Goal: Task Accomplishment & Management: Complete application form

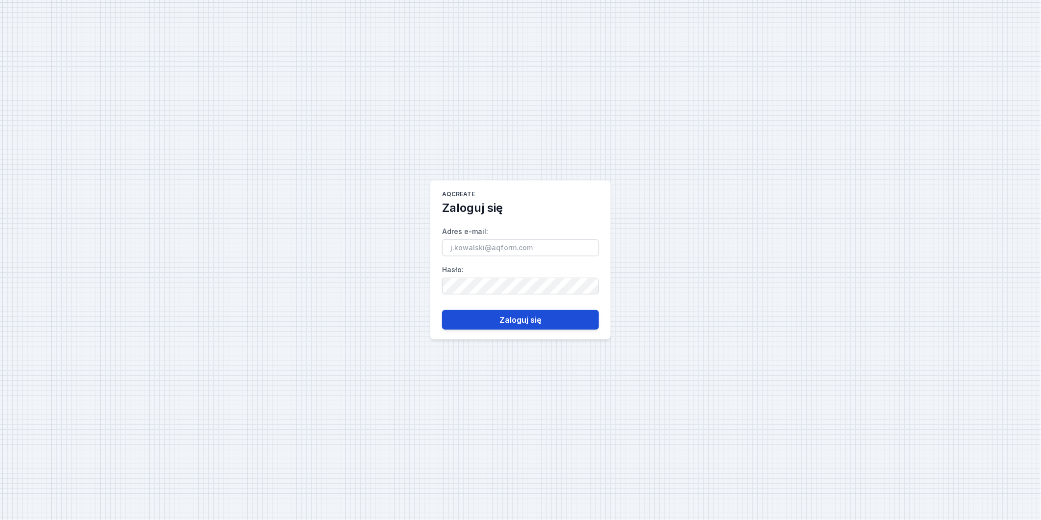
type input "[PERSON_NAME][EMAIL_ADDRESS][PERSON_NAME][DOMAIN_NAME]"
click at [533, 324] on button "Zaloguj się" at bounding box center [520, 320] width 157 height 20
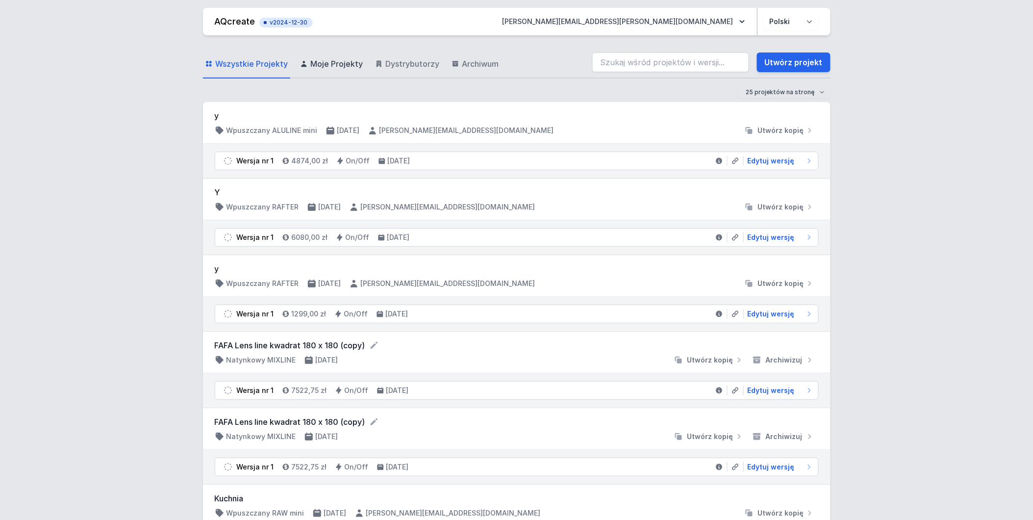
click at [347, 67] on span "Moje Projekty" at bounding box center [337, 64] width 52 height 12
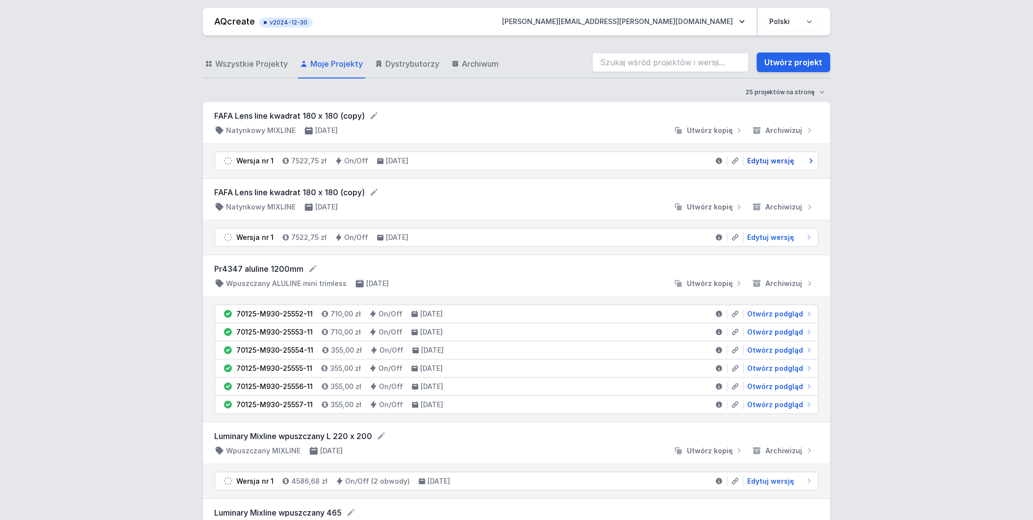
click at [768, 163] on span "Edytuj wersję" at bounding box center [771, 161] width 47 height 10
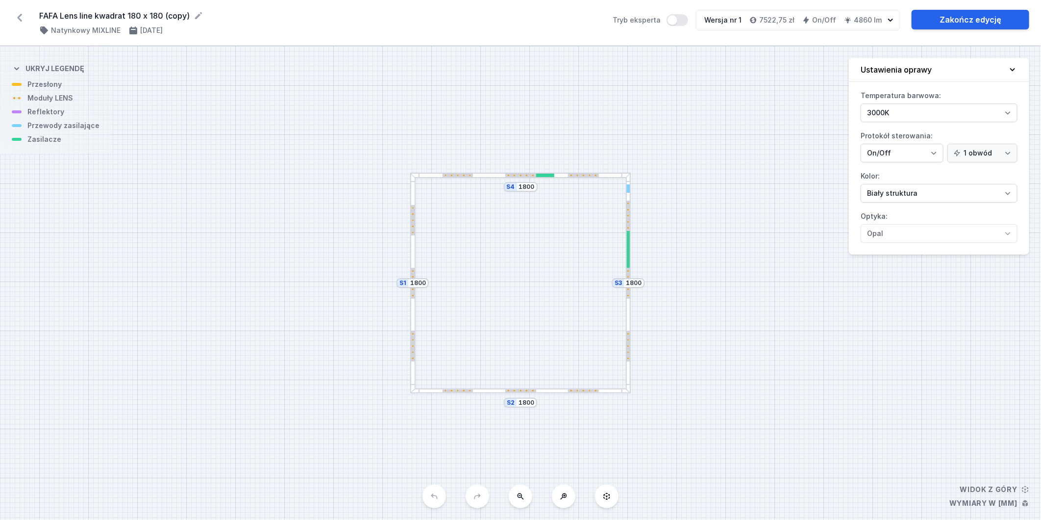
click at [21, 14] on icon at bounding box center [19, 18] width 5 height 8
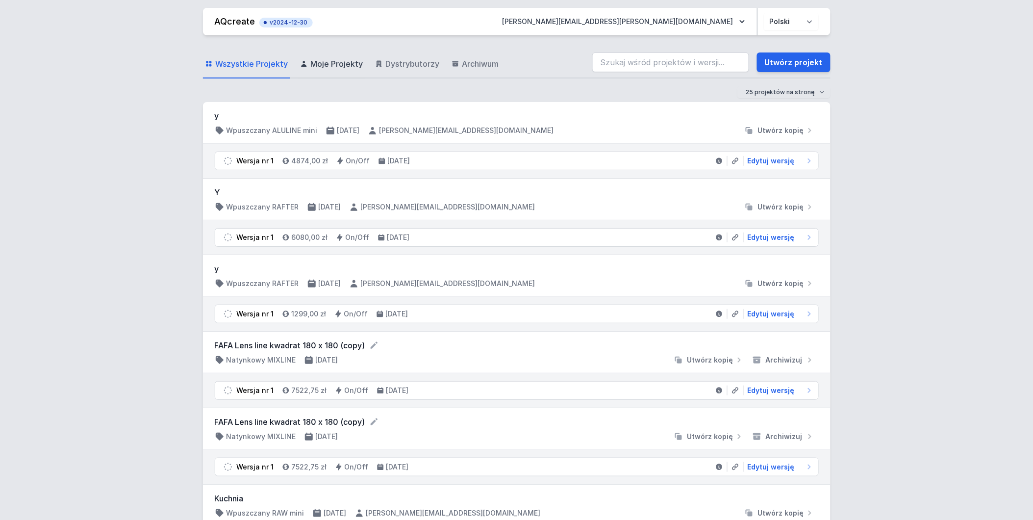
click at [336, 66] on span "Moje Projekty" at bounding box center [337, 64] width 52 height 12
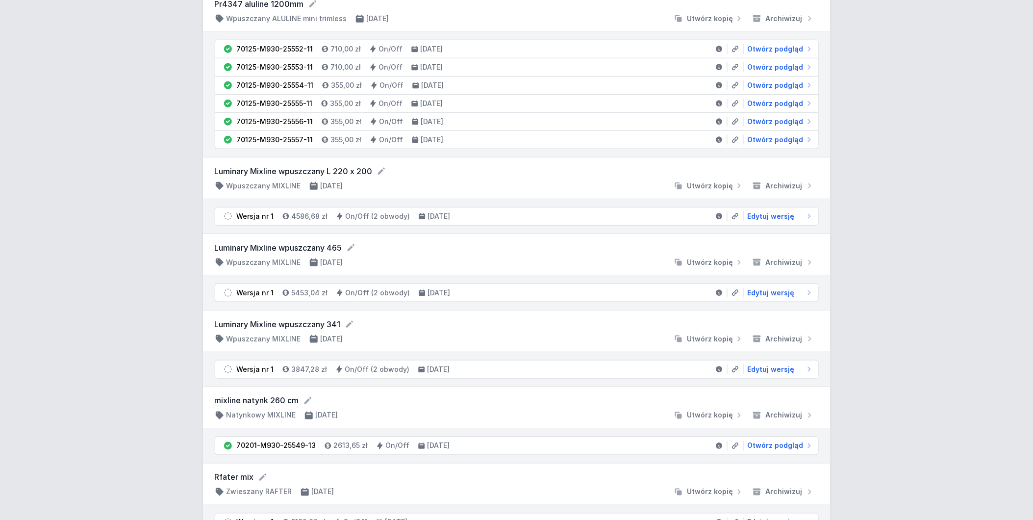
scroll to position [272, 0]
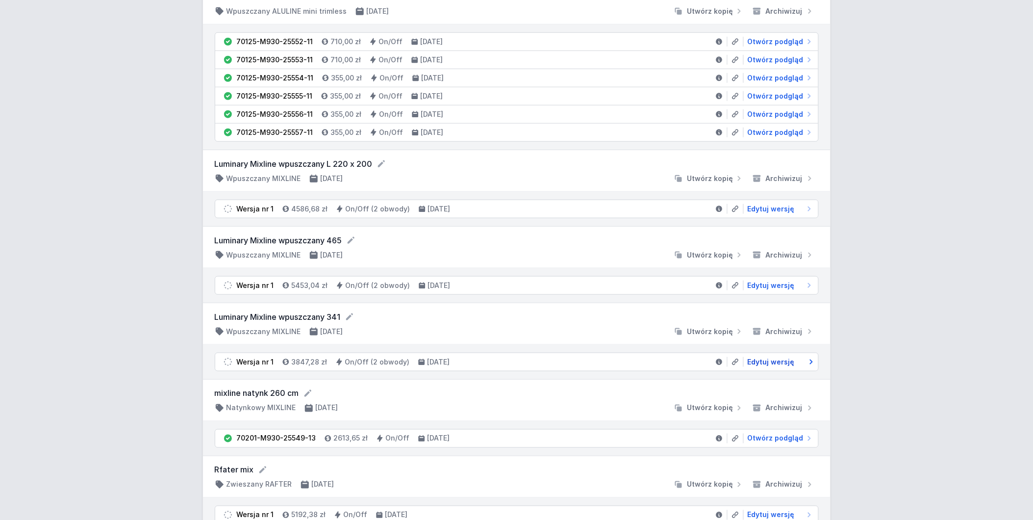
click at [779, 361] on span "Edytuj wersję" at bounding box center [771, 362] width 47 height 10
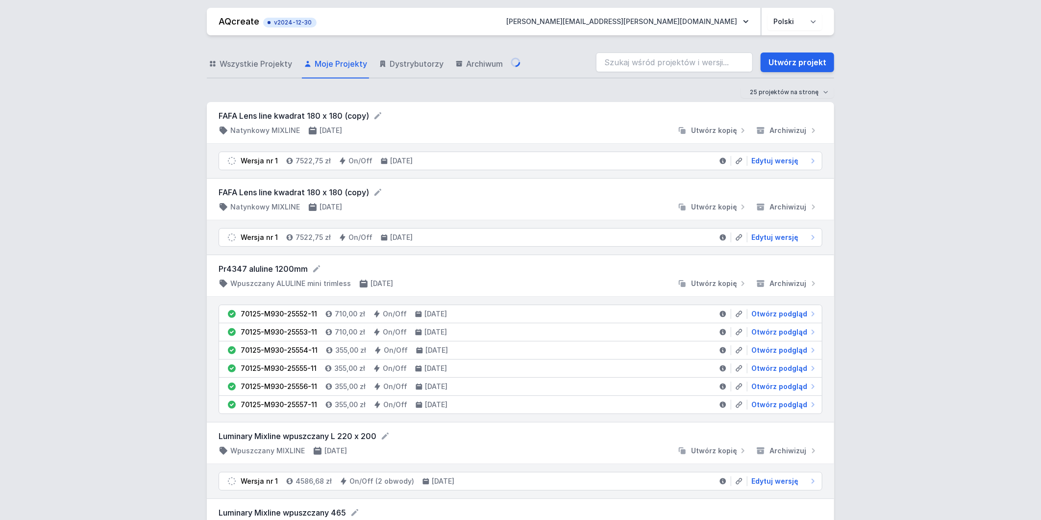
select select "3000"
select select "true"
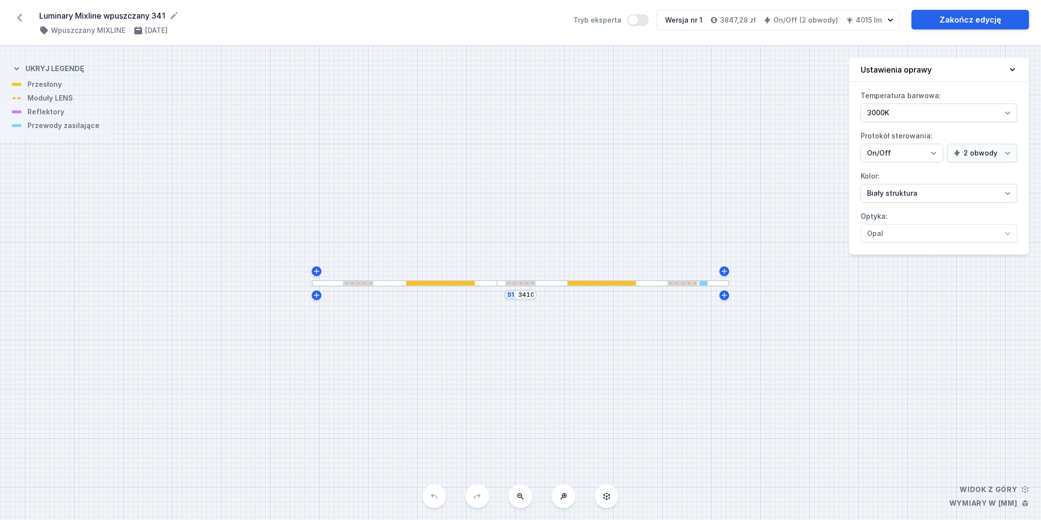
click at [451, 282] on div at bounding box center [440, 283] width 69 height 4
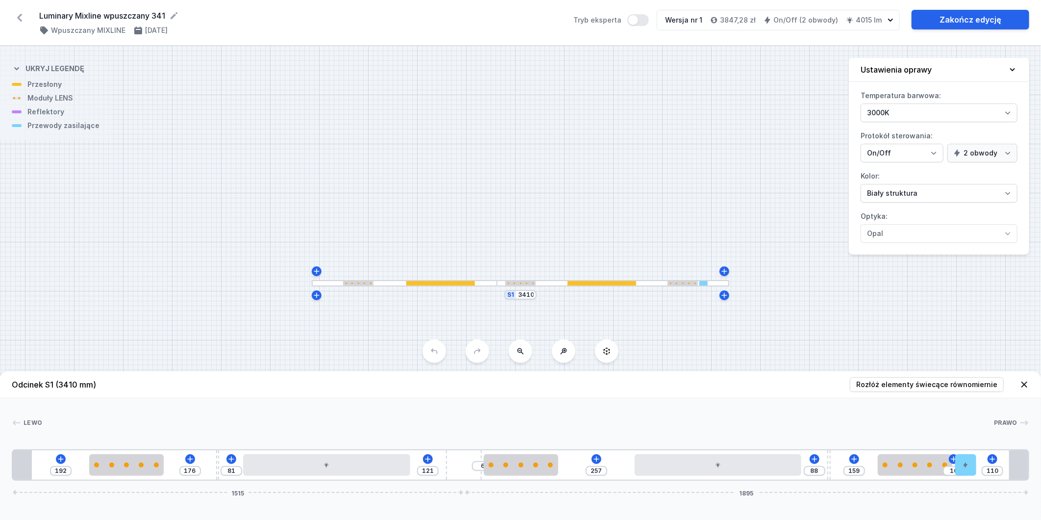
click at [1024, 379] on icon at bounding box center [1025, 384] width 10 height 10
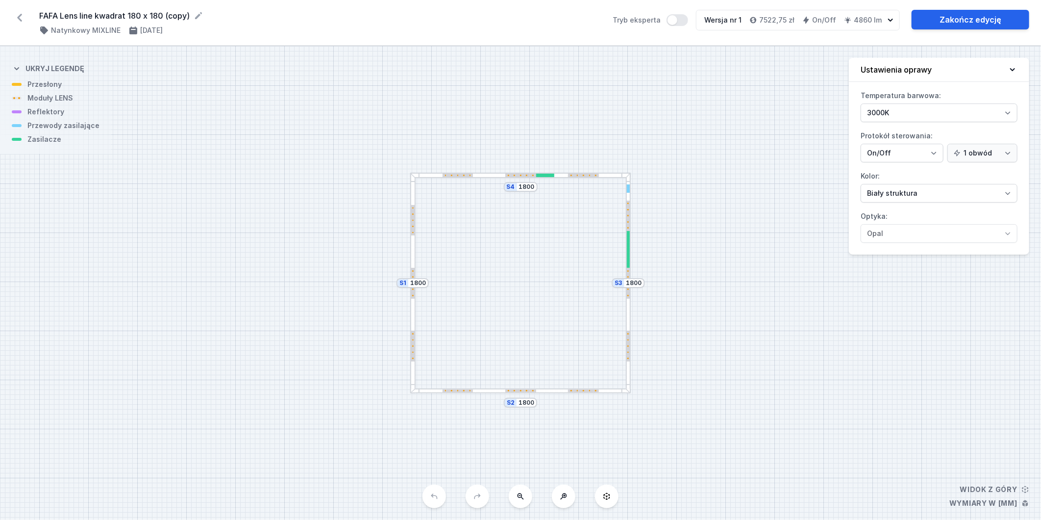
click at [21, 16] on icon at bounding box center [20, 18] width 16 height 16
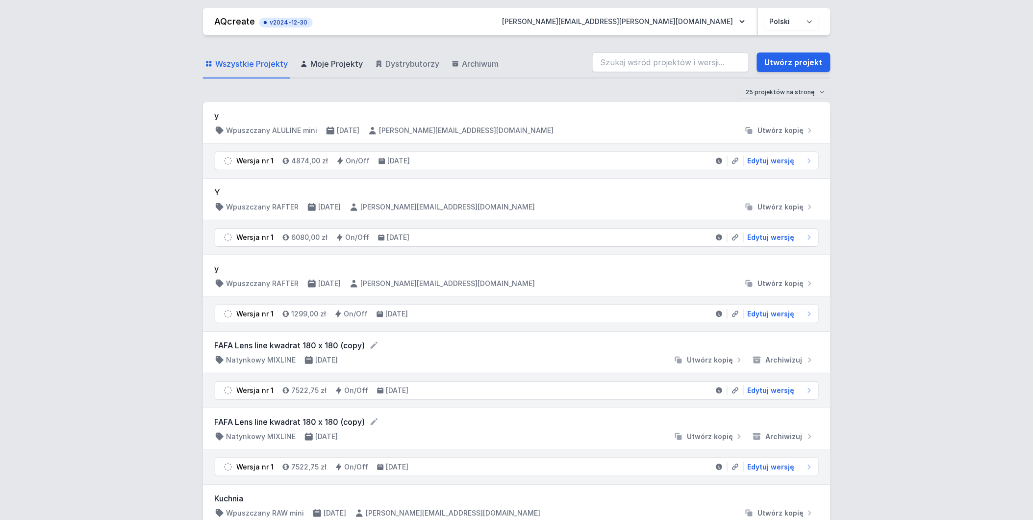
click at [349, 62] on span "Moje Projekty" at bounding box center [337, 64] width 52 height 12
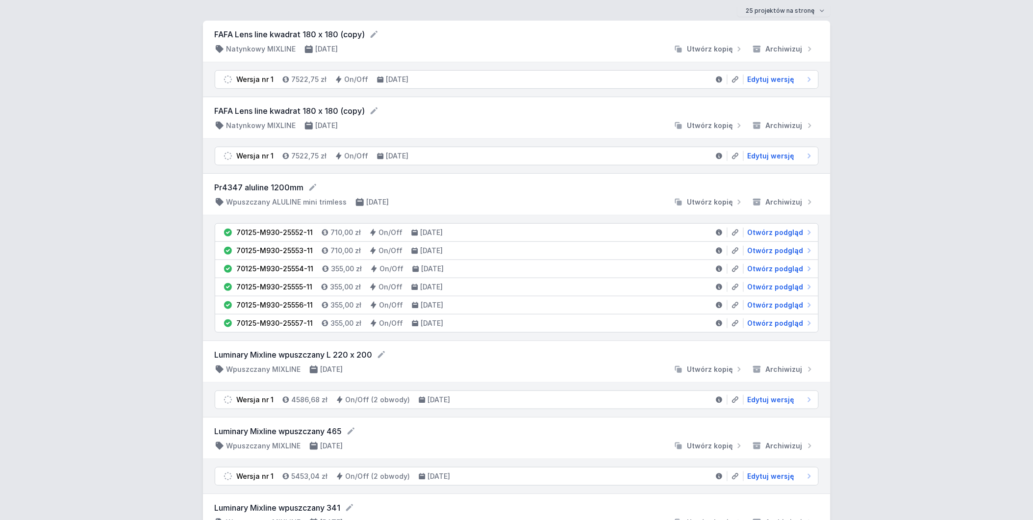
scroll to position [163, 0]
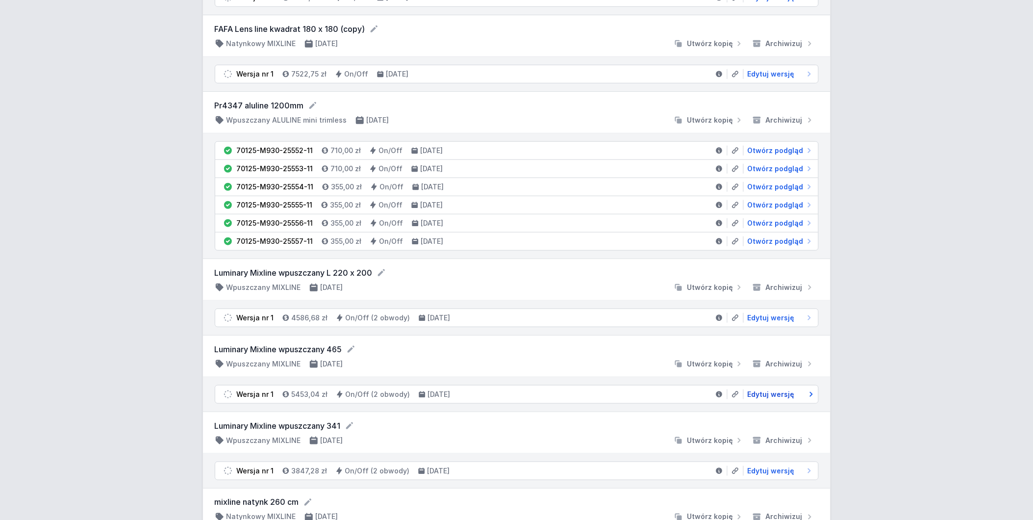
click at [782, 398] on span "Edytuj wersję" at bounding box center [771, 394] width 47 height 10
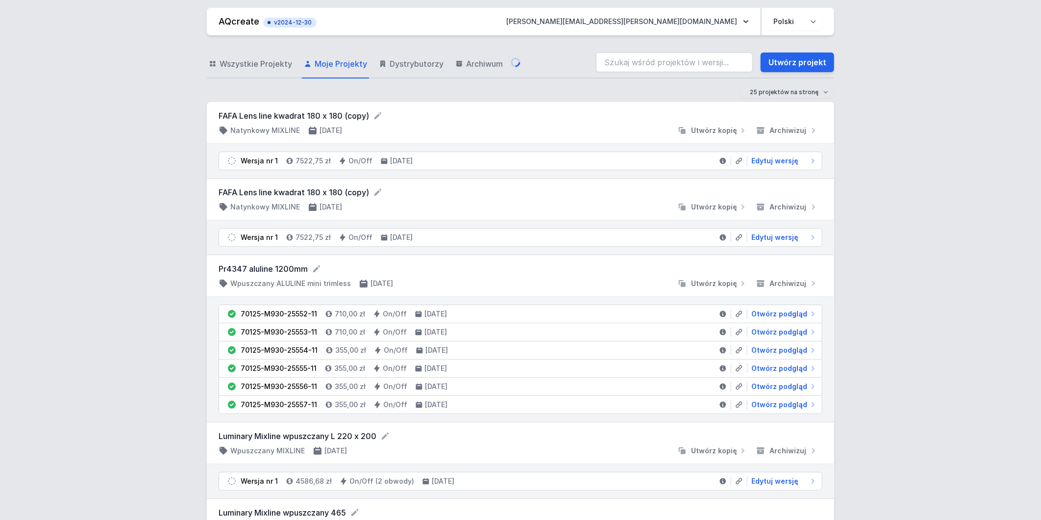
select select "3000"
select select "true"
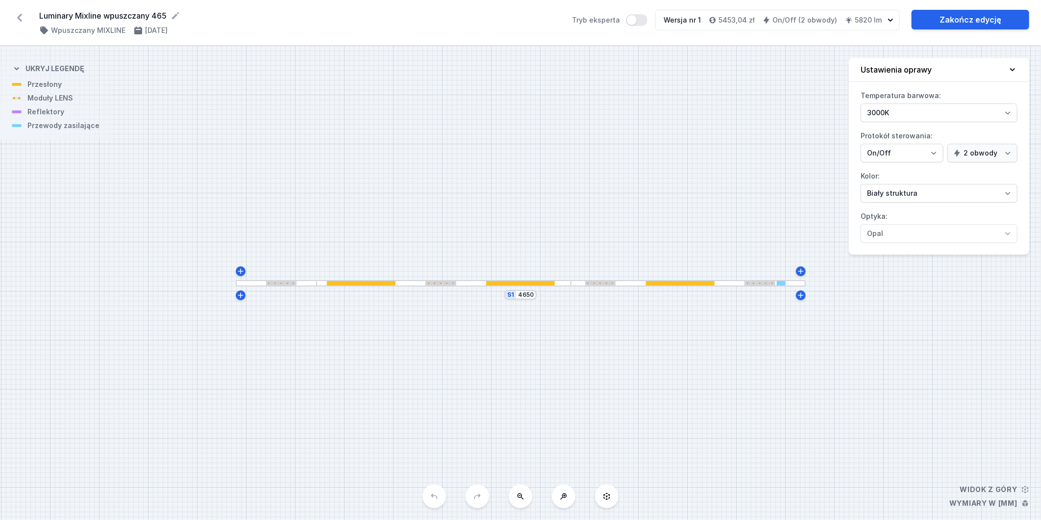
click at [20, 17] on icon at bounding box center [19, 18] width 5 height 8
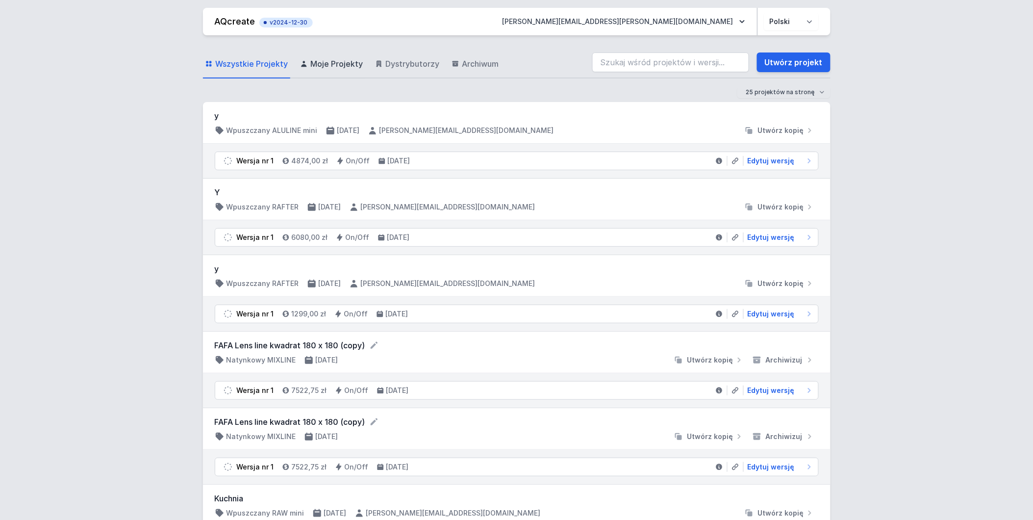
click at [334, 70] on span "Moje Projekty" at bounding box center [337, 64] width 52 height 12
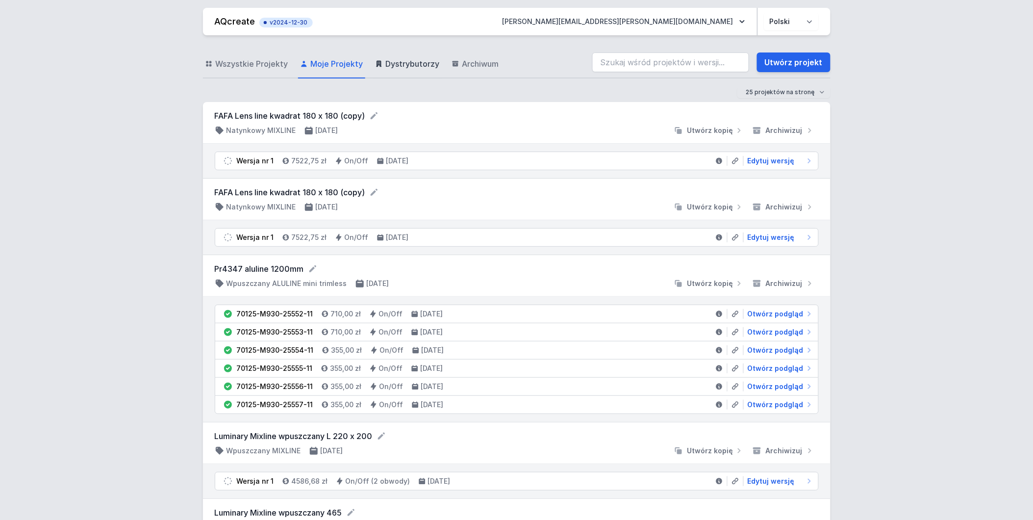
click at [419, 67] on span "Dystrybutorzy" at bounding box center [413, 64] width 54 height 12
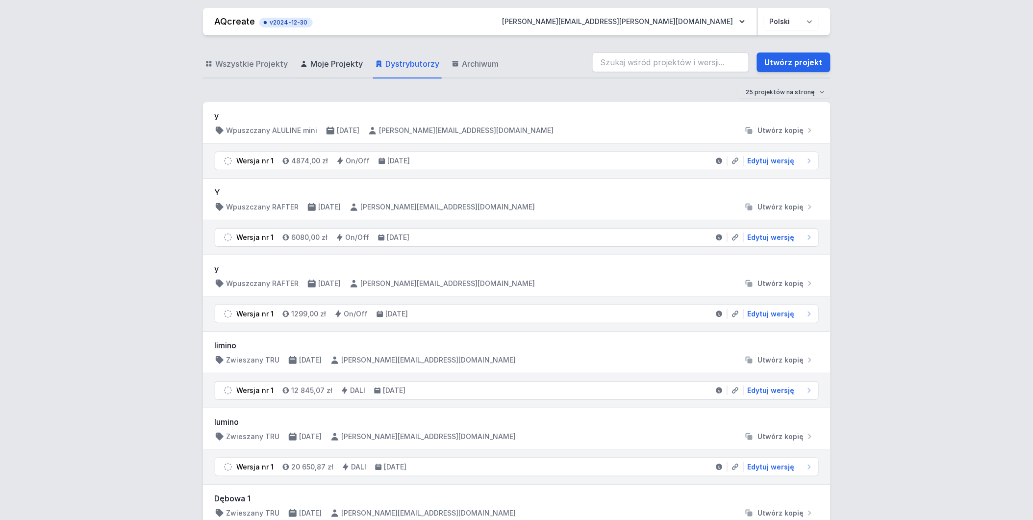
click at [345, 61] on span "Moje Projekty" at bounding box center [337, 64] width 52 height 12
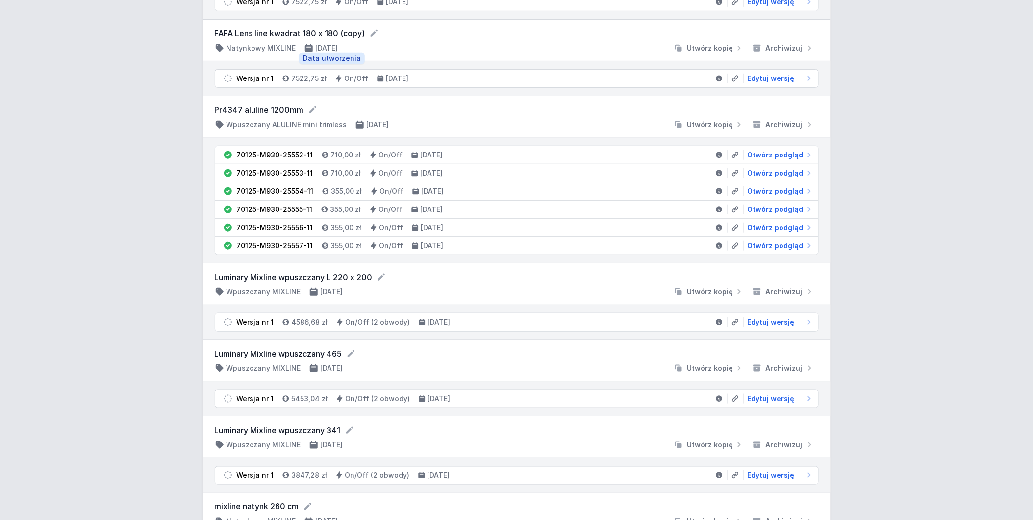
scroll to position [163, 0]
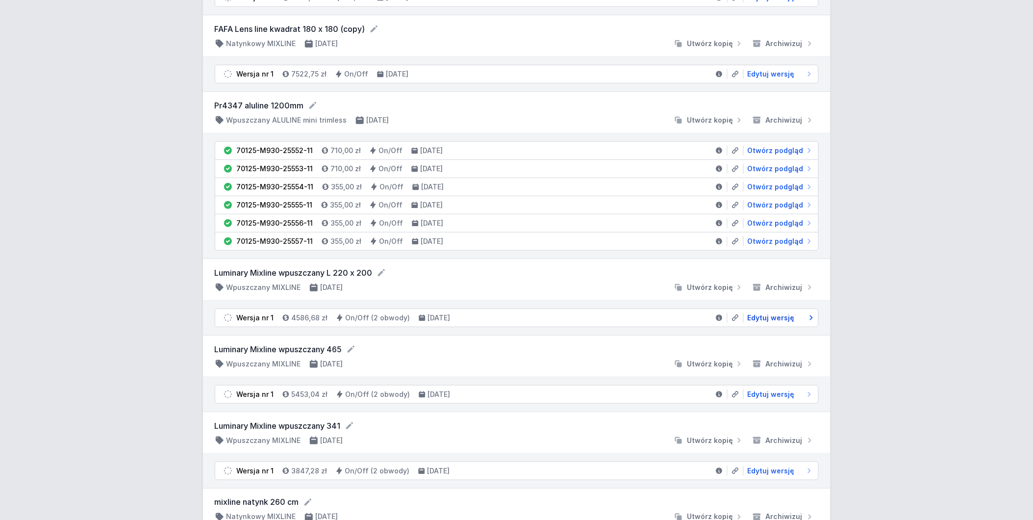
click at [763, 314] on span "Edytuj wersję" at bounding box center [771, 318] width 47 height 10
select select "3000"
select select "true"
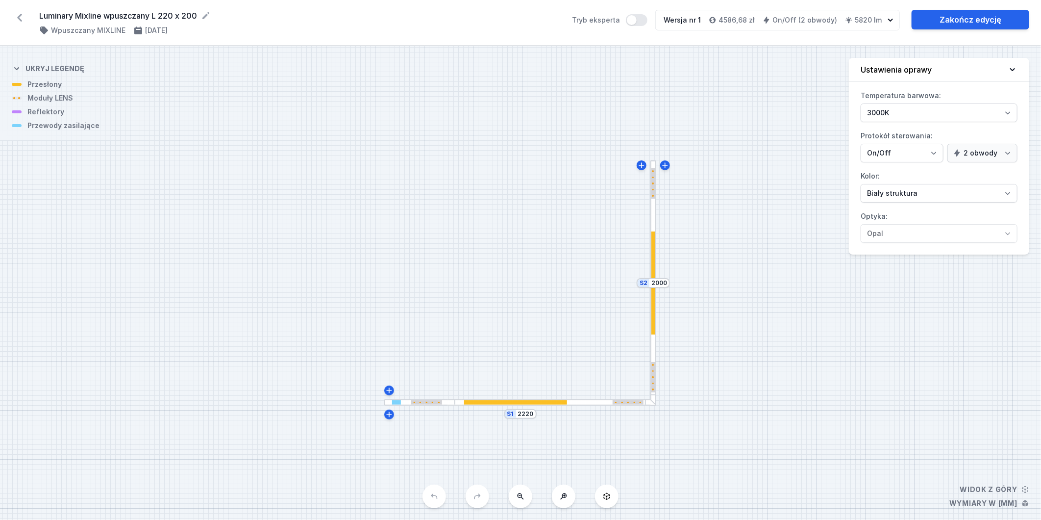
click at [564, 402] on div at bounding box center [515, 402] width 103 height 4
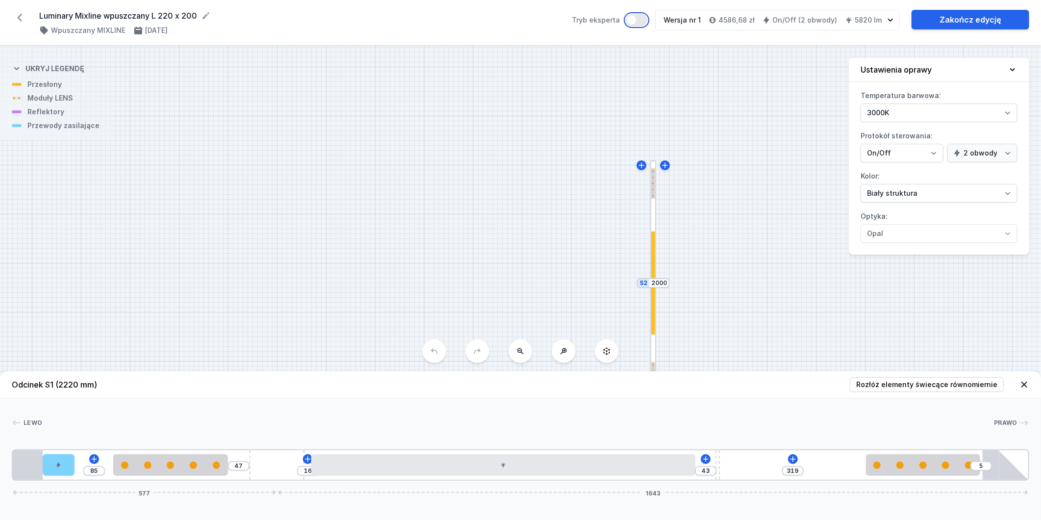
click at [644, 22] on button "Tryb eksperta" at bounding box center [637, 20] width 22 height 12
type input "15"
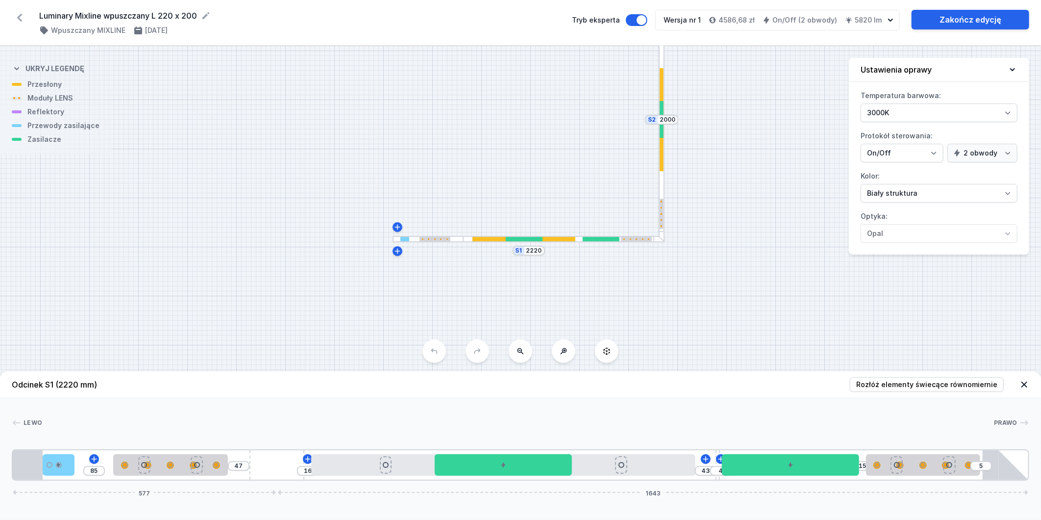
drag, startPoint x: 781, startPoint y: 273, endPoint x: 789, endPoint y: 110, distance: 163.0
click at [789, 110] on div "S2 2000 S1 2220" at bounding box center [520, 283] width 1041 height 474
click at [662, 183] on div at bounding box center [662, 119] width 6 height 245
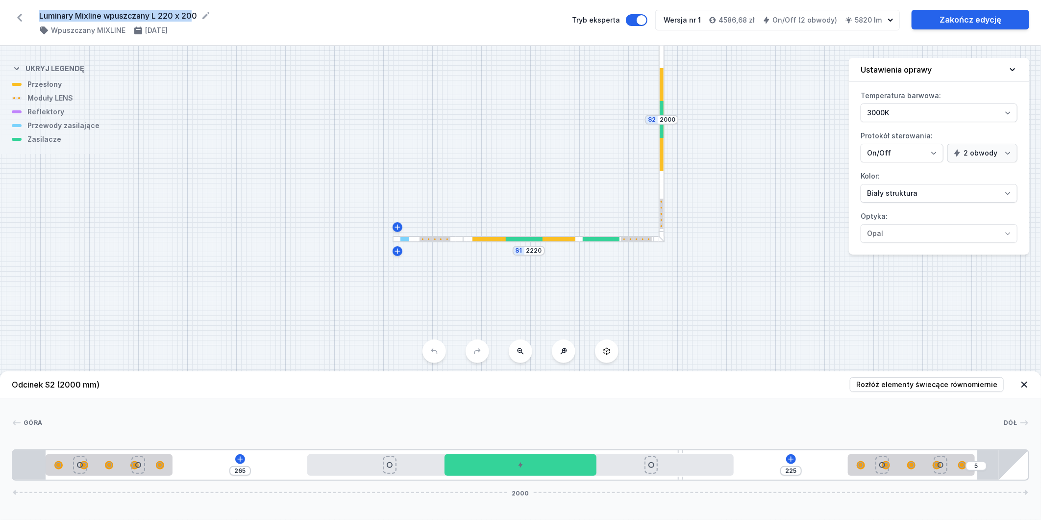
drag, startPoint x: 34, startPoint y: 15, endPoint x: 196, endPoint y: 15, distance: 161.8
click at [196, 15] on div "Luminary Mixline wpuszczany L 220 x 200 ( 11351 /v 1 ) Wpuszczany MIXLINE [DATE…" at bounding box center [520, 23] width 1041 height 46
click at [22, 17] on icon at bounding box center [20, 18] width 16 height 16
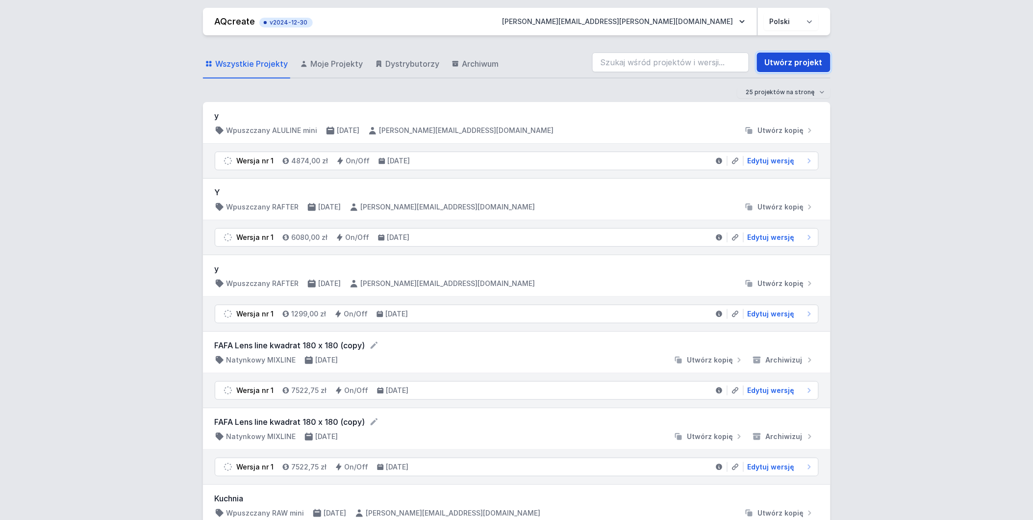
click at [783, 57] on link "Utwórz projekt" at bounding box center [794, 62] width 74 height 20
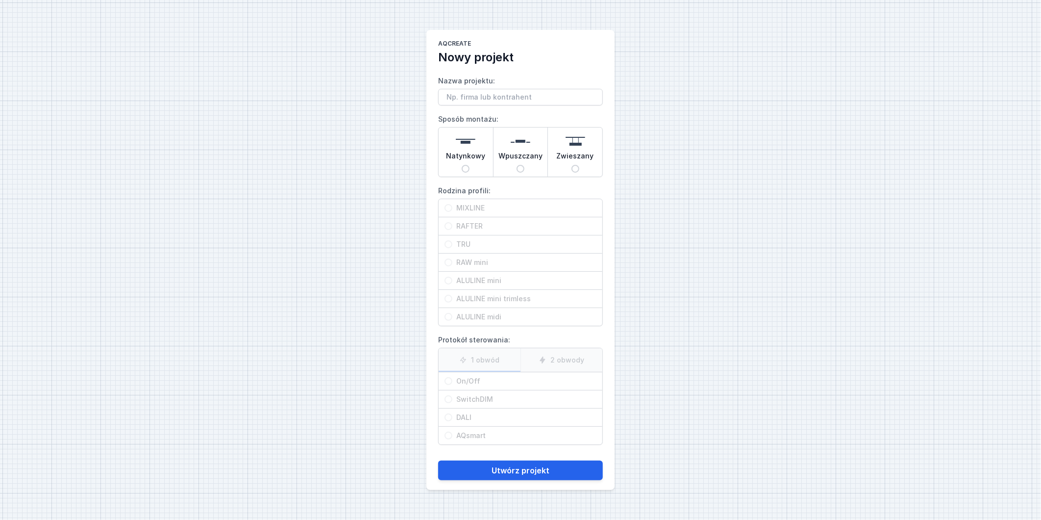
click at [463, 170] on input "Natynkowy" at bounding box center [466, 169] width 8 height 8
radio input "true"
click at [443, 206] on div "MIXLINE" at bounding box center [521, 208] width 164 height 18
click at [445, 206] on input "MIXLINE" at bounding box center [449, 208] width 8 height 8
radio input "true"
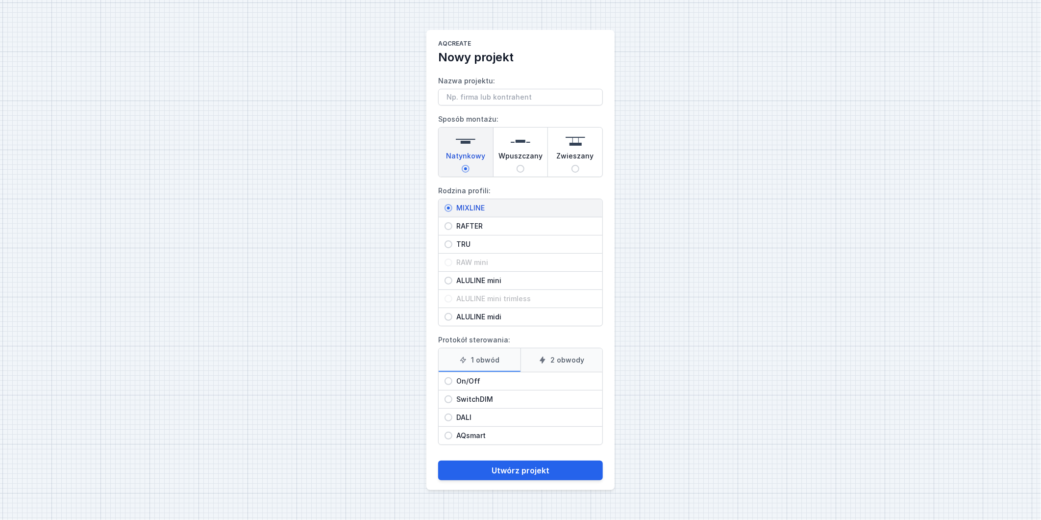
click at [552, 358] on label "2 obwody" at bounding box center [562, 360] width 82 height 24
click at [0, 0] on input "2 obwody" at bounding box center [0, 0] width 0 height 0
click at [446, 383] on input "On/Off" at bounding box center [449, 381] width 8 height 8
radio input "true"
drag, startPoint x: 470, startPoint y: 101, endPoint x: 464, endPoint y: 100, distance: 5.6
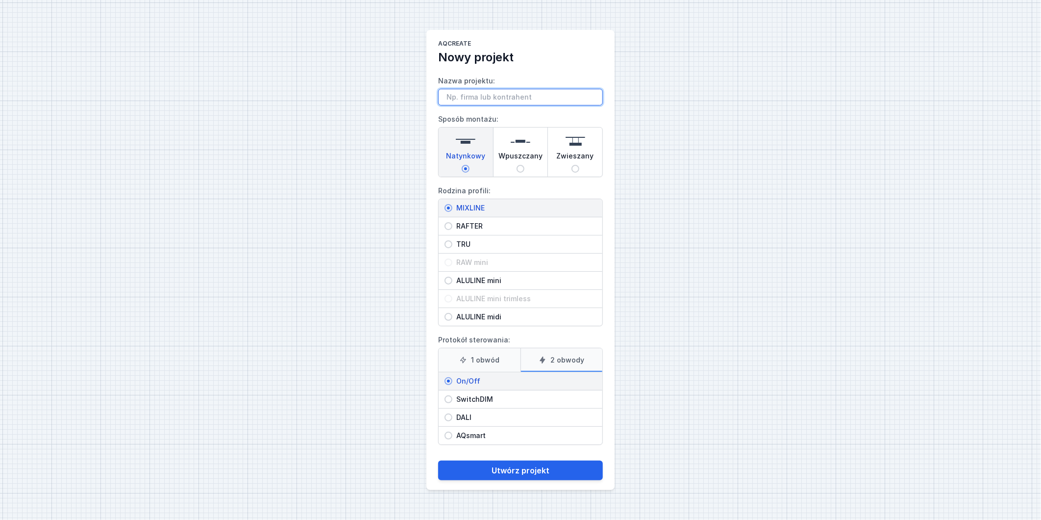
click at [470, 101] on input "Nazwa projektu:" at bounding box center [520, 97] width 165 height 17
click at [504, 96] on input "Luminary mixline natynkowy" at bounding box center [520, 97] width 165 height 17
click at [446, 98] on input "Luminary mixline 341 natynkowy" at bounding box center [520, 97] width 165 height 17
type input "Luminary mixline 341 natynkowy"
click at [546, 473] on button "Utwórz projekt" at bounding box center [520, 470] width 165 height 20
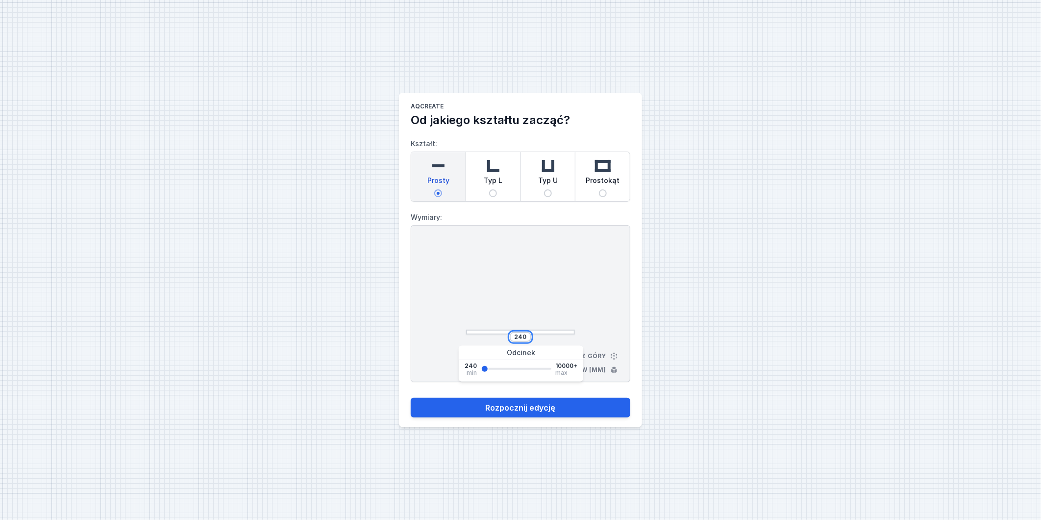
drag, startPoint x: 517, startPoint y: 336, endPoint x: 547, endPoint y: 336, distance: 29.9
click at [547, 336] on div "240" at bounding box center [520, 337] width 109 height 10
type input "3410"
click at [411, 398] on button "Rozpocznij edycję" at bounding box center [521, 408] width 220 height 20
type input "3410"
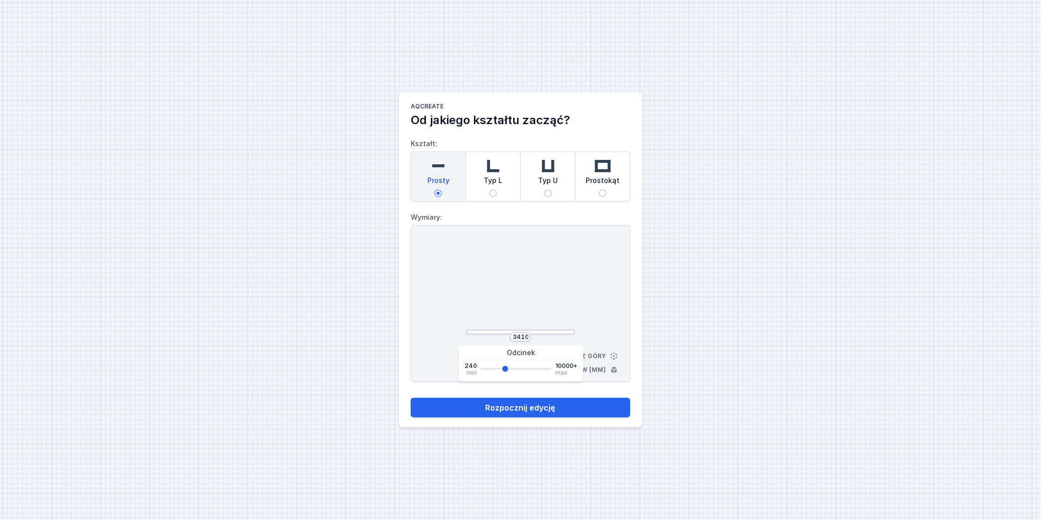
select select "true"
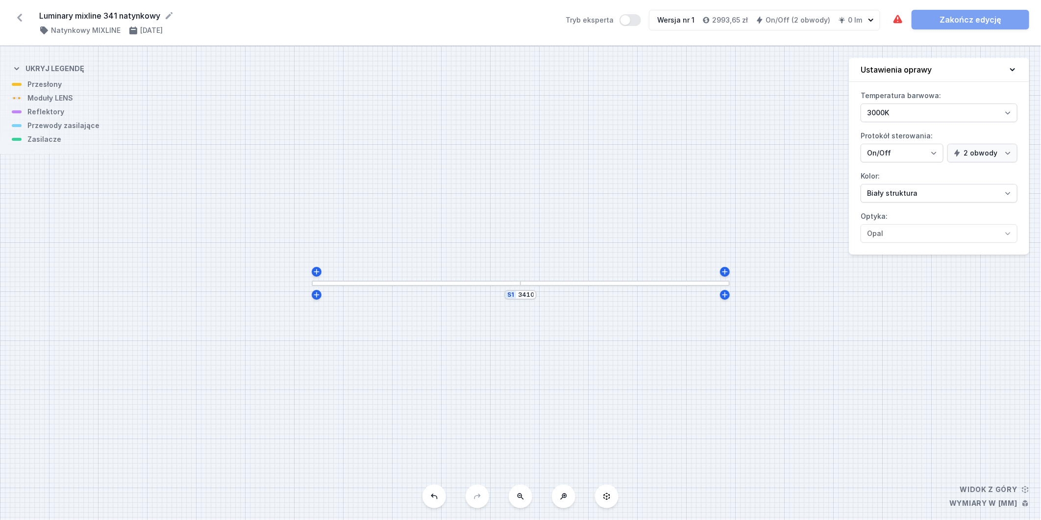
click at [389, 281] on div at bounding box center [416, 282] width 209 height 5
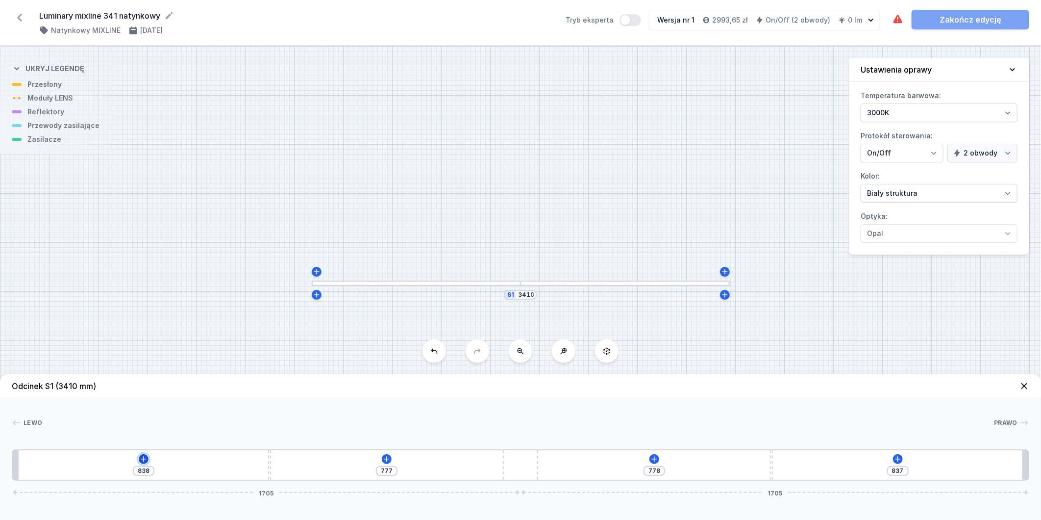
click at [141, 462] on icon at bounding box center [144, 459] width 8 height 8
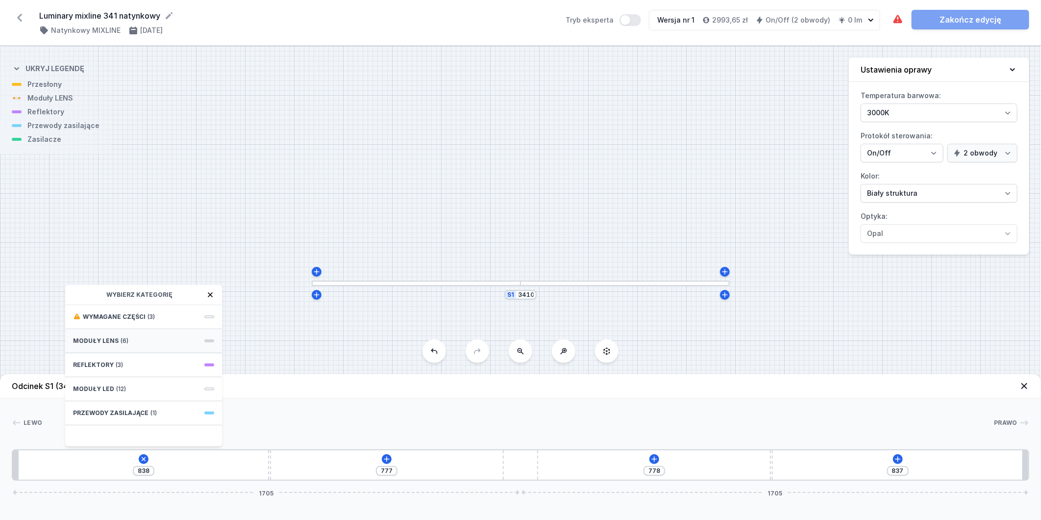
click at [144, 340] on div "Moduły LENS (6)" at bounding box center [143, 341] width 157 height 24
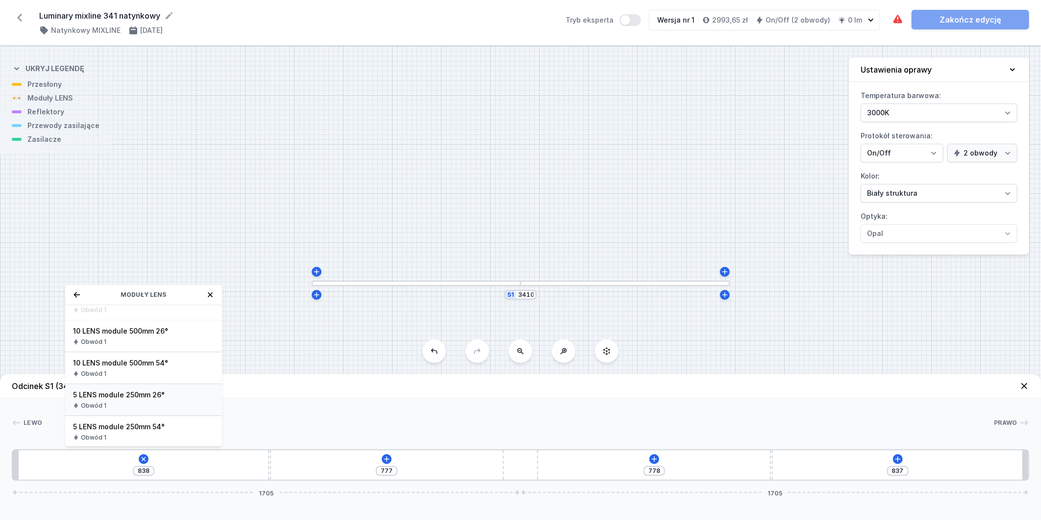
scroll to position [114, 0]
click at [173, 403] on div "Obwód 1" at bounding box center [143, 404] width 141 height 8
type input "588"
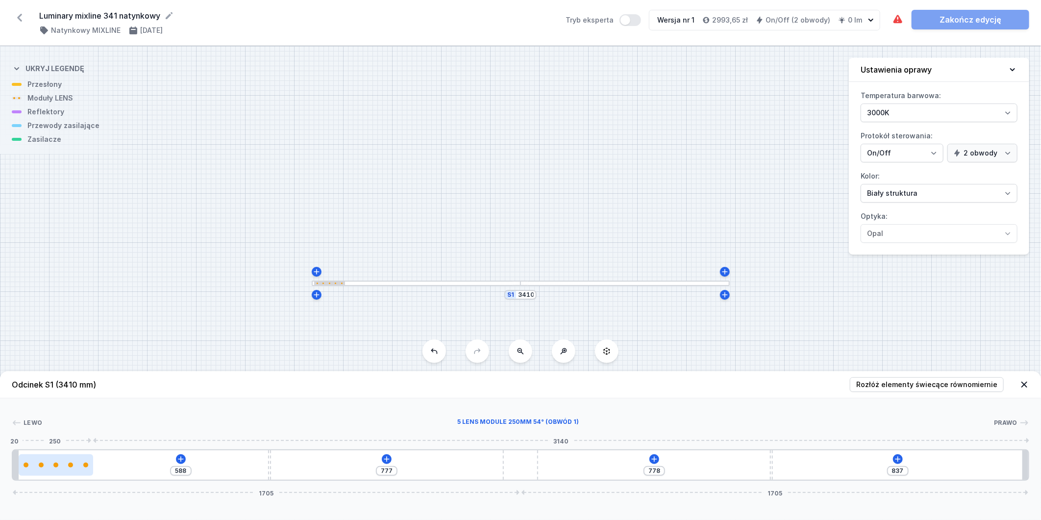
click at [57, 462] on div at bounding box center [56, 464] width 75 height 5
select select "1516"
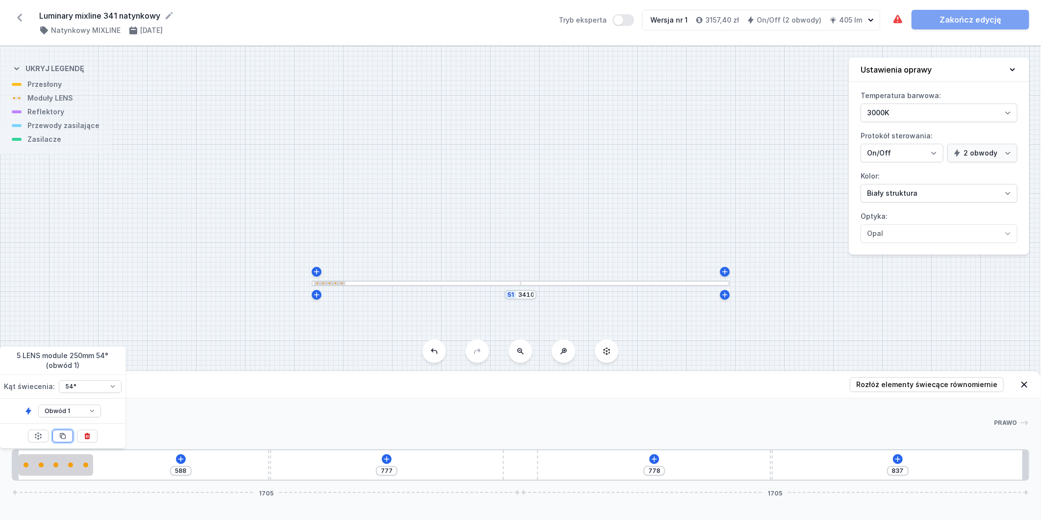
click at [64, 436] on icon at bounding box center [63, 436] width 8 height 8
type input "88"
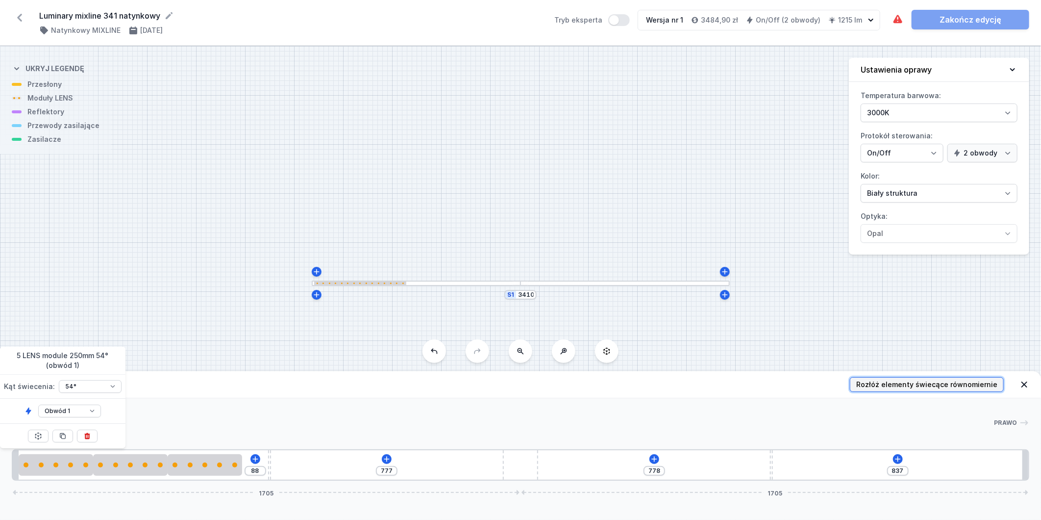
click at [907, 385] on span "Rozłóż elementy świecące równomiernie" at bounding box center [926, 384] width 141 height 10
type input "645"
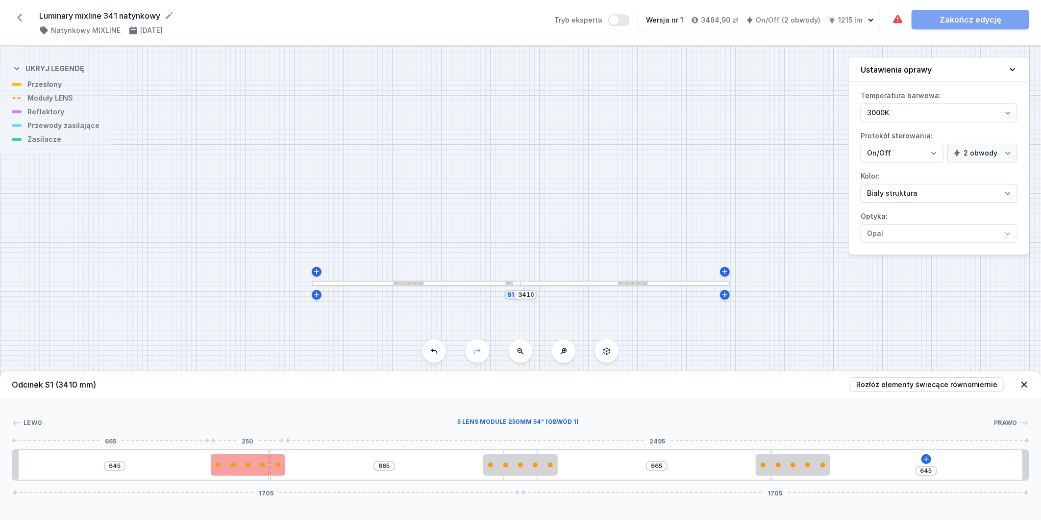
type input "593"
type input "712"
type input "369"
type input "219"
type input "361"
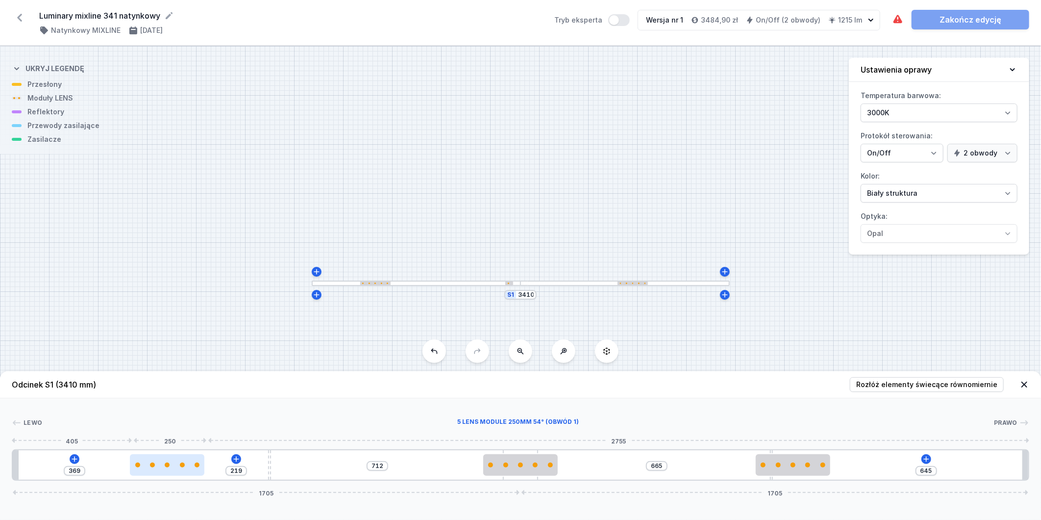
type input "227"
type input "353"
type input "235"
type input "345"
type input "243"
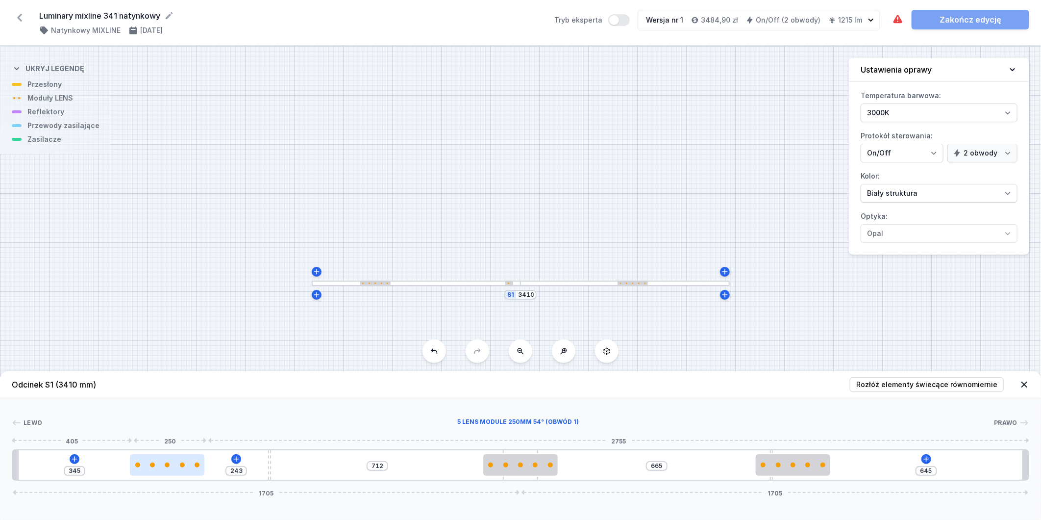
type input "340"
type input "248"
type input "338"
type input "250"
type input "332"
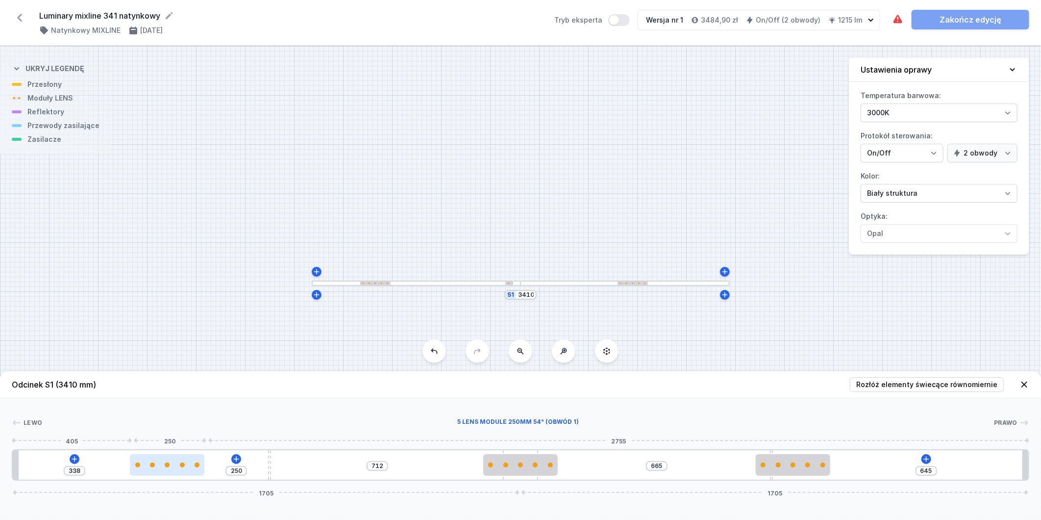
type input "256"
type input "321"
type input "267"
type input "309"
type input "279"
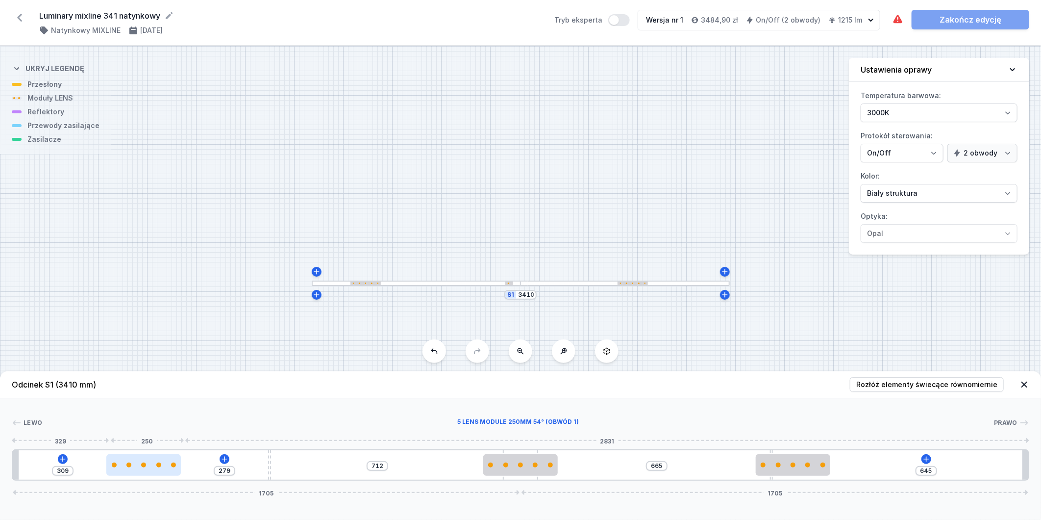
type input "295"
type input "293"
type input "288"
type input "300"
type input "286"
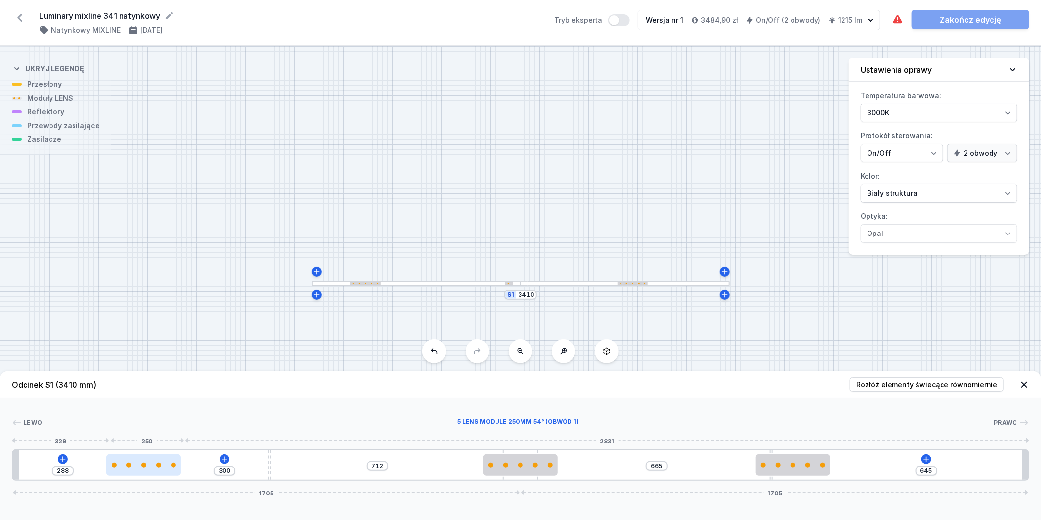
type input "302"
type input "283"
type input "305"
drag, startPoint x: 218, startPoint y: 464, endPoint x: 147, endPoint y: 466, distance: 70.6
click at [147, 466] on div at bounding box center [143, 464] width 75 height 5
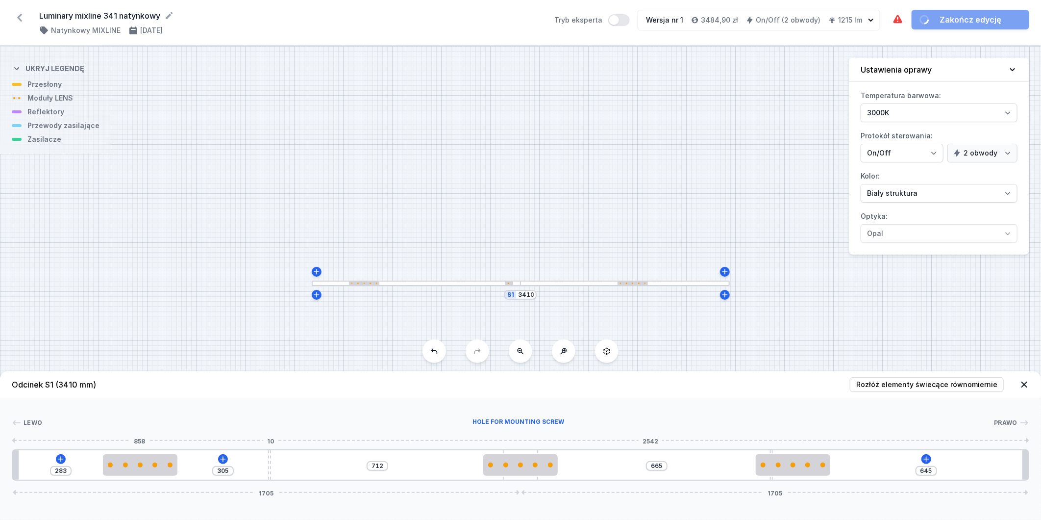
type input "701"
type input "316"
type input "698"
type input "319"
type input "667"
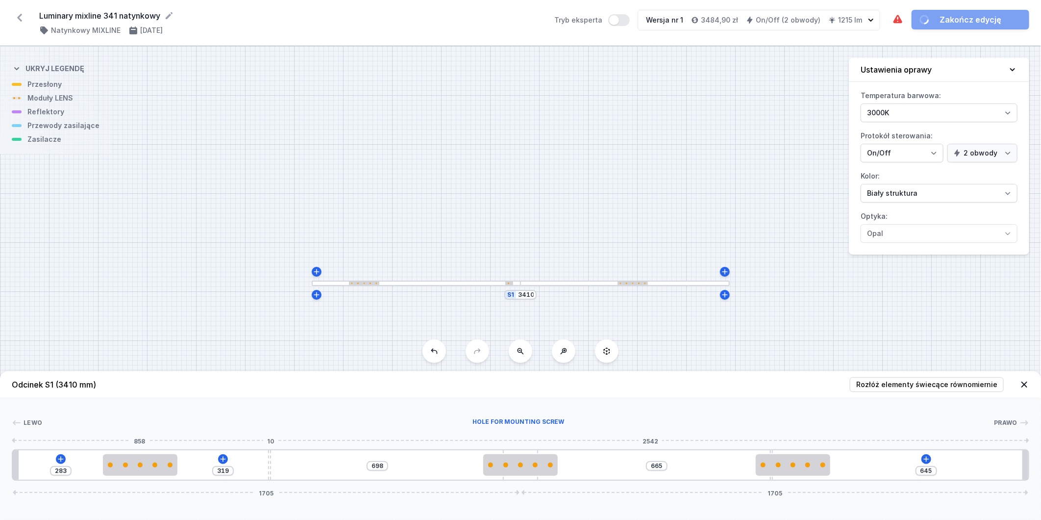
type input "350"
type input "531"
type input "486"
type input "421"
type input "596"
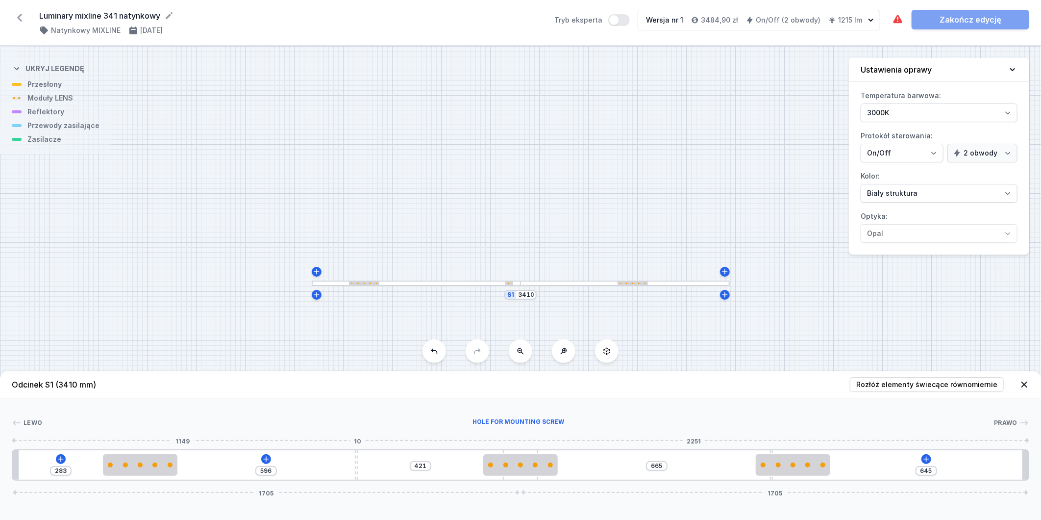
type input "307"
type input "710"
type input "260"
drag, startPoint x: 271, startPoint y: 464, endPoint x: 497, endPoint y: 458, distance: 226.1
click at [497, 458] on div "283 757 260 665 645 1705 1705" at bounding box center [521, 464] width 1018 height 31
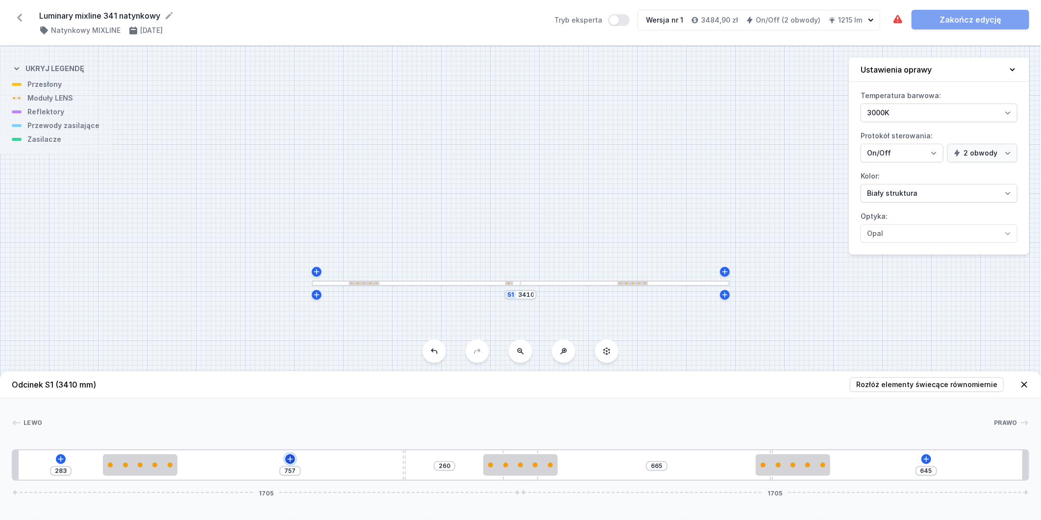
click at [293, 461] on icon at bounding box center [290, 459] width 8 height 8
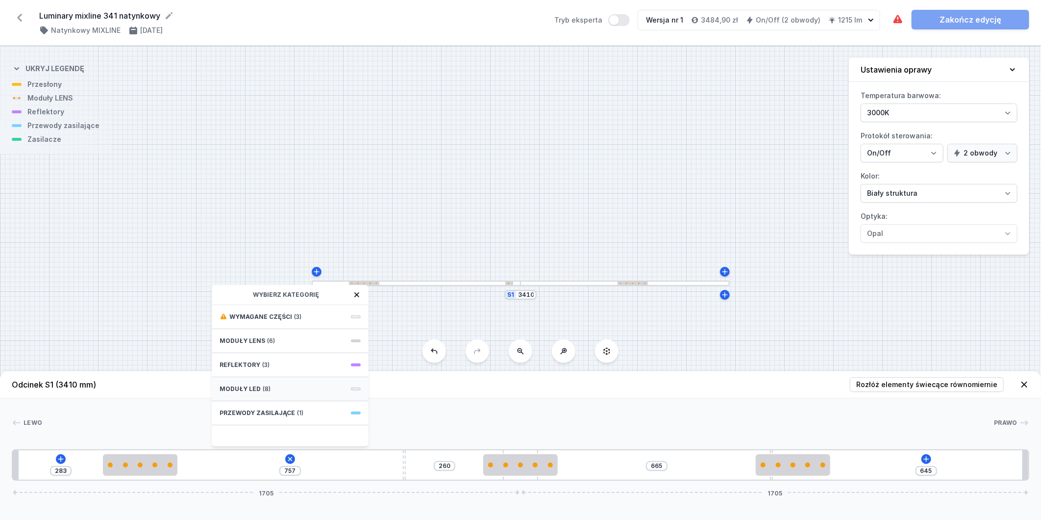
click at [292, 386] on div "Moduły LED (8)" at bounding box center [290, 389] width 157 height 24
click at [304, 348] on span "LED opal module 560mm" at bounding box center [290, 348] width 141 height 10
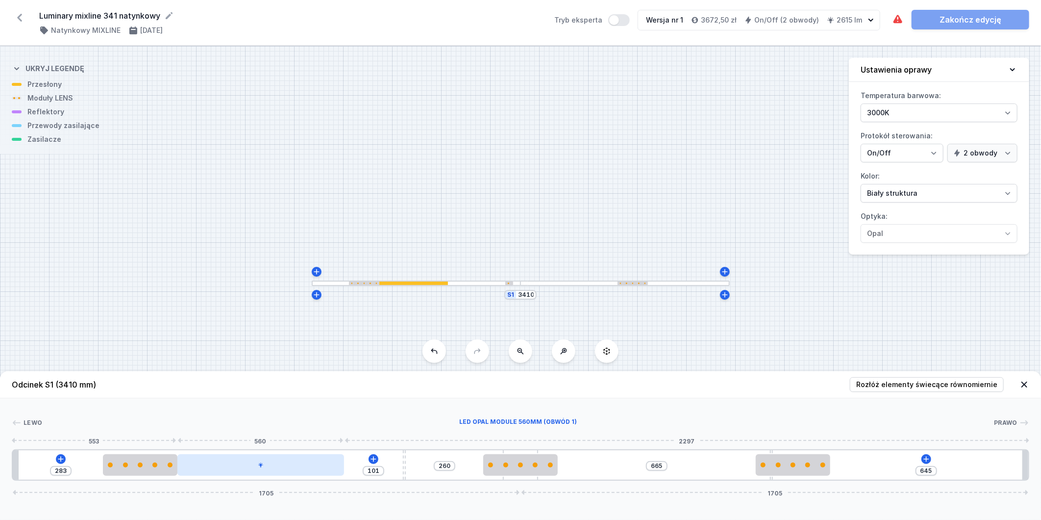
type input "98"
drag, startPoint x: 300, startPoint y: 456, endPoint x: 325, endPoint y: 462, distance: 26.8
click at [325, 462] on div at bounding box center [290, 465] width 167 height 22
click at [302, 462] on div at bounding box center [290, 465] width 167 height 22
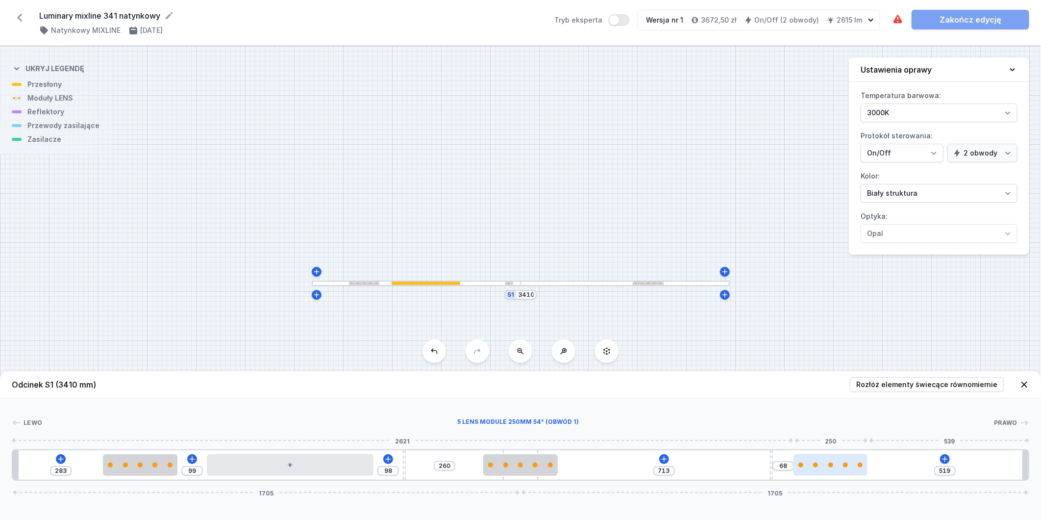
type input "487"
type input "100"
type input "459"
type input "128"
type input "433"
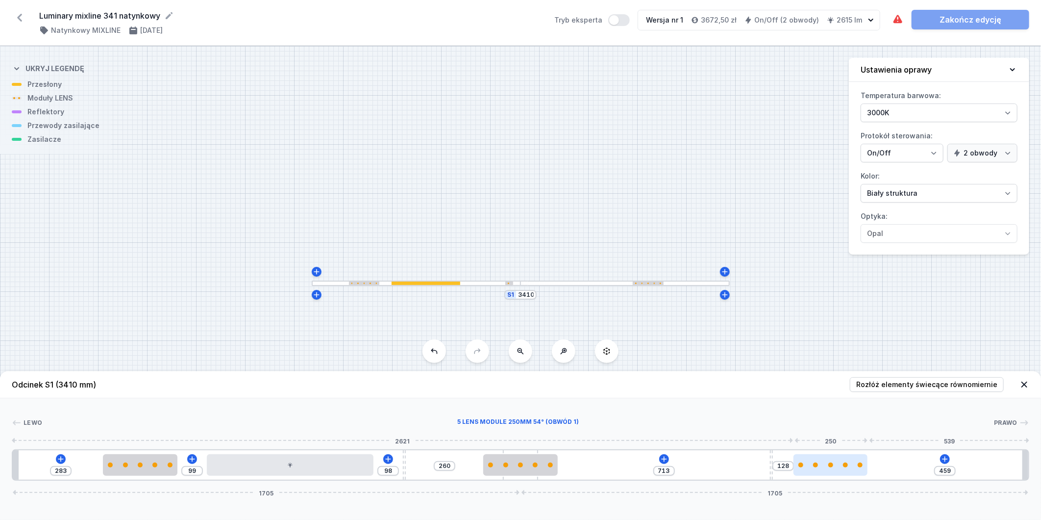
type input "154"
type input "416"
type input "171"
type input "404"
type input "183"
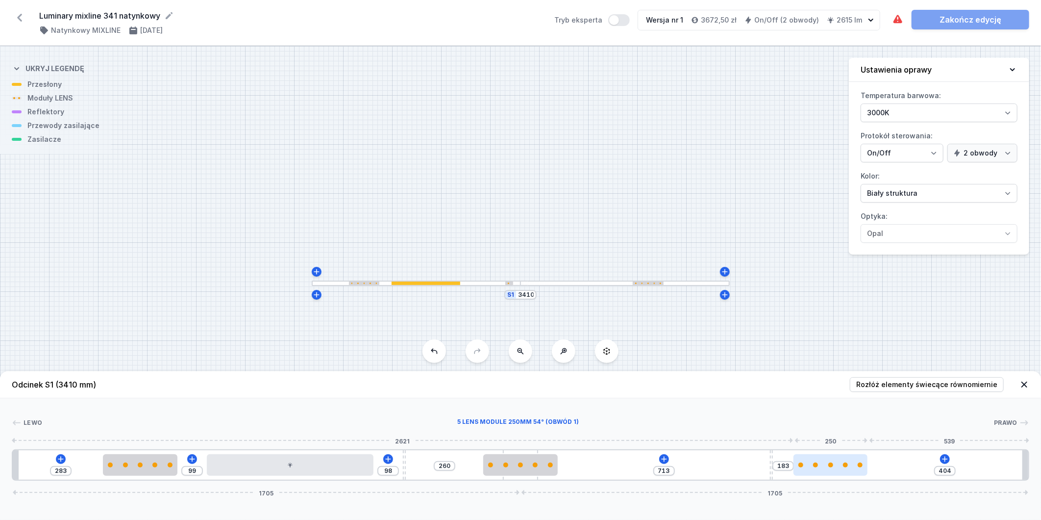
type input "396"
type input "191"
type input "395"
type input "192"
drag, startPoint x: 800, startPoint y: 458, endPoint x: 886, endPoint y: 457, distance: 85.3
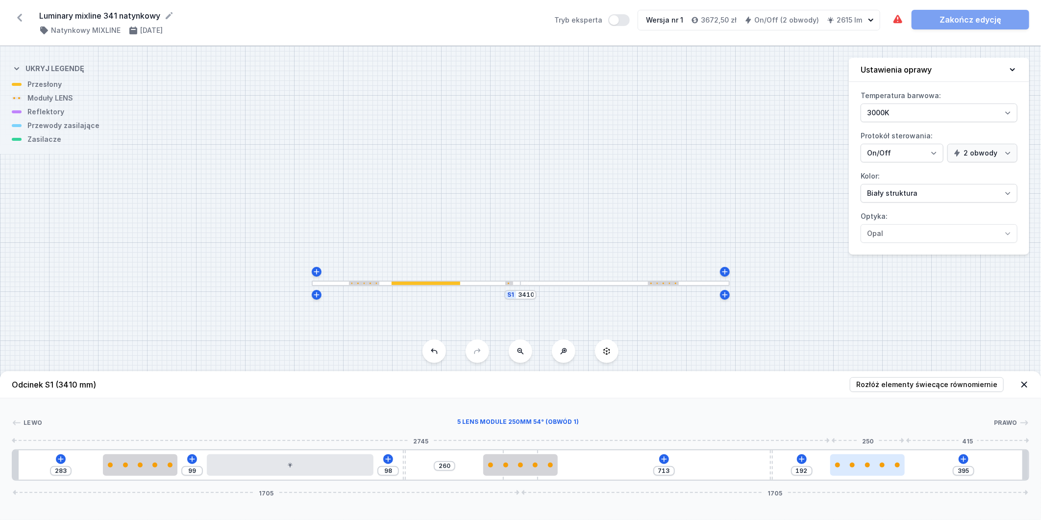
click at [886, 457] on div at bounding box center [867, 465] width 75 height 22
click at [670, 454] on div "283 99 98 260 713 192 395 1705 1705" at bounding box center [521, 464] width 1018 height 31
click at [664, 458] on icon at bounding box center [663, 458] width 5 height 5
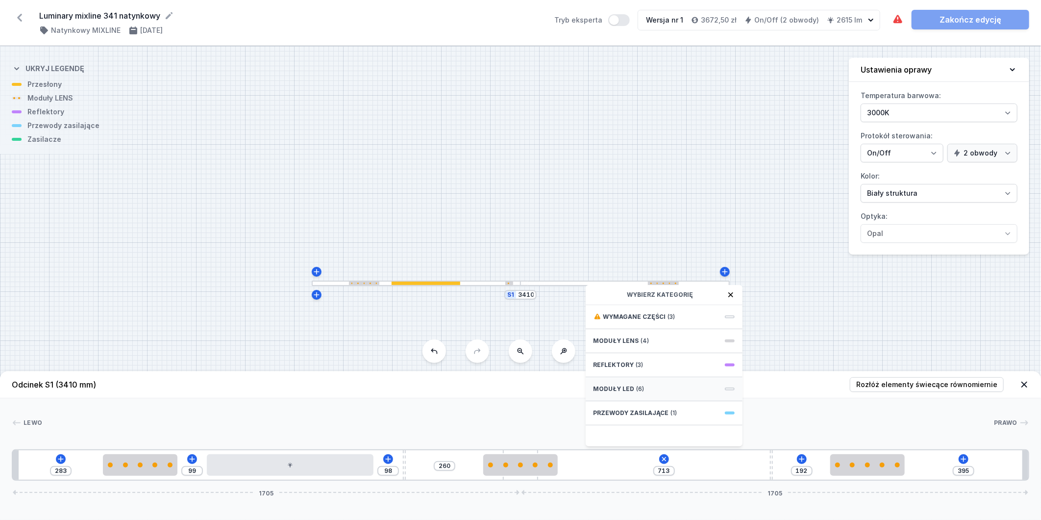
click at [655, 384] on div "Moduły LED (6)" at bounding box center [664, 389] width 157 height 24
click at [673, 351] on span "LED opal module 560mm" at bounding box center [664, 348] width 141 height 10
type input "153"
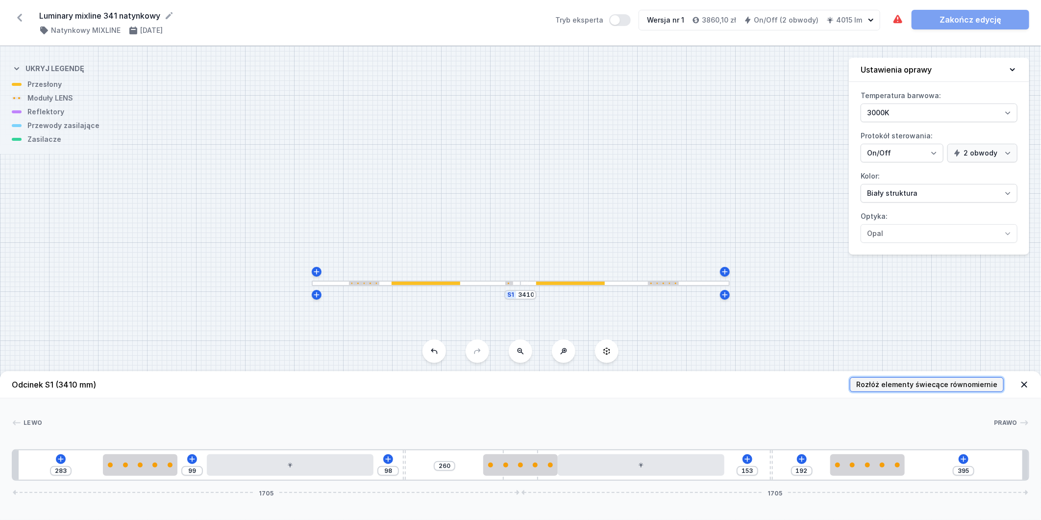
click at [932, 380] on span "Rozłóż elementy świecące równomiernie" at bounding box center [926, 384] width 141 height 10
type input "235"
type input "237"
type input "257"
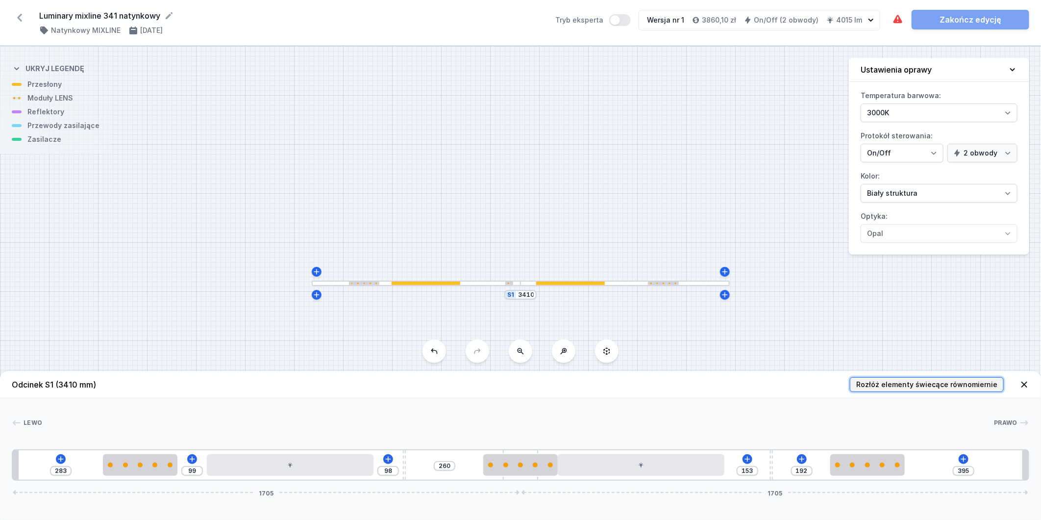
type input "257"
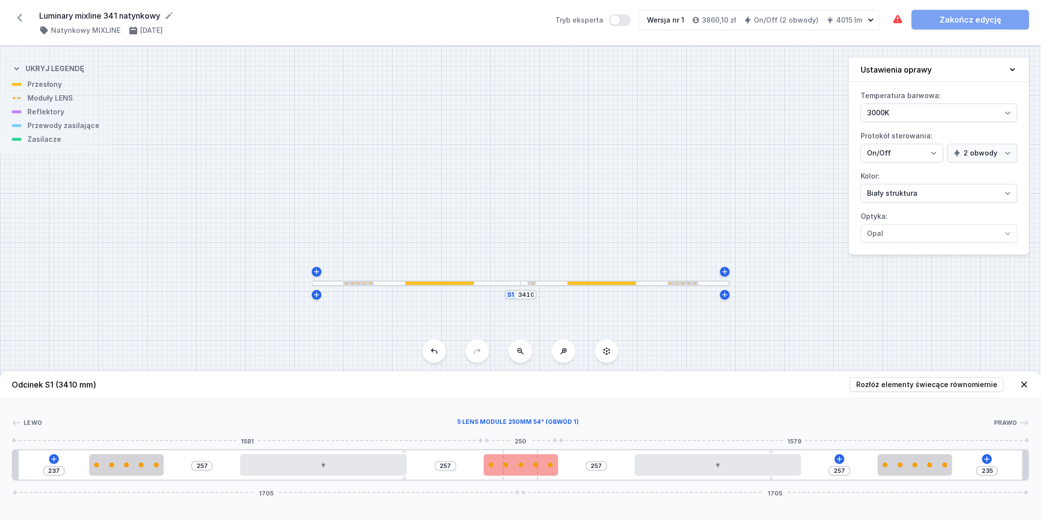
type input "71"
type input "323"
click at [445, 464] on div at bounding box center [444, 464] width 75 height 5
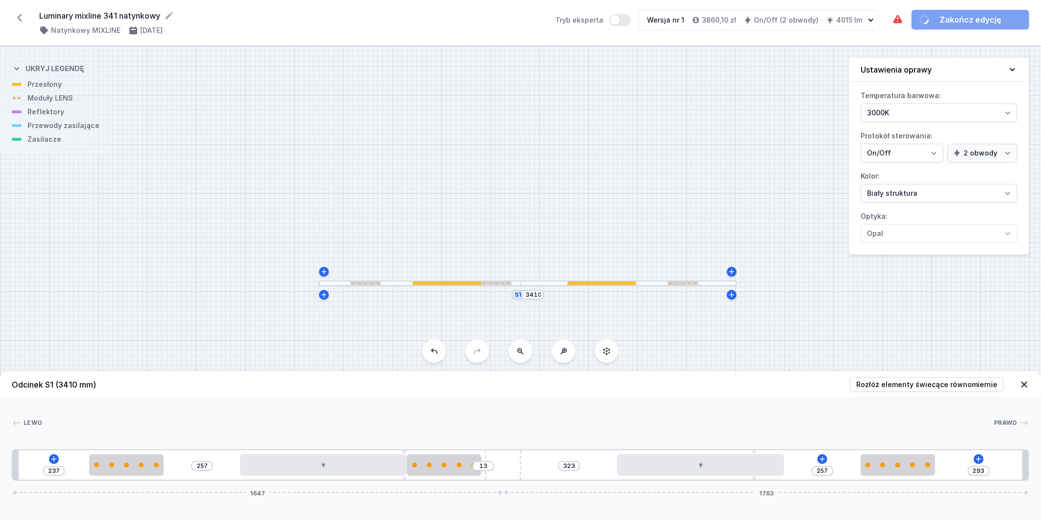
type input "277"
type input "29"
type input "246"
type input "60"
type input "172"
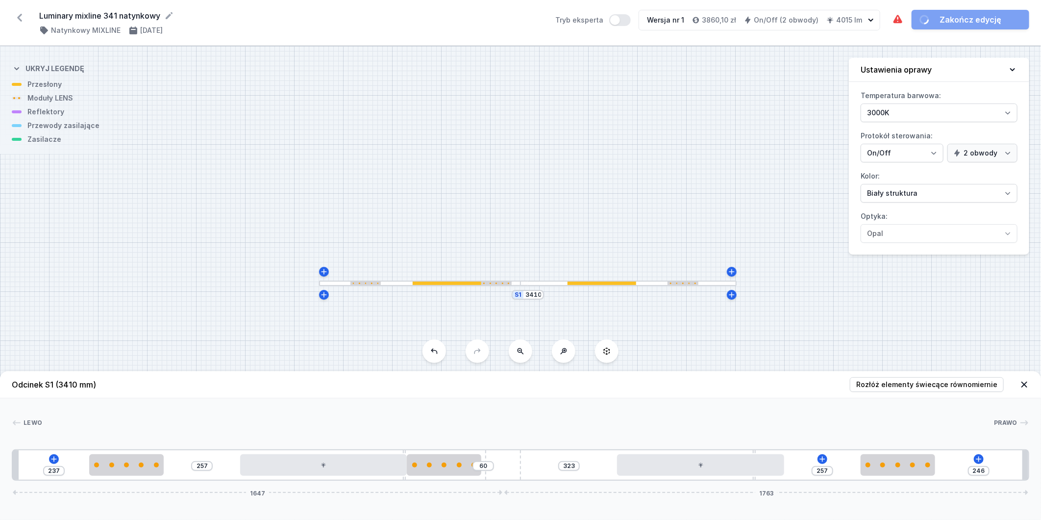
type input "134"
type input "160"
type input "146"
type input "144"
type input "162"
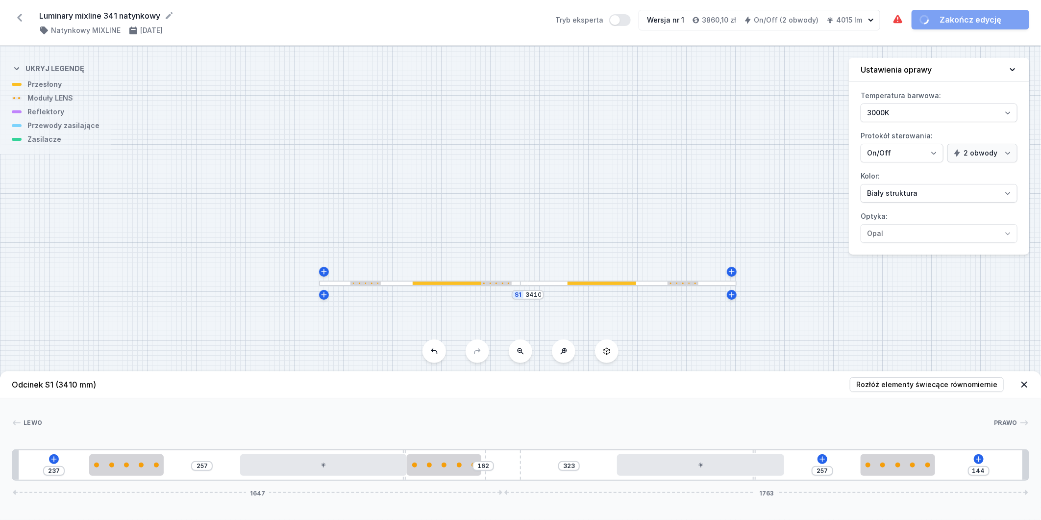
type input "126"
type input "180"
type input "116"
type input "190"
type input "107"
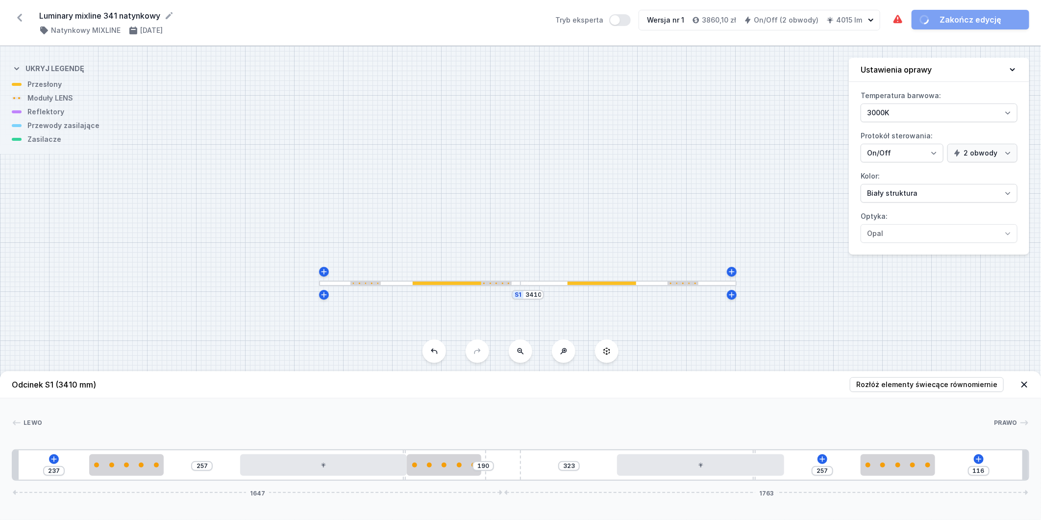
type input "199"
type input "95"
type input "211"
type input "82"
type input "224"
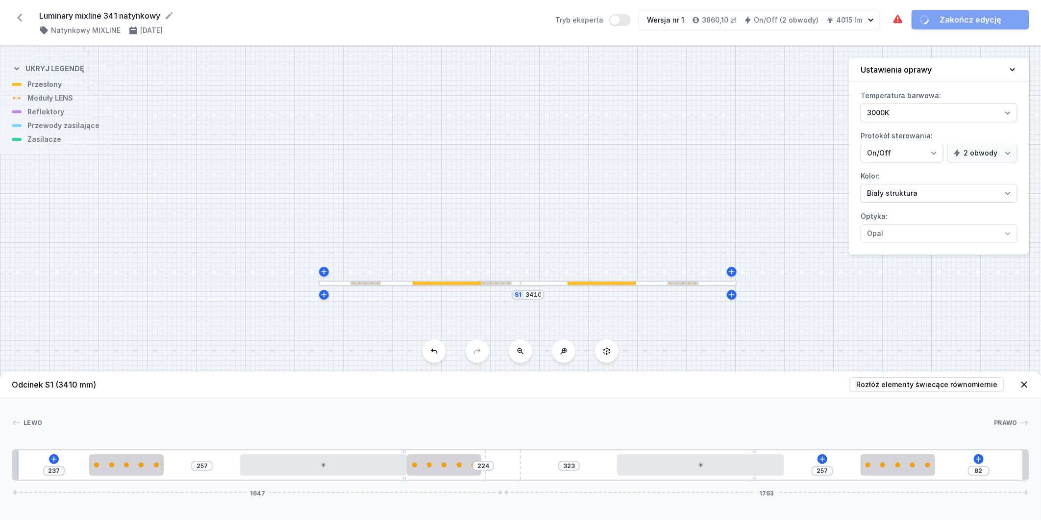
type input "63"
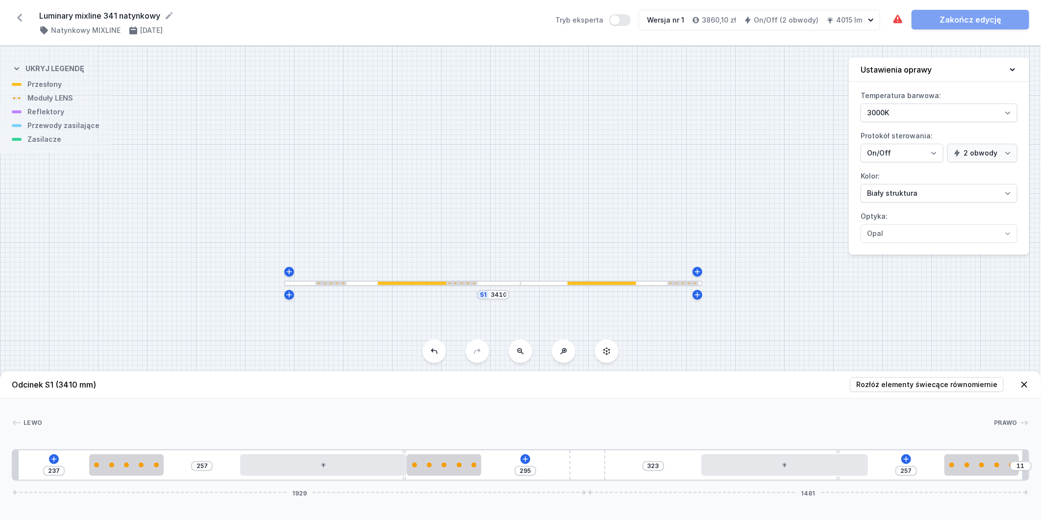
type input "306"
drag, startPoint x: 517, startPoint y: 463, endPoint x: 889, endPoint y: 421, distance: 375.0
click at [684, 459] on div "237 257 306 323 257 1940 1470" at bounding box center [521, 464] width 1018 height 31
click at [915, 384] on span "Rozłóż elementy świecące równomiernie" at bounding box center [926, 384] width 141 height 10
type input "117"
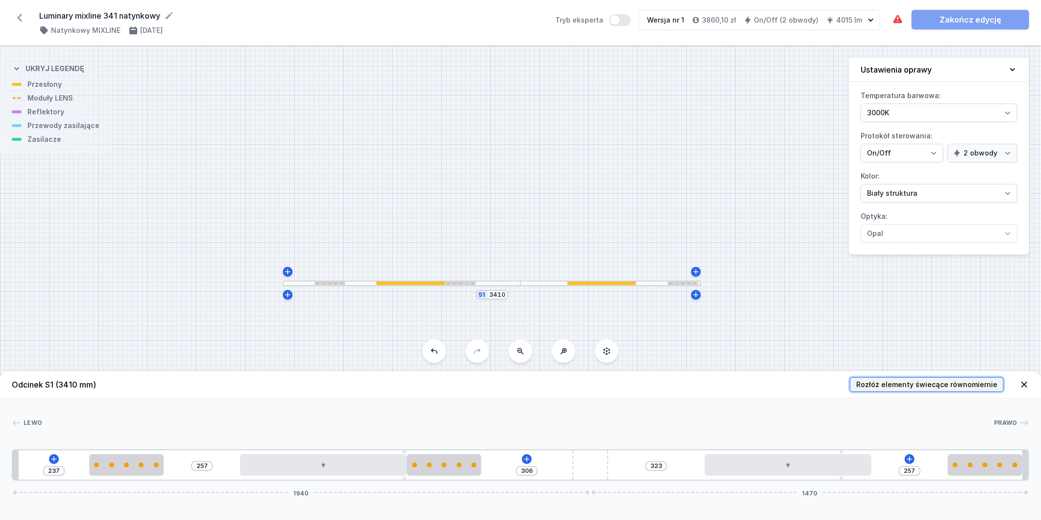
type input "88"
type input "49"
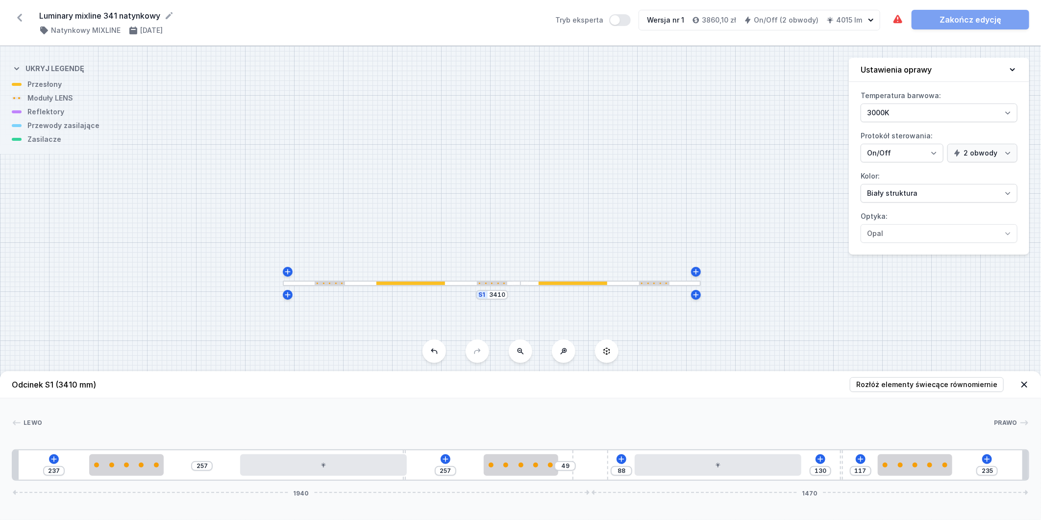
drag, startPoint x: 405, startPoint y: 450, endPoint x: 412, endPoint y: 451, distance: 7.0
click at [417, 452] on div "237 257 257 49 88 130 117 235 1940 1470" at bounding box center [521, 464] width 1018 height 31
drag, startPoint x: 403, startPoint y: 450, endPoint x: 517, endPoint y: 427, distance: 115.4
click at [417, 451] on div "237 257 257 49 88 130 117 235 1940 1470" at bounding box center [521, 464] width 1018 height 31
type input "149"
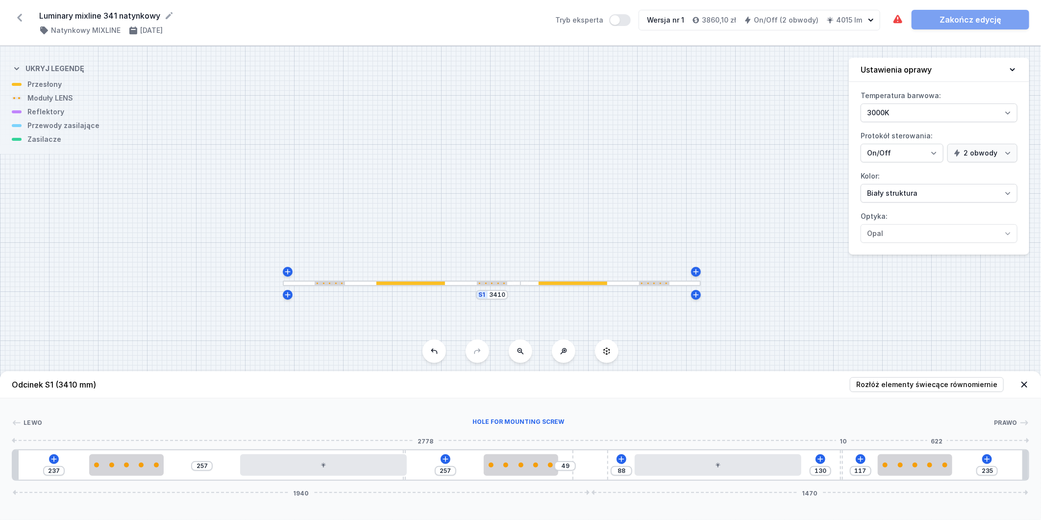
type input "98"
type input "146"
type input "101"
type input "136"
type input "111"
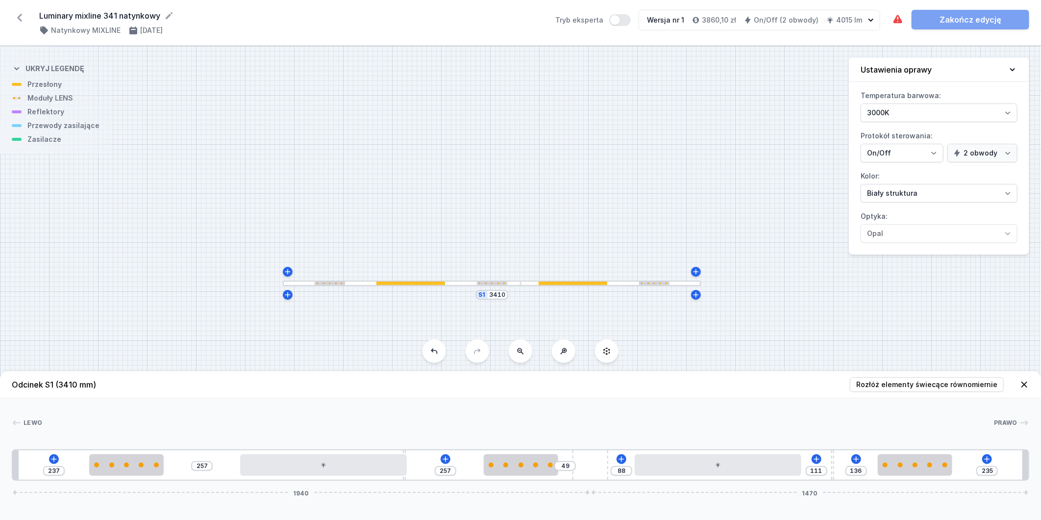
type input "130"
type input "117"
type input "120"
type input "127"
type input "107"
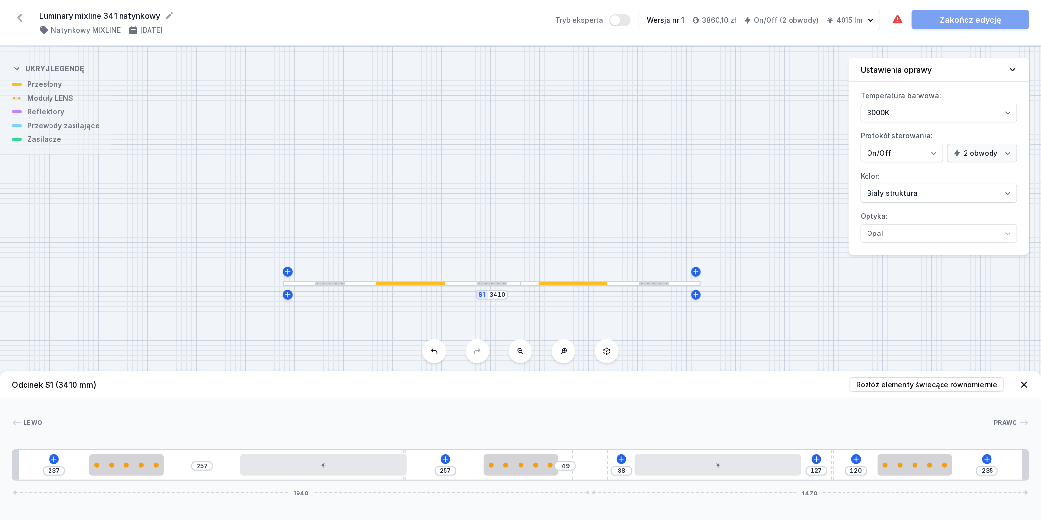
type input "140"
type input "81"
type input "166"
type input "50"
type input "197"
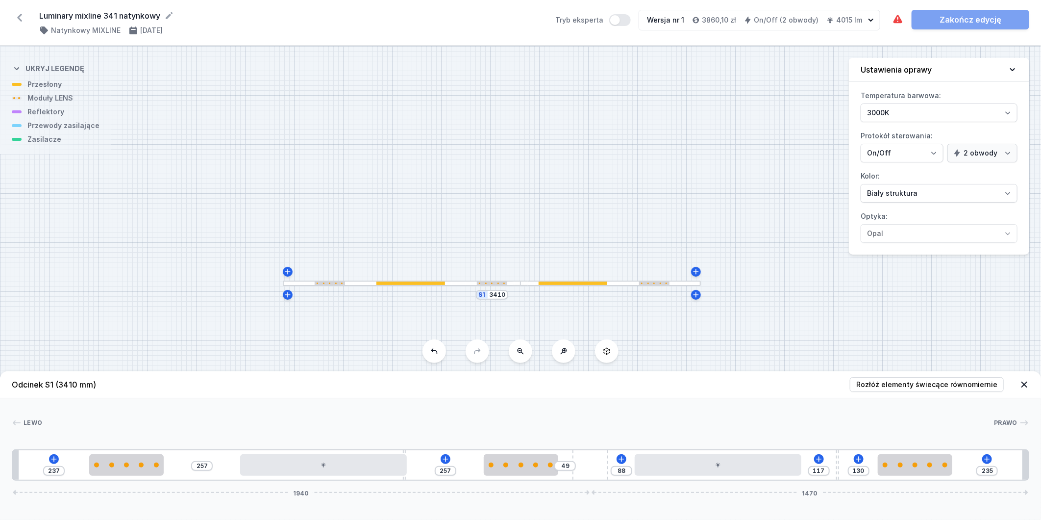
type input "136"
type input "111"
type input "144"
type input "103"
type input "148"
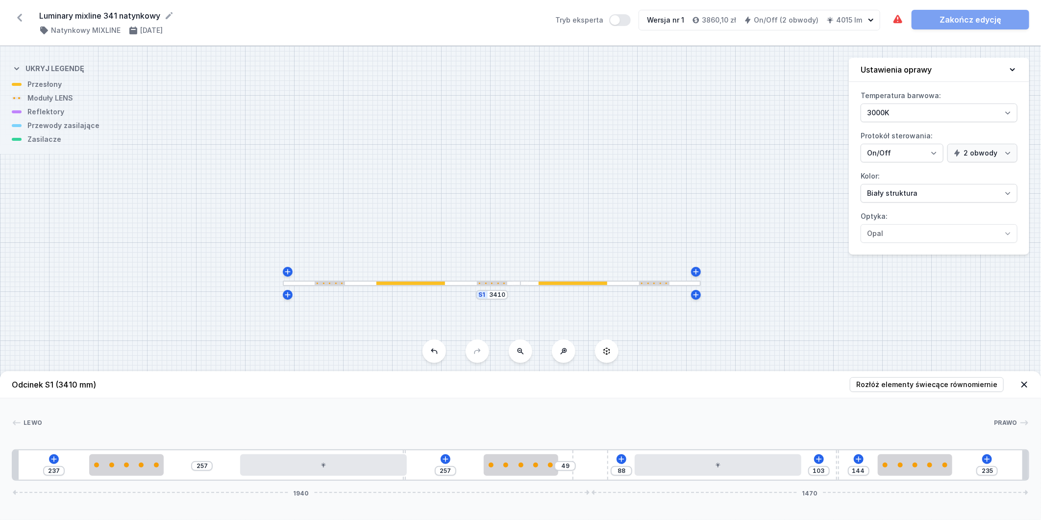
type input "99"
type input "149"
type input "98"
type input "151"
type input "96"
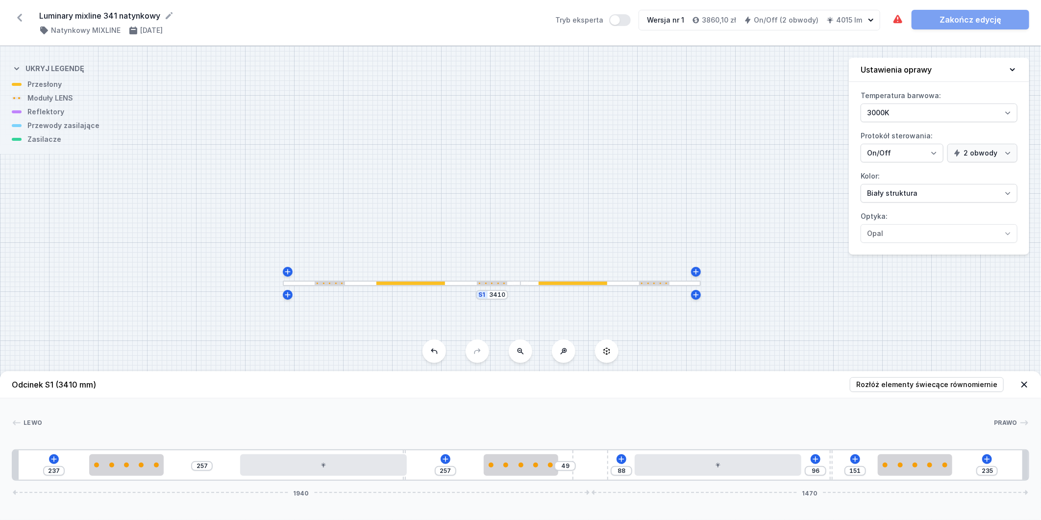
click at [844, 458] on div "237 257 257 49 88 96 151 235 1940 1470" at bounding box center [521, 464] width 1018 height 31
click at [989, 458] on icon at bounding box center [987, 459] width 8 height 8
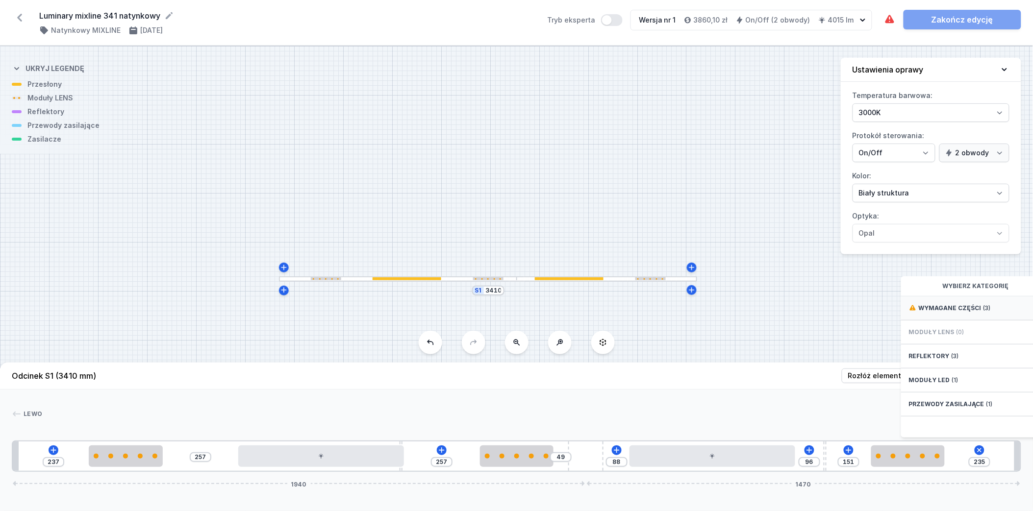
click at [991, 312] on div "Wymagane części (3)" at bounding box center [979, 309] width 157 height 24
click at [999, 414] on div "ON/OFF Driver - up to 3,5W Obwód 2" at bounding box center [979, 398] width 157 height 32
type input "85"
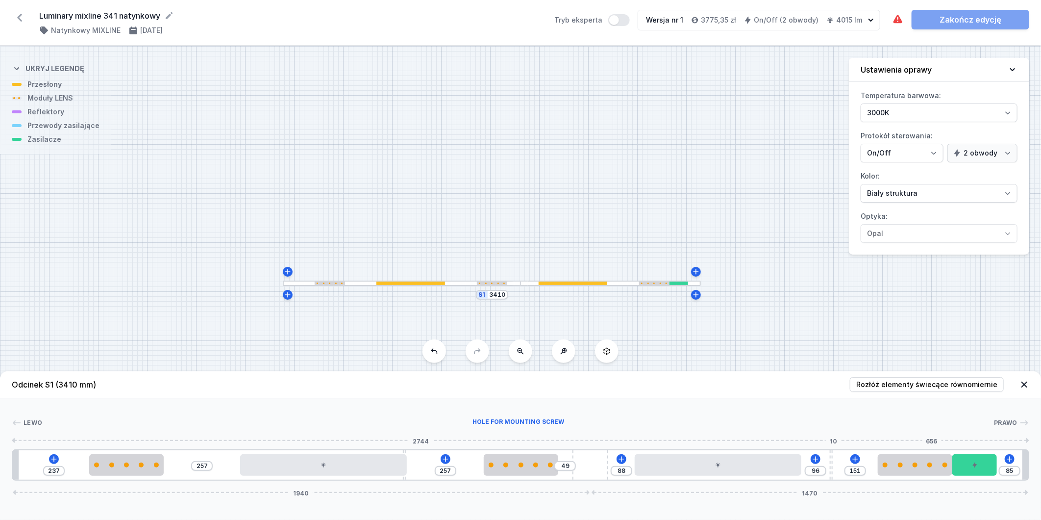
type input "188"
type input "59"
type input "193"
type input "54"
type input "201"
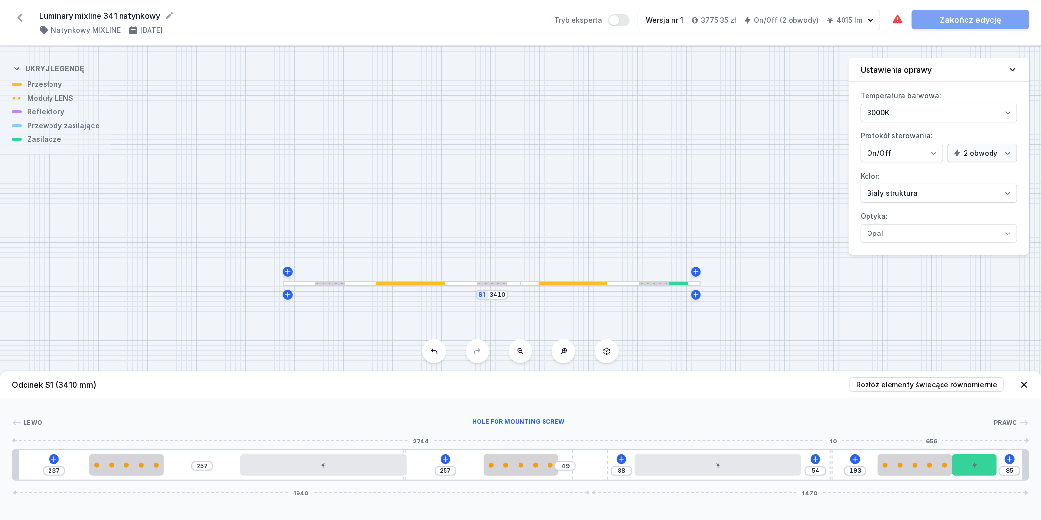
type input "46"
type input "204"
type input "43"
type input "206"
type input "41"
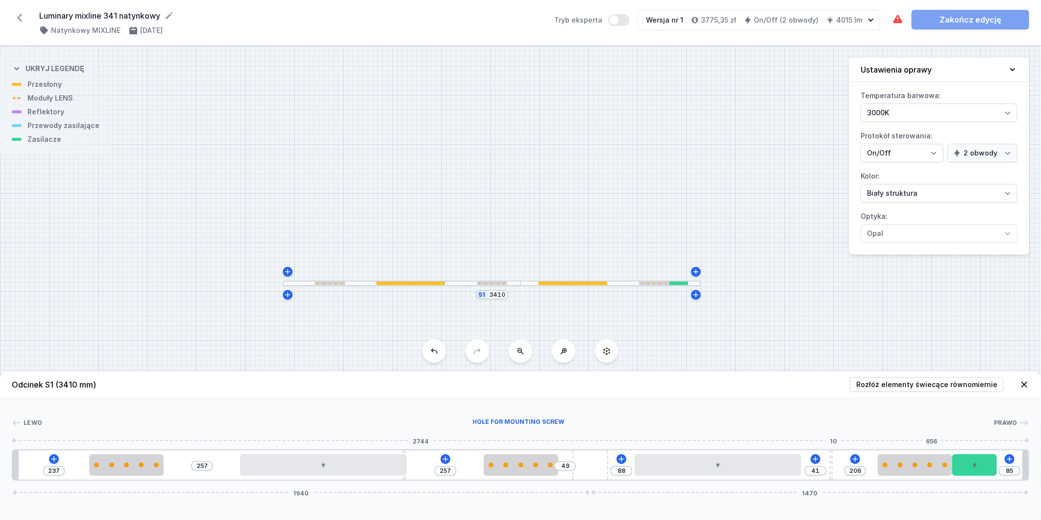
type input "207"
type input "40"
type input "210"
type input "37"
type input "212"
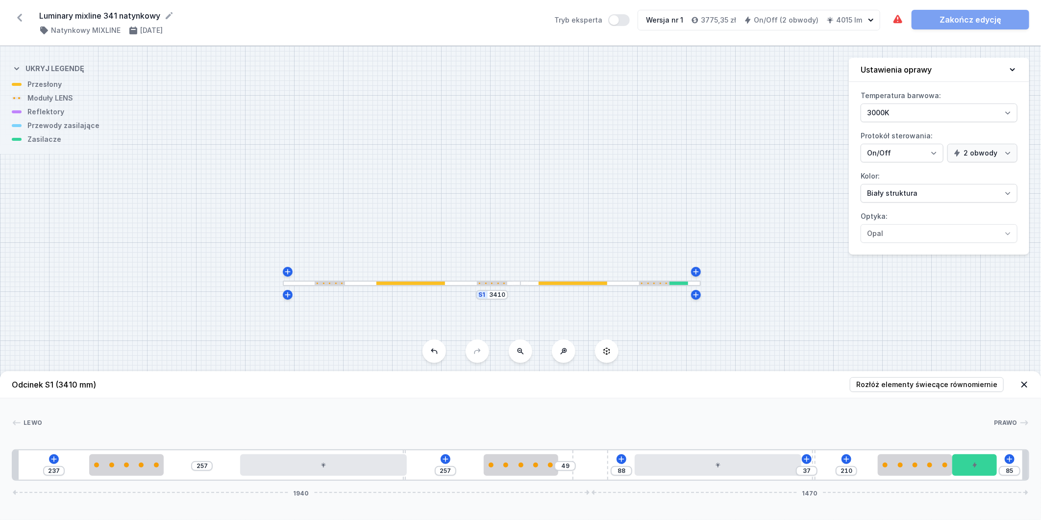
type input "35"
type input "215"
type input "32"
type input "217"
type input "30"
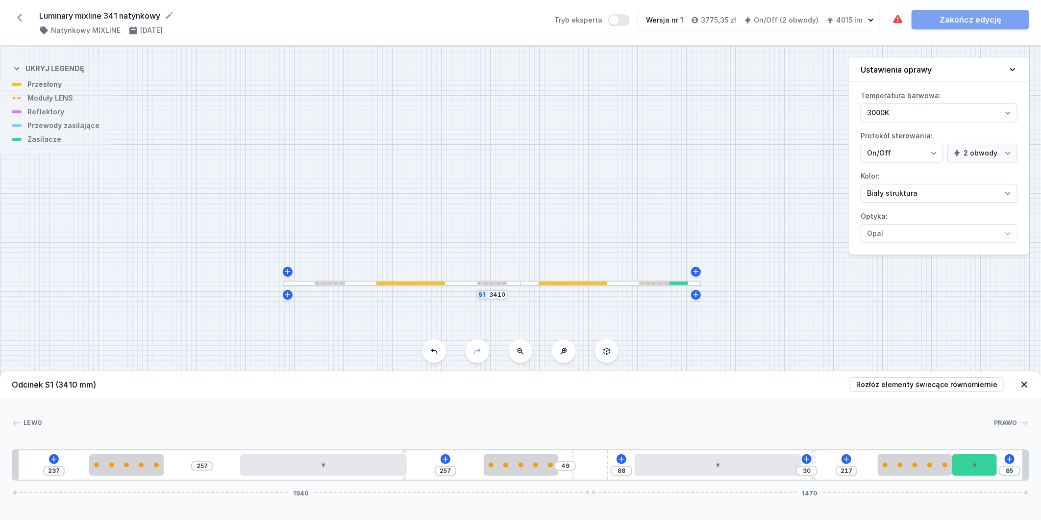
type input "220"
type input "27"
type input "223"
type input "24"
type input "232"
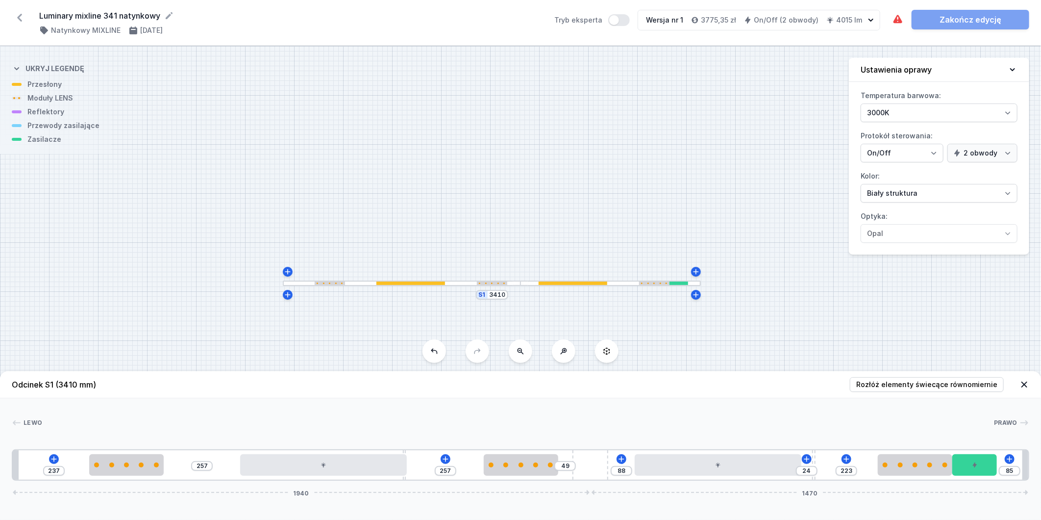
type input "15"
type input "236"
type input "11"
type input "241"
type input "6"
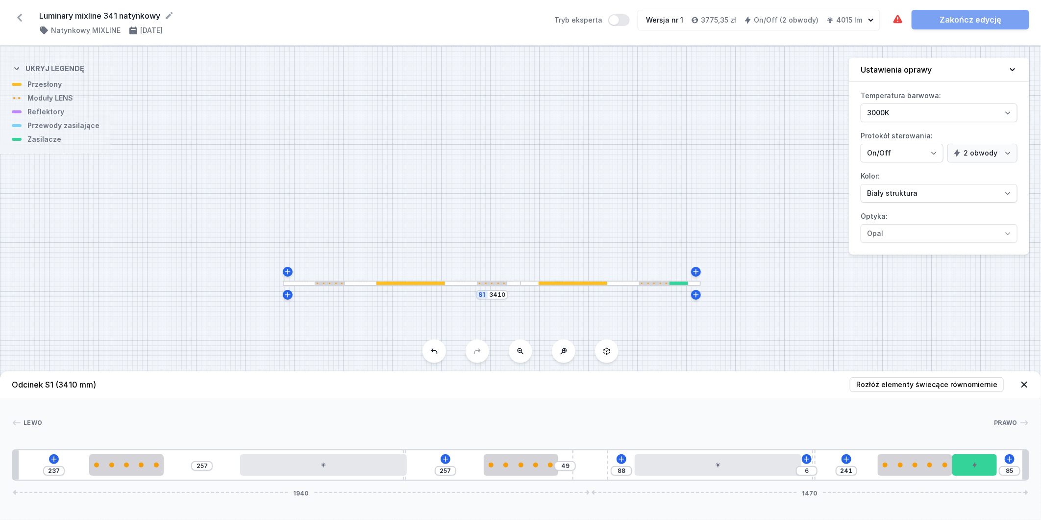
type input "245"
type input "2"
drag, startPoint x: 831, startPoint y: 464, endPoint x: 853, endPoint y: 462, distance: 21.7
click at [784, 466] on div "237 257 257 49 88 257 85 1940 1470" at bounding box center [521, 464] width 1018 height 31
click at [842, 462] on icon at bounding box center [840, 459] width 8 height 8
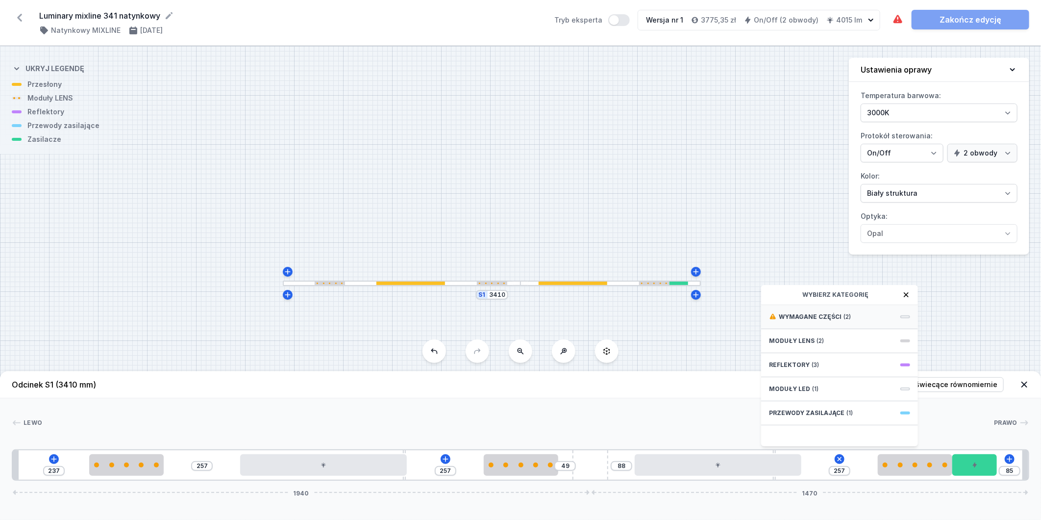
click at [846, 314] on span "(2)" at bounding box center [847, 317] width 7 height 8
click at [846, 377] on div "Obwód 1" at bounding box center [839, 380] width 141 height 8
type input "57"
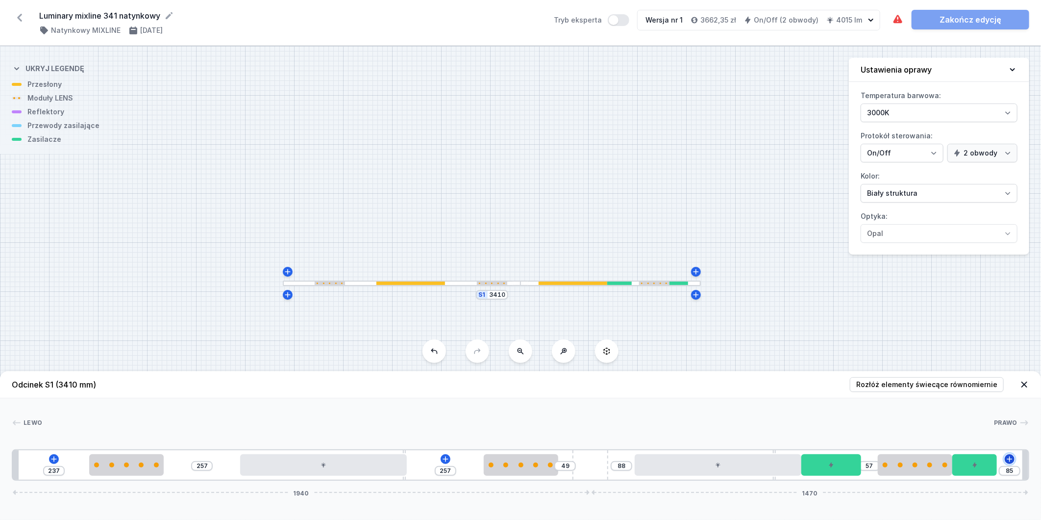
click at [1011, 462] on icon at bounding box center [1010, 459] width 8 height 8
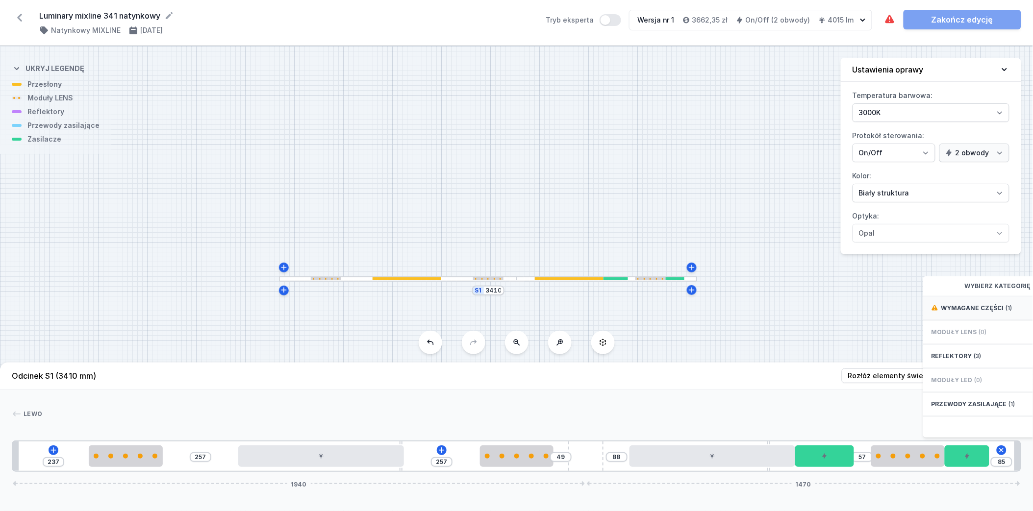
click at [987, 312] on span "Wymagane części" at bounding box center [972, 308] width 63 height 8
click at [990, 312] on span "Hole for power supply cable" at bounding box center [1001, 307] width 141 height 10
type input "15"
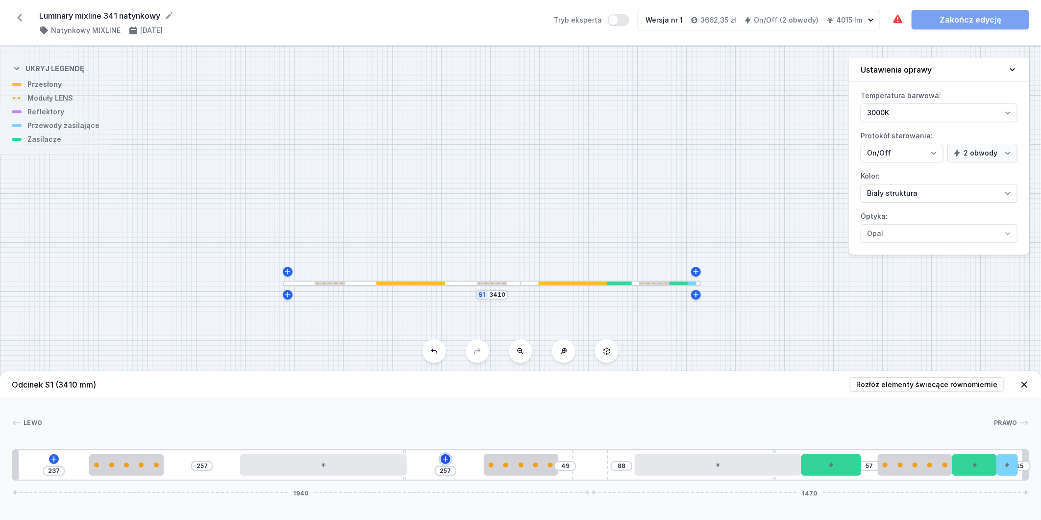
click at [445, 463] on icon at bounding box center [446, 459] width 8 height 8
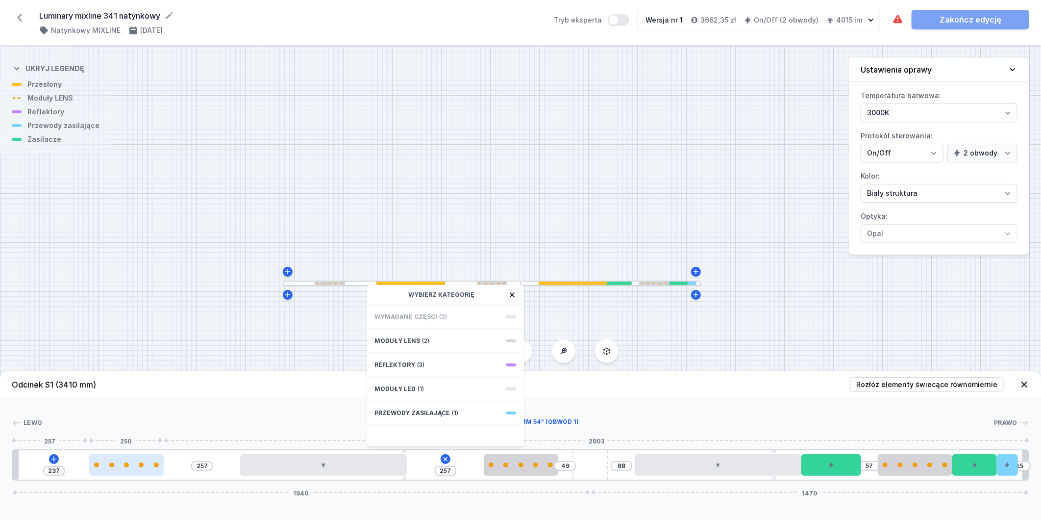
type input "249"
type input "245"
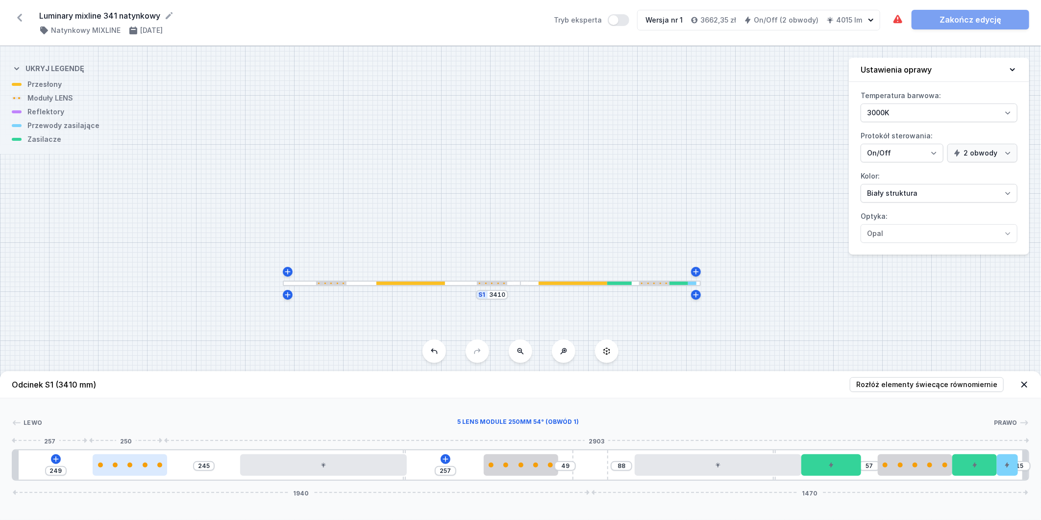
type input "237"
type input "257"
type input "207"
type input "287"
type input "164"
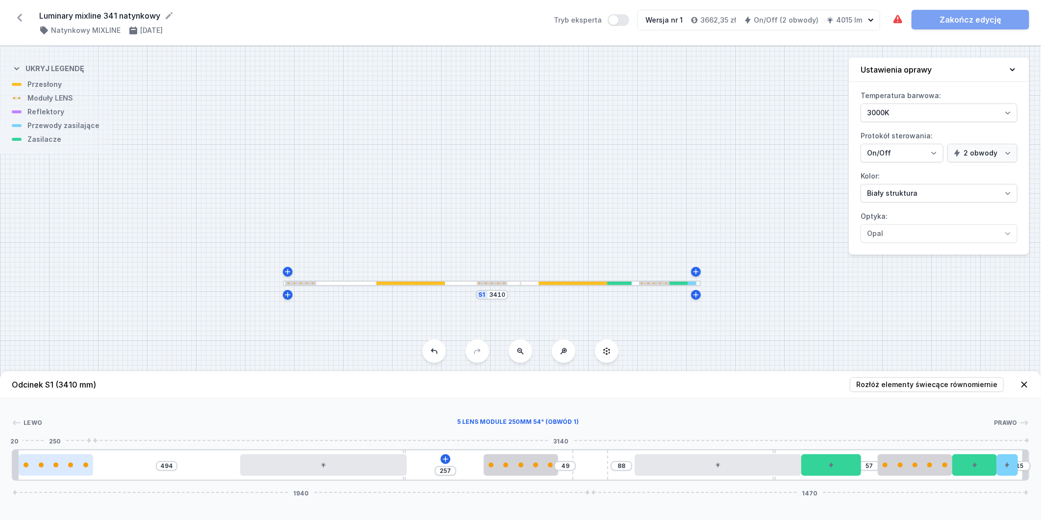
drag, startPoint x: 139, startPoint y: 469, endPoint x: 71, endPoint y: 468, distance: 68.1
click at [66, 468] on div at bounding box center [56, 465] width 75 height 22
type input "503"
type input "248"
type input "494"
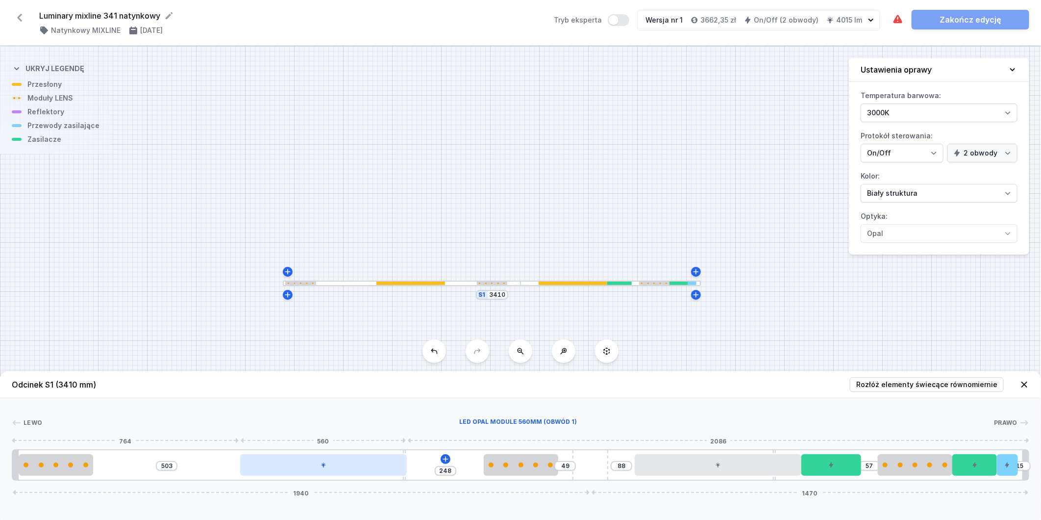
type input "257"
type input "482"
type input "261"
type input "279"
type input "201"
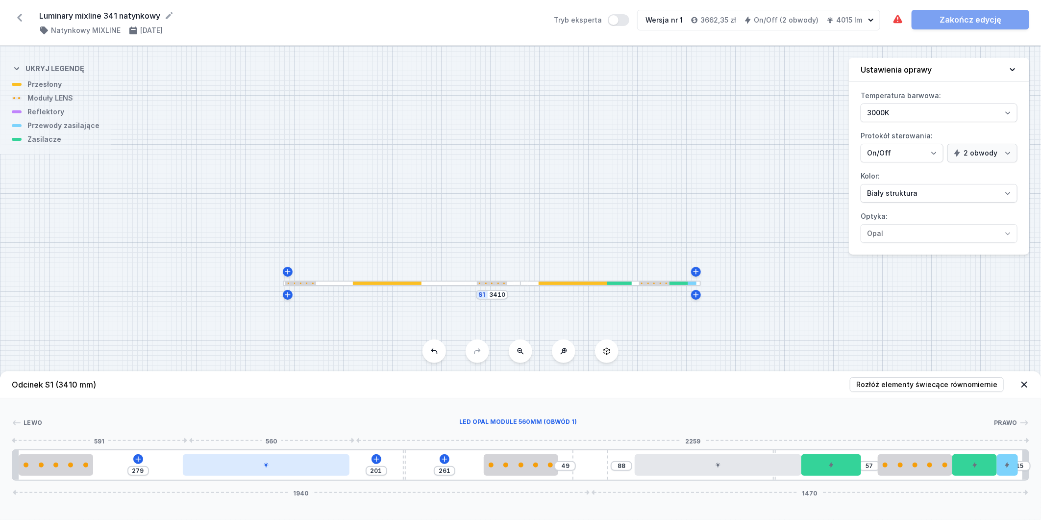
type input "254"
type input "226"
type input "238"
type input "242"
type input "232"
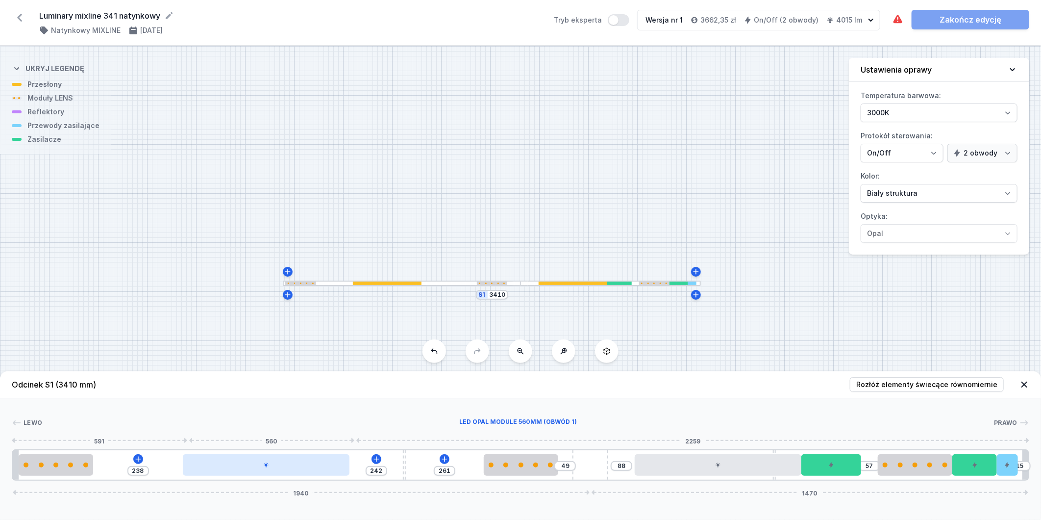
type input "248"
type input "230"
type input "250"
type input "223"
type input "257"
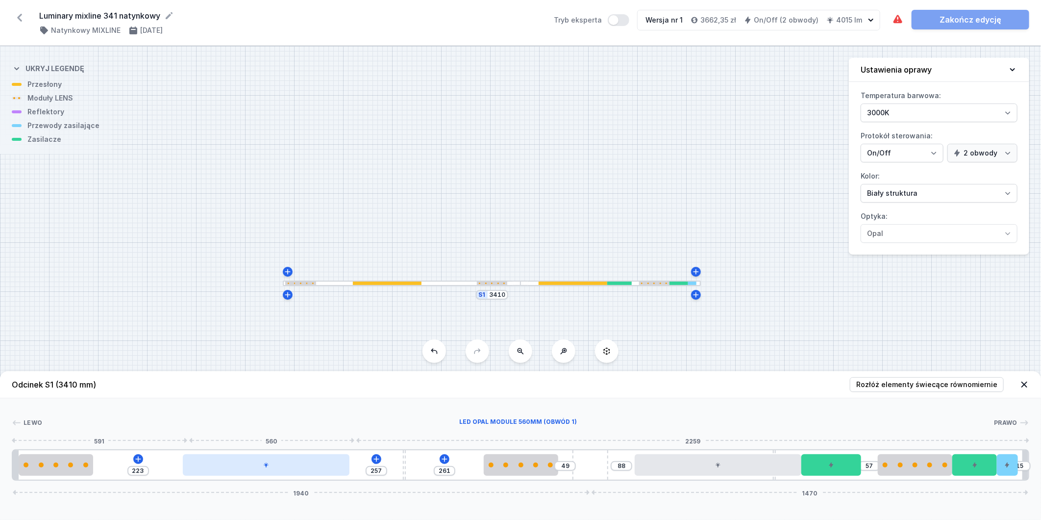
type input "215"
type input "265"
type input "206"
type input "274"
type input "189"
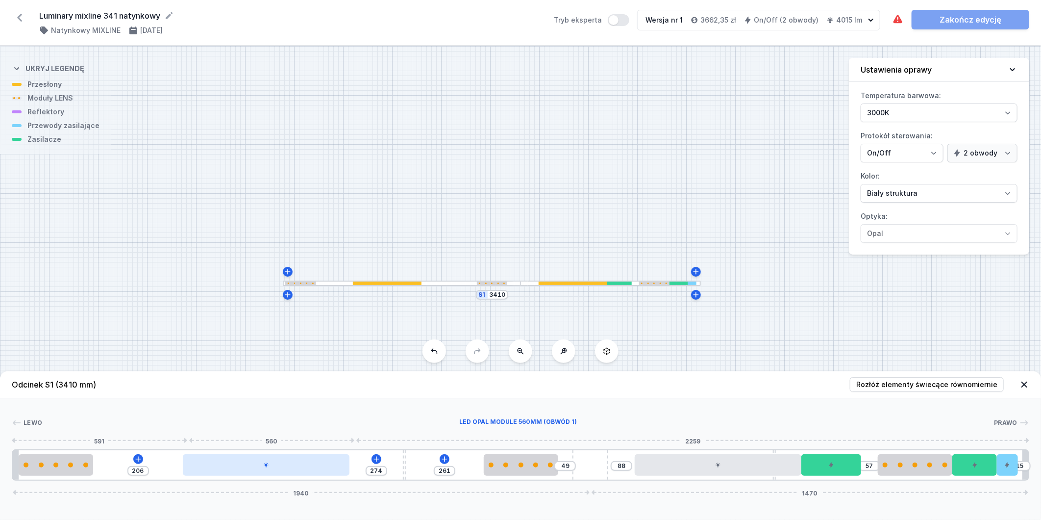
type input "291"
drag, startPoint x: 241, startPoint y: 466, endPoint x: 141, endPoint y: 467, distance: 99.5
click at [136, 468] on div at bounding box center [211, 465] width 167 height 22
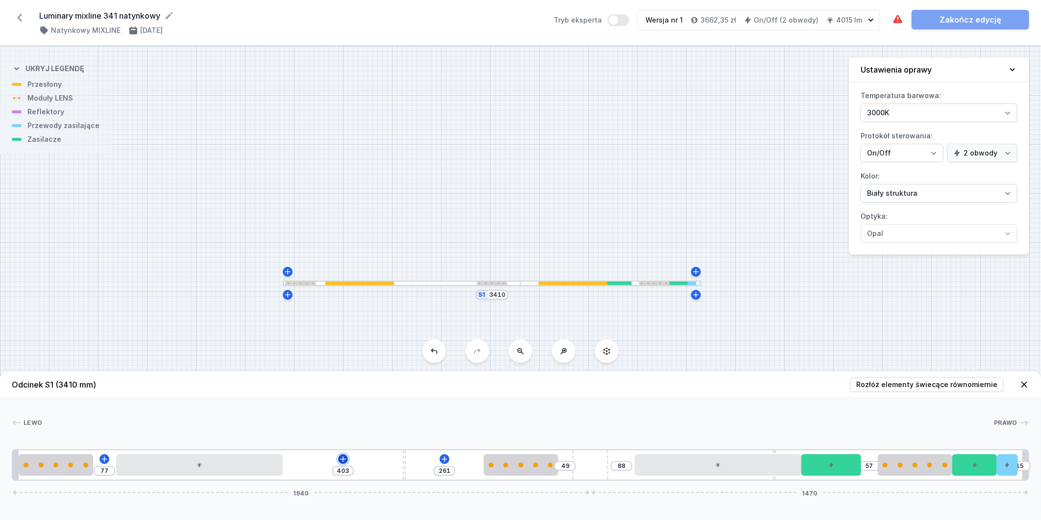
click at [339, 457] on button at bounding box center [343, 459] width 10 height 10
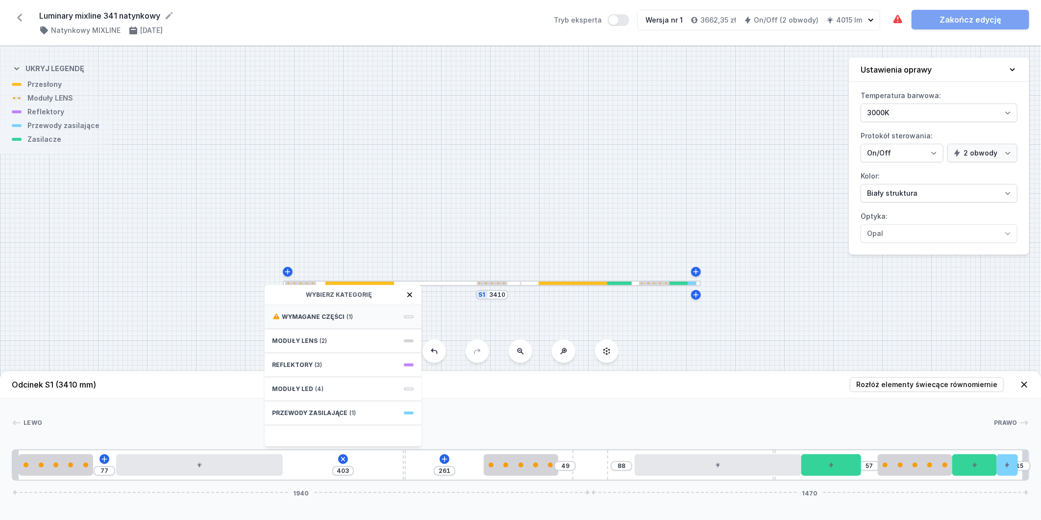
click at [366, 306] on div "Wymagane części (1)" at bounding box center [343, 317] width 157 height 24
click at [341, 320] on span "ON/OFF Driver - up to 40W" at bounding box center [343, 316] width 141 height 10
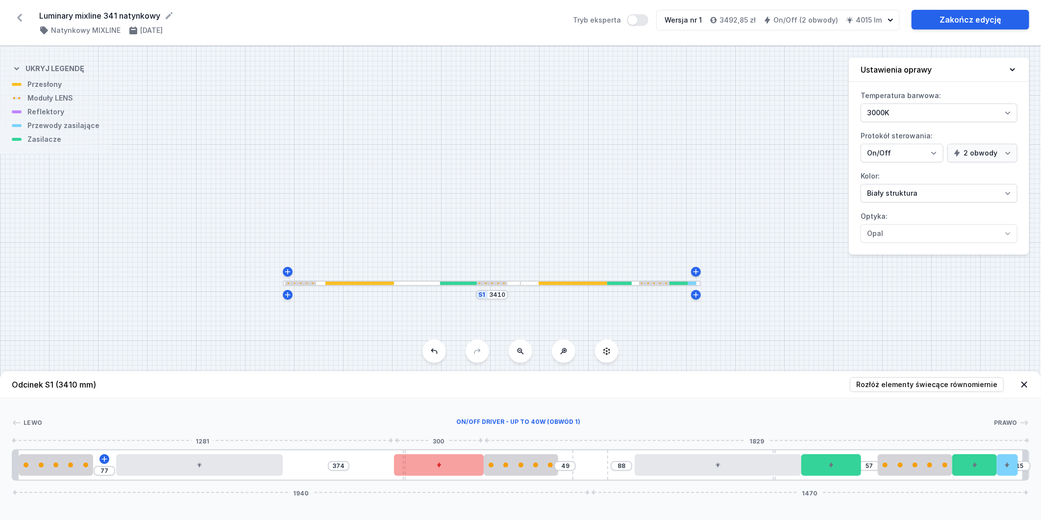
drag, startPoint x: 347, startPoint y: 467, endPoint x: 456, endPoint y: 469, distance: 108.8
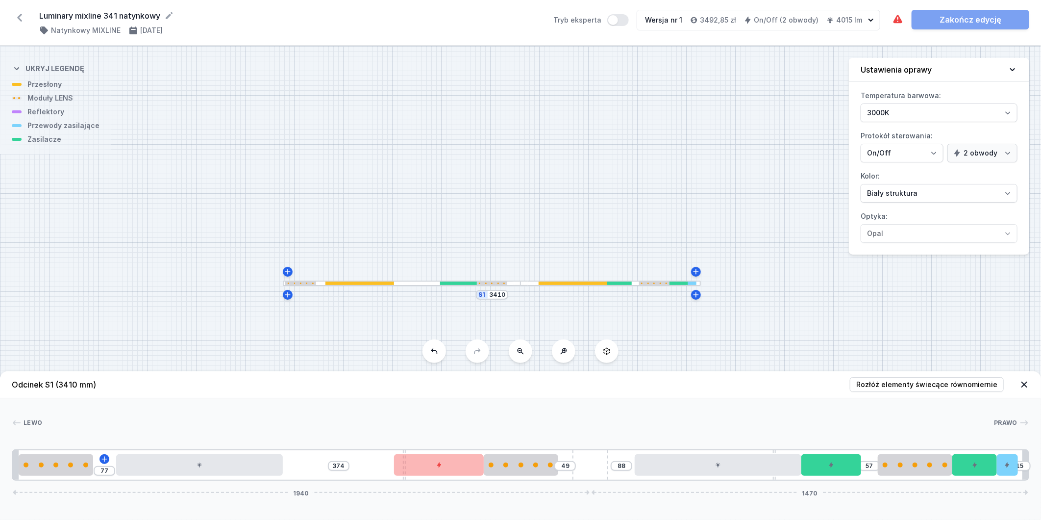
drag, startPoint x: 404, startPoint y: 448, endPoint x: 399, endPoint y: 449, distance: 5.0
click at [386, 448] on div "[PERSON_NAME] 1 2 1 3 1 4 5 1 2 1 6 4 3 1 7 1 2 1 8 2 9 1 77 374 49 88 57 15 19…" at bounding box center [520, 439] width 1041 height 82
drag, startPoint x: 403, startPoint y: 450, endPoint x: 388, endPoint y: 449, distance: 15.3
click at [388, 449] on div "77 356 8 49 88 57 15 1940 1470" at bounding box center [521, 464] width 1018 height 31
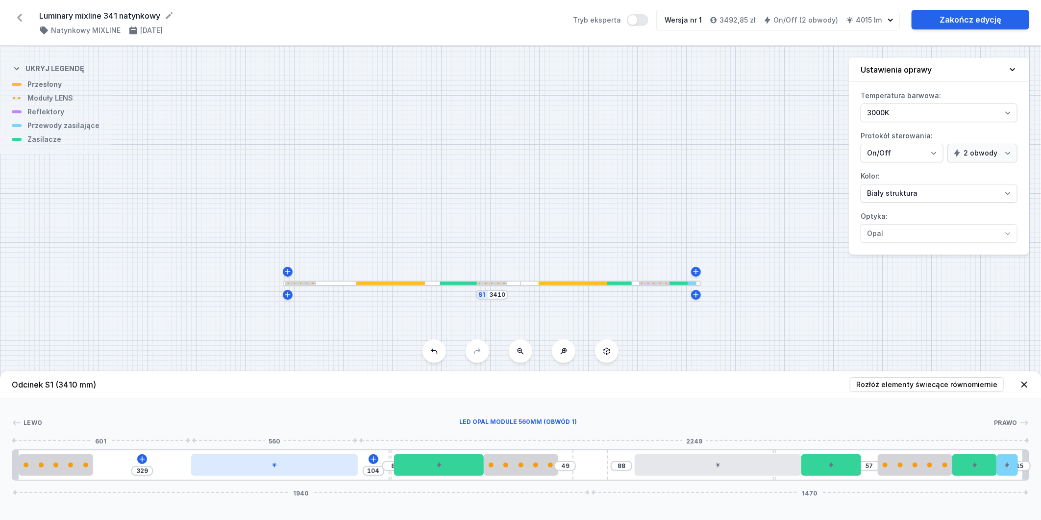
drag, startPoint x: 263, startPoint y: 465, endPoint x: 335, endPoint y: 461, distance: 71.6
click at [335, 461] on div at bounding box center [274, 465] width 167 height 22
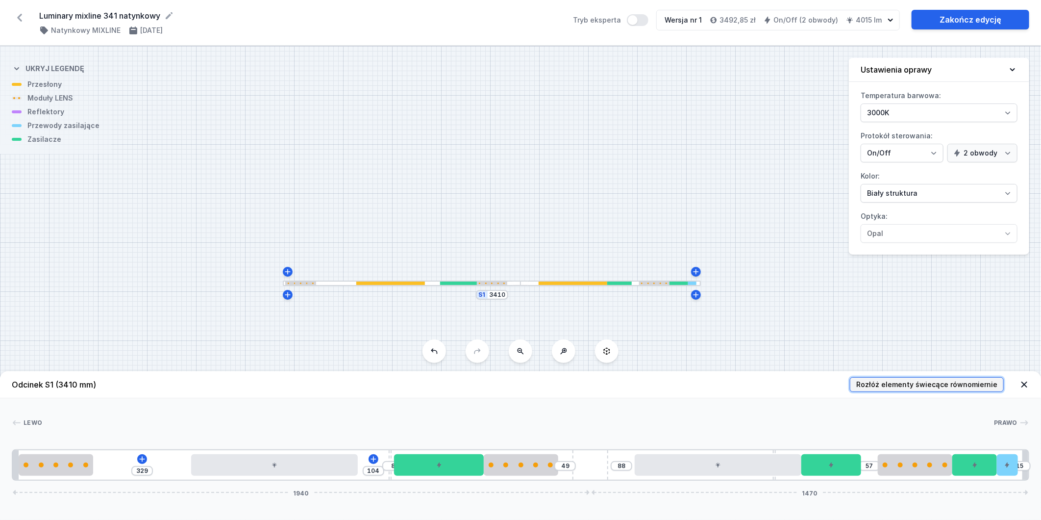
click at [903, 383] on span "Rozłóż elementy świecące równomiernie" at bounding box center [926, 384] width 141 height 10
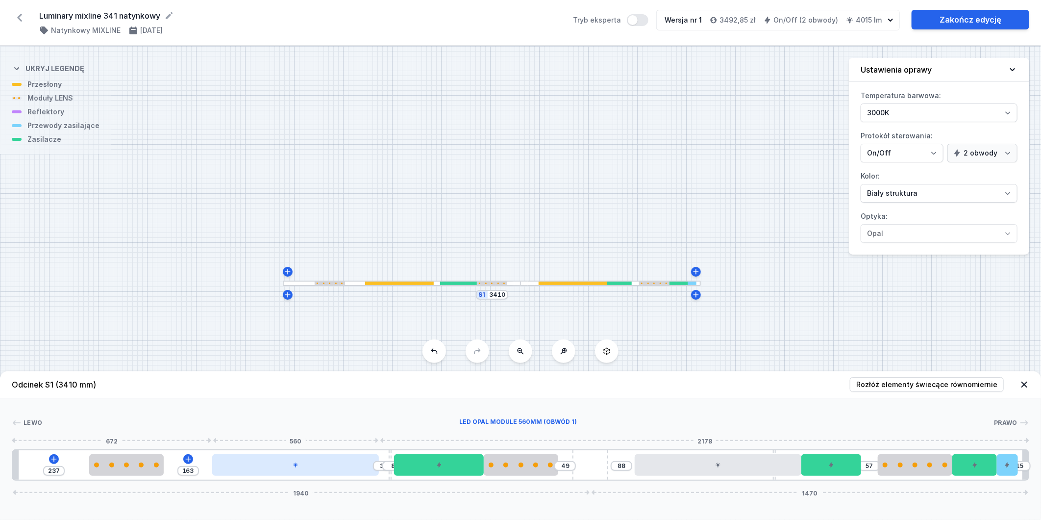
drag, startPoint x: 353, startPoint y: 474, endPoint x: 322, endPoint y: 470, distance: 31.6
click at [322, 470] on div at bounding box center [295, 465] width 167 height 22
click at [336, 469] on div at bounding box center [295, 465] width 167 height 22
click at [336, 469] on div at bounding box center [299, 465] width 167 height 22
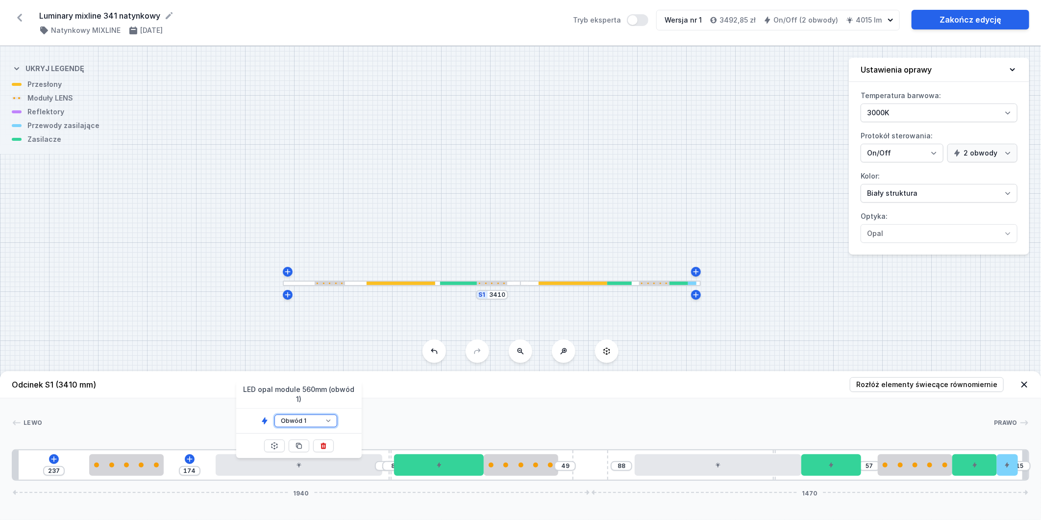
click at [327, 414] on select "Obwód 1 Obwód 2" at bounding box center [306, 420] width 63 height 13
click at [275, 414] on select "Obwód 1 Obwód 2" at bounding box center [306, 420] width 63 height 13
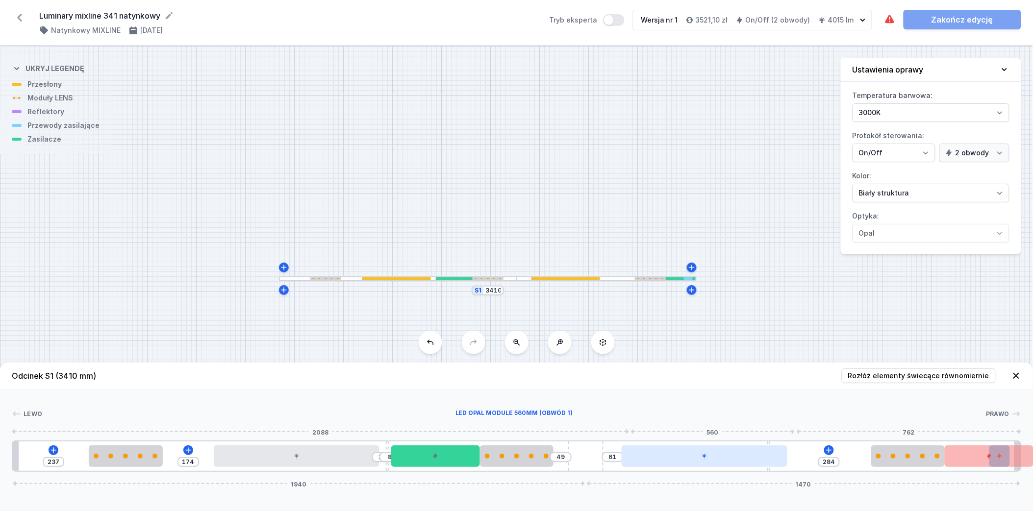
click at [721, 467] on div at bounding box center [704, 457] width 165 height 22
click at [719, 458] on div at bounding box center [704, 457] width 165 height 22
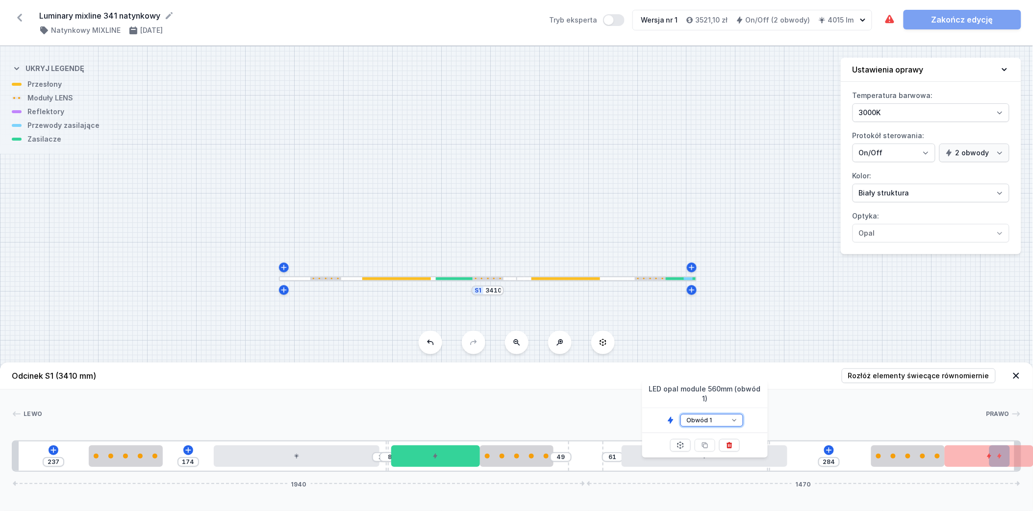
click at [736, 414] on select "Obwód 1 Obwód 2" at bounding box center [711, 420] width 63 height 13
click at [680, 414] on select "Obwód 1 Obwód 2" at bounding box center [711, 420] width 63 height 13
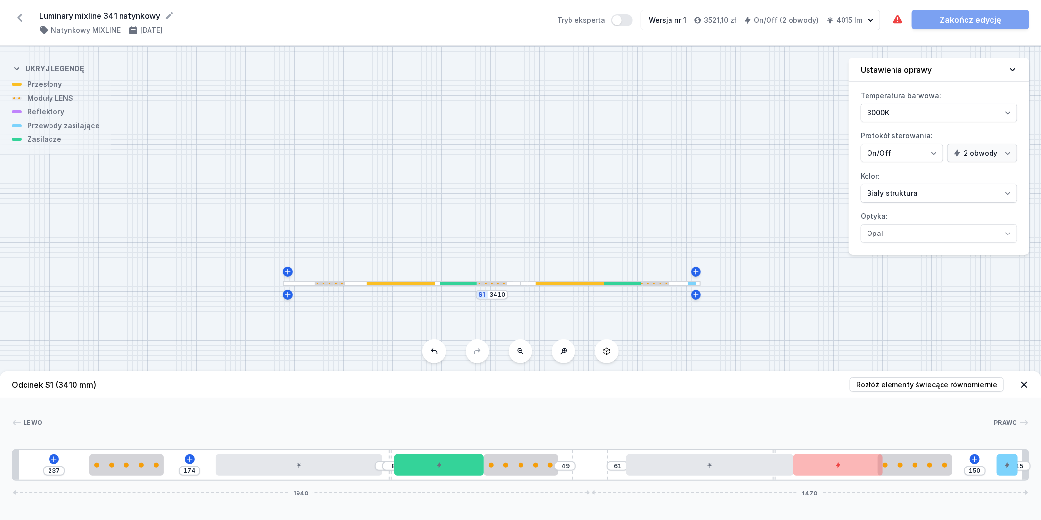
drag, startPoint x: 964, startPoint y: 467, endPoint x: 844, endPoint y: 481, distance: 120.9
click at [844, 481] on div "Odcinek S1 (3410 mm) Rozłóż elementy świecące równomiernie Lewo Prawo 1 2 1 3 2…" at bounding box center [520, 445] width 1041 height 149
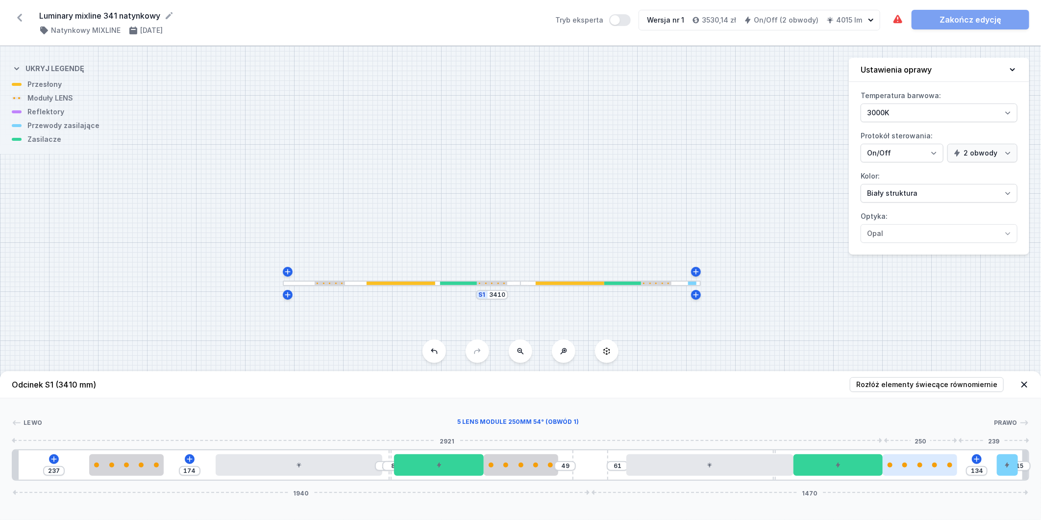
drag, startPoint x: 936, startPoint y: 463, endPoint x: 948, endPoint y: 463, distance: 11.3
click at [948, 463] on div at bounding box center [920, 464] width 75 height 5
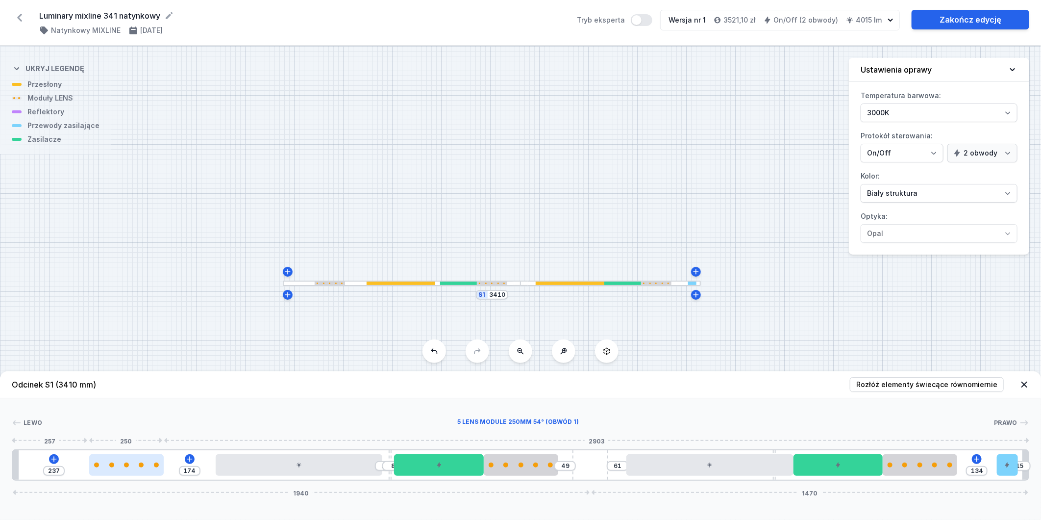
click at [110, 471] on div at bounding box center [126, 465] width 75 height 22
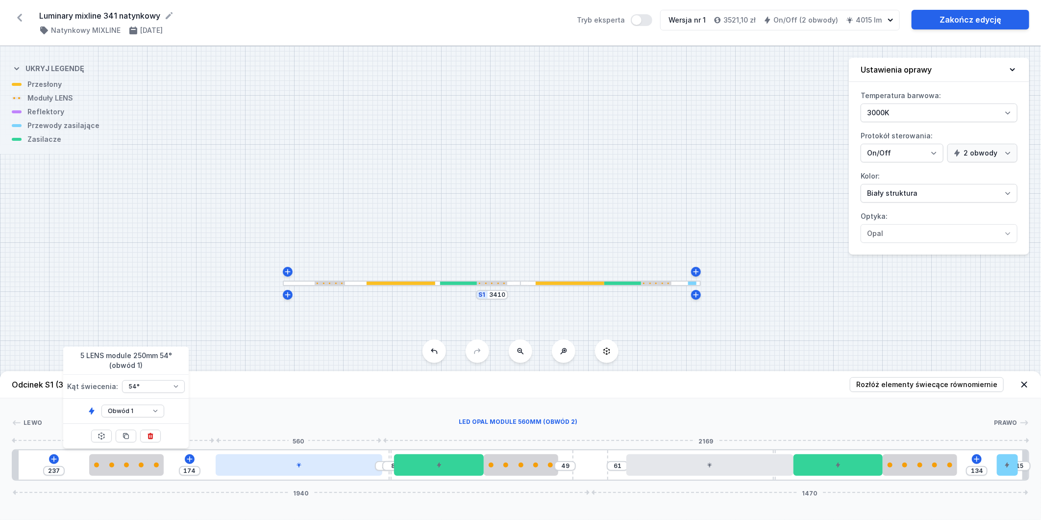
click at [250, 470] on div at bounding box center [299, 465] width 167 height 22
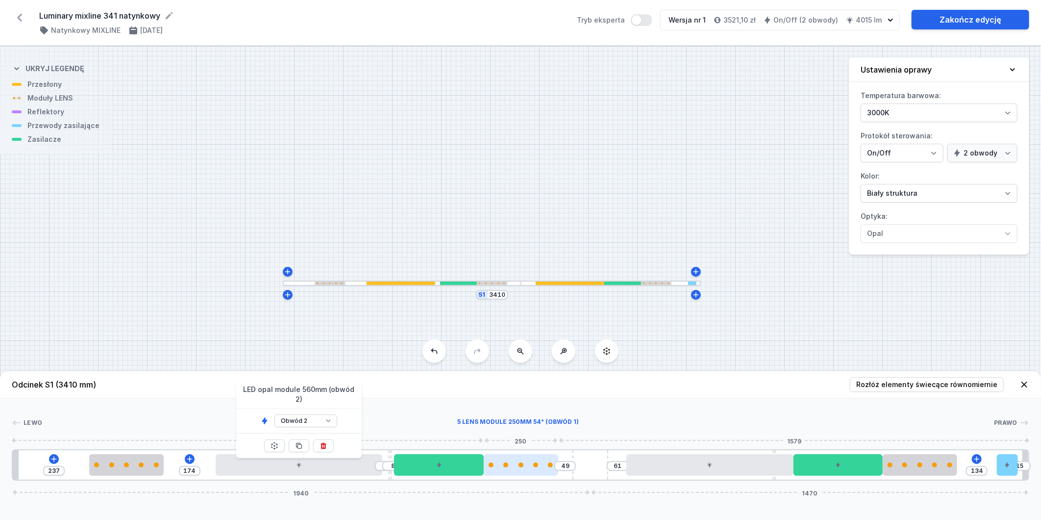
click at [516, 465] on div at bounding box center [521, 464] width 75 height 5
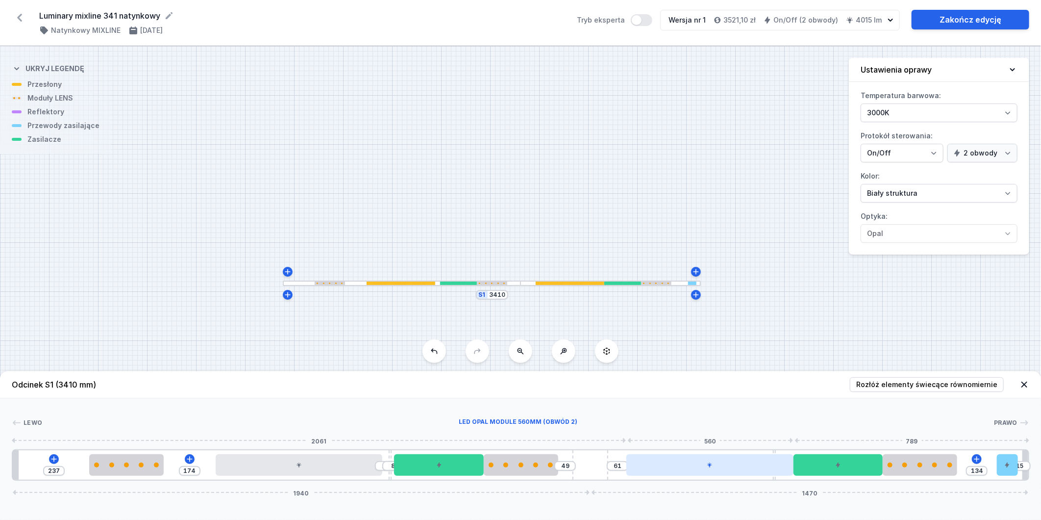
click at [669, 467] on div at bounding box center [709, 465] width 167 height 22
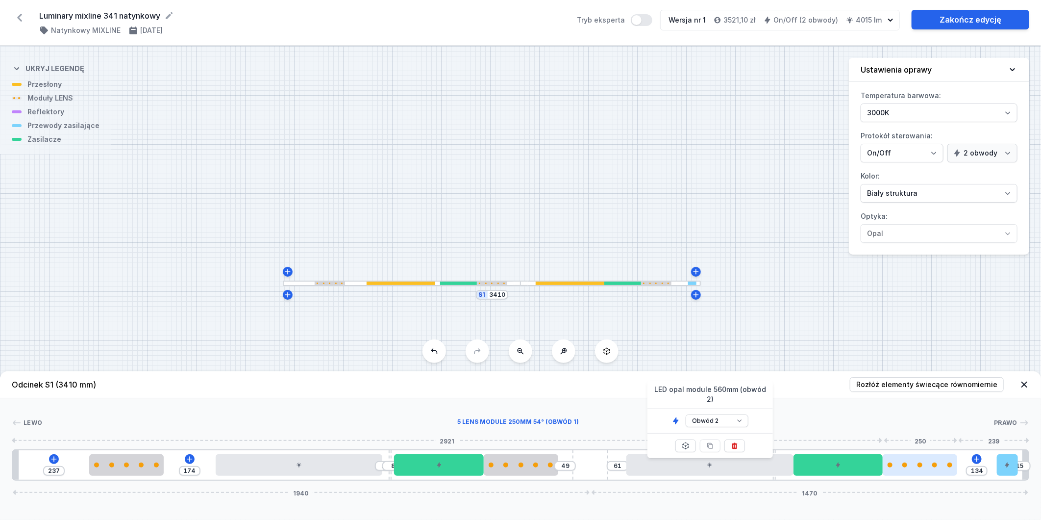
click at [915, 469] on div at bounding box center [920, 465] width 75 height 22
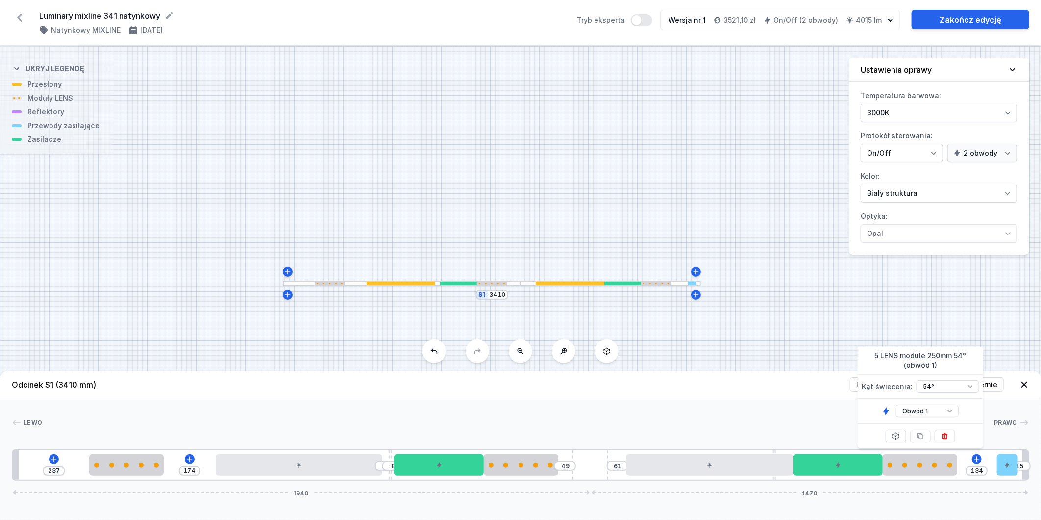
click at [737, 196] on div "S1 3410" at bounding box center [520, 283] width 1041 height 474
drag, startPoint x: 40, startPoint y: 16, endPoint x: 46, endPoint y: 15, distance: 6.4
click at [46, 15] on form "Luminary mixline 341 natynkowy" at bounding box center [302, 16] width 526 height 12
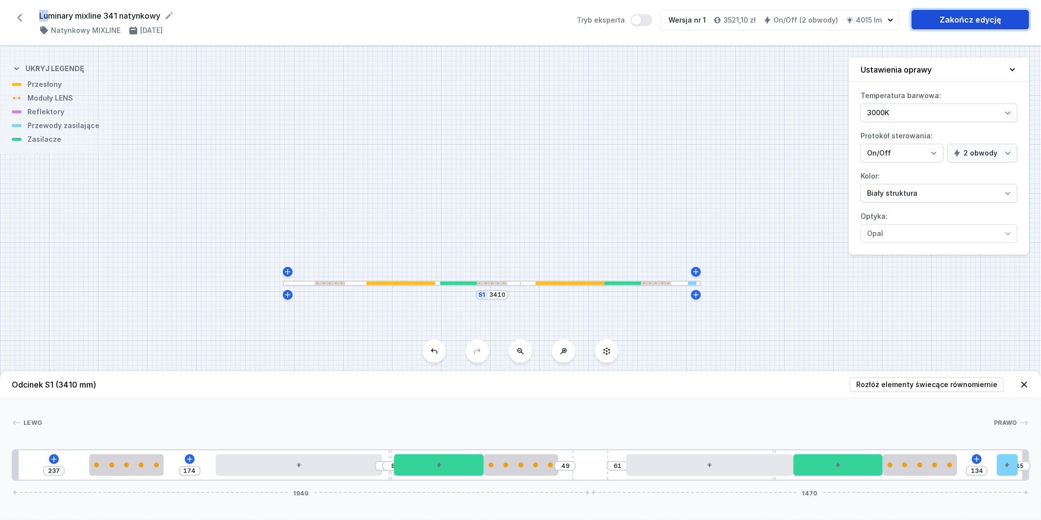
click at [948, 25] on link "Zakończ edycję" at bounding box center [971, 20] width 118 height 20
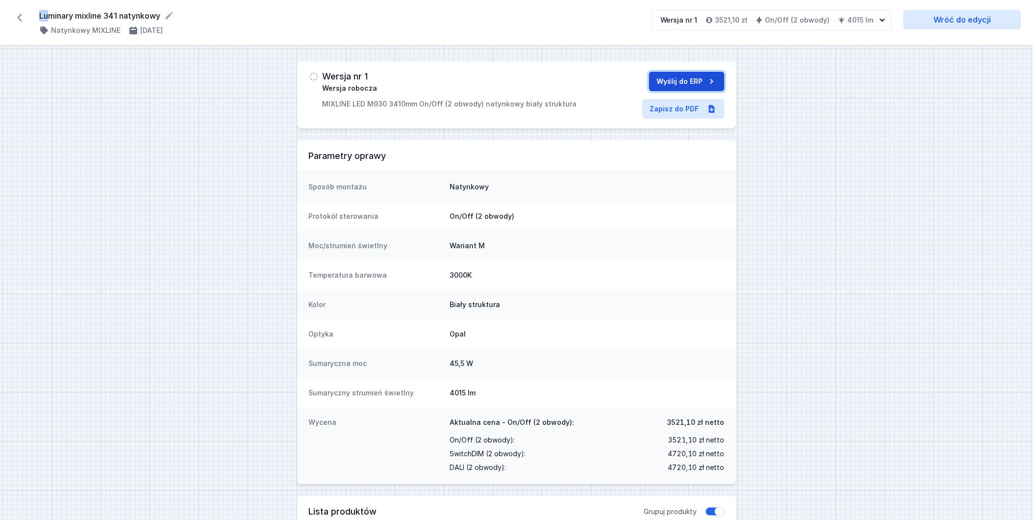
click at [699, 81] on button "Wyślij do ERP" at bounding box center [686, 82] width 75 height 20
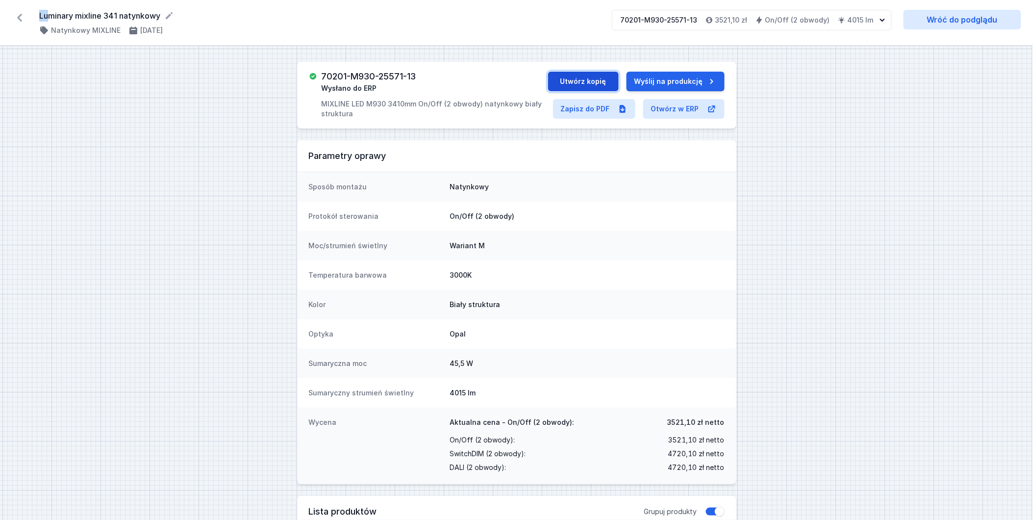
click at [596, 80] on button "Utwórz kopię" at bounding box center [583, 82] width 71 height 20
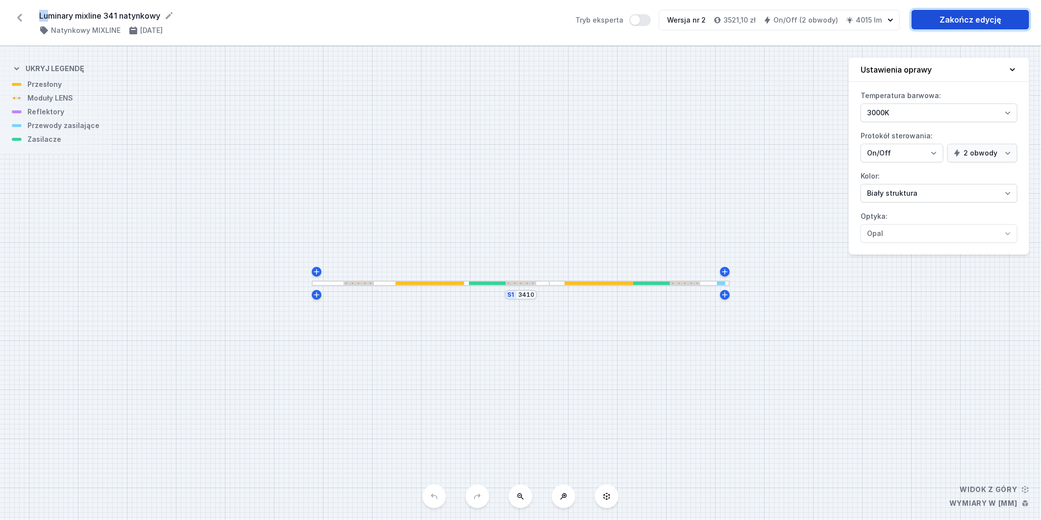
click at [951, 23] on link "Zakończ edycję" at bounding box center [971, 20] width 118 height 20
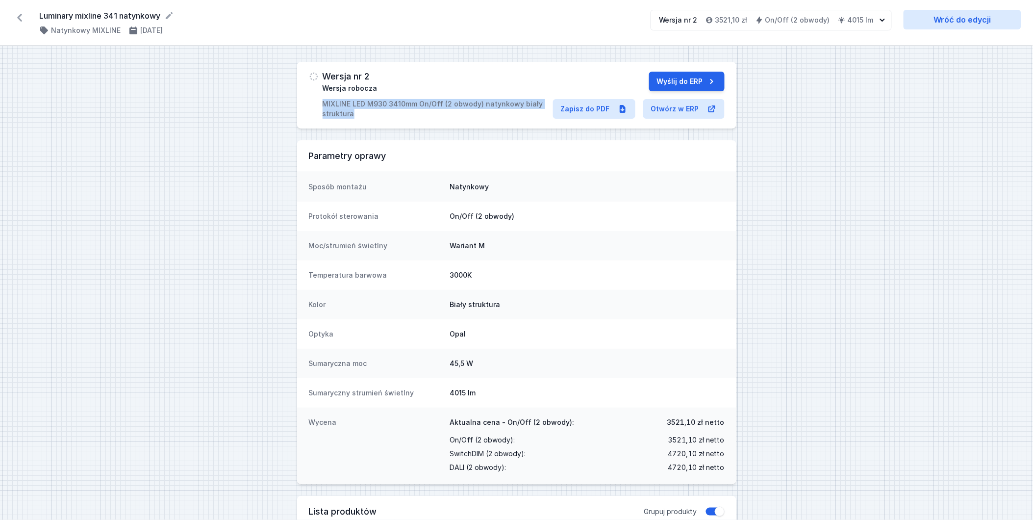
drag, startPoint x: 324, startPoint y: 101, endPoint x: 350, endPoint y: 112, distance: 28.9
click at [350, 112] on p "MIXLINE LED M930 3410mm On/Off (2 obwody) natynkowy biały struktura" at bounding box center [438, 109] width 230 height 20
copy p "MIXLINE LED M930 3410mm On/Off (2 obwody) natynkowy biały struktura"
click at [609, 106] on link "Zapisz do PDF" at bounding box center [594, 109] width 82 height 20
drag, startPoint x: 39, startPoint y: 10, endPoint x: 168, endPoint y: 15, distance: 128.5
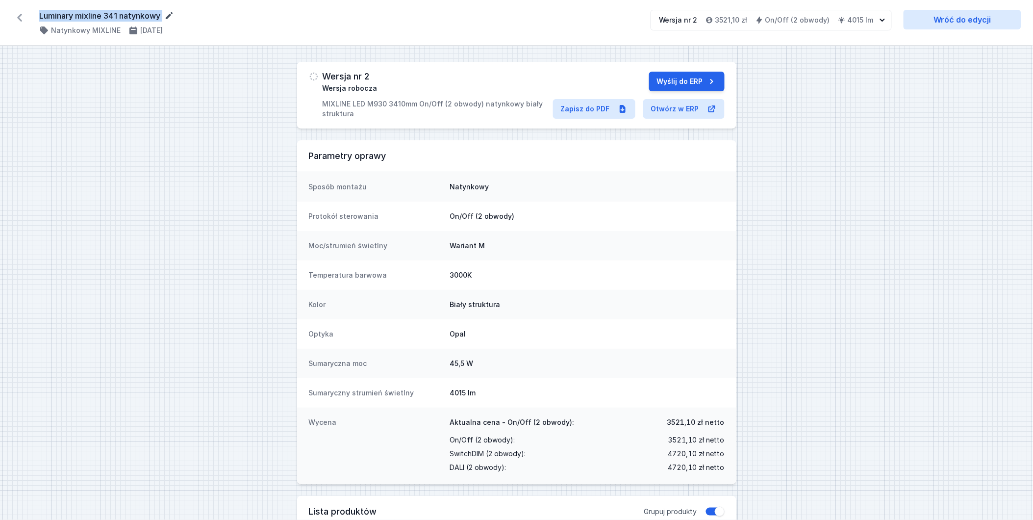
click at [168, 15] on form "Luminary mixline 341 natynkowy" at bounding box center [339, 16] width 600 height 12
copy div "Luminary mixline 341 natynkowy ( 11372 /v 2 )"
click at [19, 19] on icon at bounding box center [19, 18] width 5 height 8
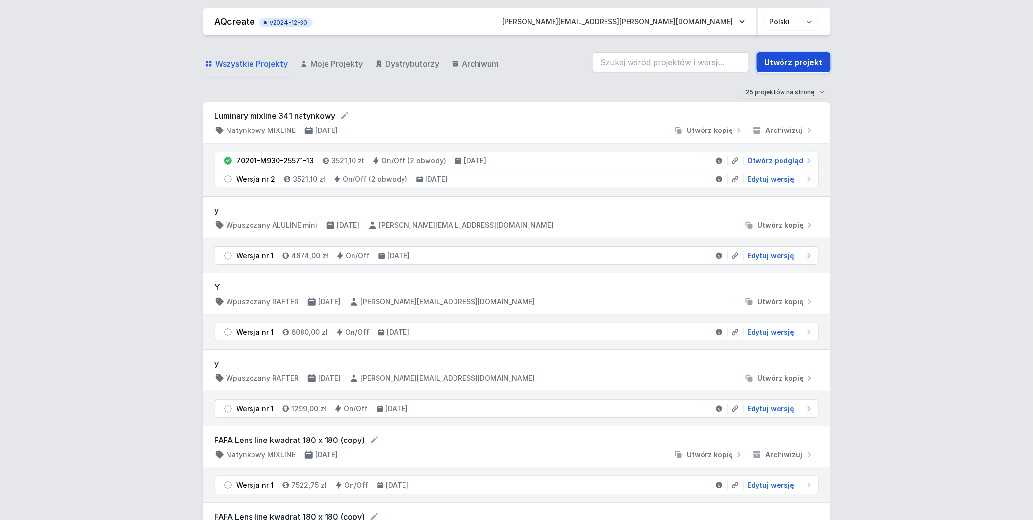
click at [792, 64] on link "Utwórz projekt" at bounding box center [794, 62] width 74 height 20
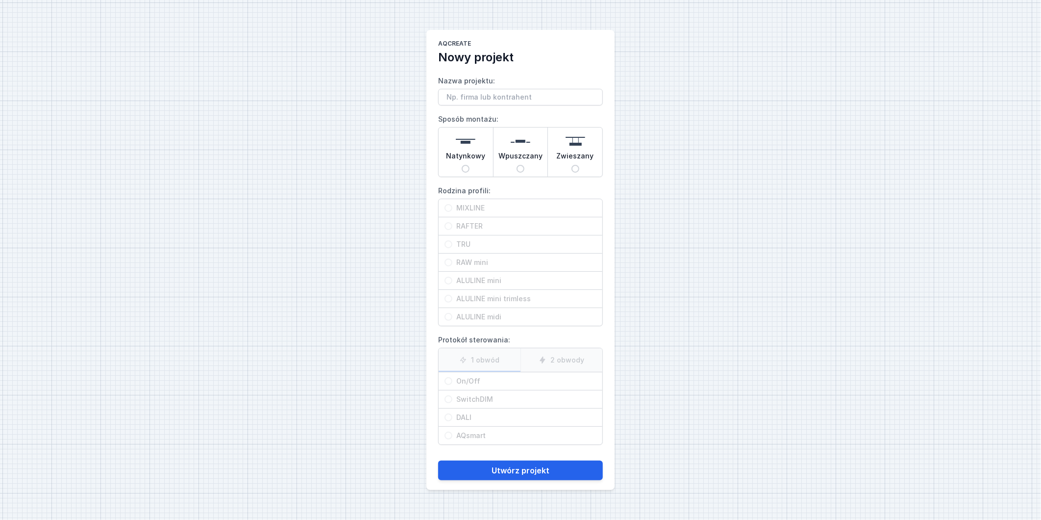
click at [485, 101] on input "Nazwa projektu:" at bounding box center [520, 97] width 165 height 17
drag, startPoint x: 506, startPoint y: 96, endPoint x: 517, endPoint y: 95, distance: 11.3
click at [517, 95] on input "Luminary mixline 341 natynkowy" at bounding box center [520, 97] width 165 height 17
click at [465, 168] on input "Natynkowy" at bounding box center [466, 169] width 8 height 8
click at [447, 206] on input "MIXLINE" at bounding box center [449, 208] width 8 height 8
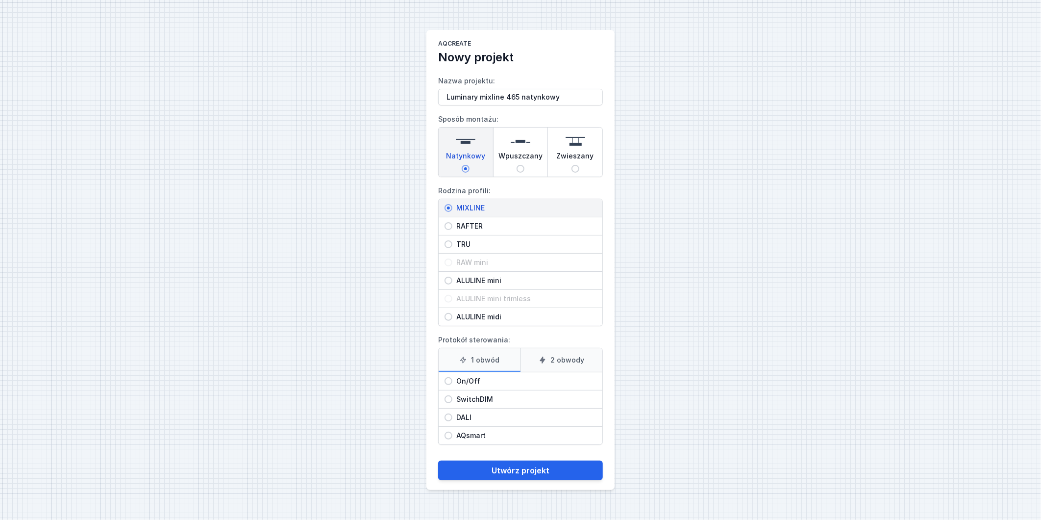
click at [564, 358] on label "2 obwody" at bounding box center [562, 360] width 82 height 24
click at [0, 0] on input "2 obwody" at bounding box center [0, 0] width 0 height 0
click at [450, 380] on input "On/Off" at bounding box center [449, 381] width 8 height 8
click at [516, 471] on button "Utwórz projekt" at bounding box center [520, 470] width 165 height 20
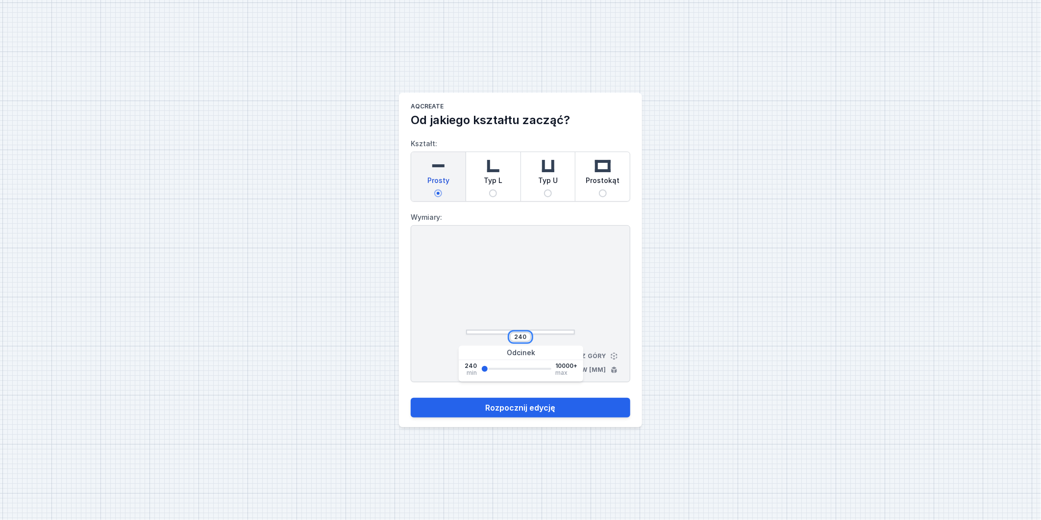
drag, startPoint x: 516, startPoint y: 336, endPoint x: 536, endPoint y: 337, distance: 19.6
click at [536, 337] on div "240" at bounding box center [520, 337] width 109 height 10
click at [571, 404] on button "Rozpocznij edycję" at bounding box center [521, 408] width 220 height 20
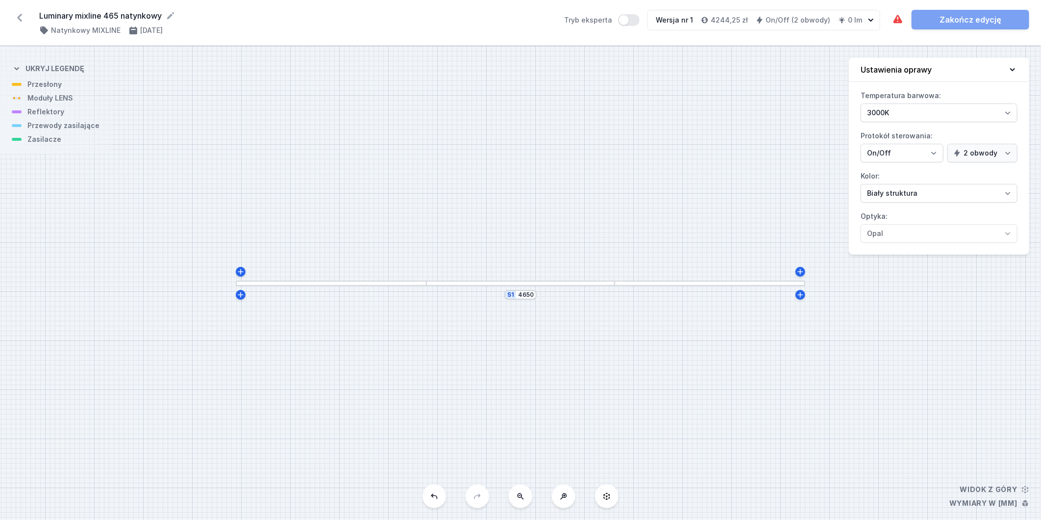
click at [359, 283] on div at bounding box center [331, 282] width 191 height 5
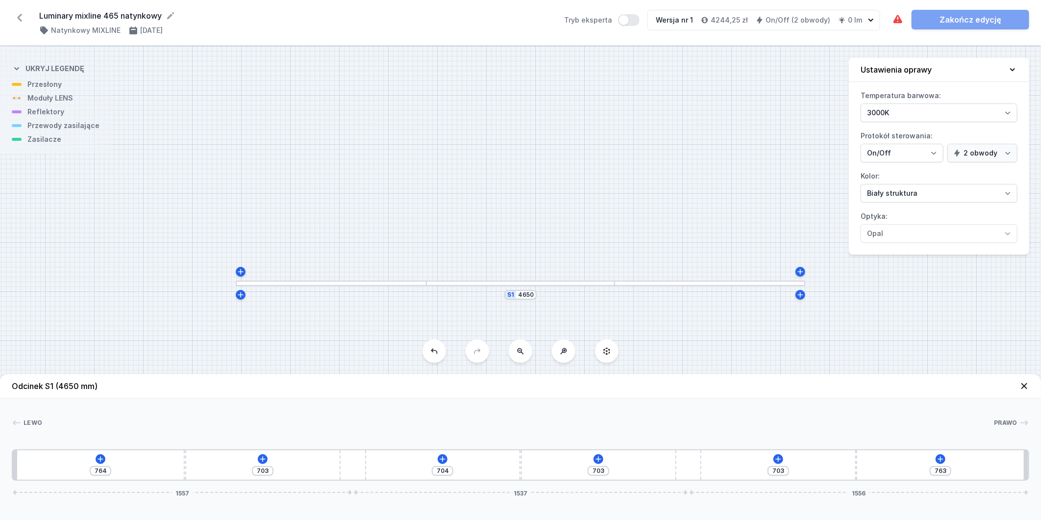
click at [107, 458] on div "764 703 704 703 703 763 1557 1537 1556" at bounding box center [521, 464] width 1018 height 31
click at [101, 458] on icon at bounding box center [101, 459] width 8 height 8
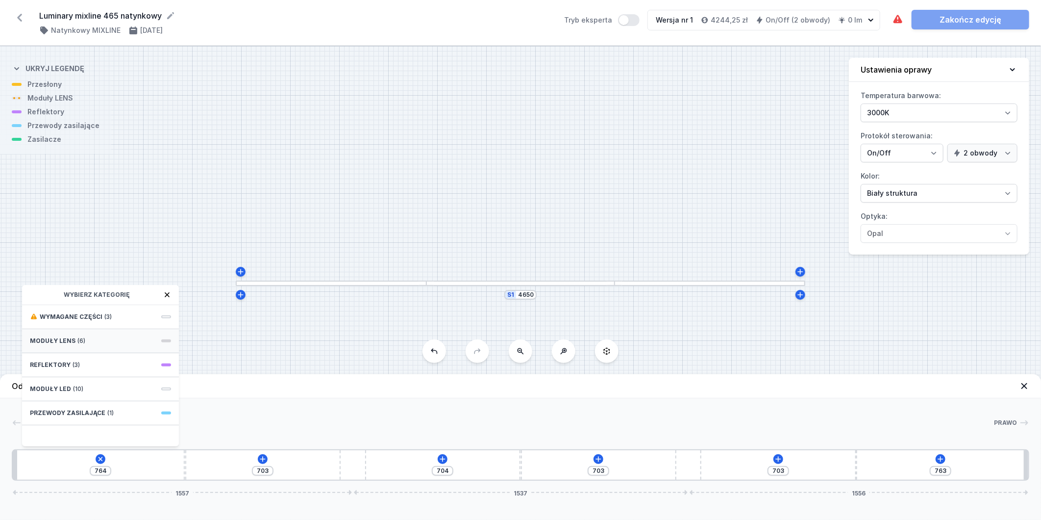
click at [104, 339] on div "Moduły LENS (6)" at bounding box center [100, 341] width 157 height 24
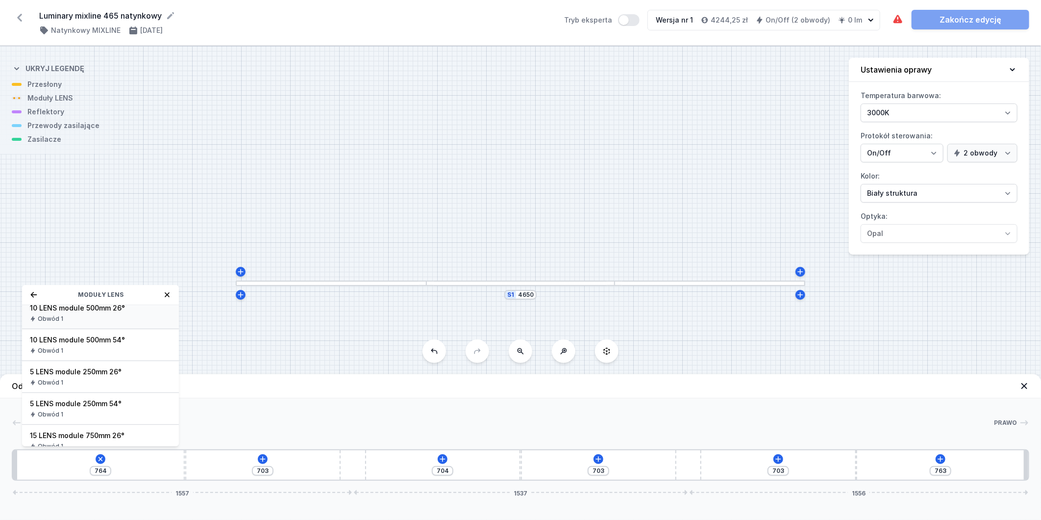
scroll to position [114, 0]
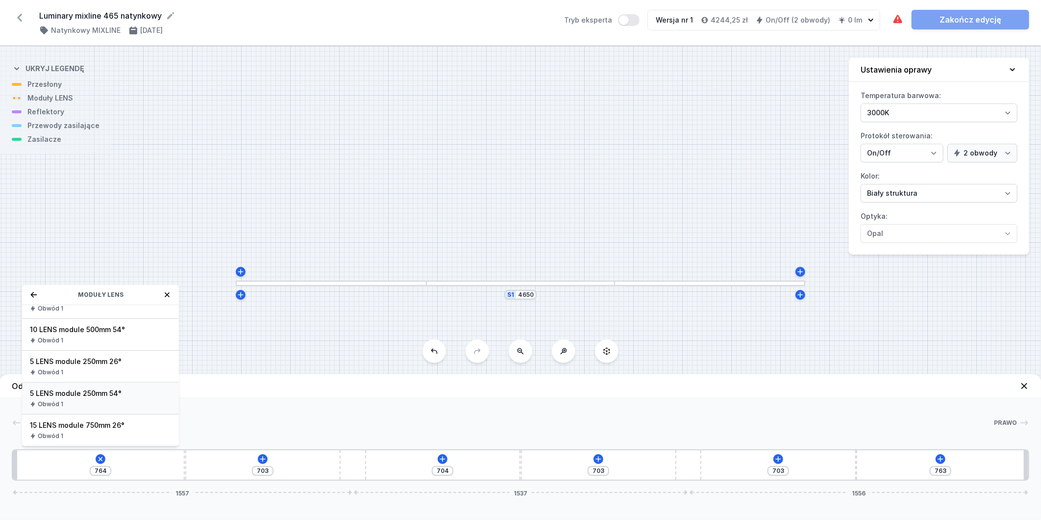
click at [121, 395] on span "5 LENS module 250mm 54°" at bounding box center [100, 393] width 141 height 10
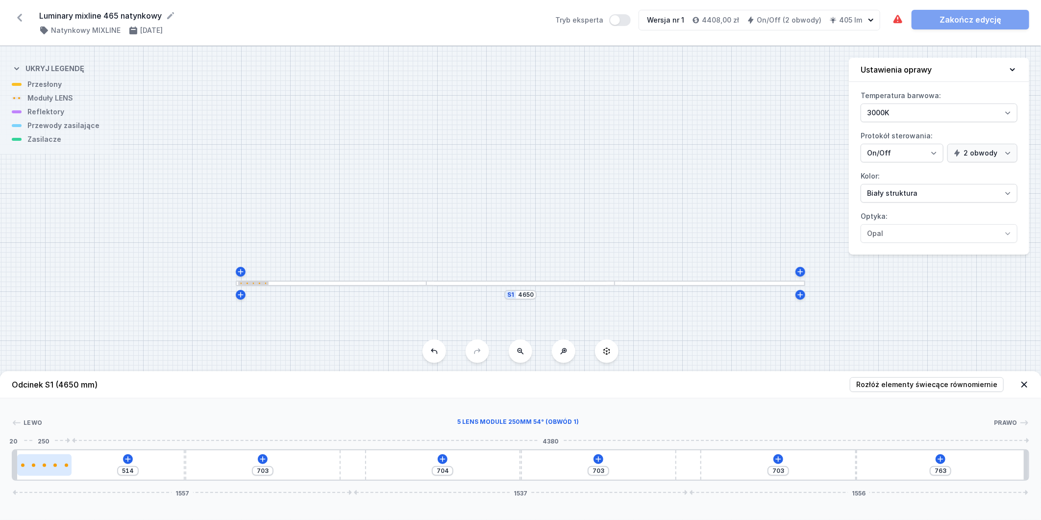
click at [48, 467] on div at bounding box center [44, 465] width 54 height 22
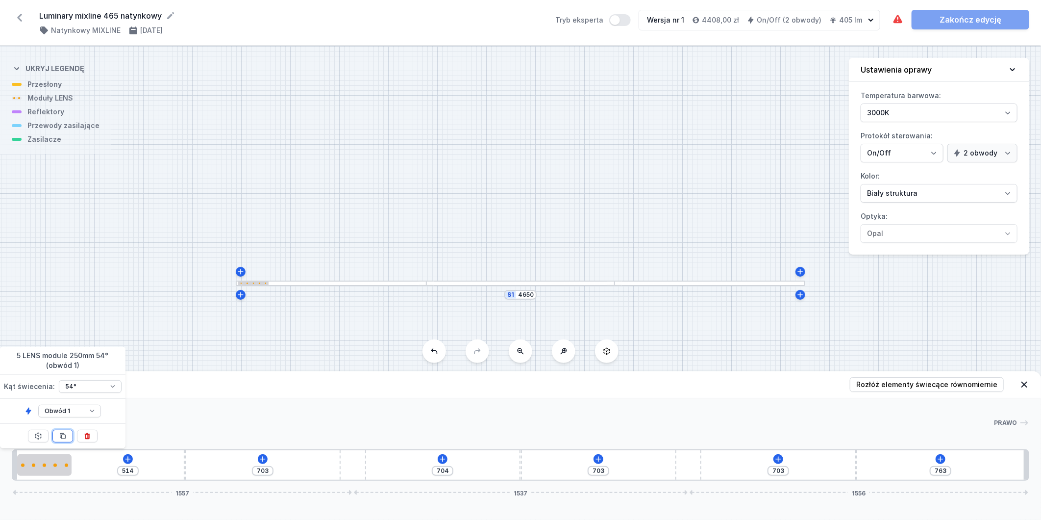
click at [62, 435] on icon at bounding box center [63, 436] width 8 height 8
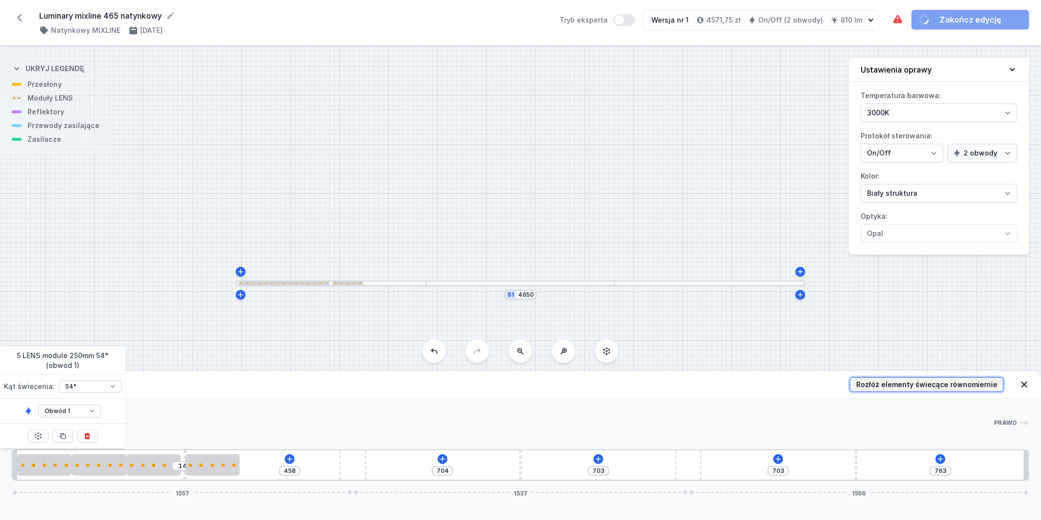
click at [904, 383] on span "Rozłóż elementy świecące równomiernie" at bounding box center [926, 384] width 141 height 10
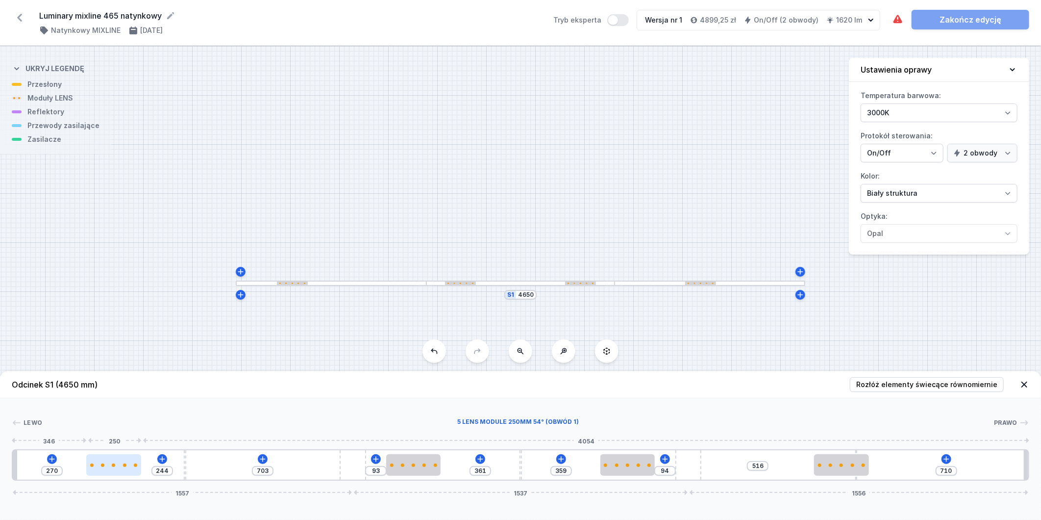
drag, startPoint x: 203, startPoint y: 461, endPoint x: 128, endPoint y: 453, distance: 74.9
click at [104, 460] on div at bounding box center [113, 465] width 54 height 22
click at [261, 454] on div "270 244 703 93 361 359 94 516 710 1557 1537 1556" at bounding box center [521, 464] width 1018 height 31
click at [265, 459] on icon at bounding box center [262, 458] width 5 height 5
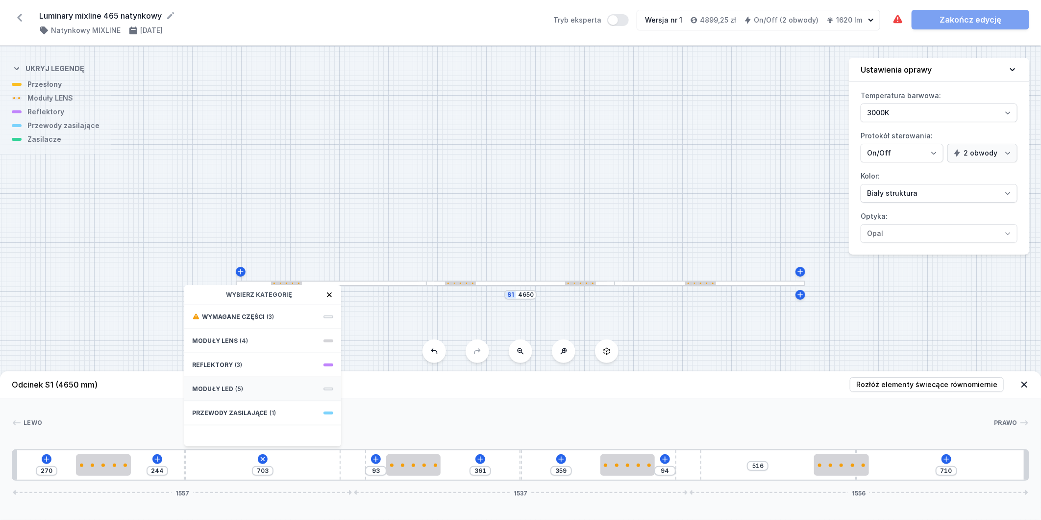
click at [262, 383] on div "Moduły LED (5)" at bounding box center [262, 389] width 157 height 24
click at [266, 350] on span "LED opal module 560mm" at bounding box center [262, 348] width 141 height 10
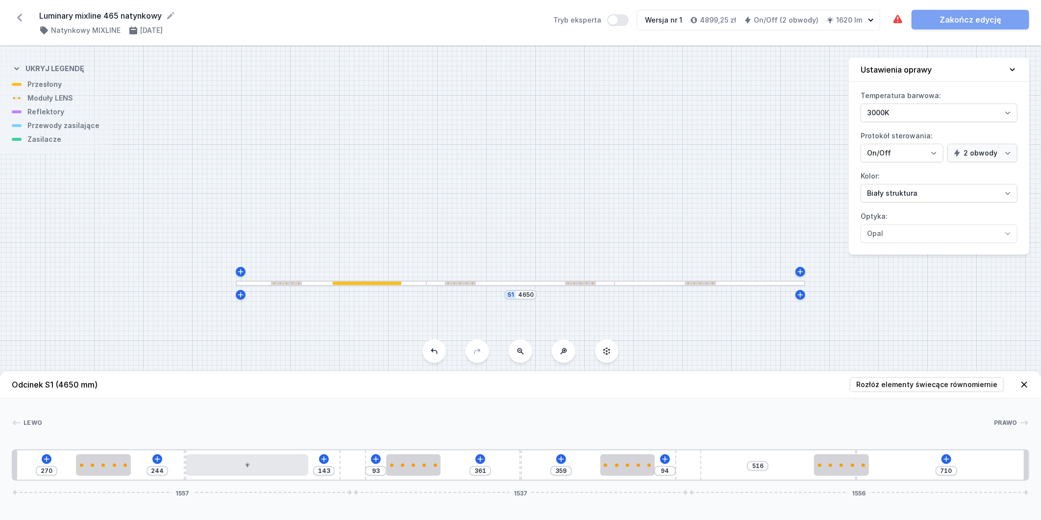
click at [245, 477] on div "270 244 143 93 361 359 94 516 710 1557 1537 1556" at bounding box center [521, 464] width 1018 height 31
click at [252, 467] on div at bounding box center [247, 465] width 123 height 22
drag, startPoint x: 517, startPoint y: 463, endPoint x: 453, endPoint y: 466, distance: 63.8
click at [451, 467] on div "270 244 143 93 361 359 94 516 710 1557 1537 1556" at bounding box center [521, 464] width 1018 height 31
drag, startPoint x: 520, startPoint y: 457, endPoint x: 656, endPoint y: 450, distance: 136.5
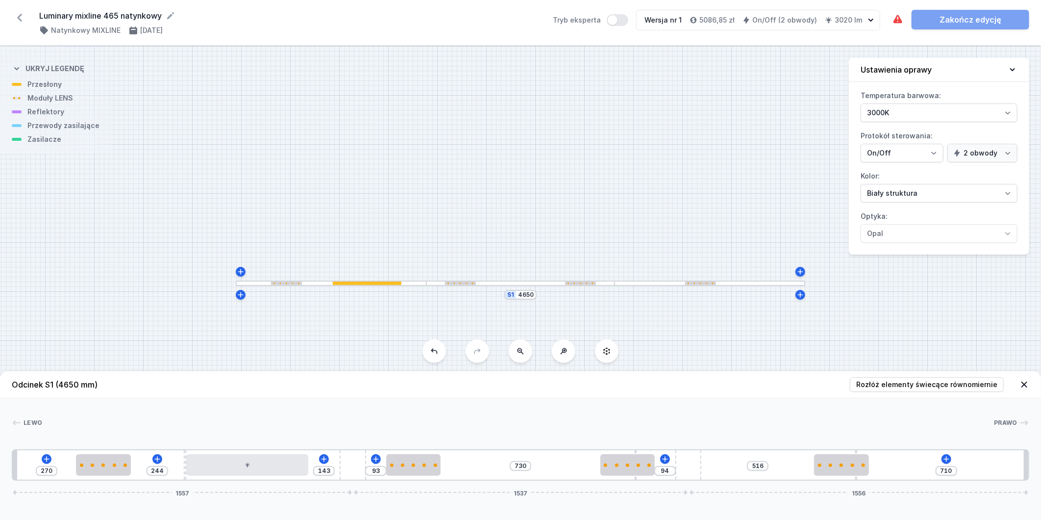
click at [656, 450] on div "270 244 143 93 730 94 516 710 1557 1537 1556" at bounding box center [521, 464] width 1018 height 31
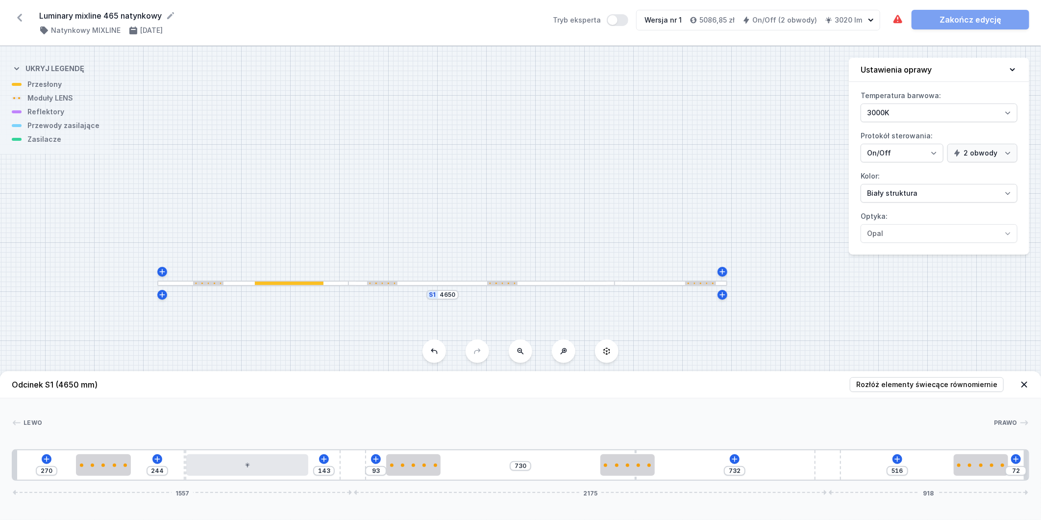
drag, startPoint x: 698, startPoint y: 460, endPoint x: 892, endPoint y: 462, distance: 194.1
click at [892, 462] on div "270 244 143 93 730 732 516 72 1557 2175 918" at bounding box center [521, 464] width 1018 height 31
drag, startPoint x: 599, startPoint y: 466, endPoint x: 551, endPoint y: 460, distance: 48.5
click at [551, 460] on div "270 244 143 93 730 732 516 72 1557 2175 918" at bounding box center [521, 464] width 1018 height 31
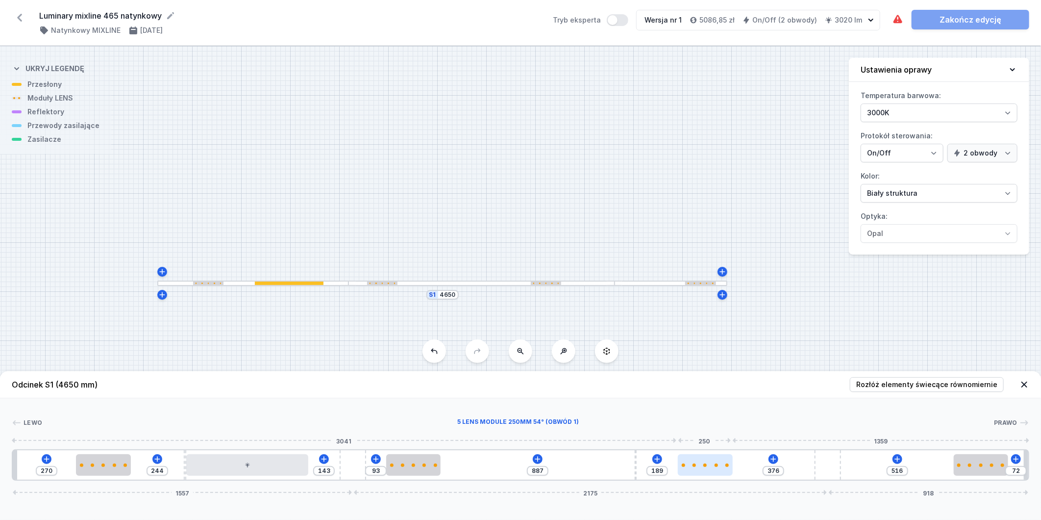
drag, startPoint x: 633, startPoint y: 465, endPoint x: 716, endPoint y: 473, distance: 82.7
click at [716, 473] on div at bounding box center [705, 465] width 54 height 22
click at [536, 458] on icon at bounding box center [538, 459] width 8 height 8
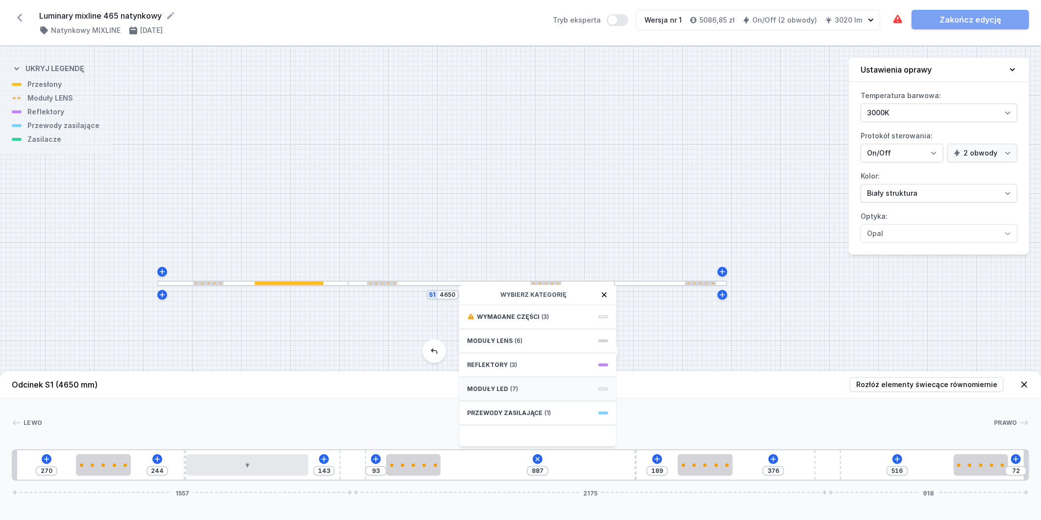
click at [525, 386] on div "Moduły LED (7)" at bounding box center [537, 389] width 157 height 24
click at [530, 355] on div "Obwód 1" at bounding box center [537, 358] width 141 height 8
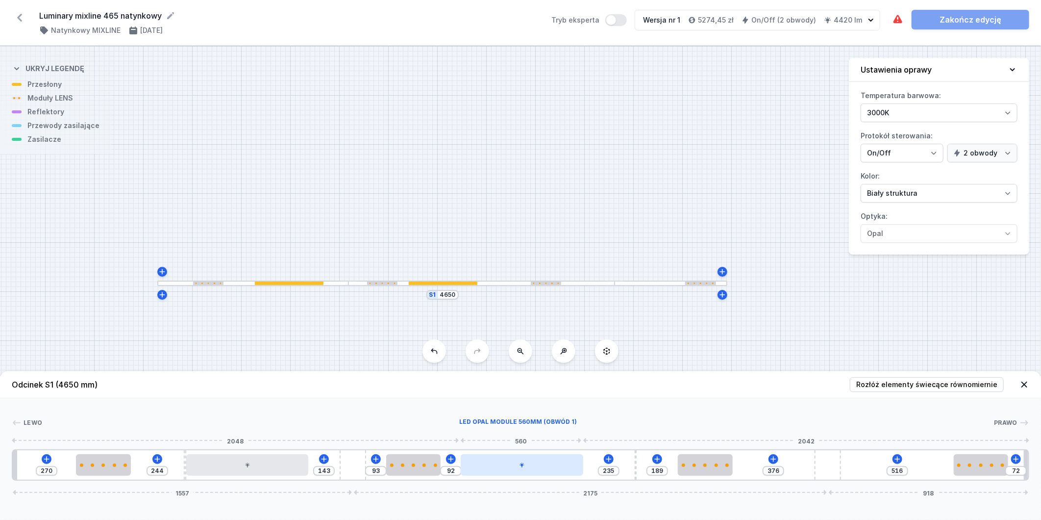
drag, startPoint x: 525, startPoint y: 461, endPoint x: 549, endPoint y: 462, distance: 24.5
click at [549, 462] on div at bounding box center [522, 465] width 123 height 22
click at [546, 464] on div at bounding box center [522, 465] width 123 height 22
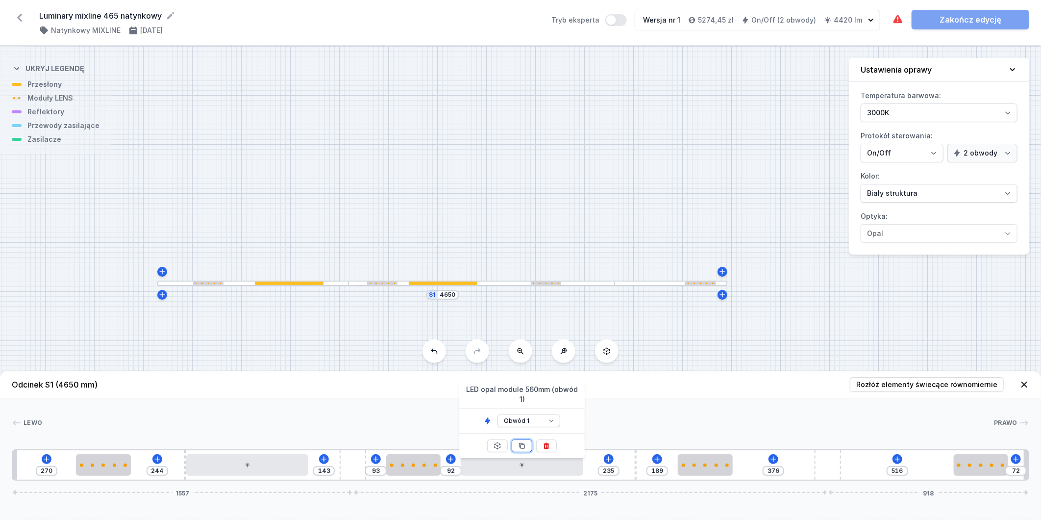
click at [529, 439] on button at bounding box center [522, 445] width 21 height 13
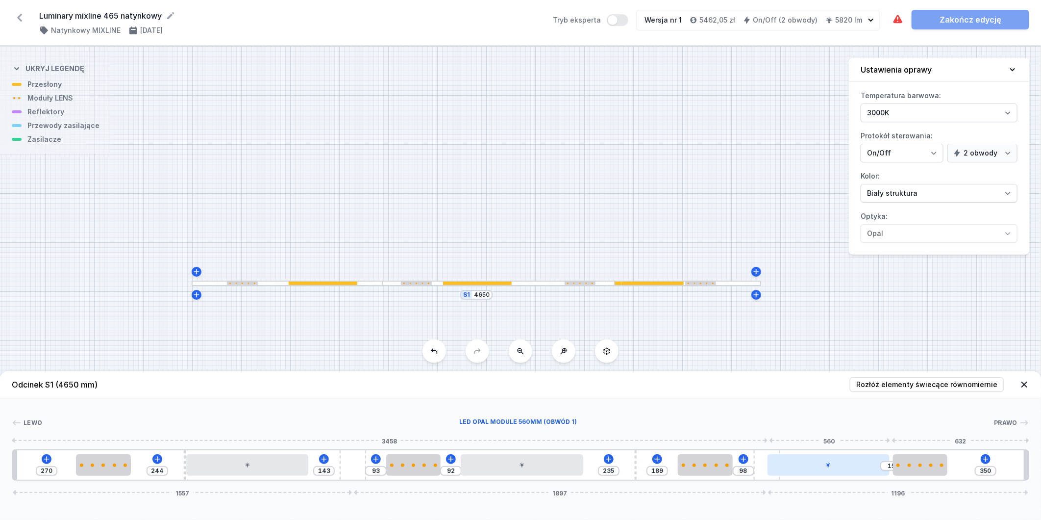
drag, startPoint x: 822, startPoint y: 464, endPoint x: 781, endPoint y: 468, distance: 40.4
click at [781, 468] on div "270 244 143 93 92 235 189 98 15 350 1557 1897 1196" at bounding box center [521, 464] width 1018 height 31
drag, startPoint x: 917, startPoint y: 465, endPoint x: 987, endPoint y: 457, distance: 70.5
click at [987, 457] on div at bounding box center [981, 465] width 54 height 22
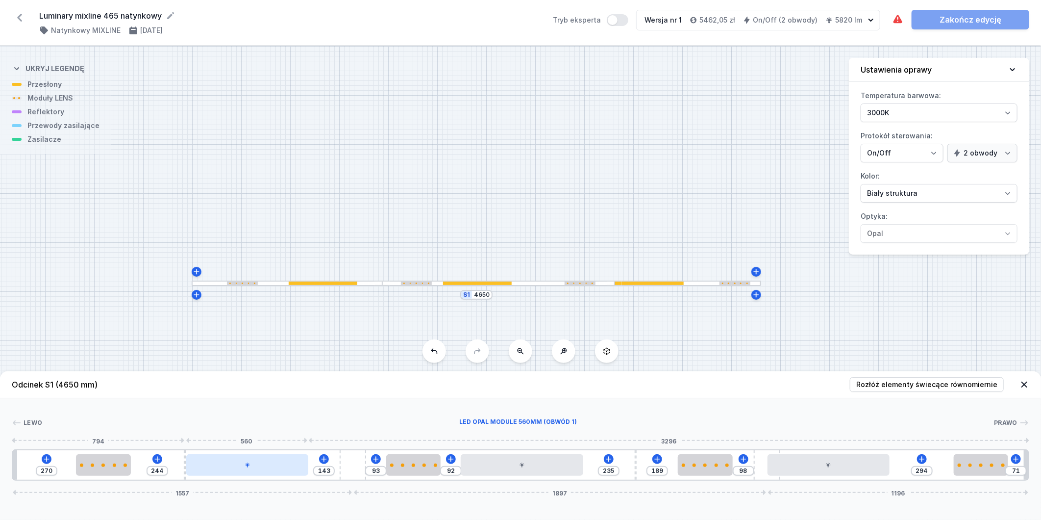
click at [248, 470] on div at bounding box center [247, 465] width 123 height 22
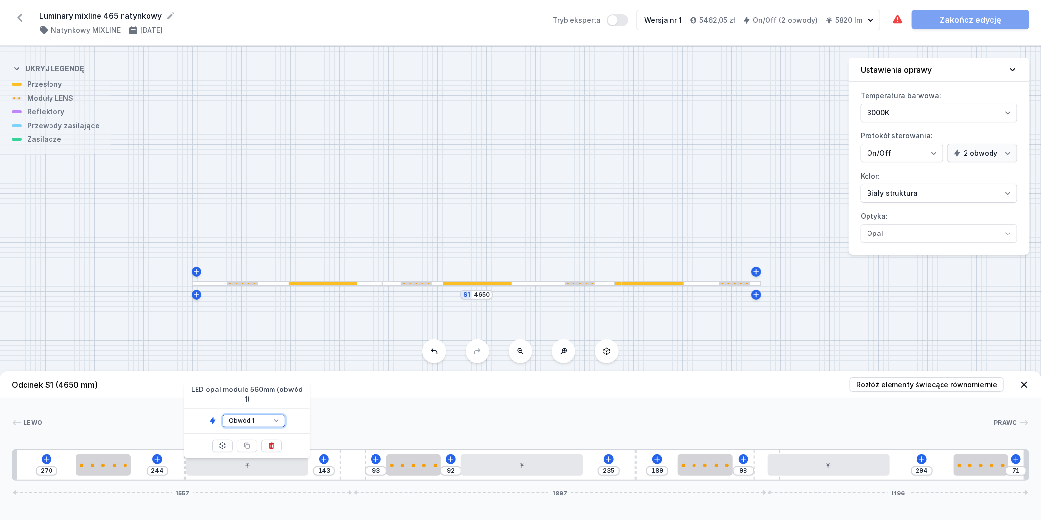
click at [274, 414] on select "Obwód 1 Obwód 2" at bounding box center [254, 420] width 63 height 13
click at [223, 414] on select "Obwód 1 Obwód 2" at bounding box center [254, 420] width 63 height 13
click at [538, 466] on div at bounding box center [522, 465] width 123 height 22
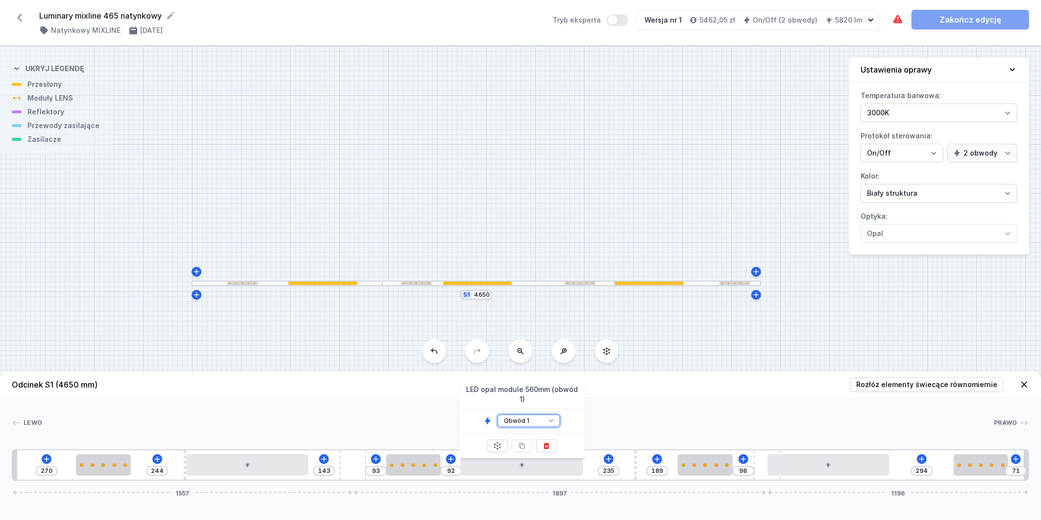
click at [547, 414] on select "Obwód 1 Obwód 2" at bounding box center [529, 420] width 63 height 13
click at [498, 414] on select "Obwód 1 Obwód 2" at bounding box center [529, 420] width 63 height 13
click at [815, 469] on div at bounding box center [829, 465] width 123 height 22
click at [826, 462] on icon at bounding box center [828, 465] width 6 height 6
click at [830, 471] on div at bounding box center [829, 465] width 123 height 22
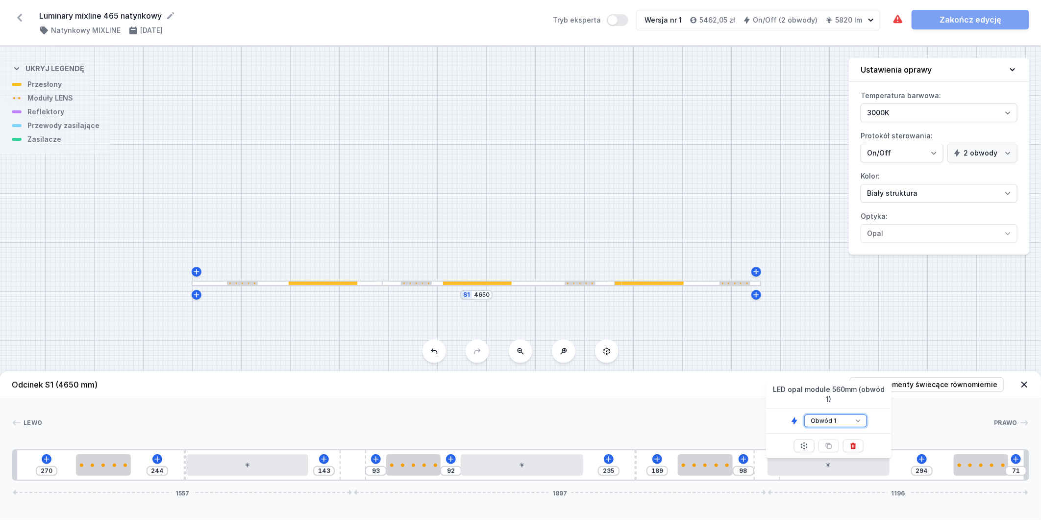
click at [856, 414] on select "Obwód 1 Obwód 2" at bounding box center [835, 420] width 63 height 13
click at [804, 414] on select "Obwód 1 Obwód 2" at bounding box center [835, 420] width 63 height 13
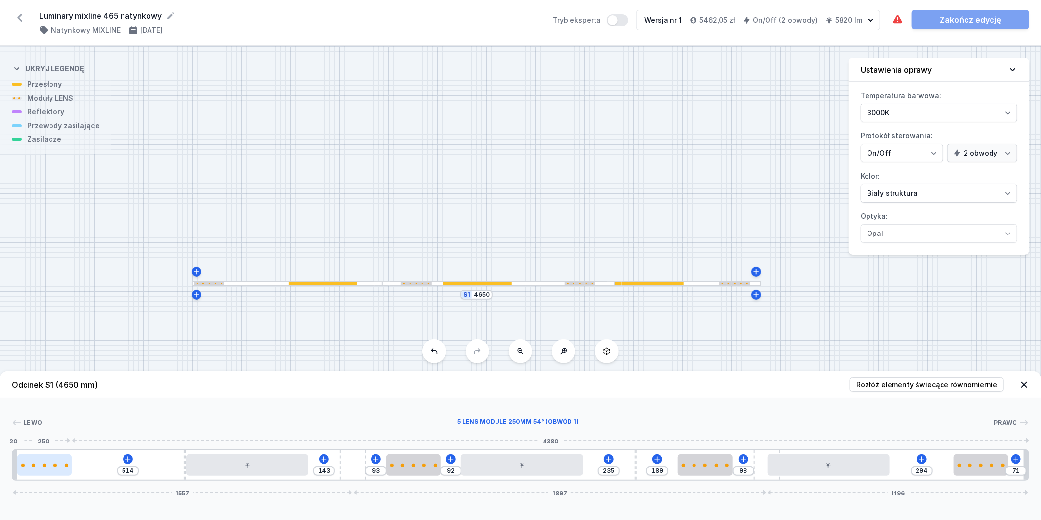
drag, startPoint x: 64, startPoint y: 473, endPoint x: 52, endPoint y: 474, distance: 11.3
click at [52, 474] on div at bounding box center [44, 465] width 54 height 22
click at [128, 461] on icon at bounding box center [128, 459] width 8 height 8
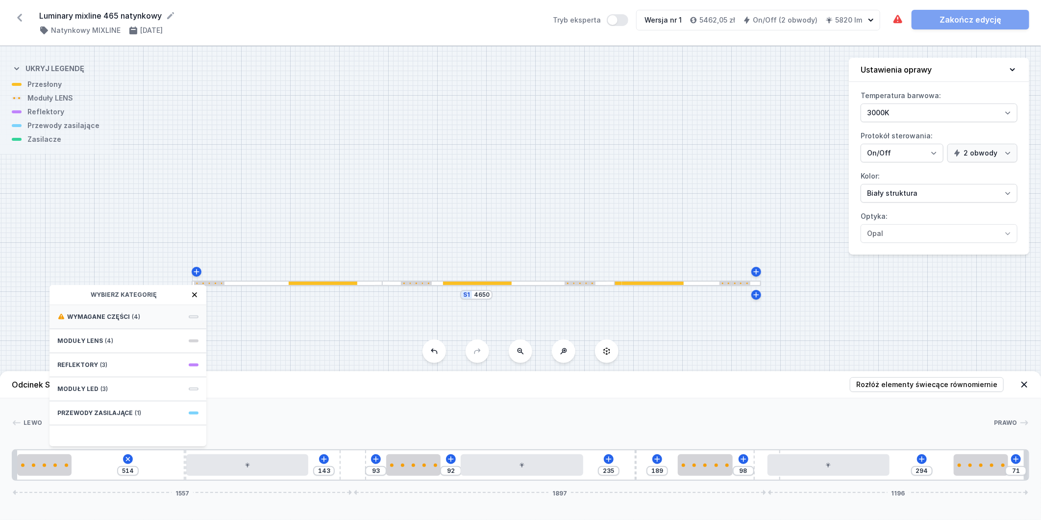
click at [162, 314] on div "Wymagane części (4)" at bounding box center [128, 317] width 157 height 24
drag, startPoint x: 157, startPoint y: 365, endPoint x: 155, endPoint y: 380, distance: 15.3
click at [157, 366] on span "ON/OFF Driver - up to 40W" at bounding box center [127, 370] width 141 height 10
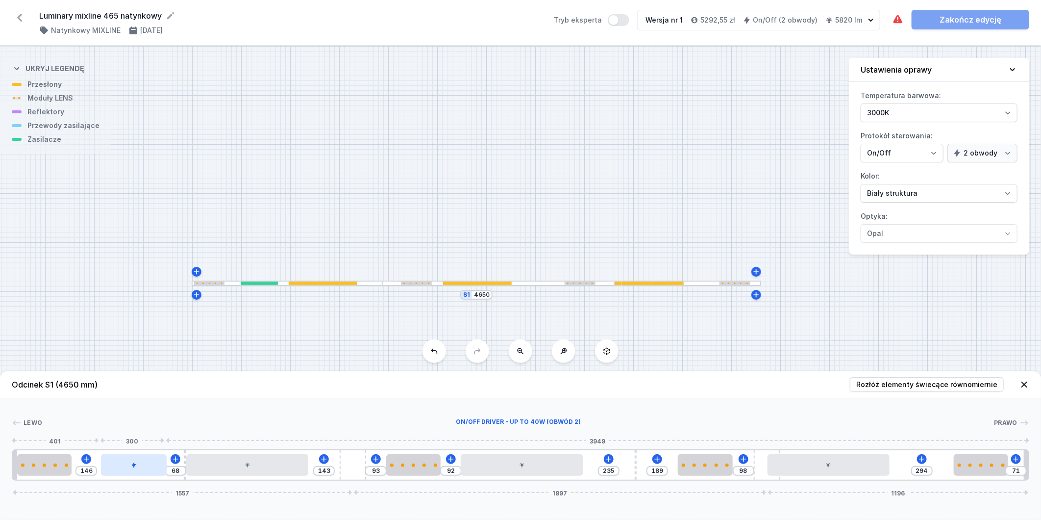
drag, startPoint x: 95, startPoint y: 467, endPoint x: 120, endPoint y: 467, distance: 25.5
click at [120, 467] on div at bounding box center [134, 465] width 66 height 22
drag, startPoint x: 54, startPoint y: 467, endPoint x: 75, endPoint y: 472, distance: 21.6
click at [75, 472] on div at bounding box center [76, 465] width 54 height 22
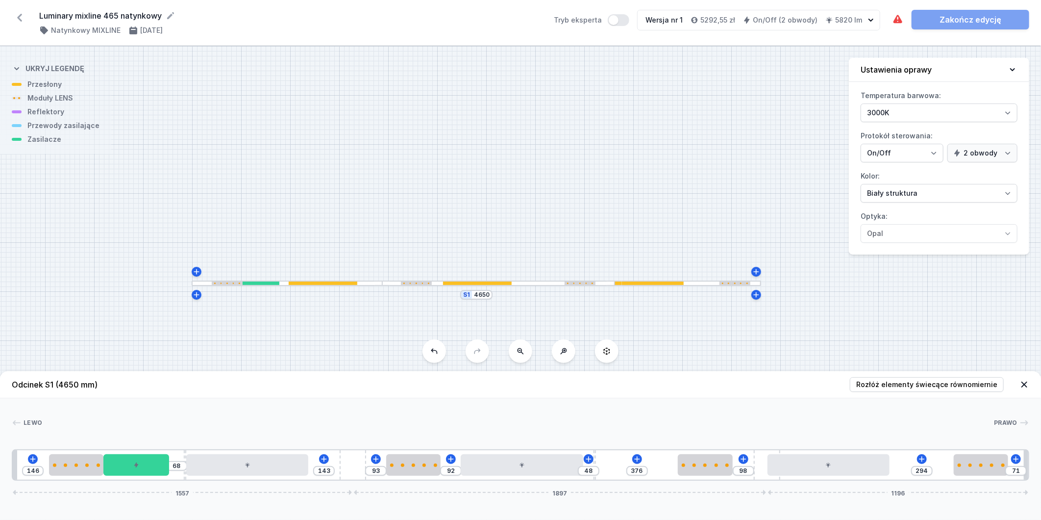
drag, startPoint x: 636, startPoint y: 470, endPoint x: 601, endPoint y: 473, distance: 35.4
click at [601, 473] on div "146 68 143 93 92 48 376 98 294 71 1557 1897 1196" at bounding box center [521, 464] width 1018 height 31
click at [636, 459] on icon at bounding box center [636, 458] width 5 height 5
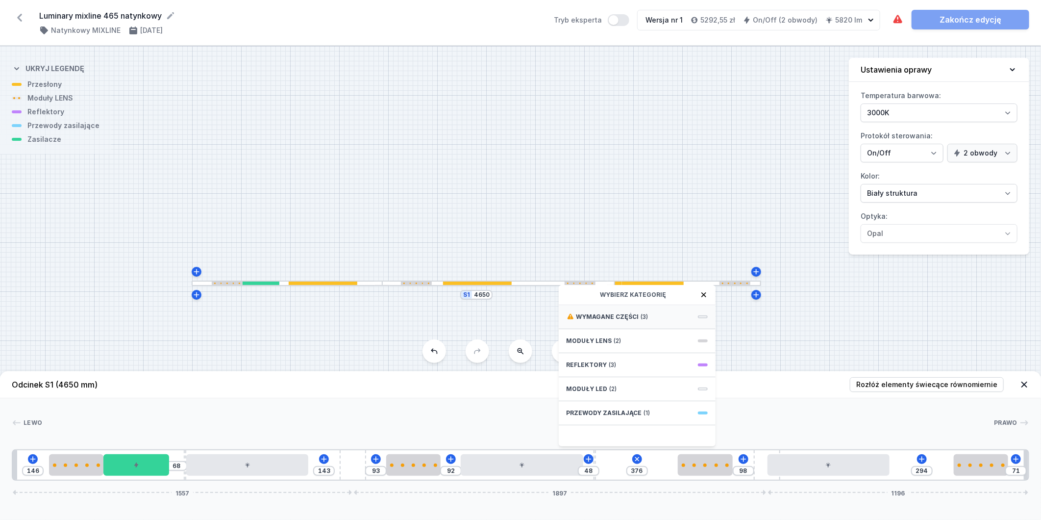
click at [661, 311] on div "Wymagane części (3)" at bounding box center [637, 317] width 157 height 24
click at [655, 373] on span "ON/OFF Driver - up to 32W" at bounding box center [637, 370] width 141 height 10
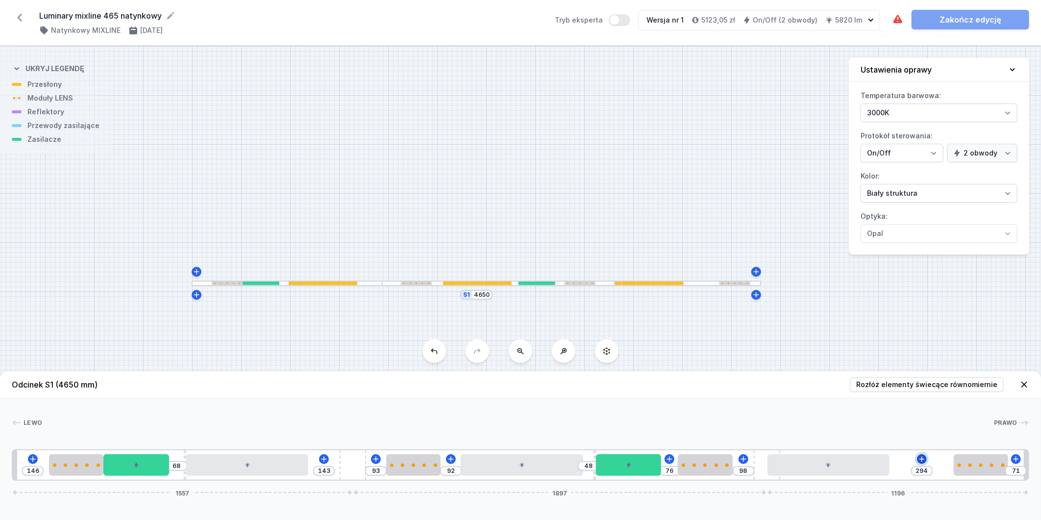
click at [923, 459] on icon at bounding box center [921, 458] width 5 height 5
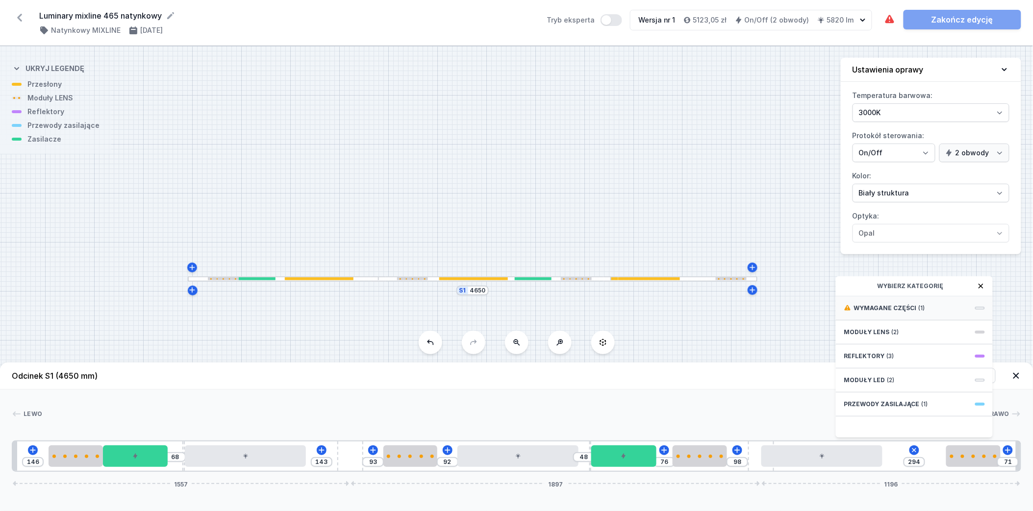
click at [930, 314] on div "Wymagane części (1)" at bounding box center [914, 309] width 157 height 24
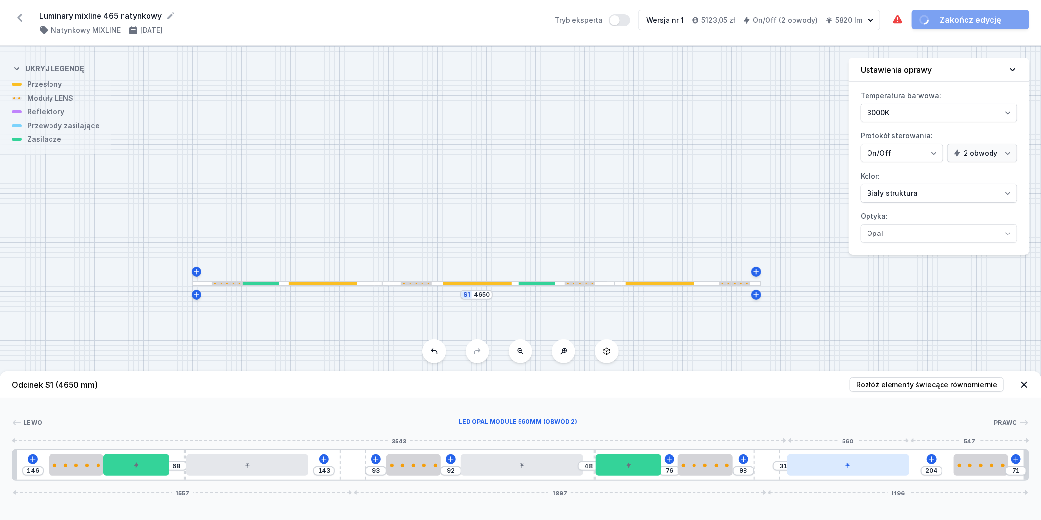
drag, startPoint x: 823, startPoint y: 474, endPoint x: 855, endPoint y: 469, distance: 33.1
click at [855, 469] on div at bounding box center [848, 465] width 123 height 22
drag, startPoint x: 988, startPoint y: 467, endPoint x: 1014, endPoint y: 469, distance: 26.1
click at [1014, 469] on div at bounding box center [997, 465] width 54 height 22
click at [871, 472] on div at bounding box center [829, 465] width 123 height 22
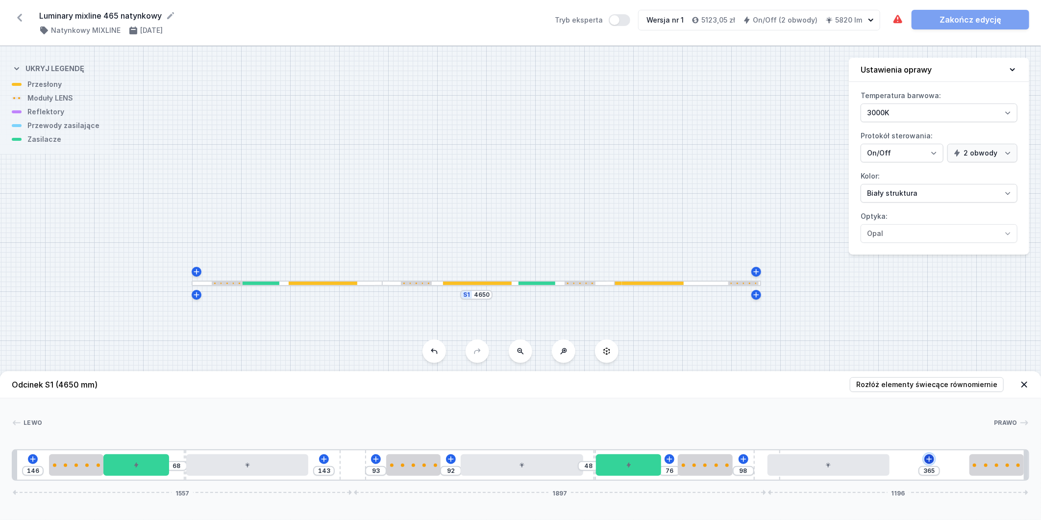
click at [930, 456] on icon at bounding box center [929, 459] width 8 height 8
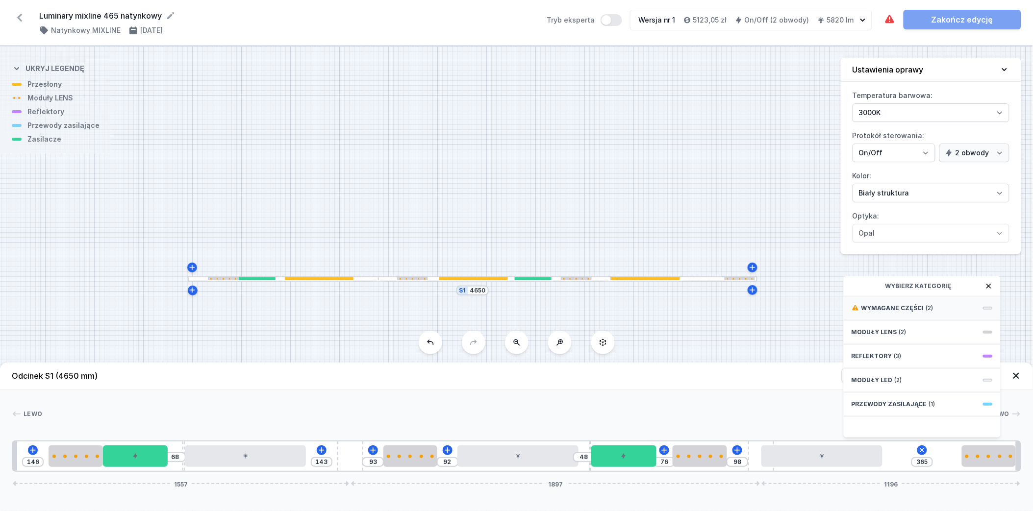
click at [949, 311] on div "Wymagane części (2)" at bounding box center [922, 309] width 157 height 24
click at [947, 334] on span "ON/OFF Driver - up to 16W" at bounding box center [921, 330] width 141 height 10
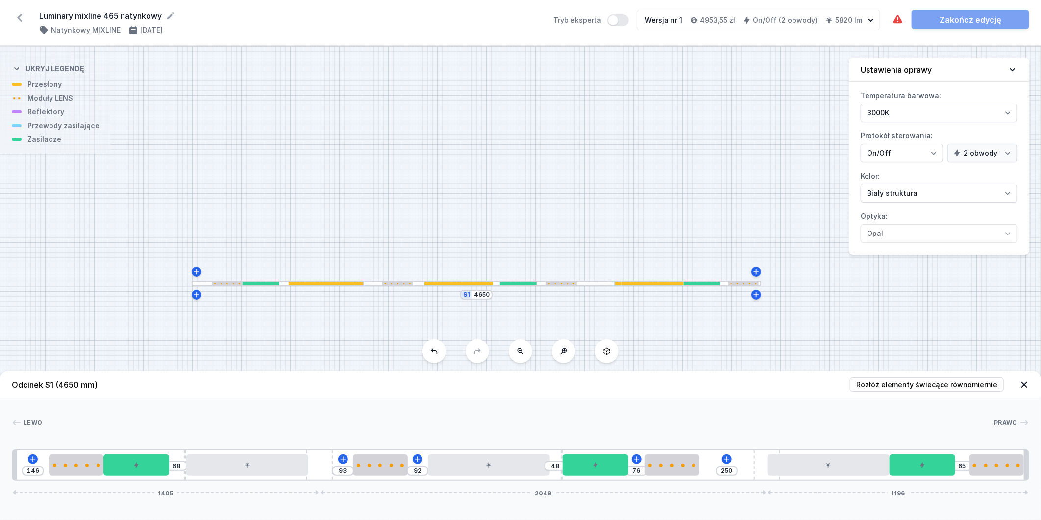
drag, startPoint x: 353, startPoint y: 468, endPoint x: 336, endPoint y: 468, distance: 17.2
click at [336, 468] on div "146 68 93 92 48 76 250 65 1405 2049 1196" at bounding box center [521, 464] width 1018 height 31
click at [930, 386] on span "Rozłóż elementy świecące równomiernie" at bounding box center [926, 384] width 141 height 10
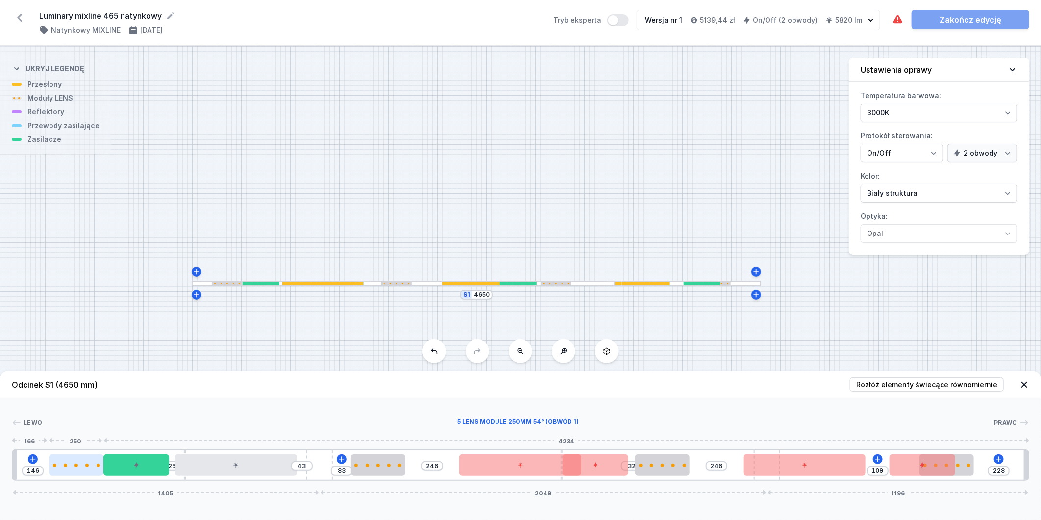
drag, startPoint x: 84, startPoint y: 462, endPoint x: 61, endPoint y: 467, distance: 23.5
click at [61, 467] on div at bounding box center [76, 465] width 54 height 22
drag, startPoint x: 971, startPoint y: 471, endPoint x: 994, endPoint y: 467, distance: 22.8
click at [1006, 464] on div at bounding box center [982, 465] width 54 height 22
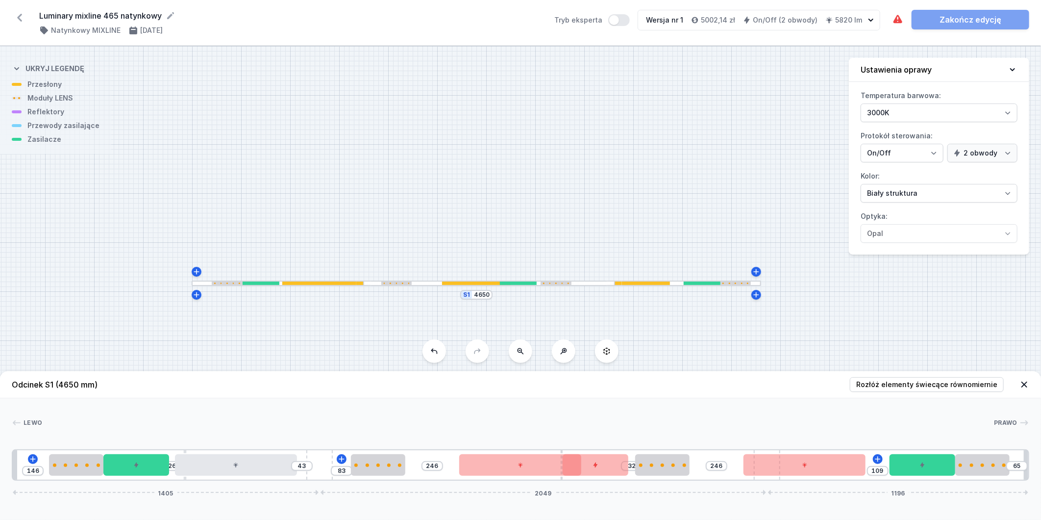
click at [774, 449] on div "146 26 43 83 246 32 246 109 65 1405 2049 1196" at bounding box center [521, 464] width 1018 height 31
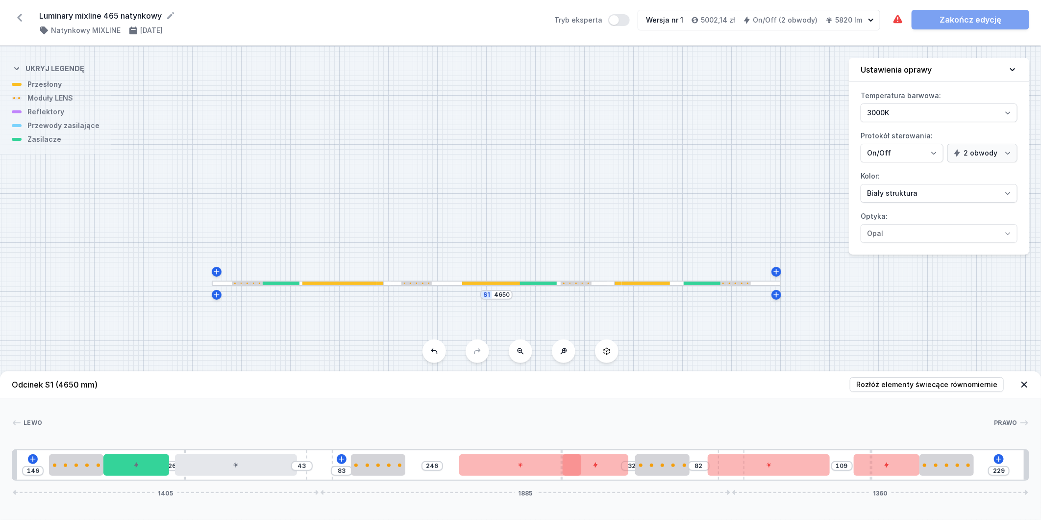
drag, startPoint x: 773, startPoint y: 449, endPoint x: 757, endPoint y: 452, distance: 16.1
click at [757, 452] on div "146 26 43 83 246 32 82 109 229 1405 1885 1360" at bounding box center [521, 464] width 1018 height 31
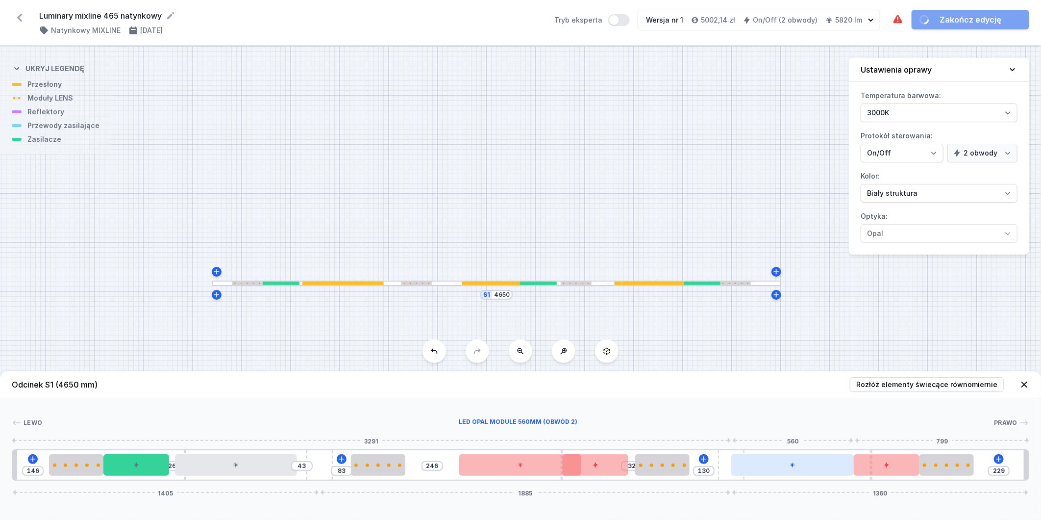
drag, startPoint x: 771, startPoint y: 459, endPoint x: 791, endPoint y: 464, distance: 20.6
click at [791, 464] on div at bounding box center [792, 465] width 123 height 22
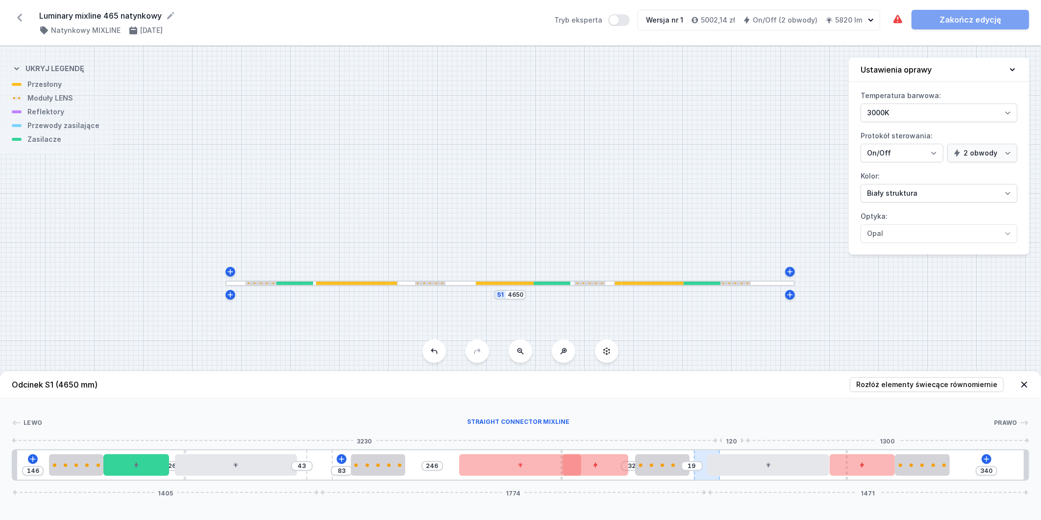
click at [719, 452] on div at bounding box center [707, 464] width 26 height 29
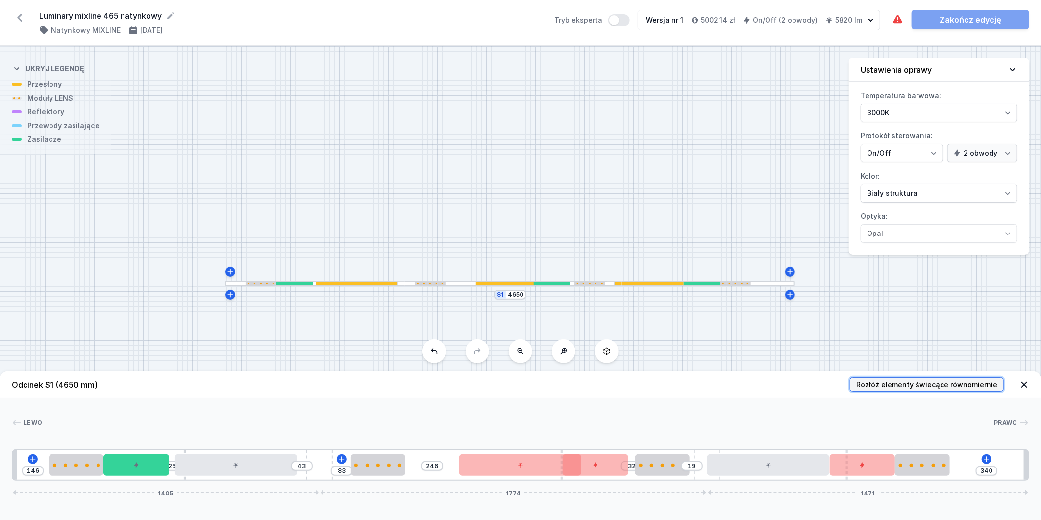
click at [974, 383] on span "Rozłóż elementy świecące równomiernie" at bounding box center [926, 384] width 141 height 10
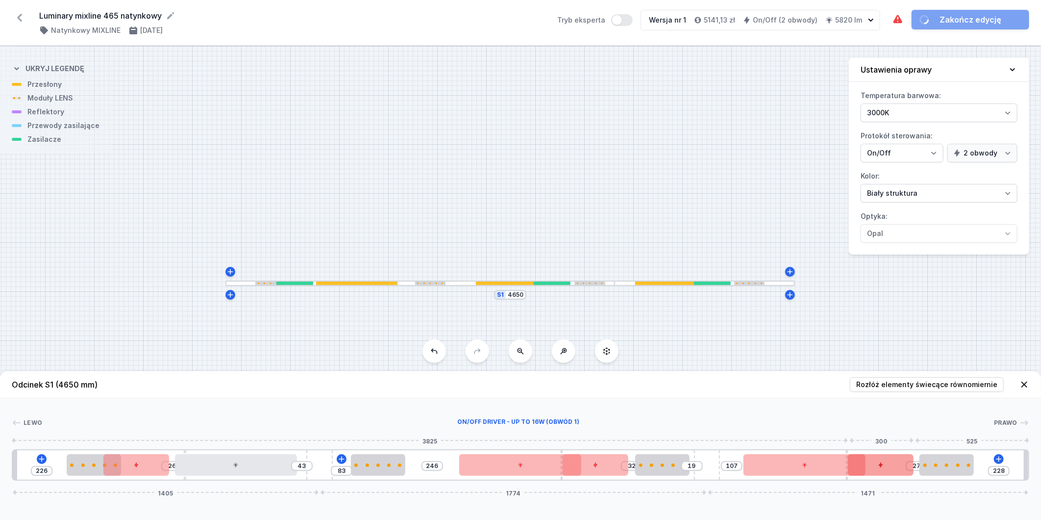
drag, startPoint x: 883, startPoint y: 467, endPoint x: 911, endPoint y: 466, distance: 27.5
click at [911, 466] on div at bounding box center [881, 465] width 66 height 22
drag, startPoint x: 847, startPoint y: 452, endPoint x: 773, endPoint y: 466, distance: 75.3
click at [718, 466] on div "226 26 43 83 246 32 19 91 6 27 228 1405 1774 1471" at bounding box center [521, 464] width 1018 height 31
drag, startPoint x: 77, startPoint y: 469, endPoint x: 55, endPoint y: 469, distance: 22.1
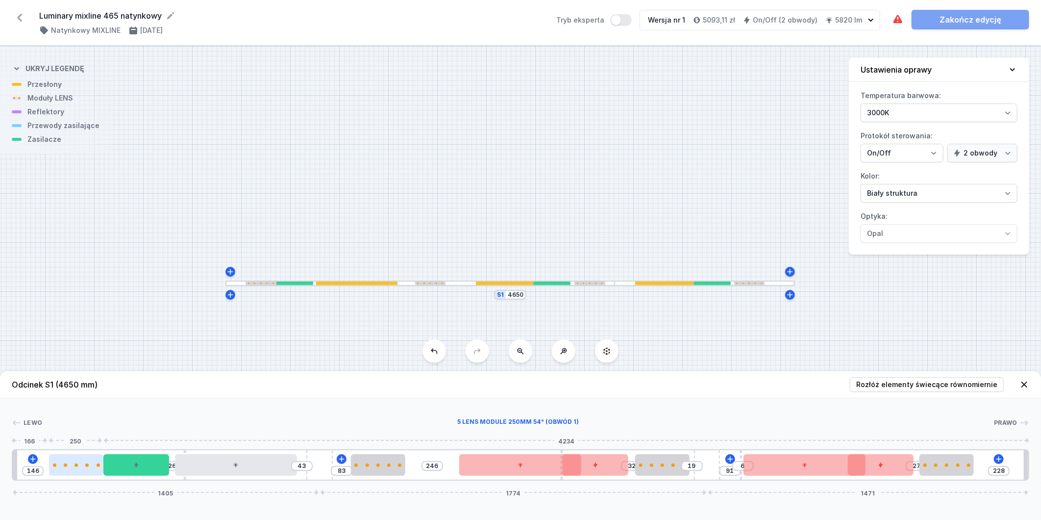
click at [55, 469] on div at bounding box center [76, 465] width 54 height 22
drag, startPoint x: 949, startPoint y: 470, endPoint x: 976, endPoint y: 464, distance: 28.1
click at [977, 464] on div at bounding box center [965, 465] width 54 height 22
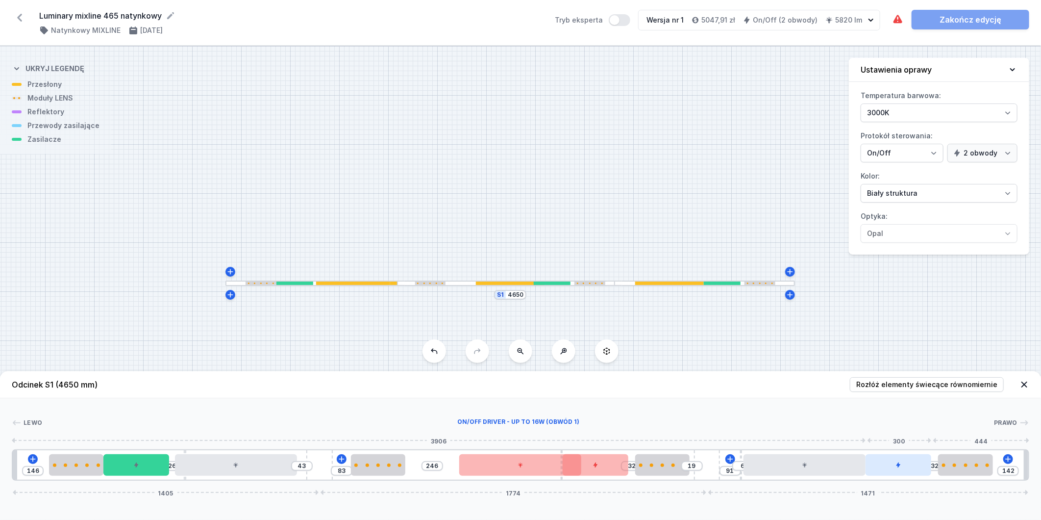
drag, startPoint x: 890, startPoint y: 464, endPoint x: 914, endPoint y: 461, distance: 23.7
click at [914, 461] on div at bounding box center [899, 465] width 66 height 22
click at [1008, 460] on icon at bounding box center [1008, 459] width 8 height 8
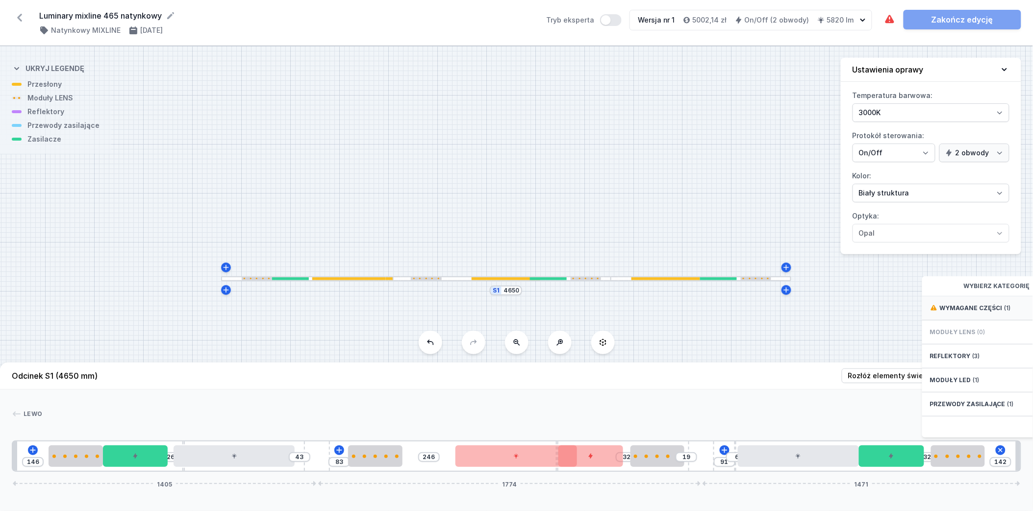
click at [1004, 312] on span "(1)" at bounding box center [1007, 308] width 6 height 8
click at [1004, 312] on span "Hole for power supply cable" at bounding box center [1000, 307] width 141 height 10
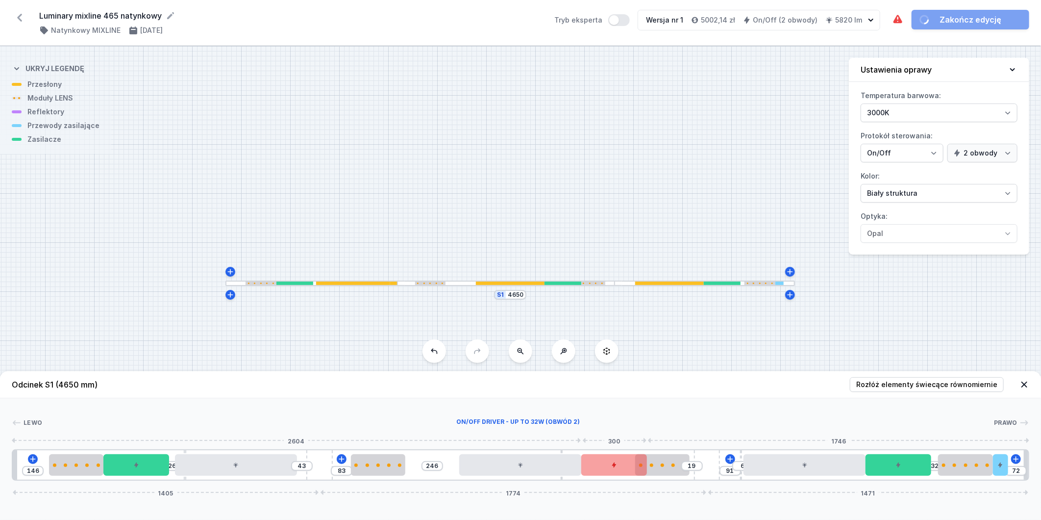
drag, startPoint x: 595, startPoint y: 467, endPoint x: 618, endPoint y: 463, distance: 23.4
click at [618, 463] on div at bounding box center [614, 465] width 66 height 22
drag, startPoint x: 517, startPoint y: 467, endPoint x: 589, endPoint y: 468, distance: 71.6
click at [512, 467] on div at bounding box center [520, 465] width 123 height 22
drag, startPoint x: 711, startPoint y: 466, endPoint x: 729, endPoint y: 465, distance: 18.7
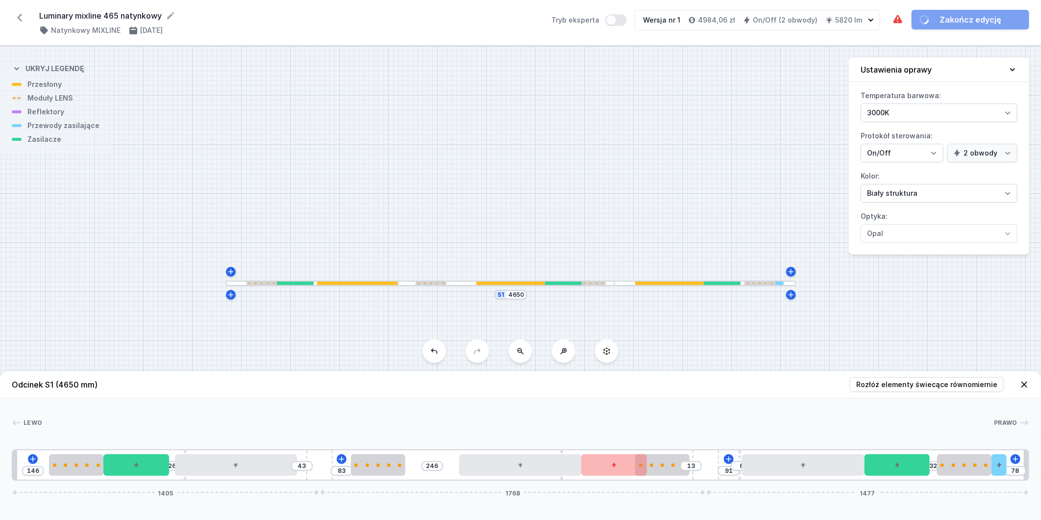
click at [729, 465] on div "146 26 43 83 246 13 91 6 32 78 1405 1768 1477" at bounding box center [521, 464] width 1018 height 31
drag, startPoint x: 654, startPoint y: 463, endPoint x: 667, endPoint y: 467, distance: 14.0
click at [667, 467] on div at bounding box center [674, 465] width 54 height 22
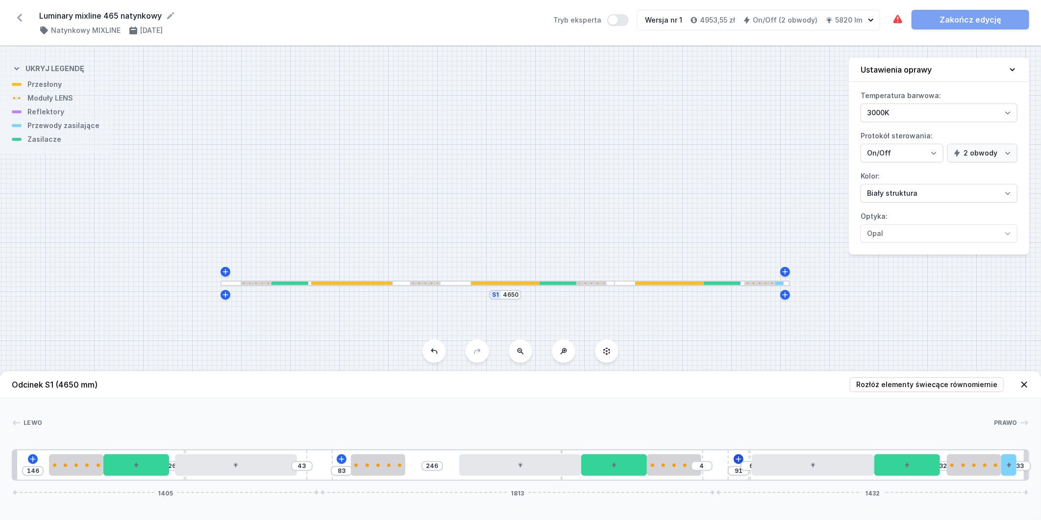
drag, startPoint x: 713, startPoint y: 460, endPoint x: 743, endPoint y: 455, distance: 30.3
click at [743, 455] on div "146 26 43 83 246 4 91 6 32 33 1405 1813 1432" at bounding box center [521, 464] width 1018 height 31
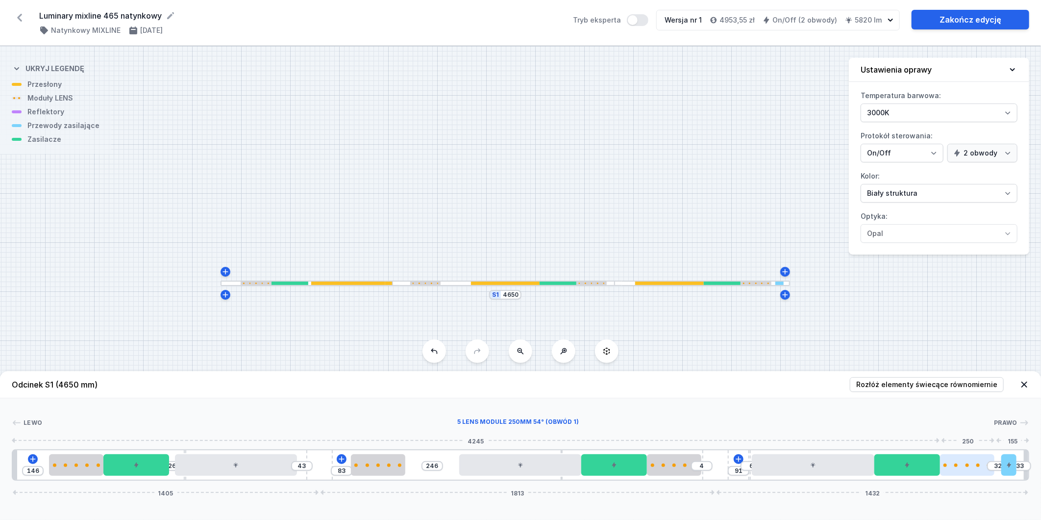
click at [970, 466] on div at bounding box center [967, 464] width 54 height 3
drag, startPoint x: 184, startPoint y: 451, endPoint x: 171, endPoint y: 449, distance: 13.4
click at [171, 449] on div "146 20 43 83 246 4 91 6 32 33 1405 1813 1432" at bounding box center [521, 464] width 1018 height 31
click at [227, 462] on div at bounding box center [230, 465] width 123 height 22
click at [227, 462] on icon at bounding box center [230, 465] width 6 height 6
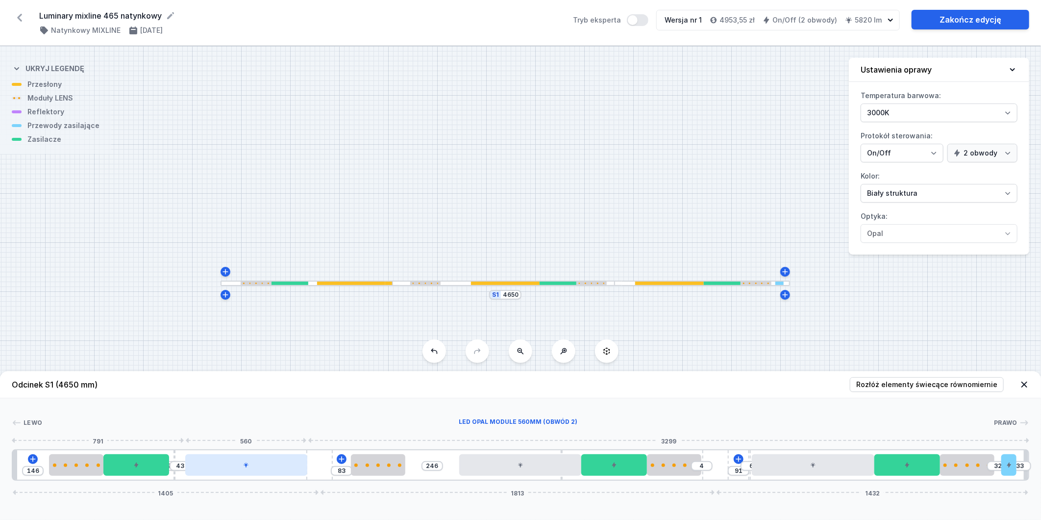
drag, startPoint x: 232, startPoint y: 458, endPoint x: 246, endPoint y: 461, distance: 13.6
click at [246, 461] on div at bounding box center [246, 465] width 123 height 22
click at [511, 472] on div at bounding box center [520, 465] width 123 height 22
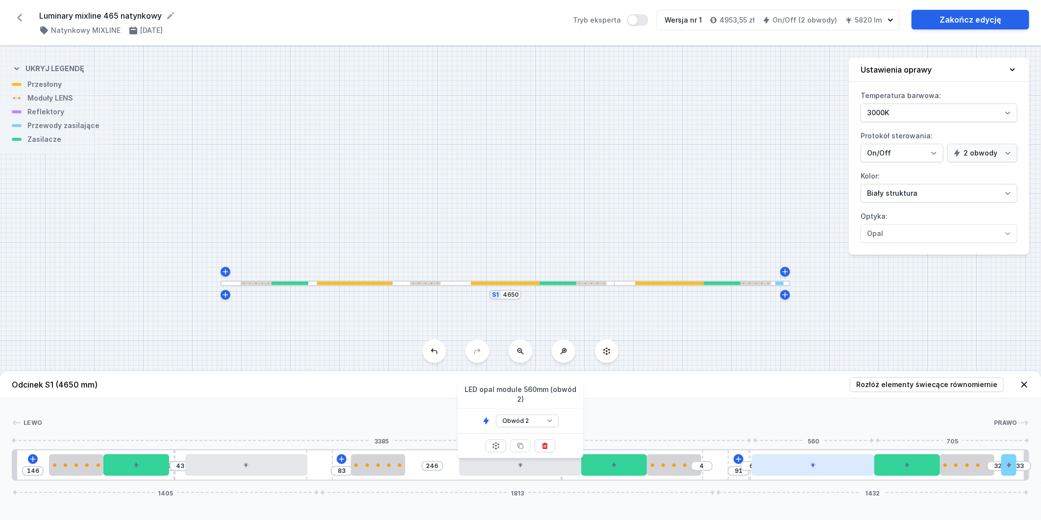
click at [838, 471] on div at bounding box center [813, 465] width 123 height 22
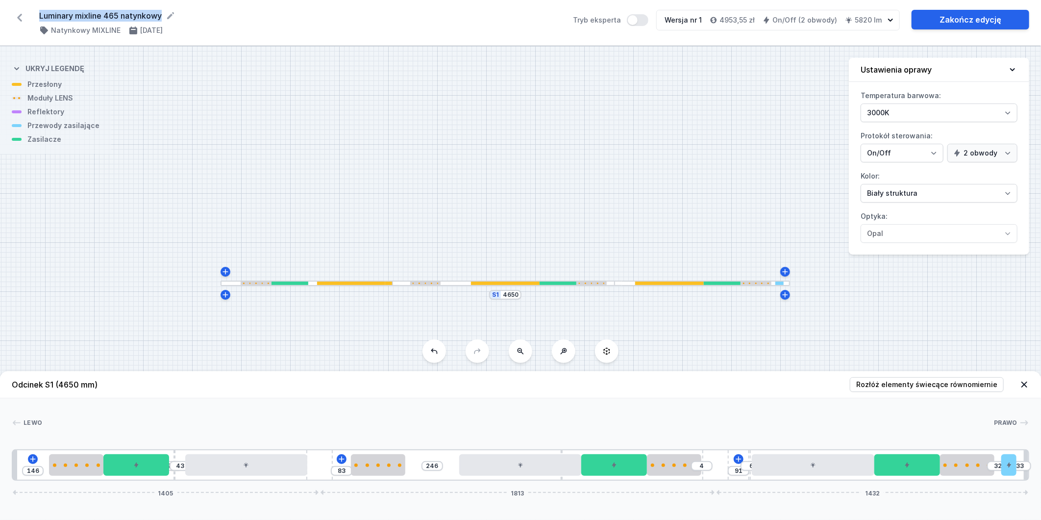
drag, startPoint x: 38, startPoint y: 12, endPoint x: 161, endPoint y: 17, distance: 123.1
click at [161, 17] on div "Luminary mixline 465 natynkowy ( 11373 /v 1 ) Natynkowy MIXLINE [DATE] Tryb eks…" at bounding box center [520, 23] width 1041 height 46
copy form "Luminary mixline 465 natynkowy"
click at [962, 17] on link "Zakończ edycję" at bounding box center [971, 20] width 118 height 20
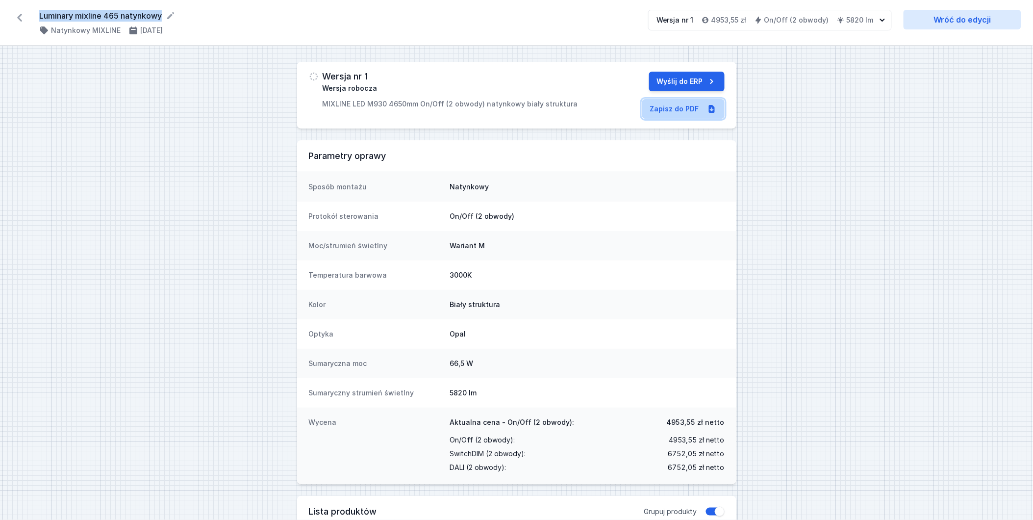
click at [665, 111] on link "Zapisz do PDF" at bounding box center [683, 109] width 82 height 20
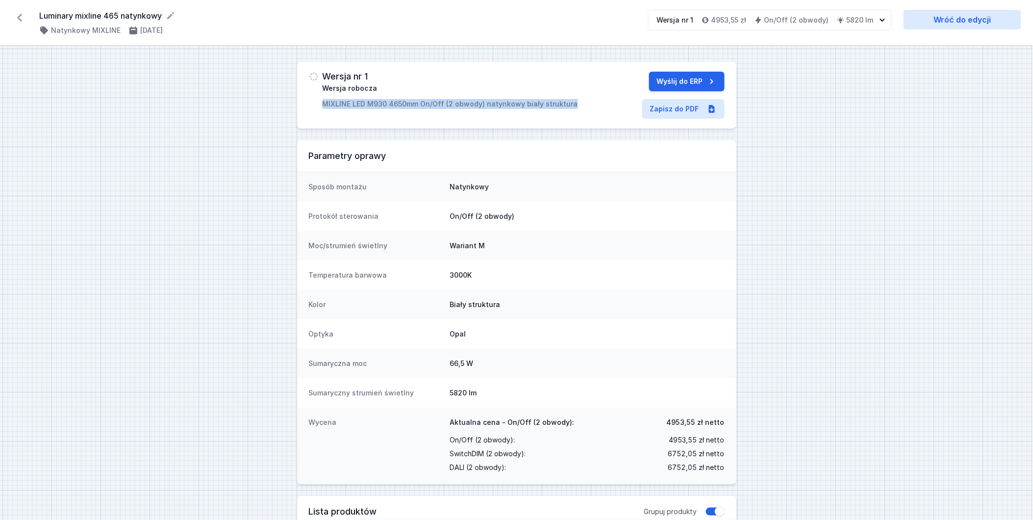
drag, startPoint x: 575, startPoint y: 106, endPoint x: 292, endPoint y: 106, distance: 282.8
copy p "MIXLINE LED M930 4650mm On/Off (2 obwody) natynkowy biały struktura"
drag, startPoint x: 39, startPoint y: 16, endPoint x: 164, endPoint y: 23, distance: 124.7
click at [164, 23] on div "Luminary mixline 465 natynkowy ( 11373 /v 1 ) Natynkowy MIXLINE [DATE]" at bounding box center [337, 22] width 597 height 25
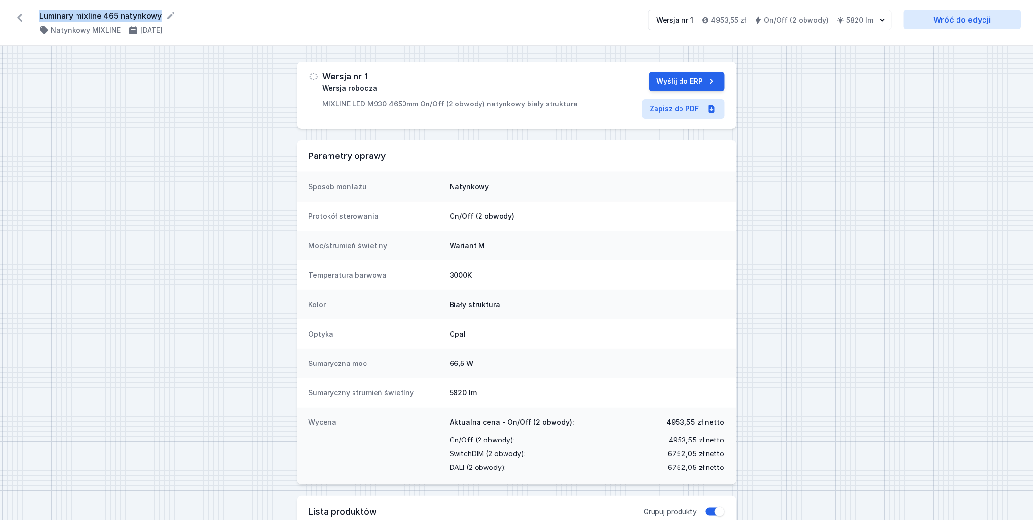
copy form "Luminary mixline 465 natynkowy"
click at [214, 28] on div "Natynkowy MIXLINE [DATE]" at bounding box center [337, 30] width 597 height 10
drag, startPoint x: 37, startPoint y: 13, endPoint x: 163, endPoint y: 19, distance: 126.1
click at [163, 19] on div "Luminary mixline 465 natynkowy ( 11373 /v 1 ) Natynkowy MIXLINE [DATE] Wersja n…" at bounding box center [516, 23] width 1033 height 46
copy form "Luminary mixline 465 natynkowy"
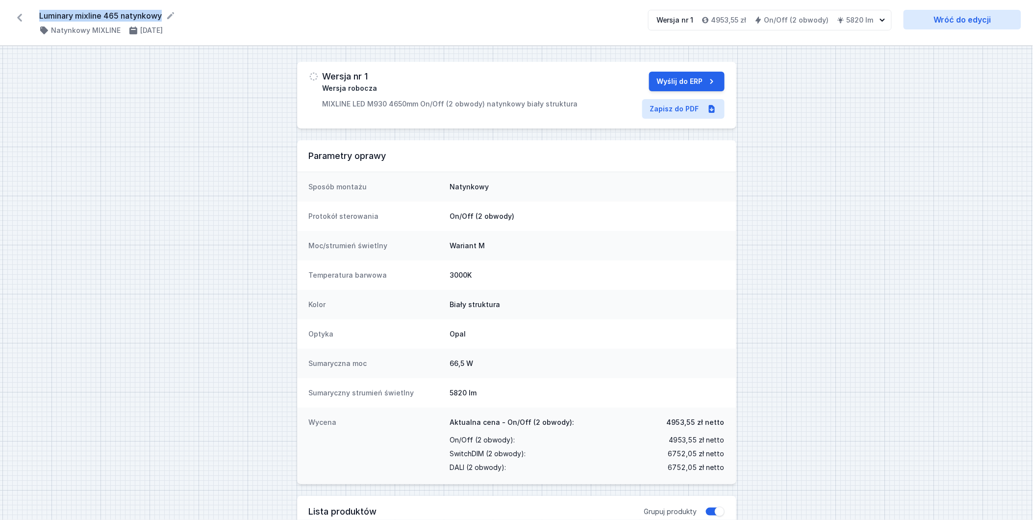
click at [21, 16] on icon at bounding box center [20, 18] width 16 height 16
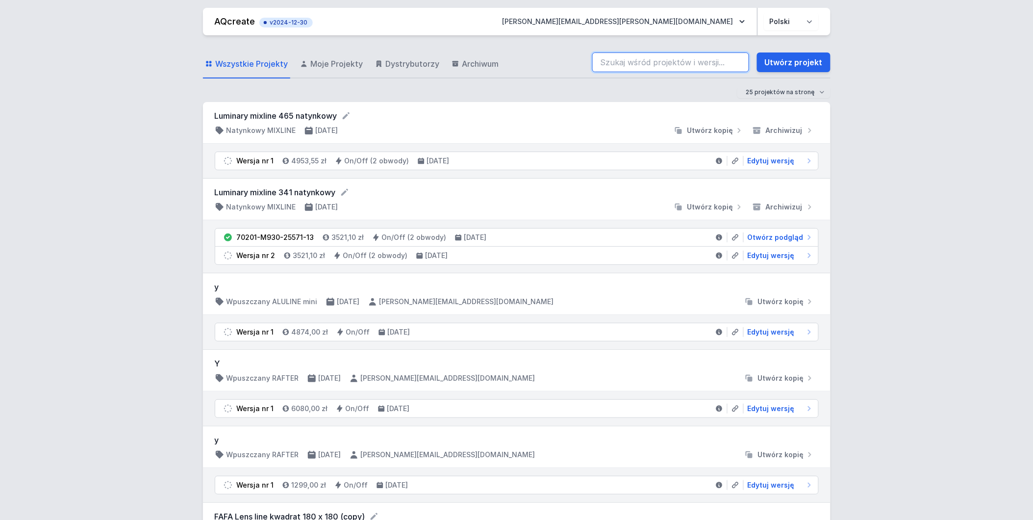
click at [624, 66] on input "search" at bounding box center [670, 62] width 157 height 20
paste input "Luminary mixline 465 natynkowy"
click at [671, 59] on input "Luminary mixline 465 natynkowy" at bounding box center [670, 62] width 157 height 20
click at [788, 67] on link "Utwórz projekt" at bounding box center [794, 62] width 74 height 20
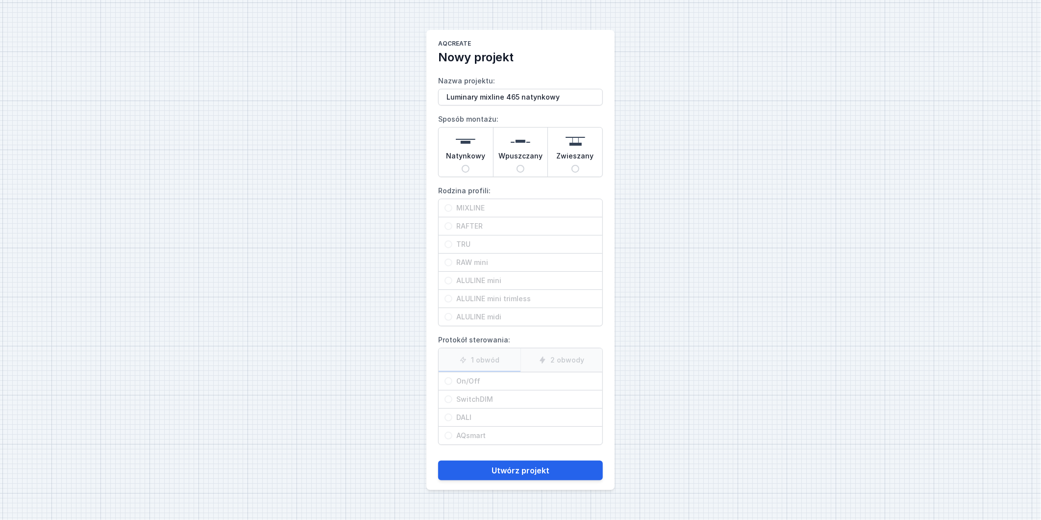
drag, startPoint x: 503, startPoint y: 97, endPoint x: 517, endPoint y: 93, distance: 13.7
click at [517, 95] on input "Luminary mixline 465 natynkowy" at bounding box center [520, 97] width 165 height 17
click at [557, 100] on input "Luminary mixline natynkowy" at bounding box center [520, 97] width 165 height 17
click at [463, 162] on span "Natynkowy" at bounding box center [465, 158] width 39 height 14
click at [463, 165] on input "Natynkowy" at bounding box center [466, 169] width 8 height 8
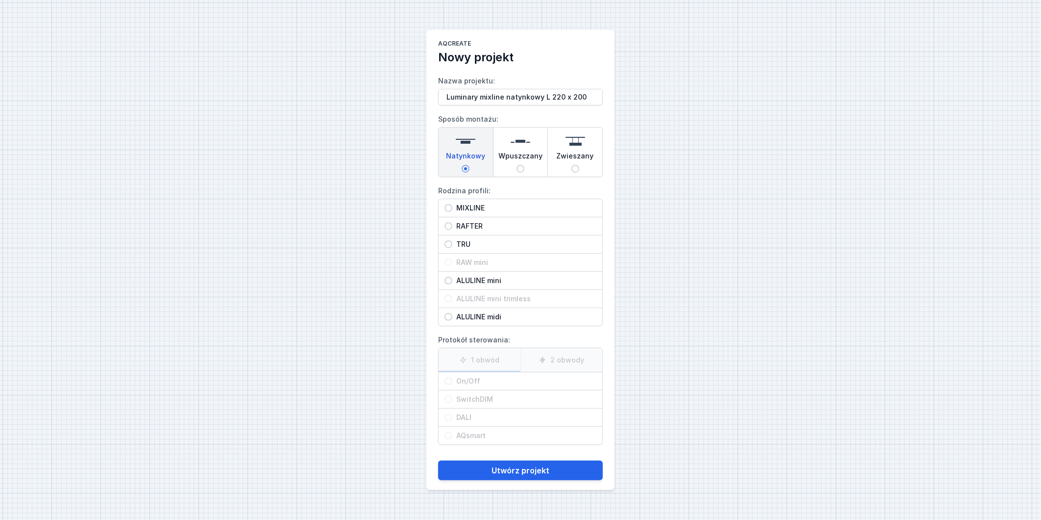
click at [449, 210] on input "MIXLINE" at bounding box center [449, 208] width 8 height 8
click at [532, 356] on label "2 obwody" at bounding box center [562, 360] width 82 height 24
click at [0, 0] on input "2 obwody" at bounding box center [0, 0] width 0 height 0
click at [449, 379] on input "On/Off" at bounding box center [449, 381] width 8 height 8
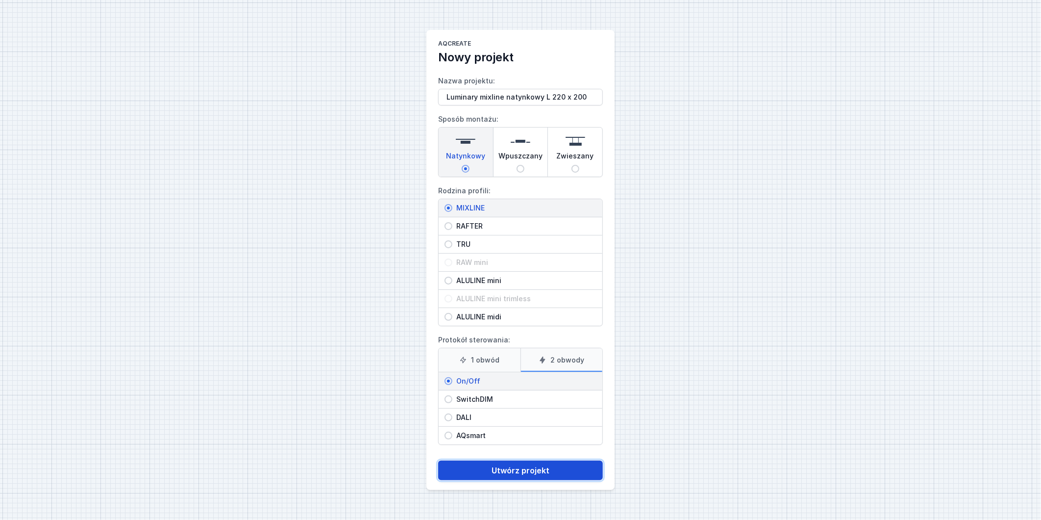
click at [509, 476] on button "Utwórz projekt" at bounding box center [520, 470] width 165 height 20
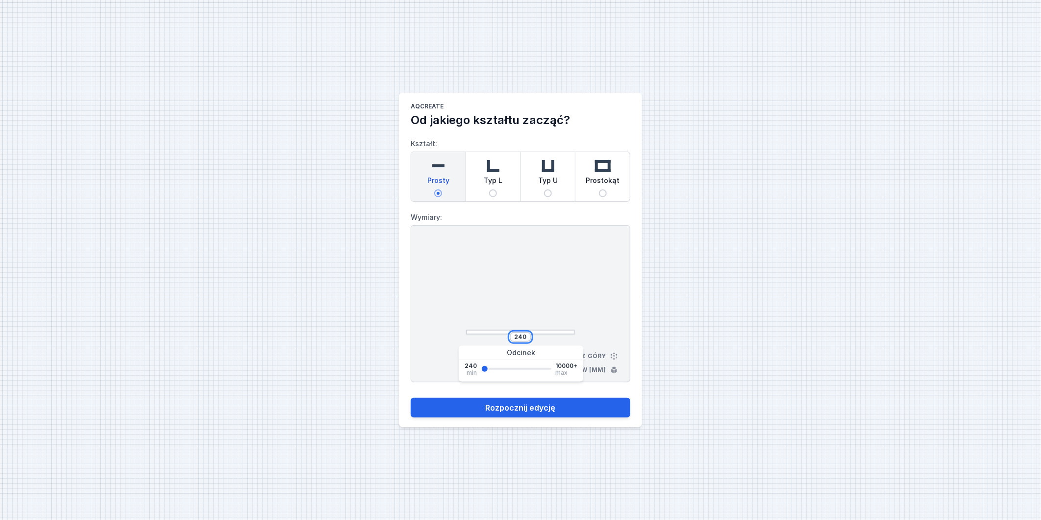
drag, startPoint x: 514, startPoint y: 334, endPoint x: 537, endPoint y: 337, distance: 23.7
click at [537, 337] on div "240" at bounding box center [520, 337] width 109 height 10
click at [557, 407] on button "Rozpocznij edycję" at bounding box center [521, 408] width 220 height 20
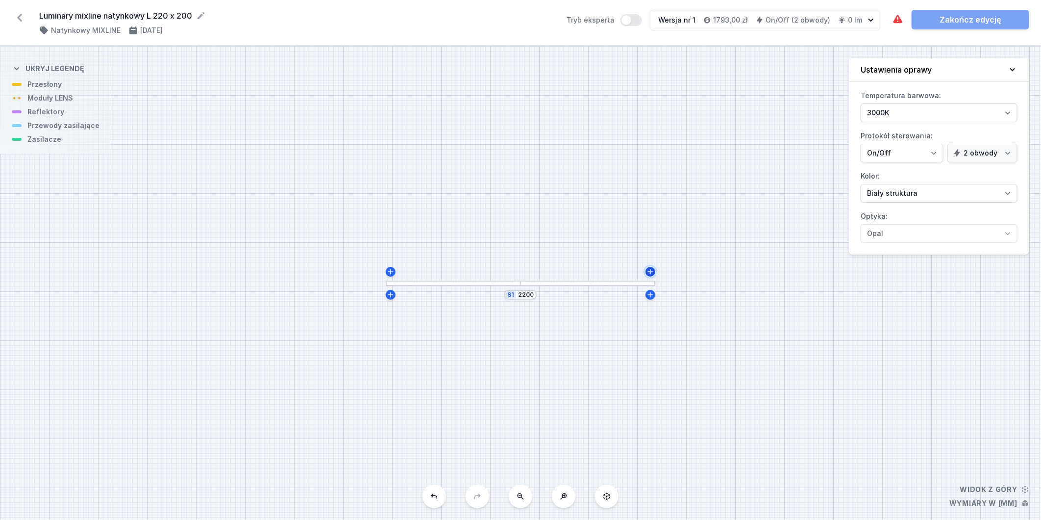
click at [651, 273] on icon at bounding box center [651, 272] width 8 height 8
drag, startPoint x: 657, startPoint y: 270, endPoint x: 676, endPoint y: 266, distance: 19.6
click at [676, 266] on div "S2 252 S1 2212" at bounding box center [520, 283] width 1041 height 474
click at [661, 227] on div "S2 2000 S1 2212" at bounding box center [520, 283] width 1041 height 474
click at [532, 298] on input "2212" at bounding box center [527, 295] width 16 height 8
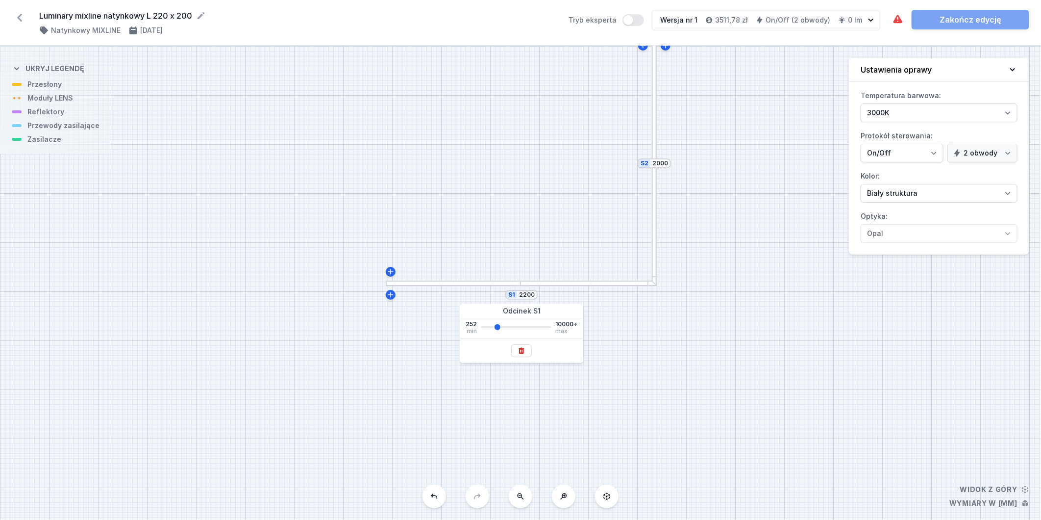
click at [700, 296] on div "S2 2000 S1 2200" at bounding box center [520, 283] width 1041 height 474
click at [440, 282] on div at bounding box center [454, 282] width 134 height 5
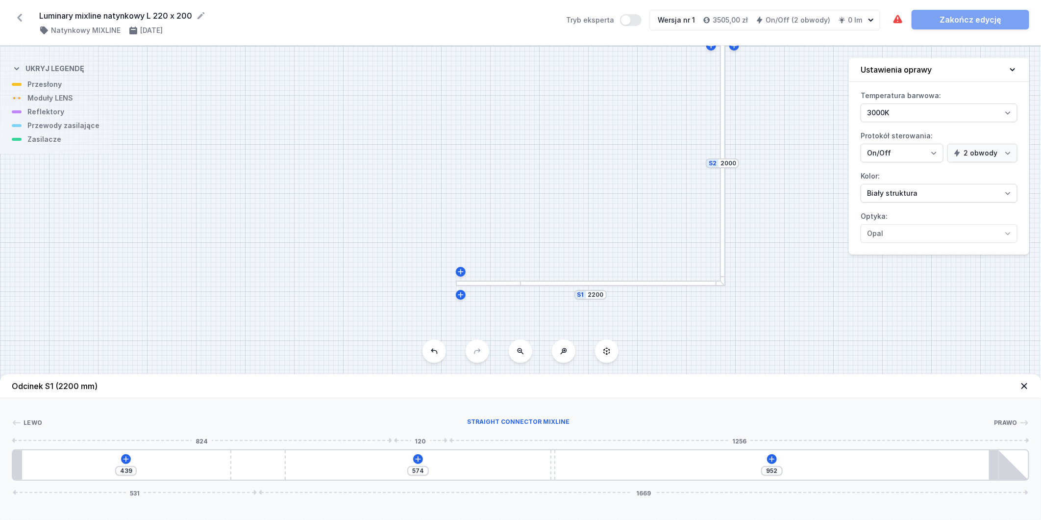
drag, startPoint x: 507, startPoint y: 471, endPoint x: 223, endPoint y: 444, distance: 285.6
click at [270, 460] on div at bounding box center [257, 464] width 55 height 29
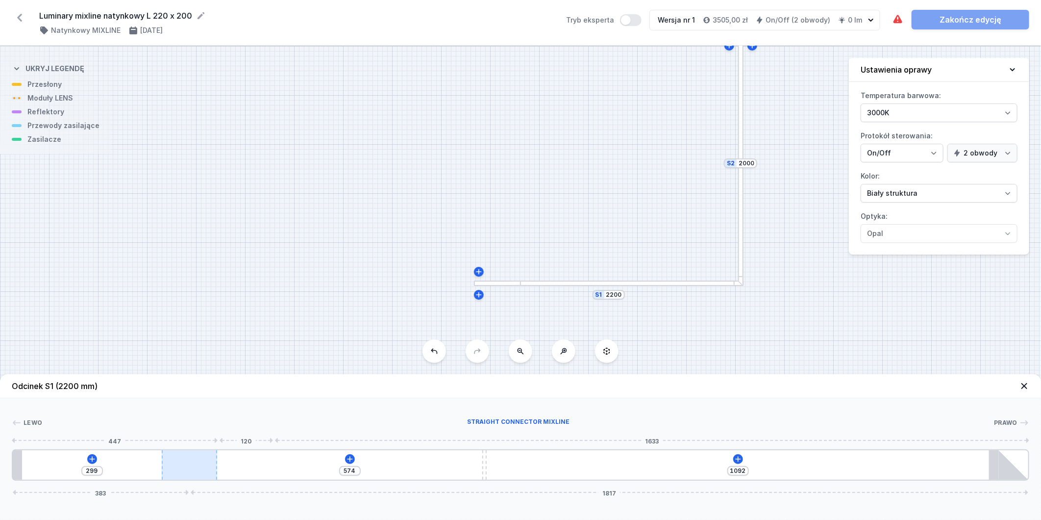
drag, startPoint x: 241, startPoint y: 469, endPoint x: 214, endPoint y: 467, distance: 27.0
click at [214, 467] on div at bounding box center [189, 464] width 55 height 29
click at [89, 456] on icon at bounding box center [91, 459] width 8 height 8
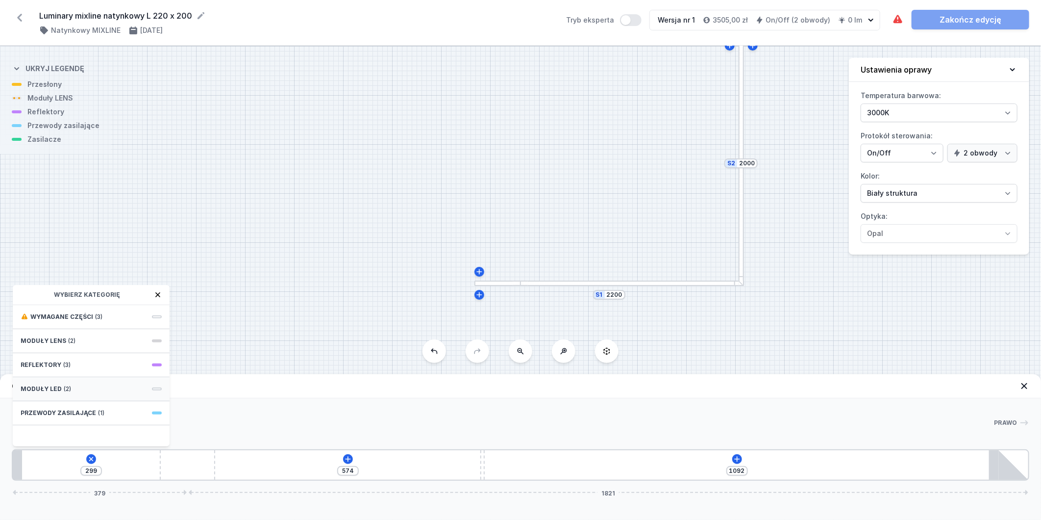
click at [82, 384] on div "Moduły LED (2)" at bounding box center [91, 389] width 157 height 24
click at [21, 295] on icon at bounding box center [24, 294] width 6 height 5
click at [82, 342] on div "Moduły LENS (2)" at bounding box center [91, 341] width 157 height 24
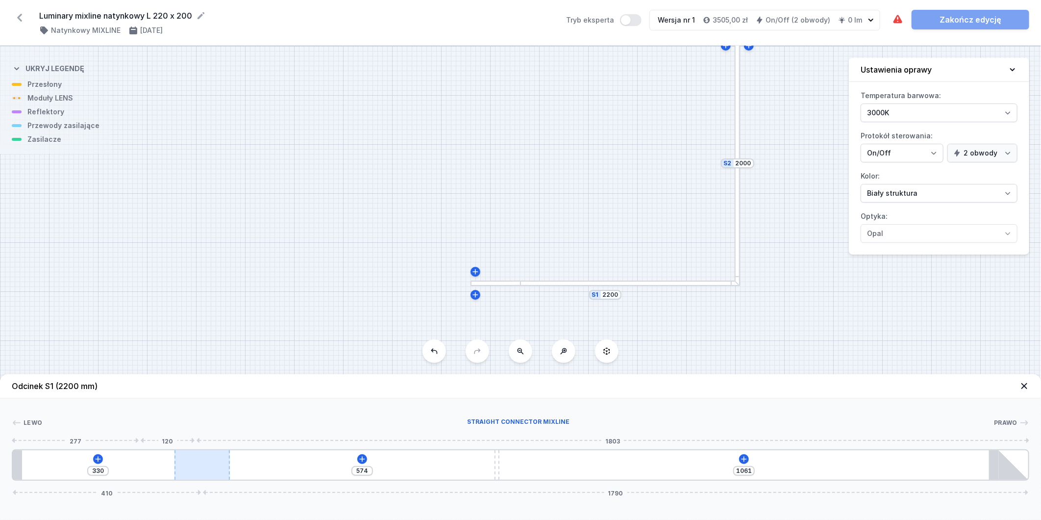
drag, startPoint x: 179, startPoint y: 462, endPoint x: 226, endPoint y: 462, distance: 47.1
click at [226, 462] on div at bounding box center [202, 464] width 55 height 29
click at [97, 457] on icon at bounding box center [98, 458] width 5 height 5
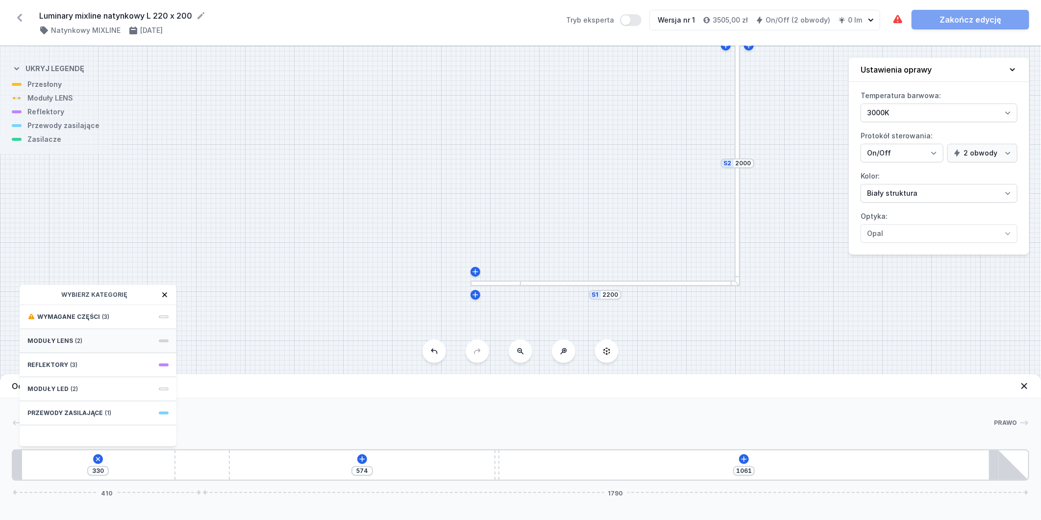
click at [99, 340] on div "Moduły LENS (2)" at bounding box center [98, 341] width 157 height 24
click at [115, 397] on span "5 LENS module 250mm 54°" at bounding box center [97, 393] width 141 height 10
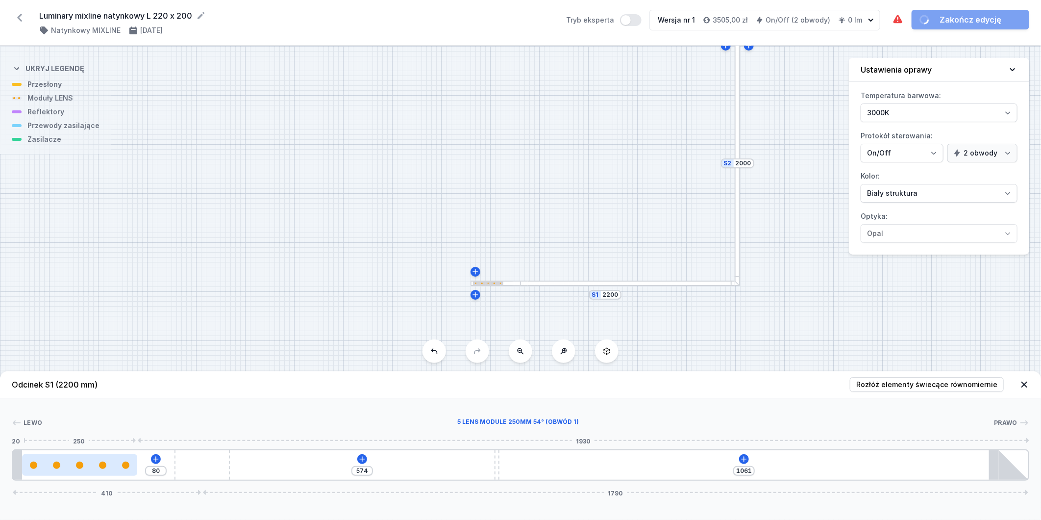
click at [85, 468] on div at bounding box center [79, 465] width 115 height 22
click at [98, 463] on div at bounding box center [79, 464] width 115 height 7
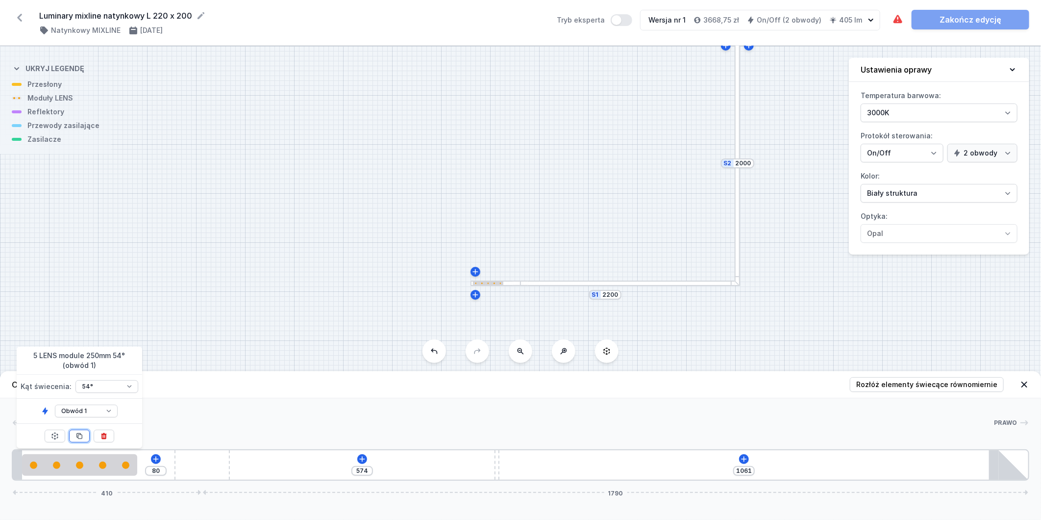
click at [84, 440] on button at bounding box center [79, 435] width 21 height 13
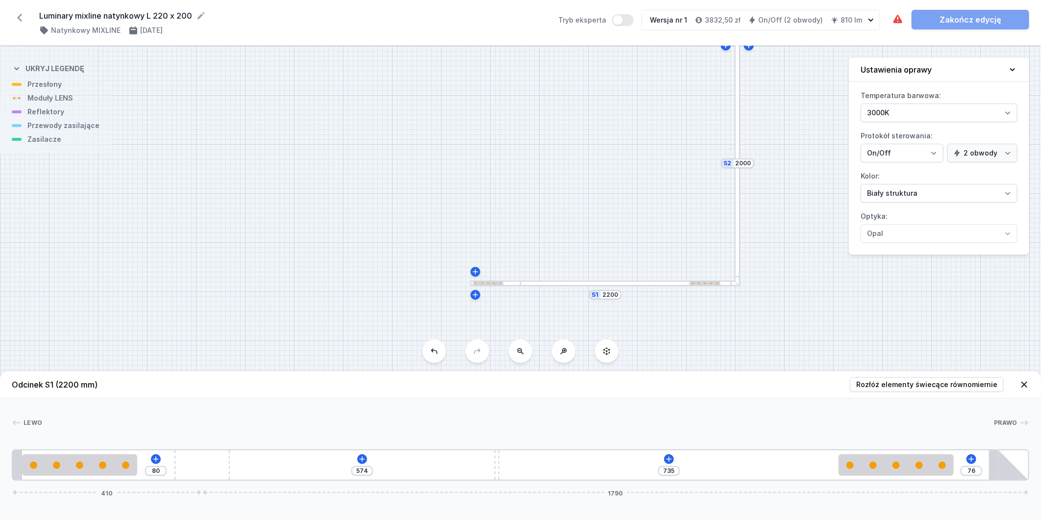
drag, startPoint x: 300, startPoint y: 465, endPoint x: 930, endPoint y: 478, distance: 630.5
drag, startPoint x: 496, startPoint y: 467, endPoint x: 394, endPoint y: 473, distance: 102.6
click at [394, 473] on div "80 398 911 76 410 1790" at bounding box center [521, 464] width 1018 height 31
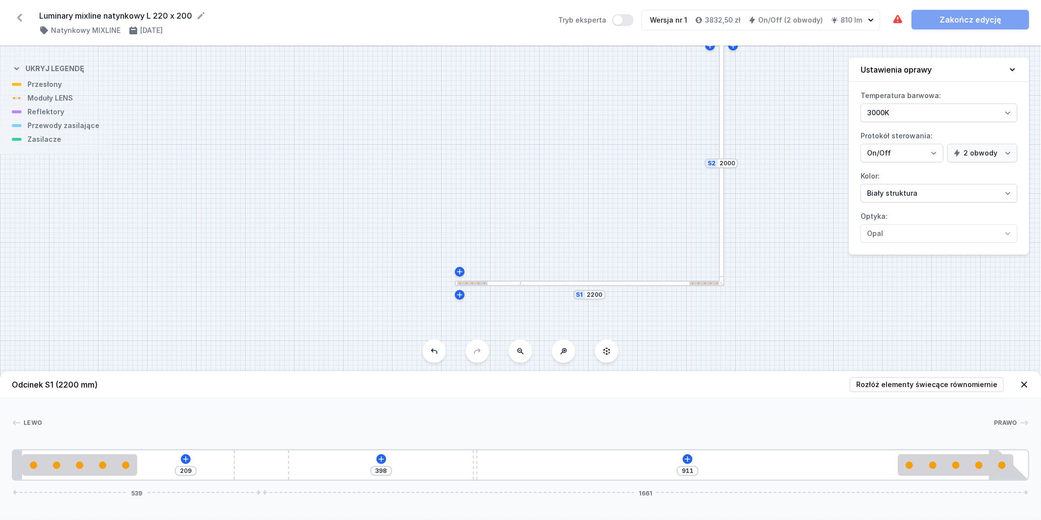
drag, startPoint x: 203, startPoint y: 466, endPoint x: 354, endPoint y: 469, distance: 151.0
click at [354, 469] on div "209 398 911 539 1661" at bounding box center [521, 464] width 1018 height 31
drag, startPoint x: 472, startPoint y: 463, endPoint x: 589, endPoint y: 462, distance: 117.2
click at [589, 462] on div "209 398 911 539 1661" at bounding box center [521, 464] width 1018 height 31
drag, startPoint x: 475, startPoint y: 466, endPoint x: 793, endPoint y: 454, distance: 317.4
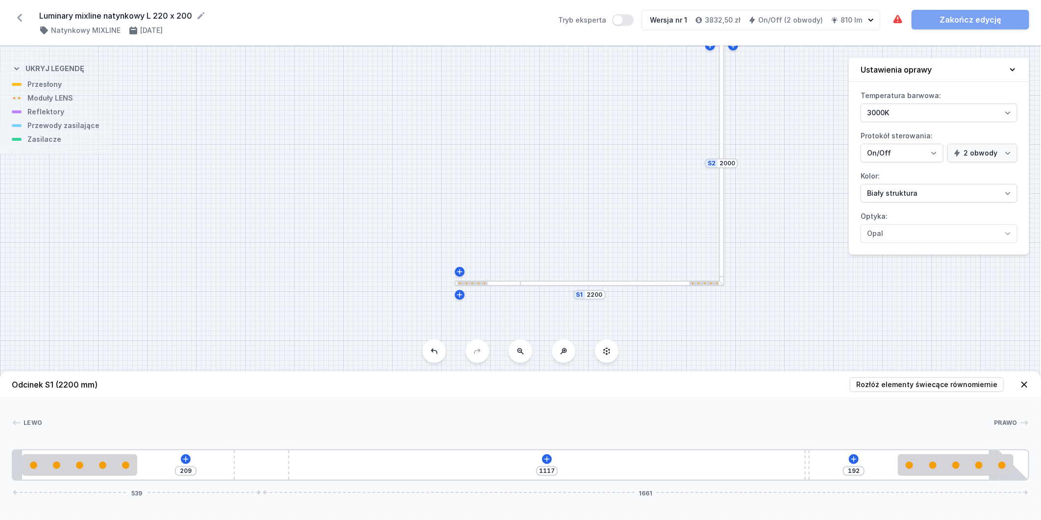
click at [827, 456] on div "209 1117 192 539 1661" at bounding box center [521, 464] width 1018 height 31
click at [545, 460] on icon at bounding box center [547, 459] width 8 height 8
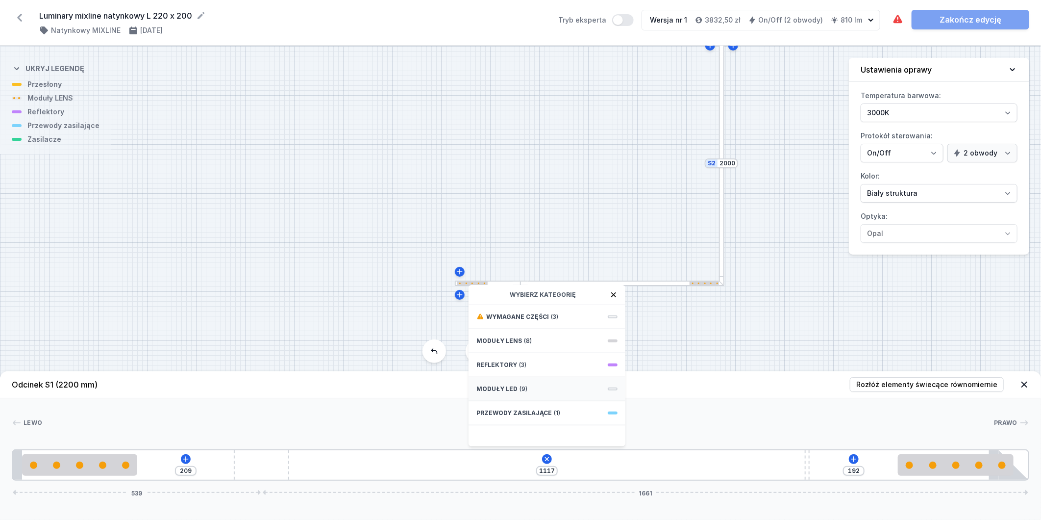
click at [546, 388] on div "Moduły LED (9)" at bounding box center [547, 389] width 157 height 24
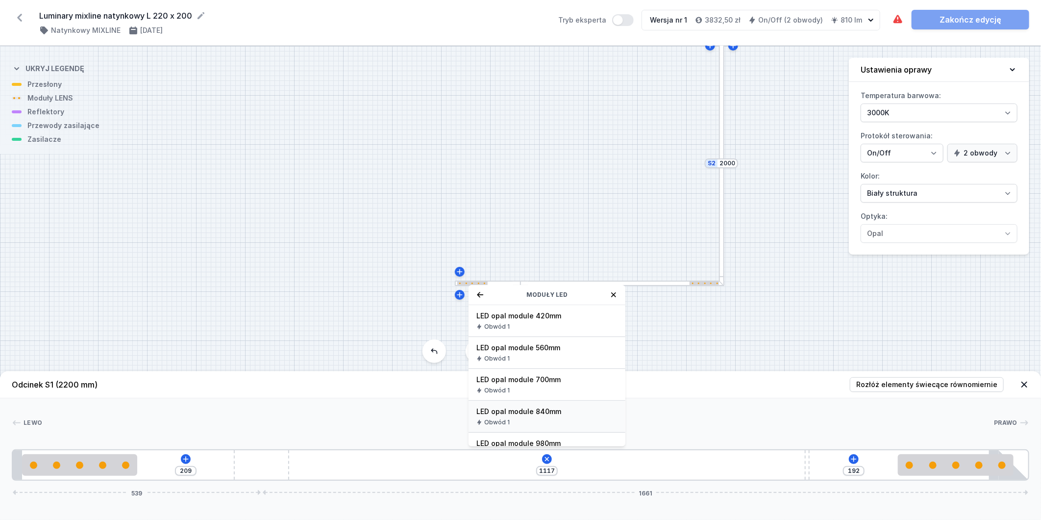
click at [559, 414] on span "LED opal module 840mm" at bounding box center [546, 411] width 141 height 10
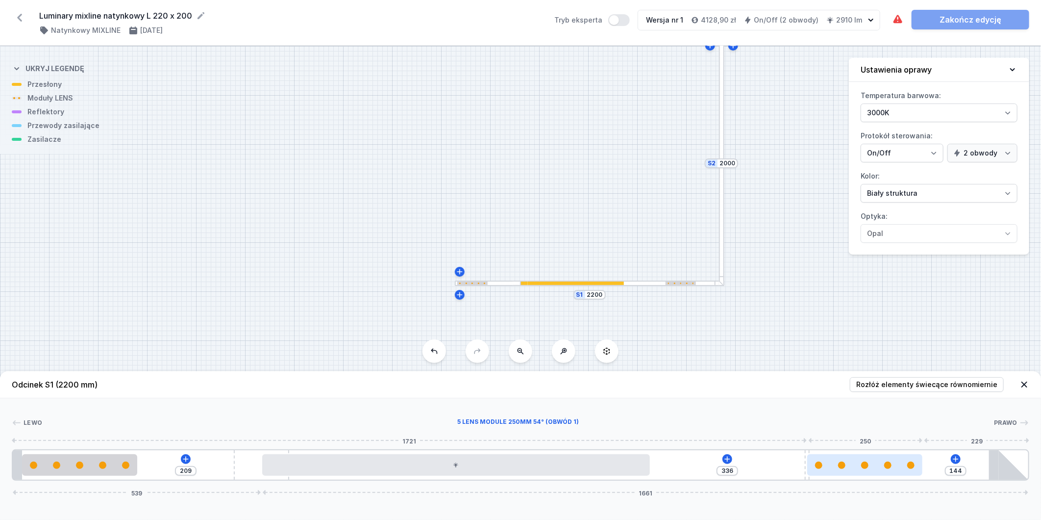
drag, startPoint x: 926, startPoint y: 462, endPoint x: 860, endPoint y: 460, distance: 66.7
click at [860, 460] on div at bounding box center [864, 465] width 115 height 22
drag, startPoint x: 806, startPoint y: 455, endPoint x: 770, endPoint y: 454, distance: 35.8
click at [770, 455] on div "209 218 113 144 539 1661" at bounding box center [521, 464] width 1018 height 31
click at [722, 234] on div at bounding box center [721, 163] width 5 height 245
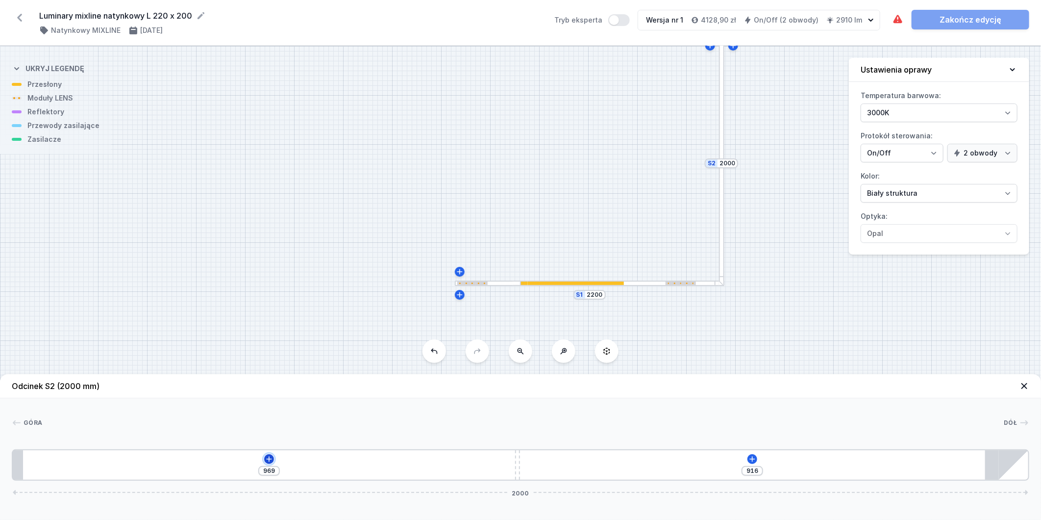
click at [268, 458] on icon at bounding box center [269, 459] width 8 height 8
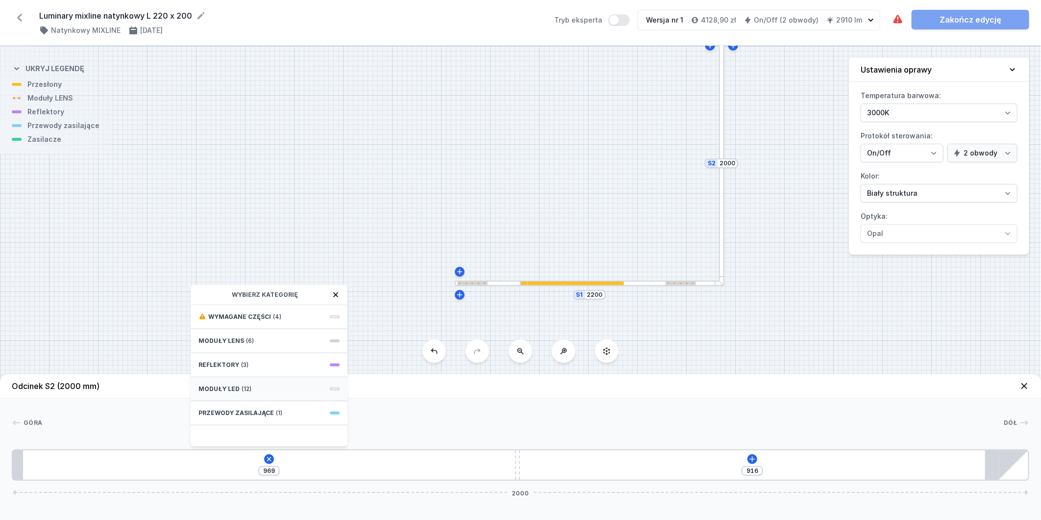
click at [266, 390] on div "Moduły LED (12)" at bounding box center [269, 389] width 157 height 24
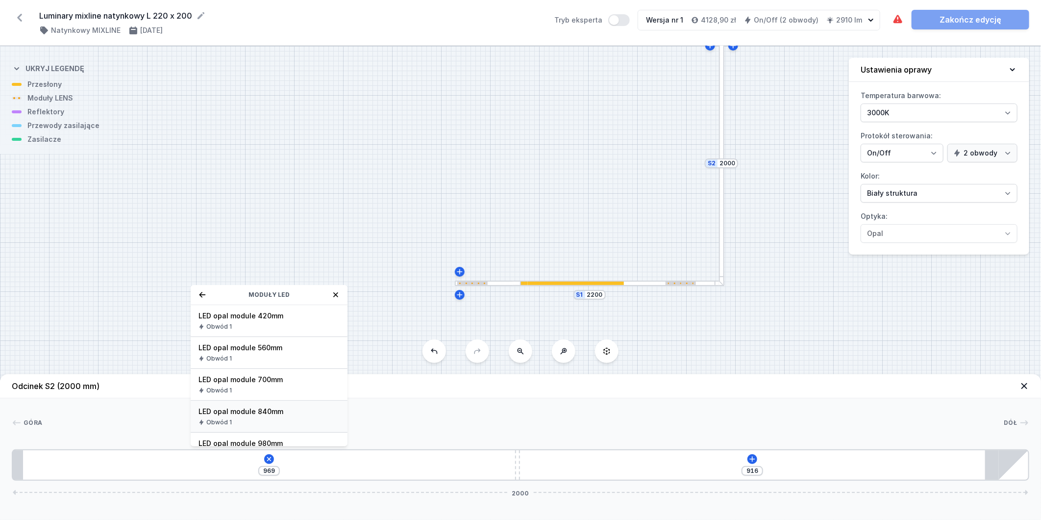
click at [272, 410] on span "LED opal module 840mm" at bounding box center [269, 411] width 141 height 10
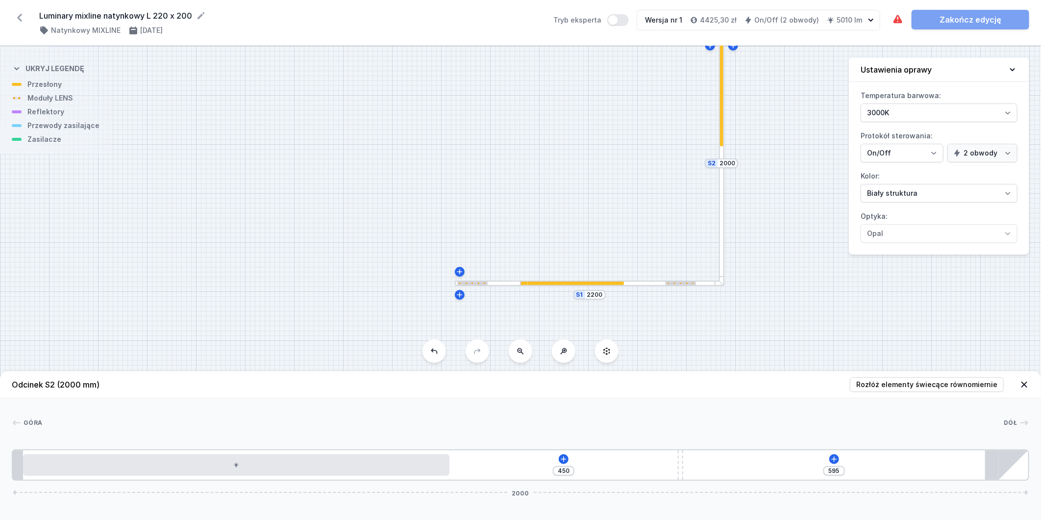
drag, startPoint x: 516, startPoint y: 462, endPoint x: 831, endPoint y: 472, distance: 315.4
click at [831, 472] on div "[PHONE_NUMBER]" at bounding box center [521, 464] width 1018 height 31
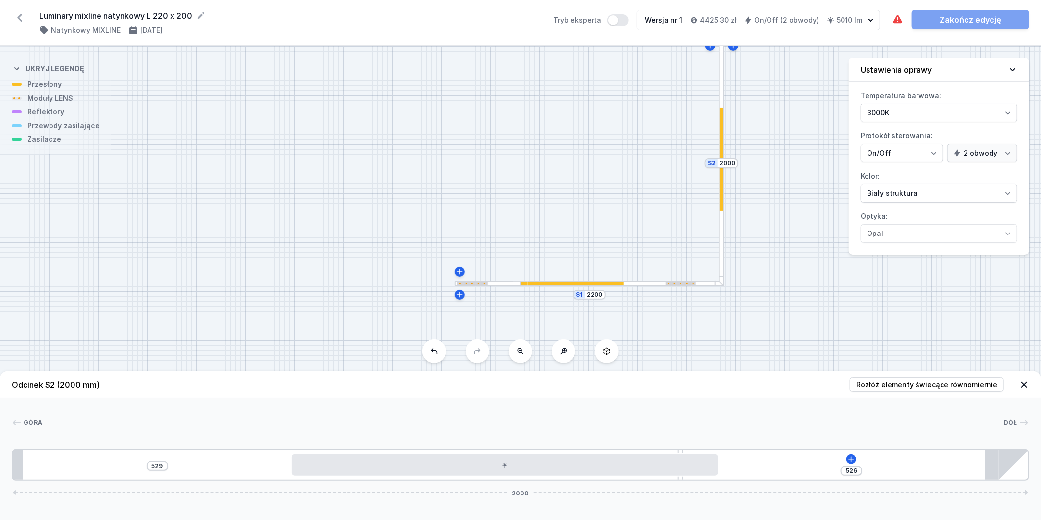
drag, startPoint x: 401, startPoint y: 472, endPoint x: 661, endPoint y: 484, distance: 260.1
drag, startPoint x: 667, startPoint y: 452, endPoint x: 153, endPoint y: 440, distance: 514.3
click at [153, 440] on div "[GEOGRAPHIC_DATA] 1 2 3 1 4 529 526 2000 668 10 840 611 20 1895 85 2000" at bounding box center [520, 439] width 1041 height 82
drag, startPoint x: 476, startPoint y: 470, endPoint x: 556, endPoint y: 476, distance: 79.7
click at [556, 476] on div "648 28 369 2000" at bounding box center [521, 464] width 1018 height 31
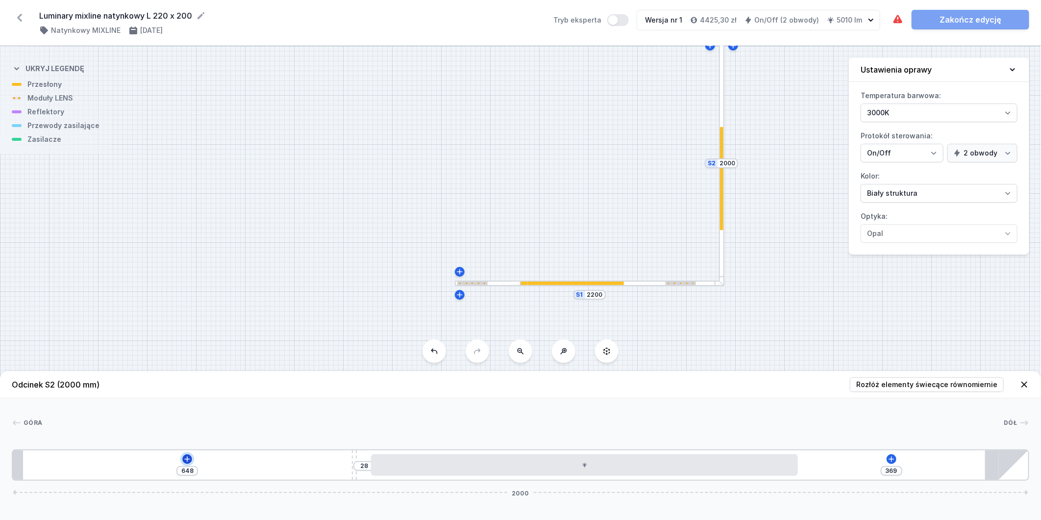
click at [192, 458] on button at bounding box center [187, 459] width 10 height 10
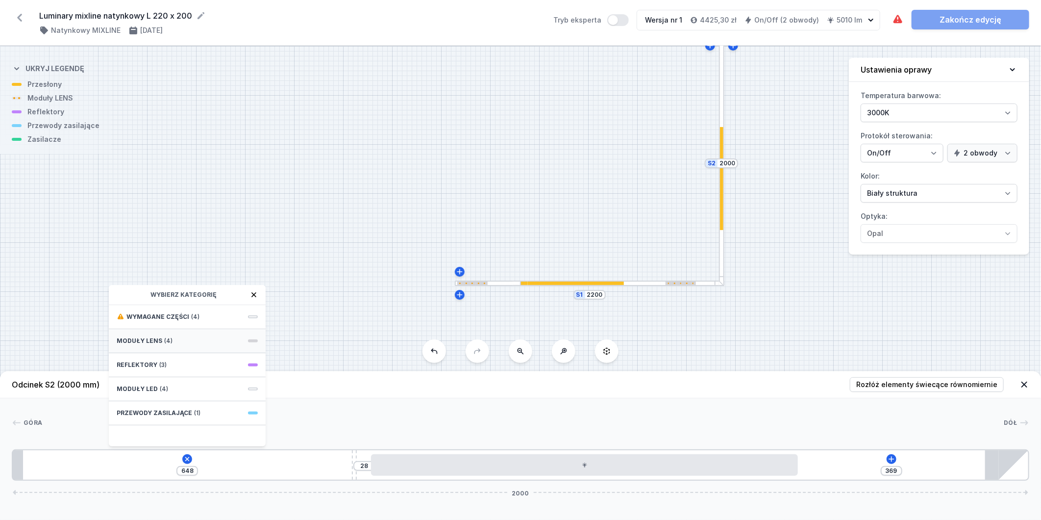
click at [173, 341] on div "Moduły LENS (4)" at bounding box center [187, 341] width 157 height 24
click at [199, 396] on span "5 LENS module 250mm 54°" at bounding box center [187, 393] width 141 height 10
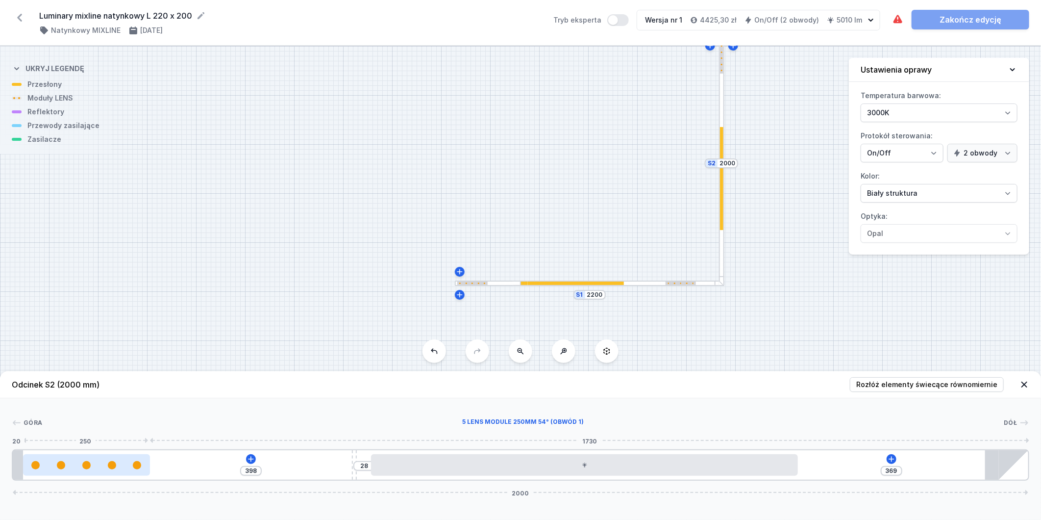
click at [100, 461] on div at bounding box center [86, 465] width 127 height 8
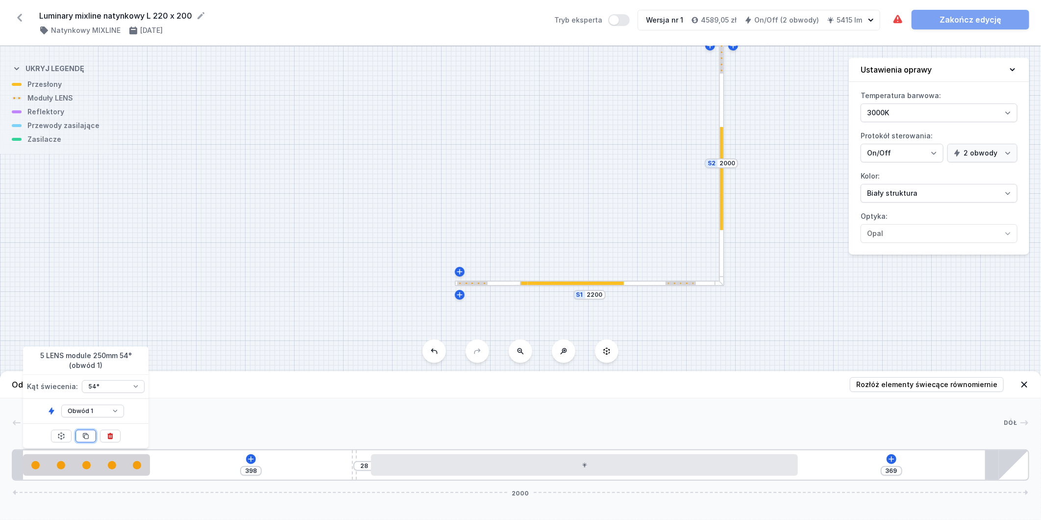
click at [89, 438] on icon at bounding box center [86, 436] width 8 height 8
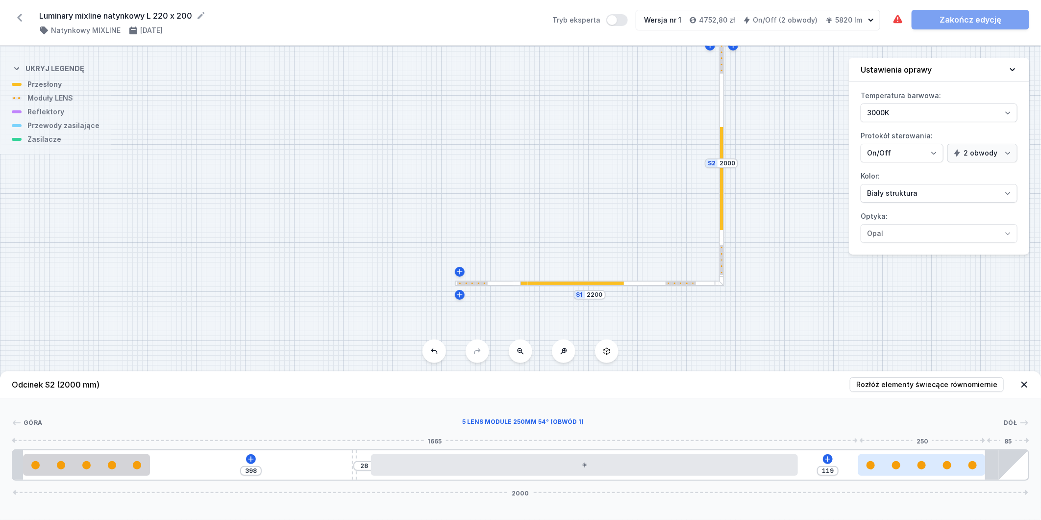
drag, startPoint x: 229, startPoint y: 470, endPoint x: 945, endPoint y: 458, distance: 715.8
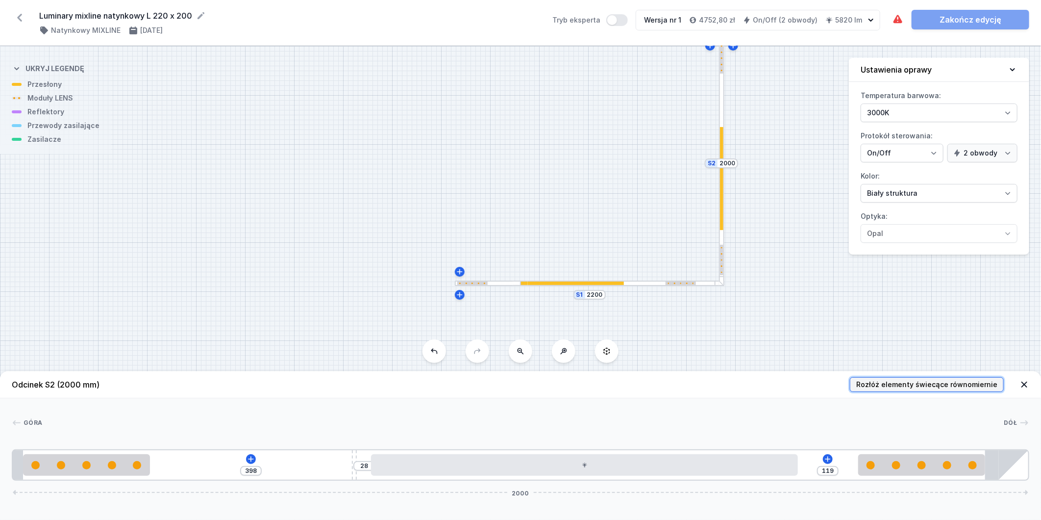
click at [920, 386] on span "Rozłóż elementy świecące równomiernie" at bounding box center [926, 384] width 141 height 10
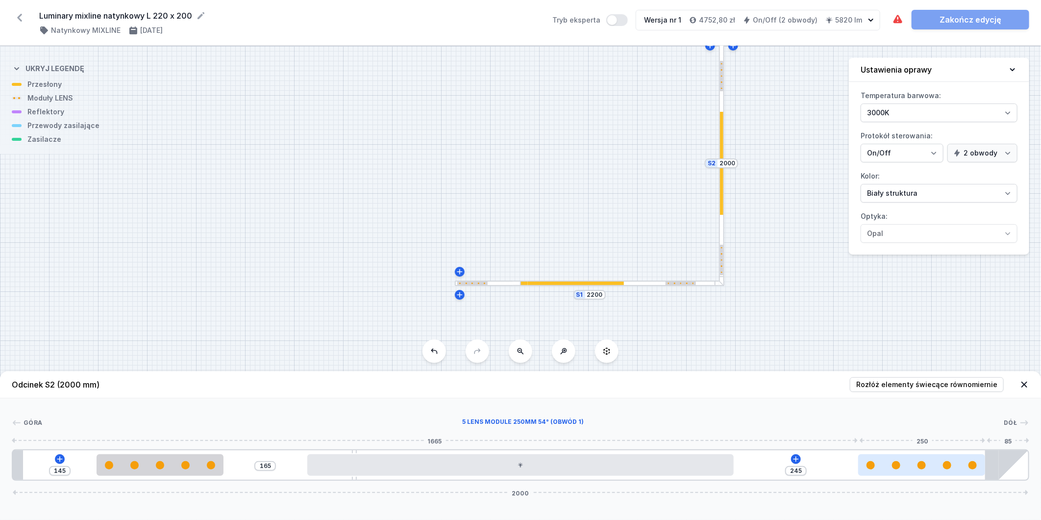
click at [924, 474] on div at bounding box center [921, 465] width 127 height 22
click at [796, 457] on icon at bounding box center [796, 459] width 8 height 8
drag, startPoint x: 928, startPoint y: 471, endPoint x: 907, endPoint y: 475, distance: 22.0
click at [907, 475] on div at bounding box center [889, 465] width 127 height 22
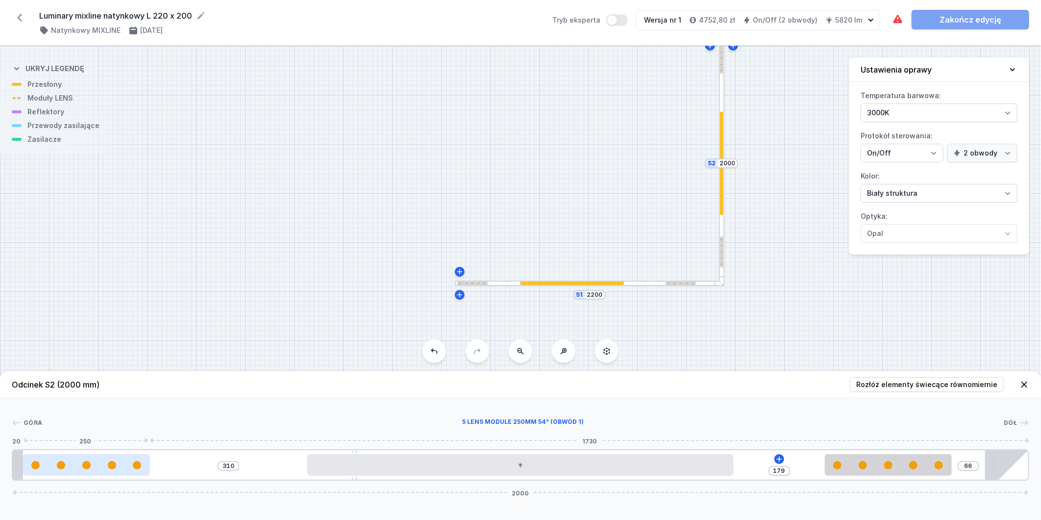
drag, startPoint x: 109, startPoint y: 464, endPoint x: 45, endPoint y: 469, distance: 63.9
click at [45, 469] on div at bounding box center [86, 465] width 127 height 22
drag, startPoint x: 354, startPoint y: 450, endPoint x: 282, endPoint y: 455, distance: 71.7
click at [282, 455] on div "310 179 66 2000" at bounding box center [521, 464] width 1018 height 31
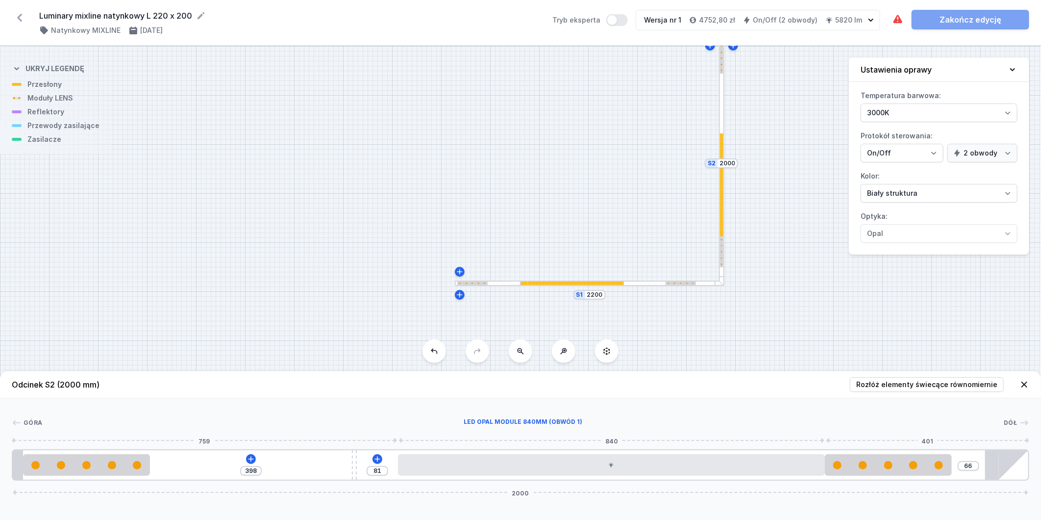
drag, startPoint x: 366, startPoint y: 463, endPoint x: 268, endPoint y: 441, distance: 101.0
click at [442, 466] on div at bounding box center [611, 465] width 426 height 22
click at [251, 459] on icon at bounding box center [250, 458] width 5 height 5
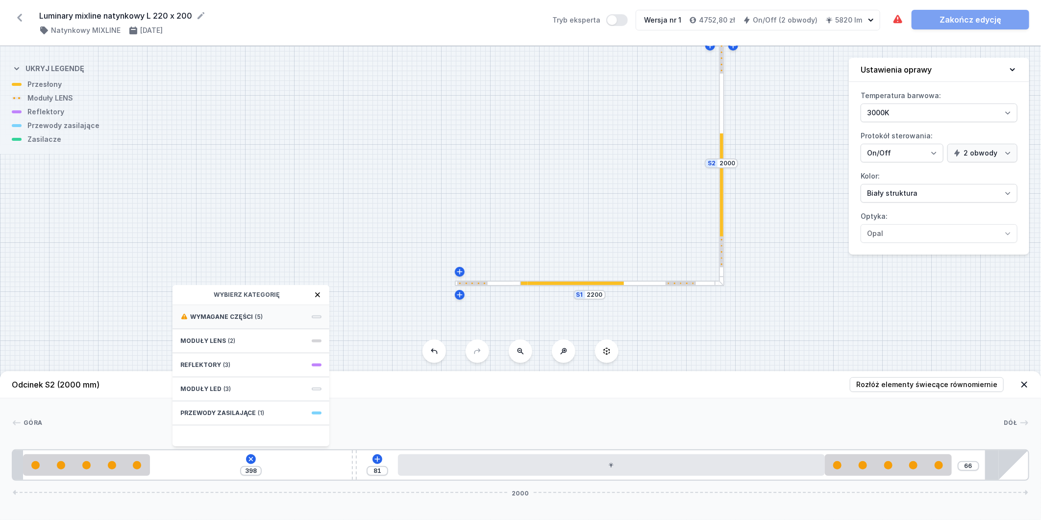
click at [265, 317] on div "Wymagane części (5)" at bounding box center [251, 317] width 157 height 24
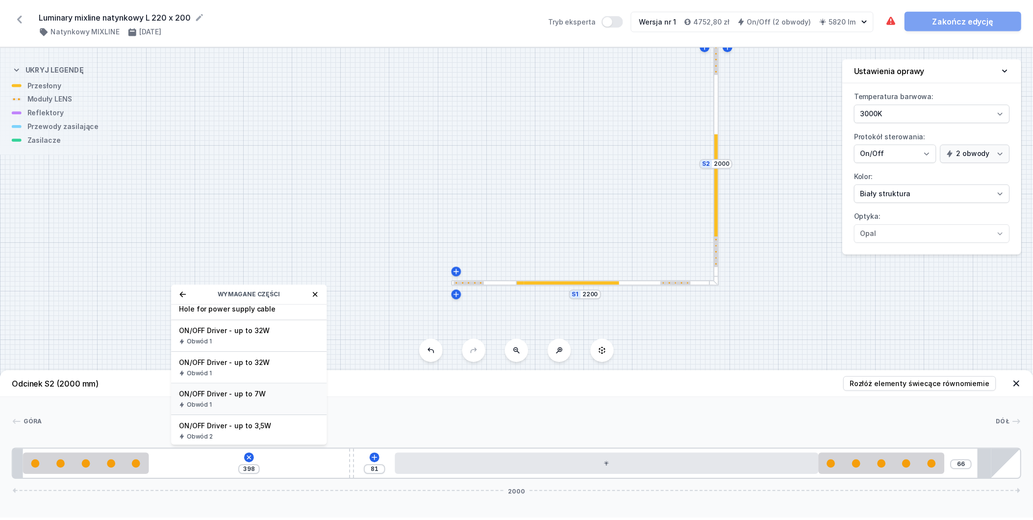
scroll to position [8, 0]
click at [260, 423] on span "ON/OFF Driver - up to 3,5W" at bounding box center [250, 425] width 141 height 10
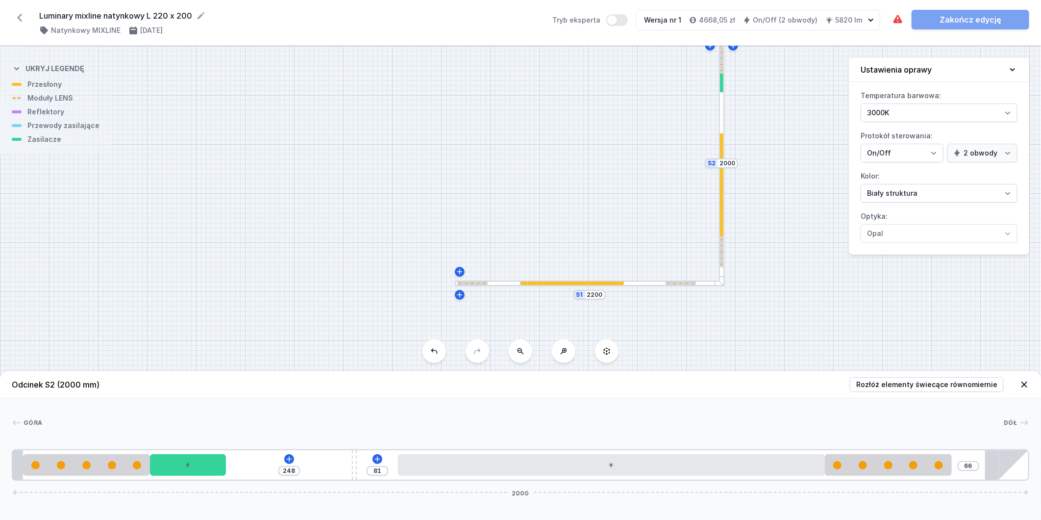
click at [350, 466] on div "248 81 66 2000" at bounding box center [521, 464] width 1018 height 31
drag, startPoint x: 353, startPoint y: 469, endPoint x: 266, endPoint y: 466, distance: 87.8
click at [266, 466] on div "248 81 66 2000" at bounding box center [521, 464] width 1018 height 31
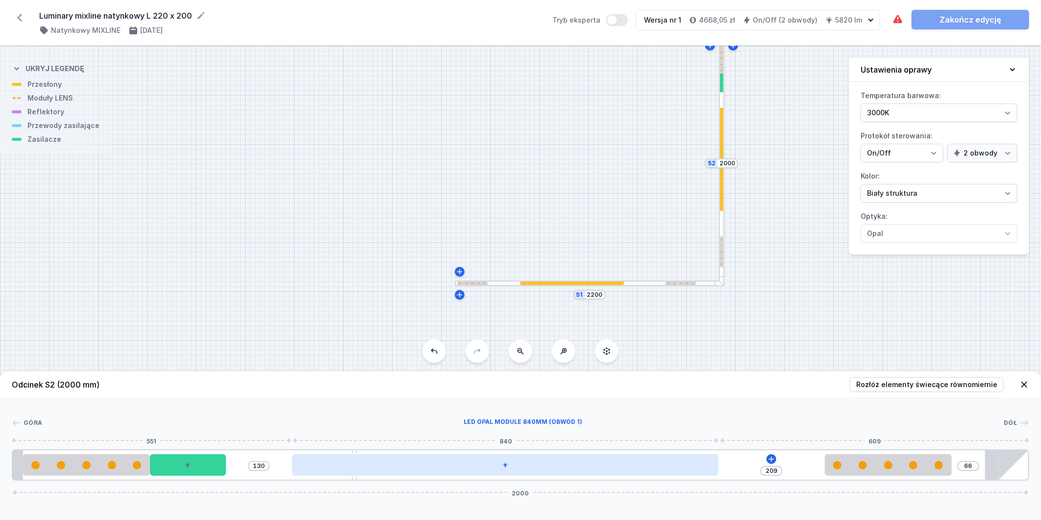
drag, startPoint x: 428, startPoint y: 467, endPoint x: 320, endPoint y: 467, distance: 108.8
click at [320, 467] on div at bounding box center [505, 465] width 426 height 22
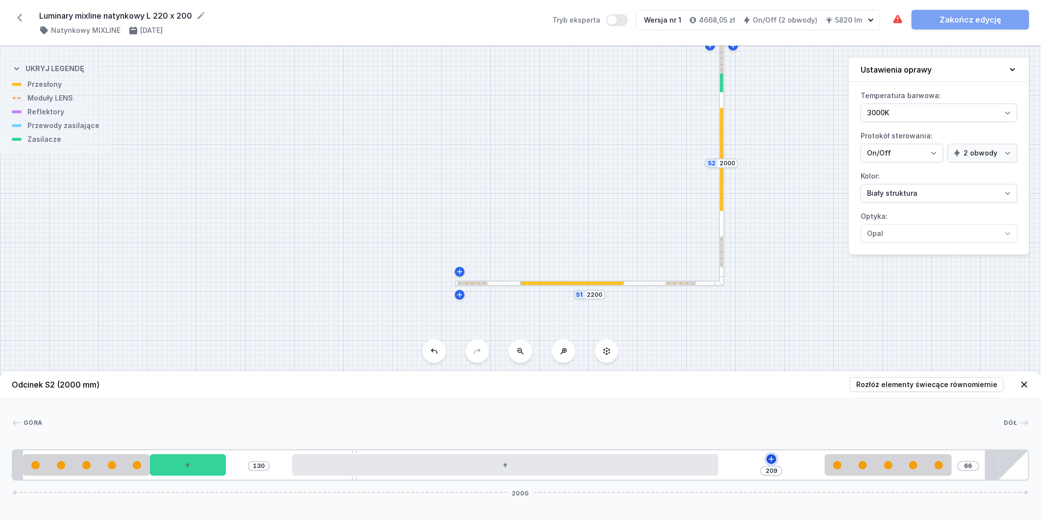
click at [773, 457] on icon at bounding box center [772, 459] width 8 height 8
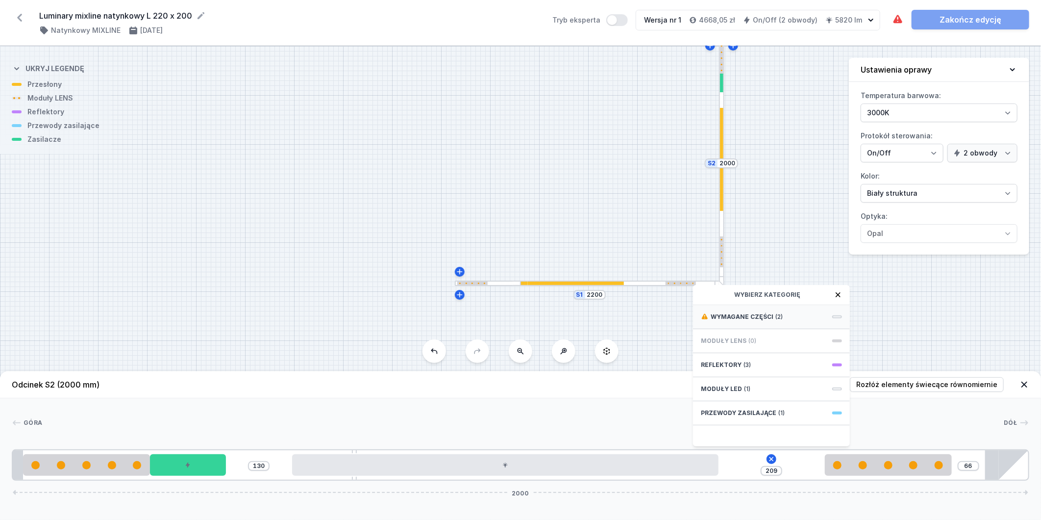
click at [790, 316] on div "Wymagane części (2)" at bounding box center [771, 317] width 157 height 24
click at [778, 401] on span "ON/OFF Driver - up to 7W" at bounding box center [771, 402] width 141 height 10
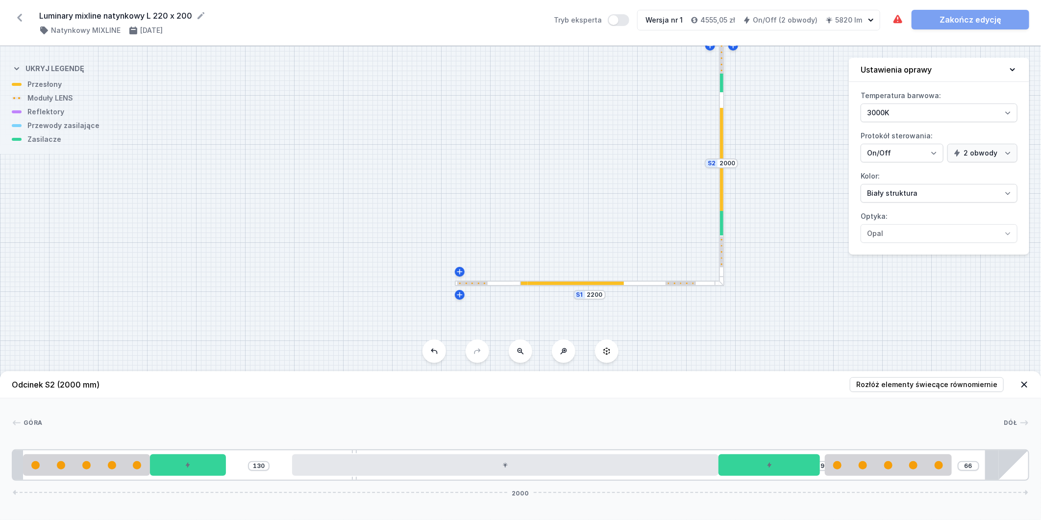
click at [635, 280] on div at bounding box center [622, 282] width 203 height 5
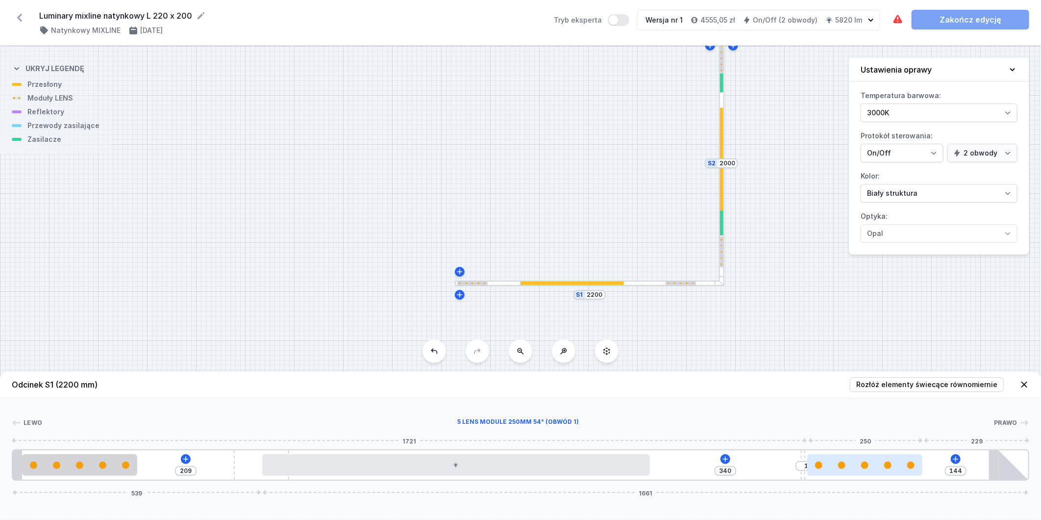
drag, startPoint x: 753, startPoint y: 459, endPoint x: 831, endPoint y: 459, distance: 77.9
click at [831, 459] on div "209 340 1 144 539 1661" at bounding box center [521, 464] width 1018 height 31
click at [813, 453] on div "209 306 25 144 539 1661" at bounding box center [521, 464] width 1018 height 31
click at [723, 460] on icon at bounding box center [721, 459] width 8 height 8
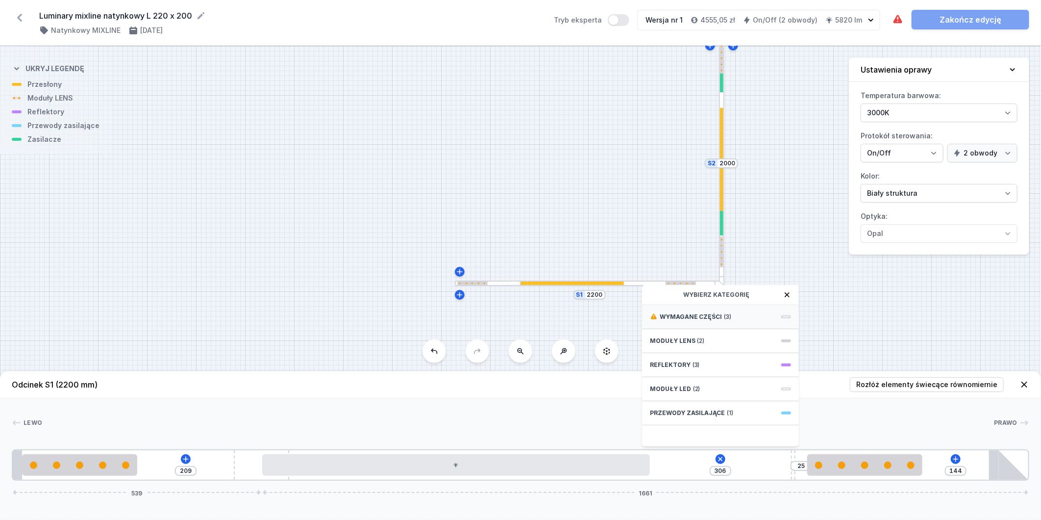
click at [739, 314] on div "Wymagane części (3)" at bounding box center [720, 317] width 157 height 24
click at [760, 333] on span "ON/OFF Driver - up to 32W" at bounding box center [720, 338] width 141 height 10
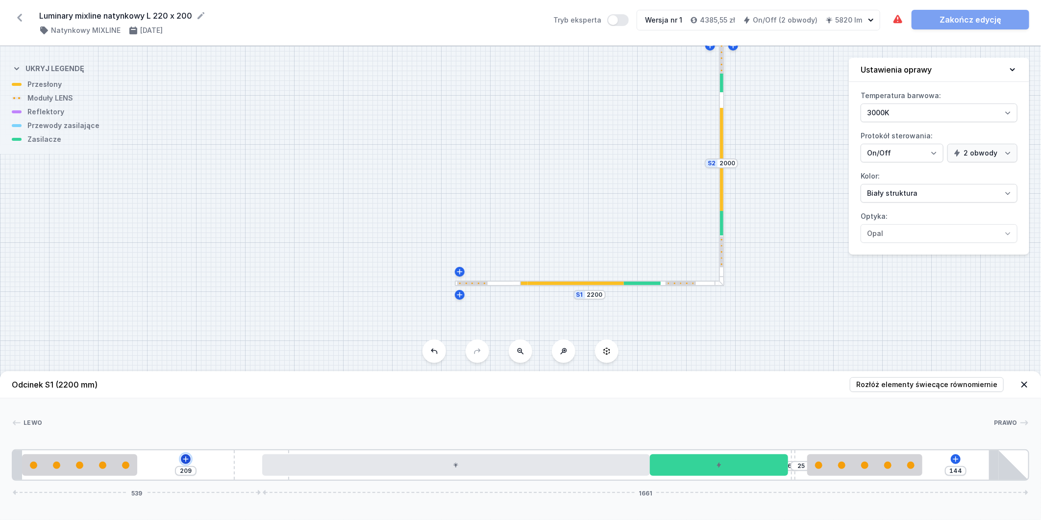
click at [182, 457] on icon at bounding box center [186, 459] width 8 height 8
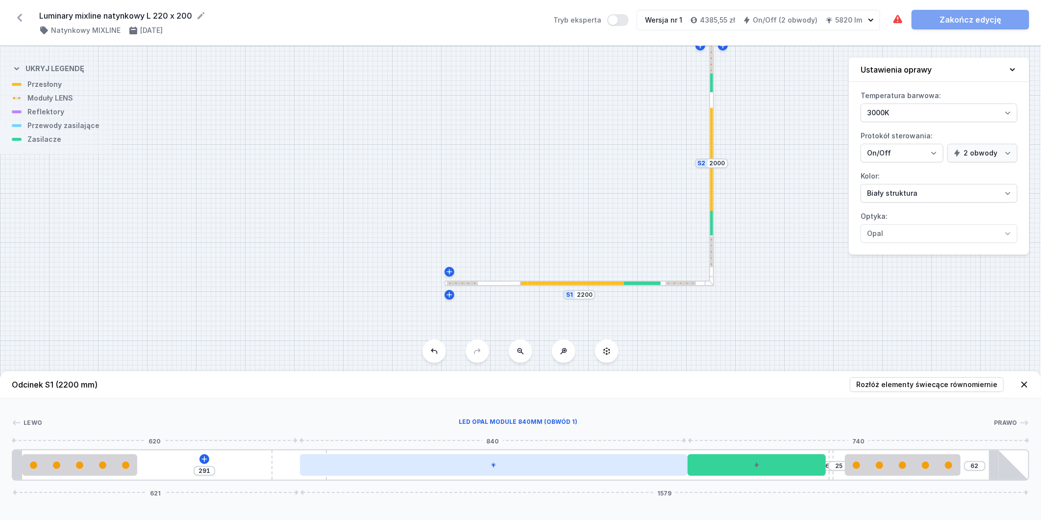
drag, startPoint x: 246, startPoint y: 468, endPoint x: 319, endPoint y: 464, distance: 72.7
click at [319, 464] on div "291 6 25 62 621 1579" at bounding box center [521, 464] width 1018 height 31
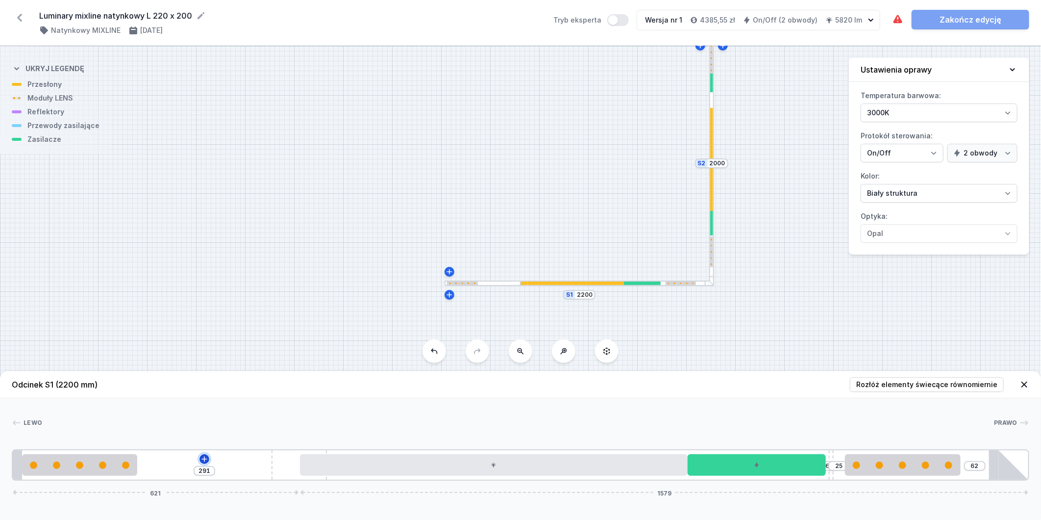
click at [202, 461] on icon at bounding box center [204, 459] width 8 height 8
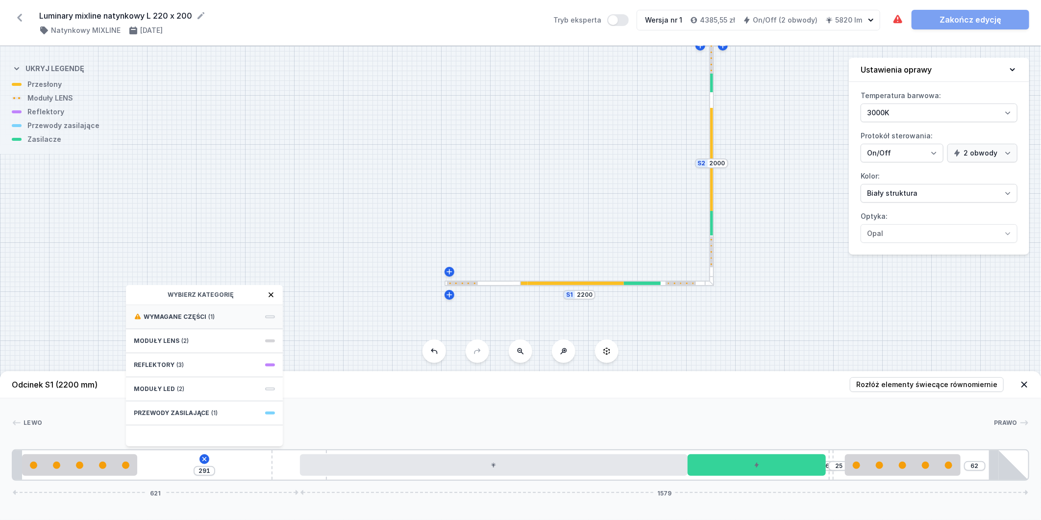
click at [218, 312] on div "Wymagane części (1)" at bounding box center [204, 317] width 157 height 24
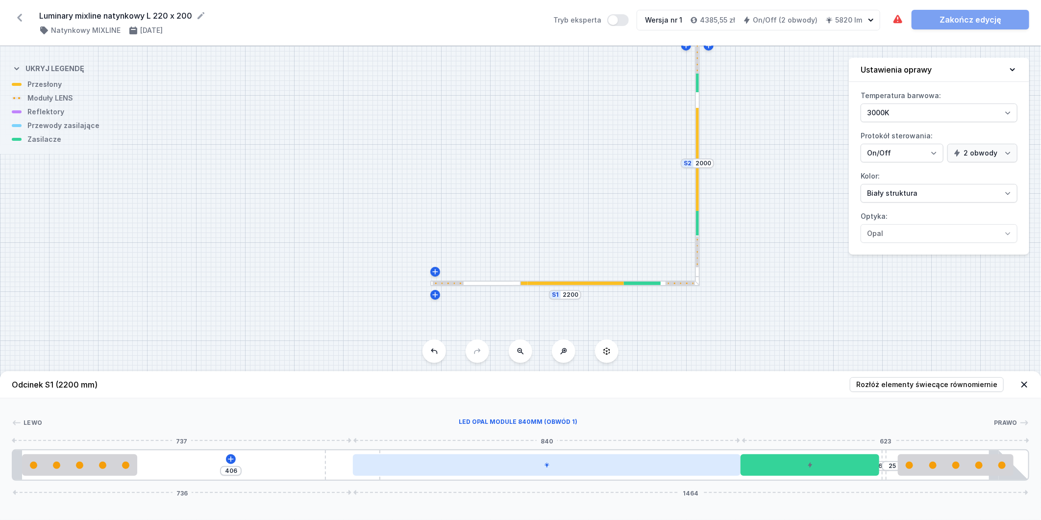
drag, startPoint x: 283, startPoint y: 461, endPoint x: 389, endPoint y: 464, distance: 105.9
click at [389, 464] on div "406 6 25 736 1464" at bounding box center [521, 464] width 1018 height 31
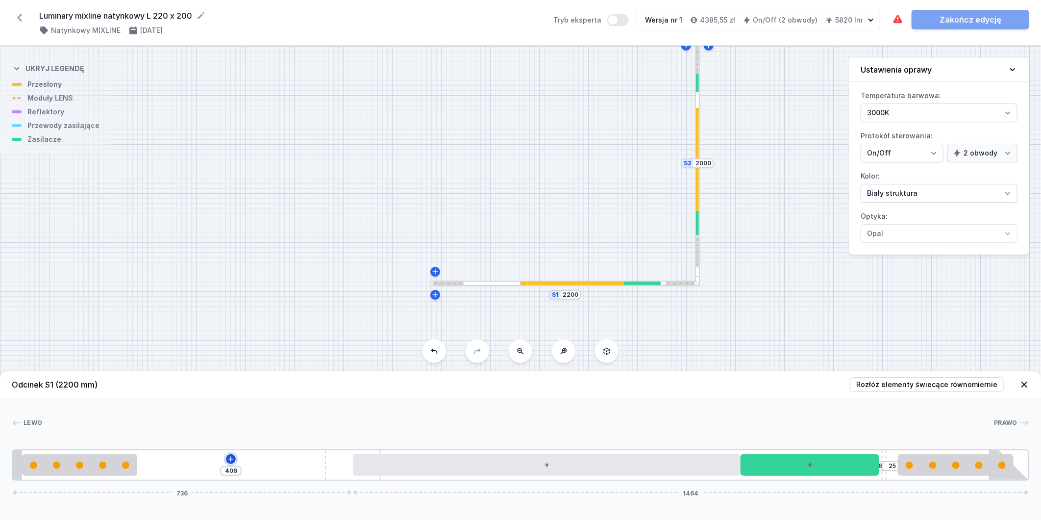
click at [228, 460] on icon at bounding box center [231, 459] width 8 height 8
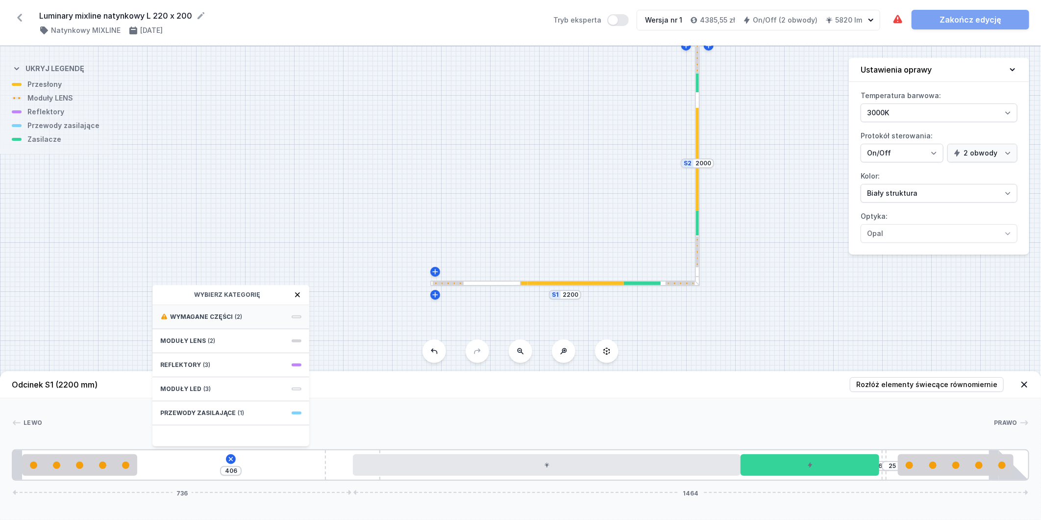
click at [242, 318] on div "Wymagane części (2)" at bounding box center [230, 317] width 157 height 24
click at [245, 338] on span "ON/OFF Driver - up to 32W" at bounding box center [230, 338] width 141 height 10
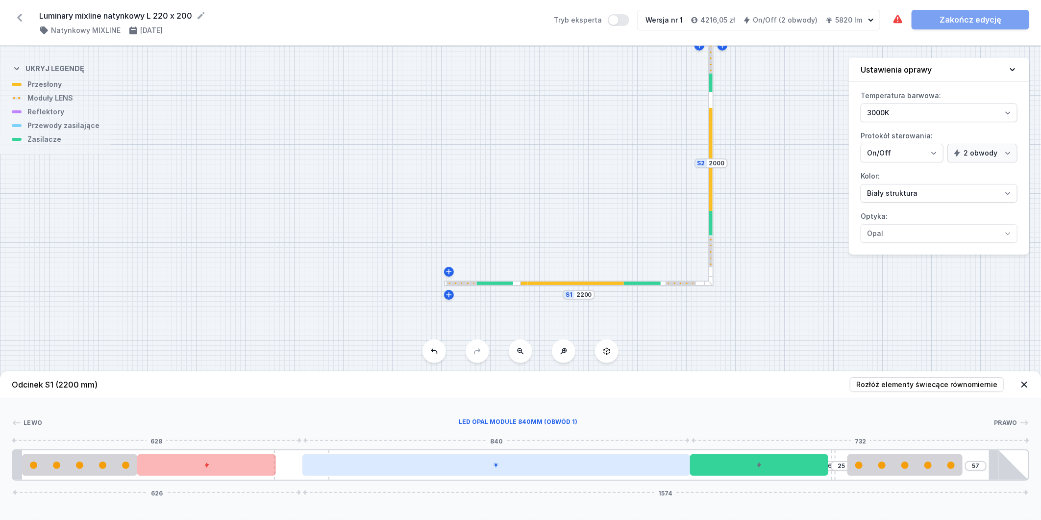
drag, startPoint x: 331, startPoint y: 463, endPoint x: 315, endPoint y: 458, distance: 16.3
click at [315, 458] on div "6 25 57 626 1574" at bounding box center [521, 464] width 1018 height 31
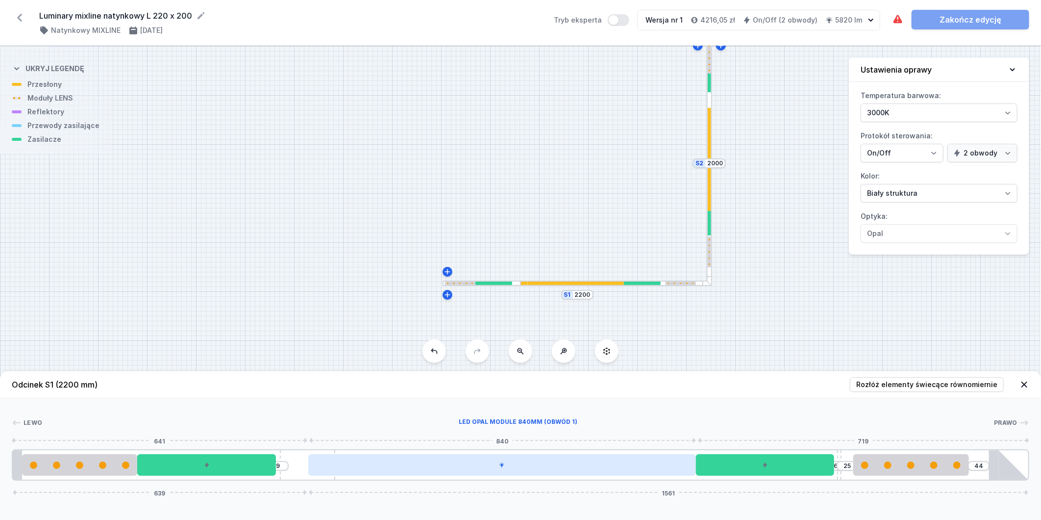
drag, startPoint x: 296, startPoint y: 457, endPoint x: 337, endPoint y: 462, distance: 41.5
click at [337, 462] on div "9 6 25 44 639 1561" at bounding box center [521, 464] width 1018 height 31
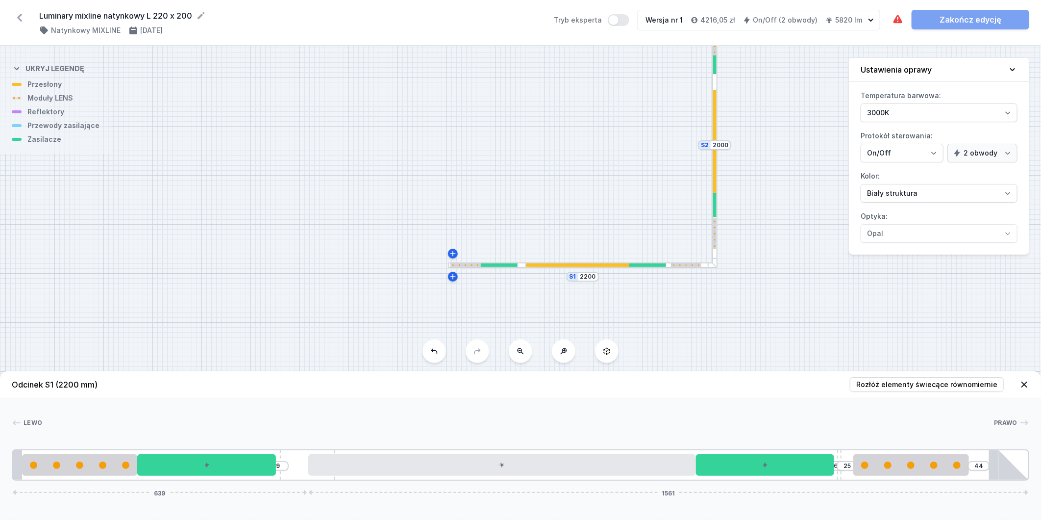
drag, startPoint x: 784, startPoint y: 234, endPoint x: 790, endPoint y: 214, distance: 20.8
click at [790, 214] on div "S2 2000 S1 2200" at bounding box center [520, 283] width 1041 height 474
click at [523, 266] on div at bounding box center [526, 264] width 15 height 3
click at [524, 262] on div "S2 2000 S1 2200" at bounding box center [524, 262] width 0 height 0
drag, startPoint x: 533, startPoint y: 263, endPoint x: 538, endPoint y: 266, distance: 5.7
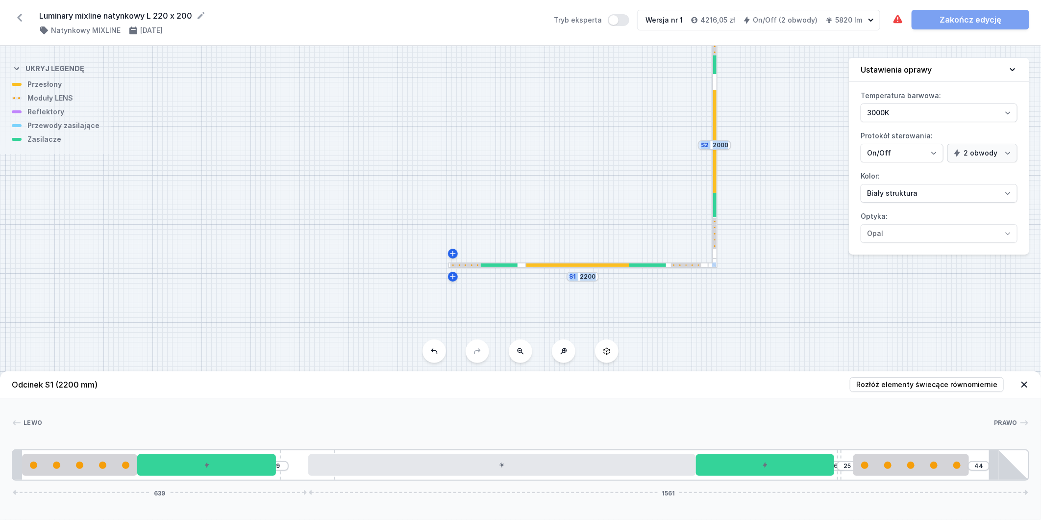
click at [538, 266] on div at bounding box center [577, 264] width 103 height 3
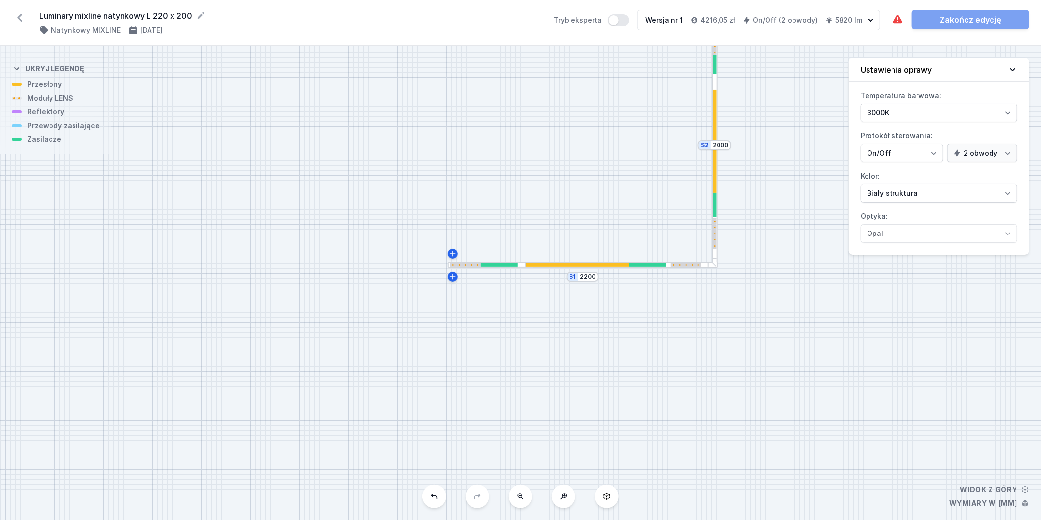
click at [713, 230] on div at bounding box center [714, 233] width 3 height 31
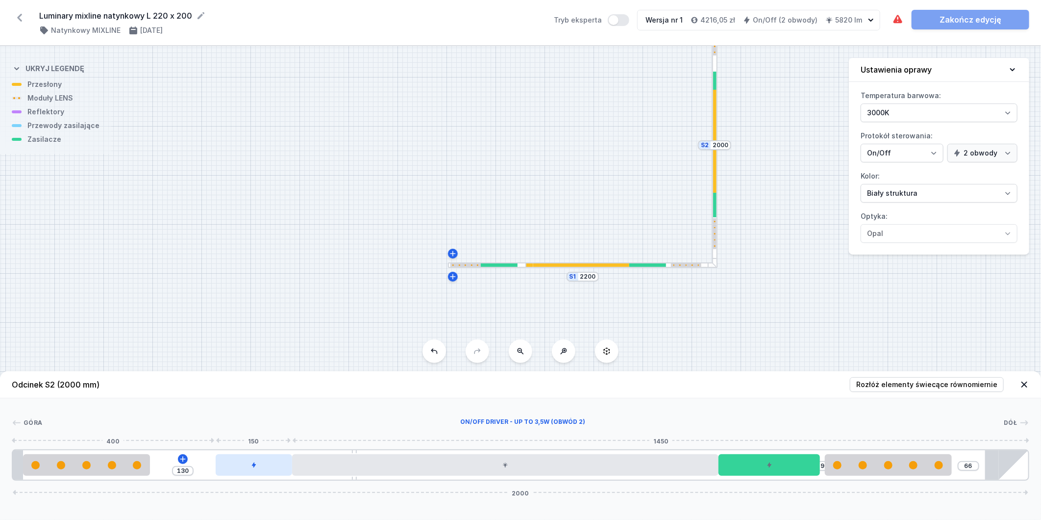
drag, startPoint x: 173, startPoint y: 468, endPoint x: 217, endPoint y: 463, distance: 44.9
click at [226, 463] on div at bounding box center [254, 465] width 76 height 22
drag, startPoint x: 108, startPoint y: 464, endPoint x: 130, endPoint y: 470, distance: 23.3
click at [130, 470] on div at bounding box center [86, 465] width 127 height 22
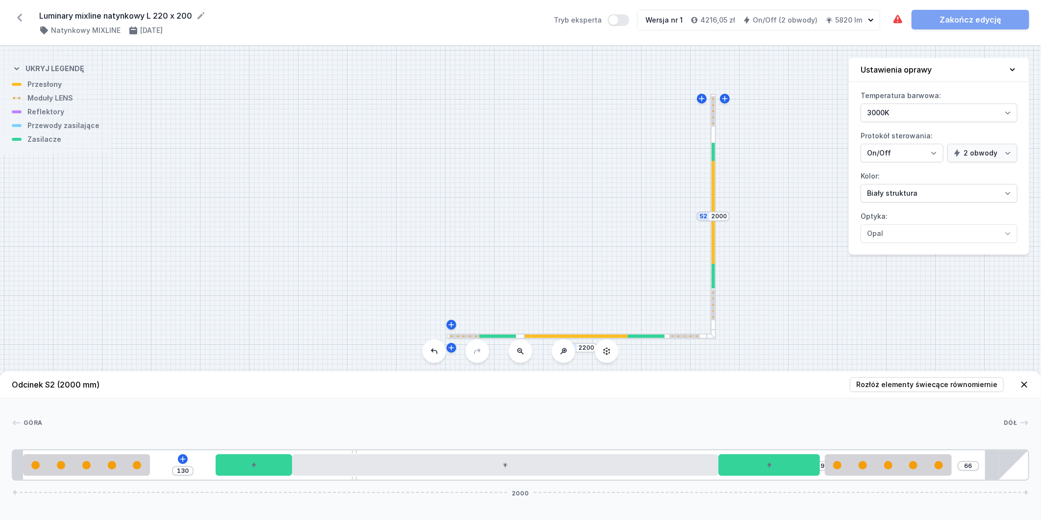
drag, startPoint x: 775, startPoint y: 252, endPoint x: 774, endPoint y: 324, distance: 71.1
click at [774, 324] on div "S2 2000 S1 2200" at bounding box center [520, 283] width 1041 height 474
drag, startPoint x: 105, startPoint y: 462, endPoint x: 139, endPoint y: 466, distance: 33.6
click at [139, 466] on div at bounding box center [128, 465] width 127 height 8
click at [45, 458] on icon at bounding box center [44, 459] width 8 height 8
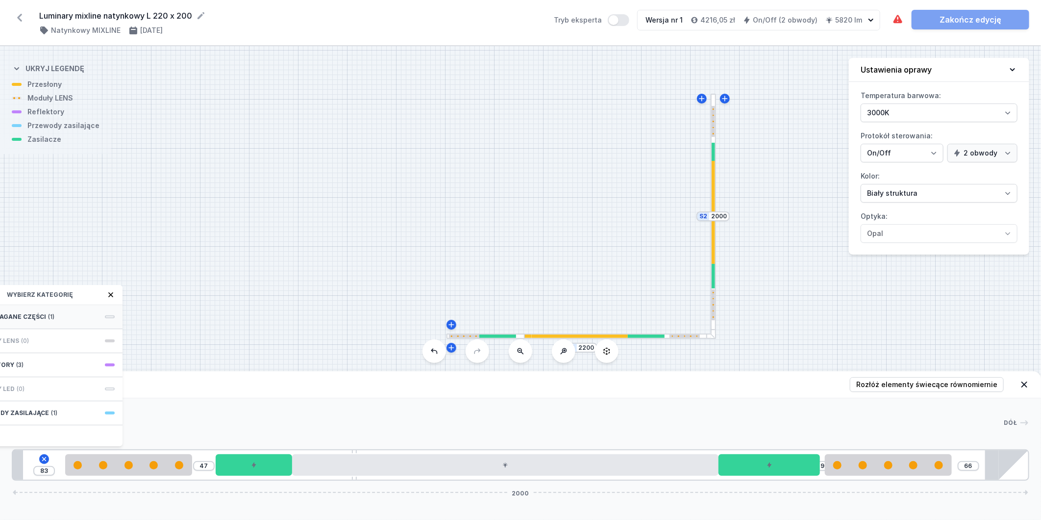
click at [71, 310] on div "Wymagane części (1)" at bounding box center [44, 317] width 157 height 24
click at [71, 316] on span "Hole for power supply cable" at bounding box center [44, 316] width 141 height 10
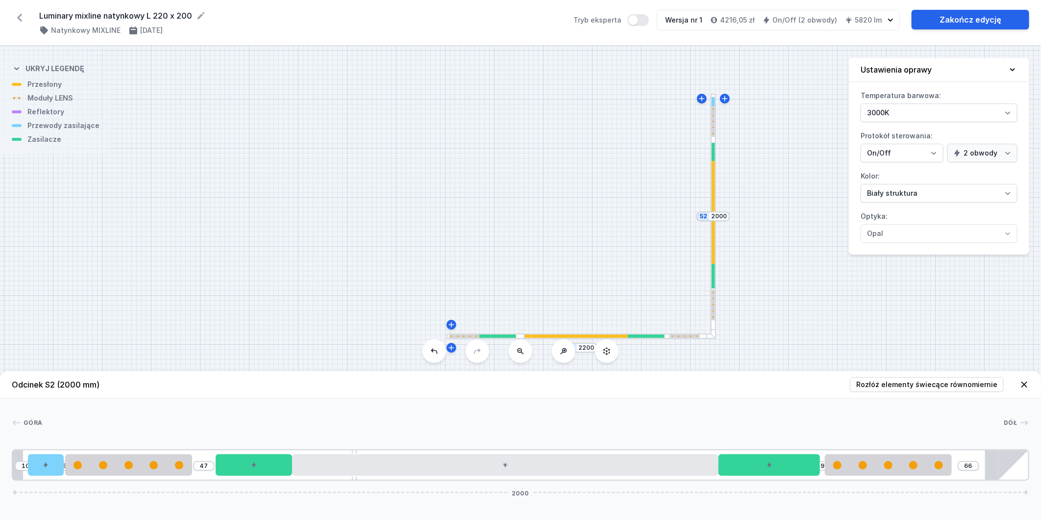
click at [573, 336] on div at bounding box center [576, 335] width 103 height 3
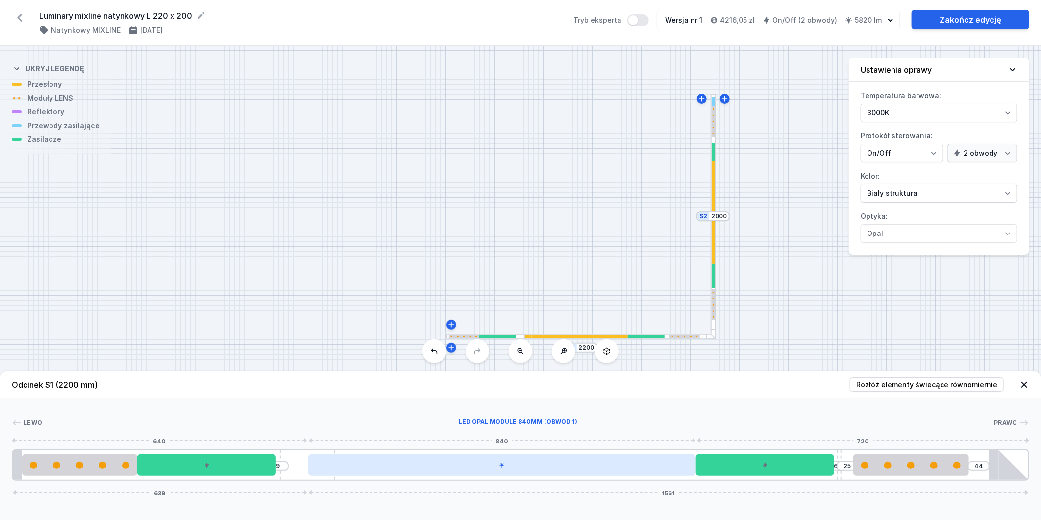
click at [560, 461] on div at bounding box center [502, 465] width 388 height 22
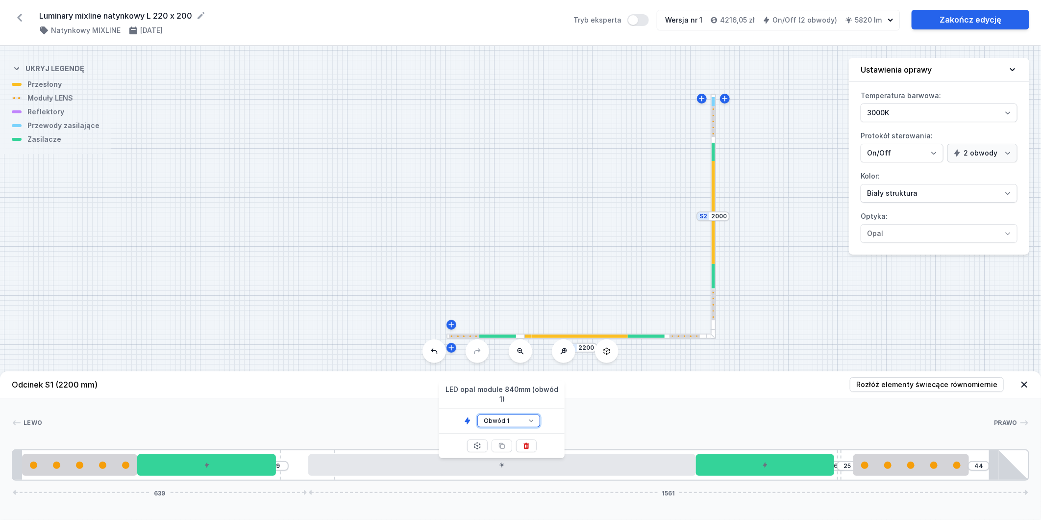
click at [520, 414] on select "Obwód 1 Obwód 2" at bounding box center [508, 420] width 63 height 13
click at [477, 414] on select "Obwód 1 Obwód 2" at bounding box center [508, 420] width 63 height 13
click at [712, 287] on div at bounding box center [713, 216] width 5 height 245
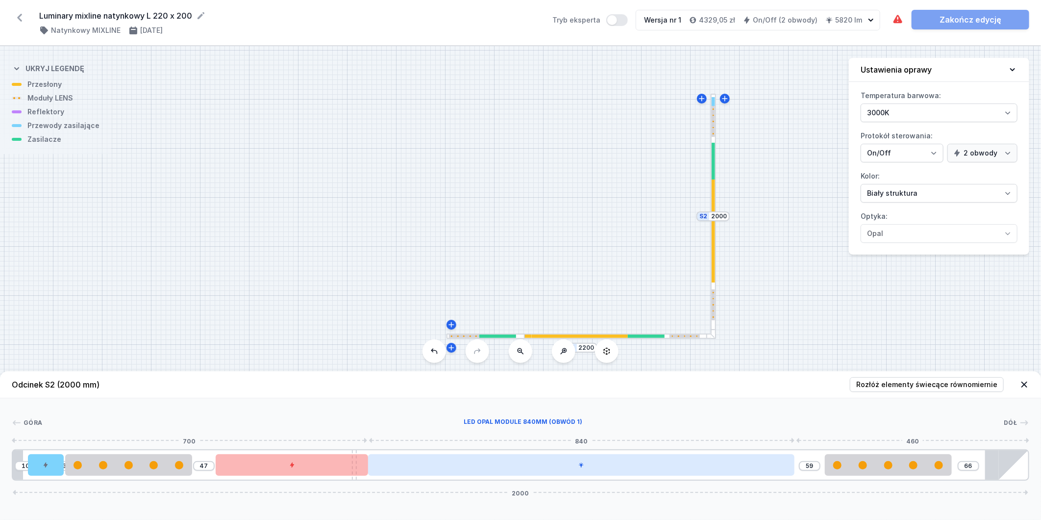
drag, startPoint x: 631, startPoint y: 460, endPoint x: 698, endPoint y: 459, distance: 66.7
click at [698, 459] on div at bounding box center [581, 465] width 426 height 22
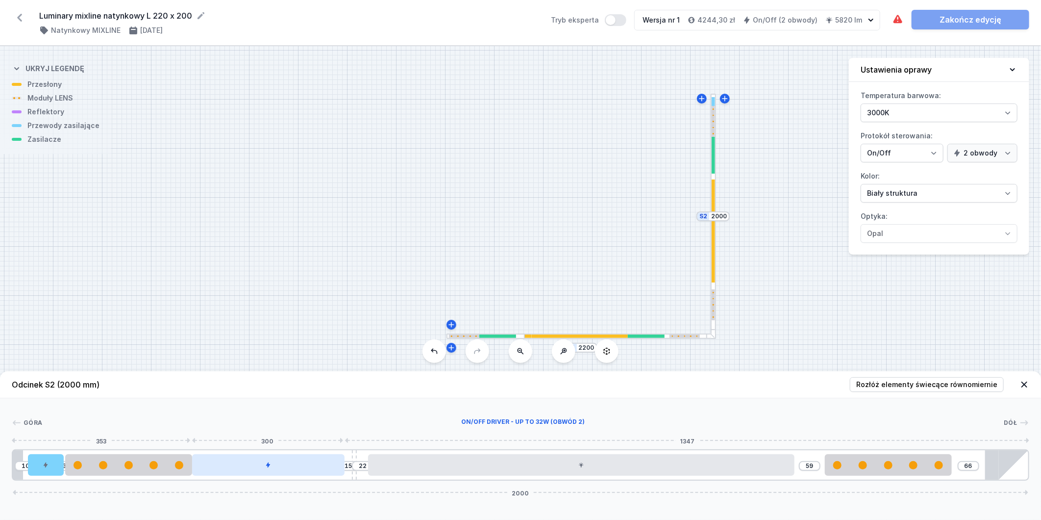
drag, startPoint x: 287, startPoint y: 465, endPoint x: 271, endPoint y: 468, distance: 16.5
click at [271, 468] on div at bounding box center [268, 465] width 152 height 22
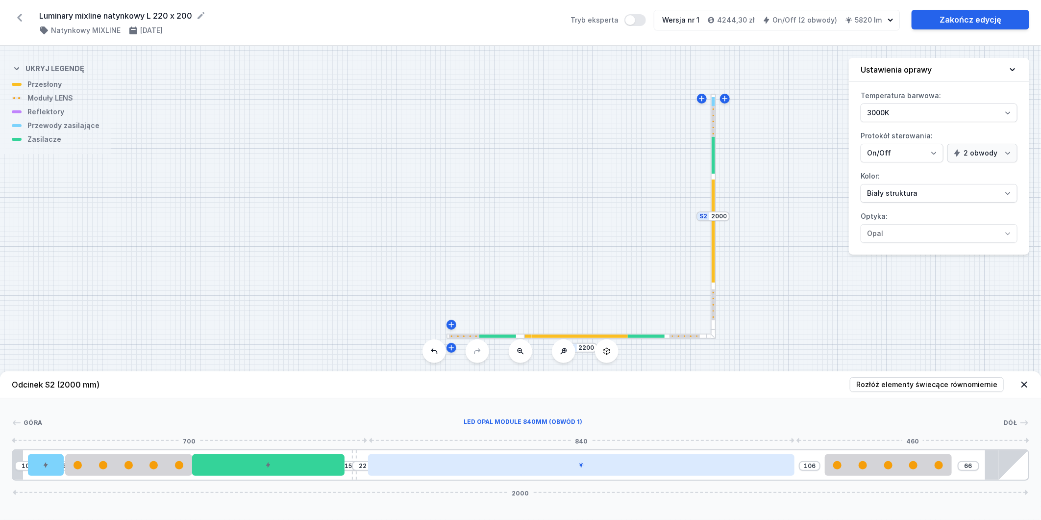
click at [440, 469] on div at bounding box center [581, 465] width 426 height 22
drag, startPoint x: 457, startPoint y: 462, endPoint x: 482, endPoint y: 462, distance: 25.5
click at [482, 462] on div at bounding box center [558, 465] width 426 height 22
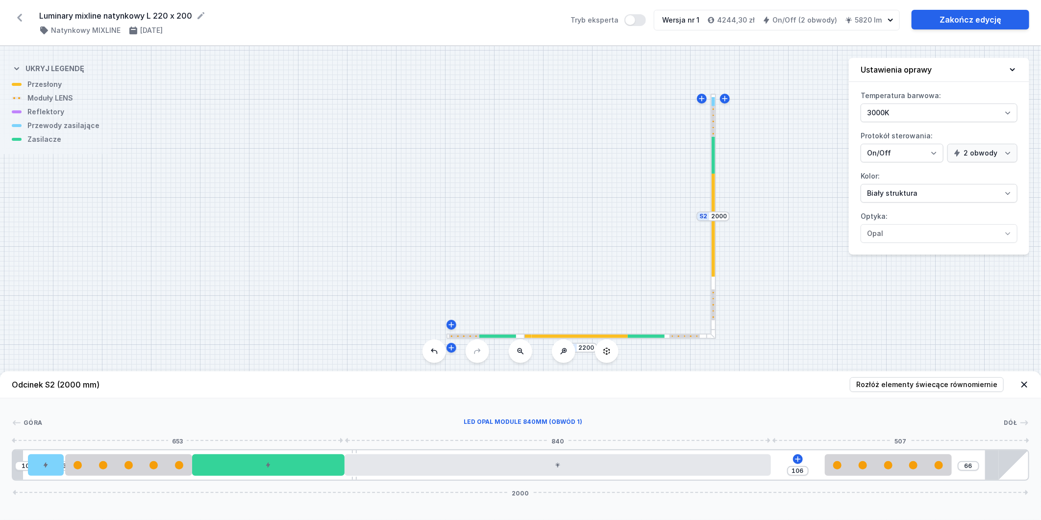
drag, startPoint x: 479, startPoint y: 467, endPoint x: 600, endPoint y: 451, distance: 121.5
click at [506, 468] on div at bounding box center [558, 465] width 426 height 22
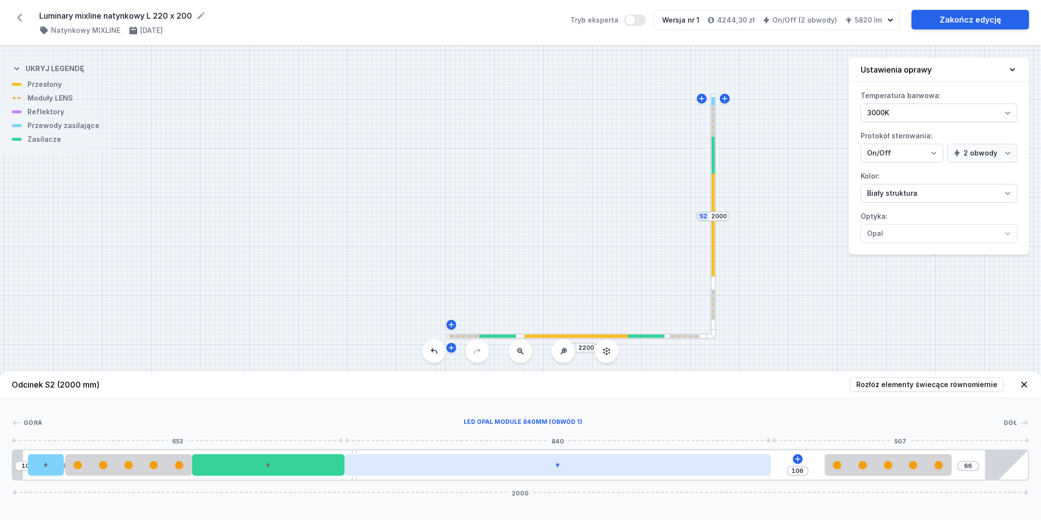
click at [527, 465] on div at bounding box center [558, 465] width 426 height 22
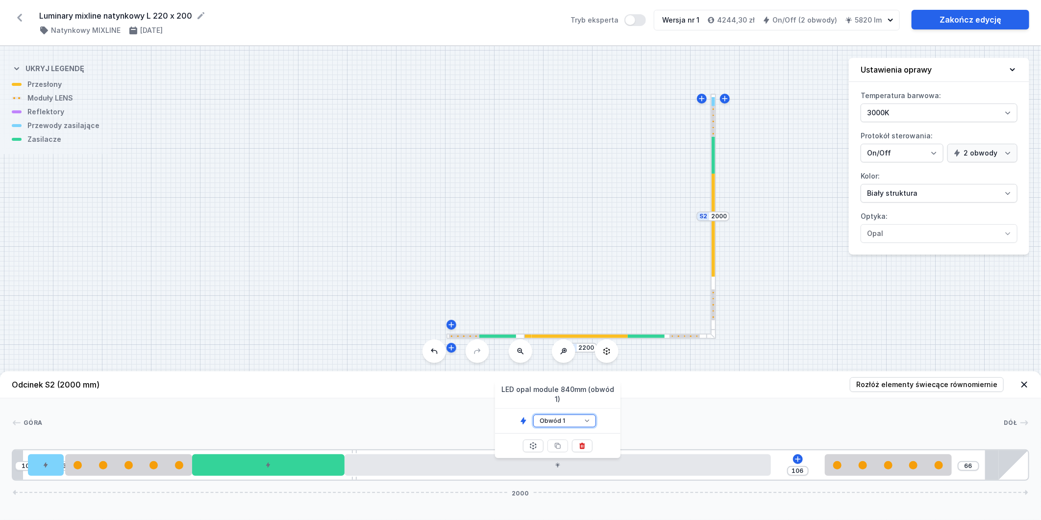
click at [570, 414] on select "Obwód 1 Obwód 2" at bounding box center [564, 420] width 63 height 13
click at [533, 414] on select "Obwód 1 Obwód 2" at bounding box center [564, 420] width 63 height 13
click at [797, 457] on icon at bounding box center [798, 459] width 8 height 8
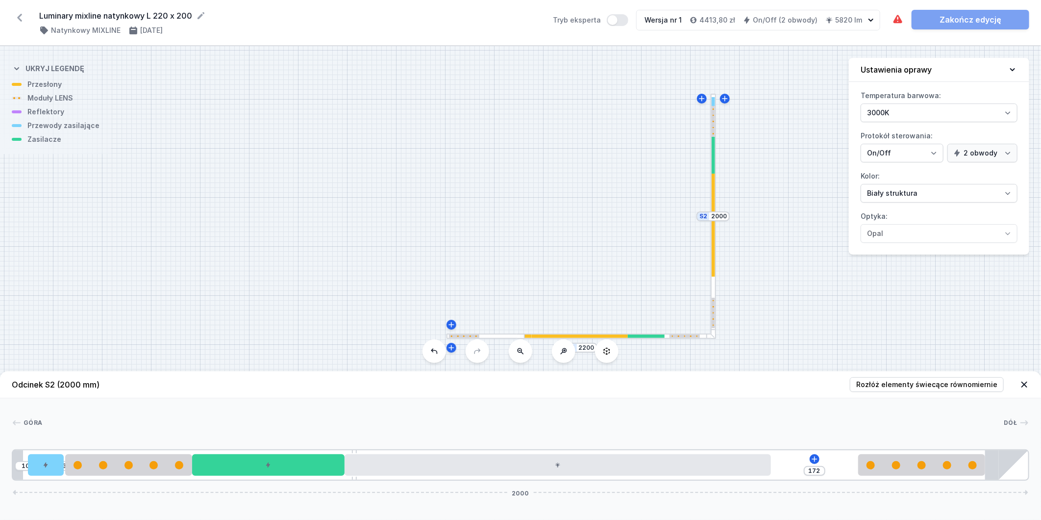
drag, startPoint x: 860, startPoint y: 467, endPoint x: 940, endPoint y: 476, distance: 80.4
click at [940, 476] on div "10 3 172 2000" at bounding box center [521, 464] width 1018 height 31
click at [811, 458] on icon at bounding box center [815, 459] width 8 height 8
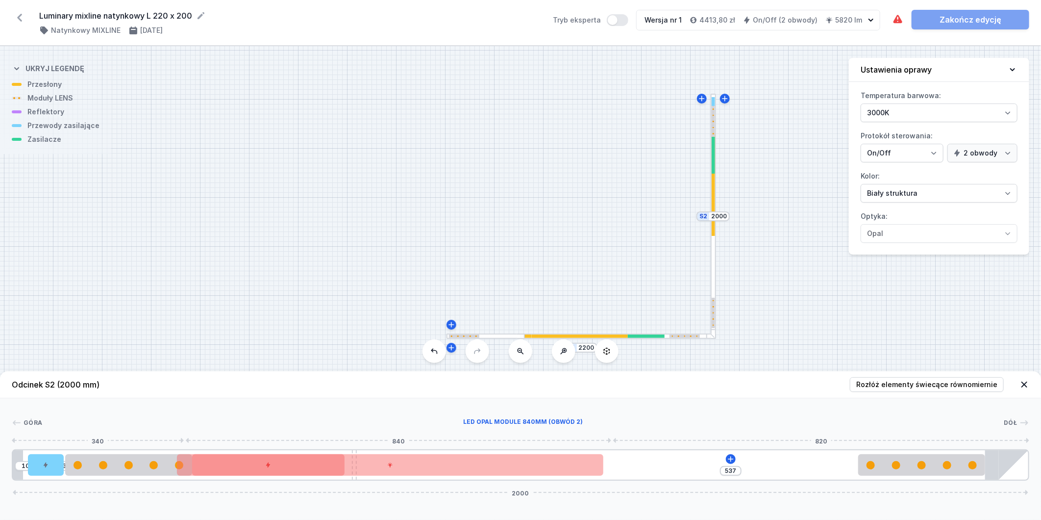
drag, startPoint x: 550, startPoint y: 467, endPoint x: 587, endPoint y: 478, distance: 39.4
click at [364, 472] on div at bounding box center [390, 465] width 426 height 22
click at [722, 457] on icon at bounding box center [724, 459] width 8 height 8
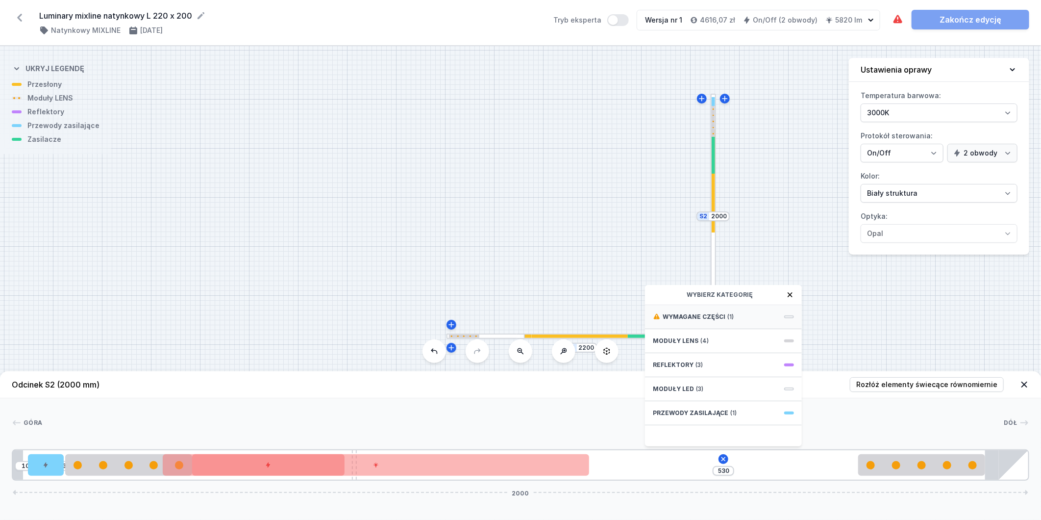
click at [732, 315] on div "Wymagane części (1)" at bounding box center [723, 317] width 157 height 24
click at [792, 292] on icon at bounding box center [790, 295] width 8 height 8
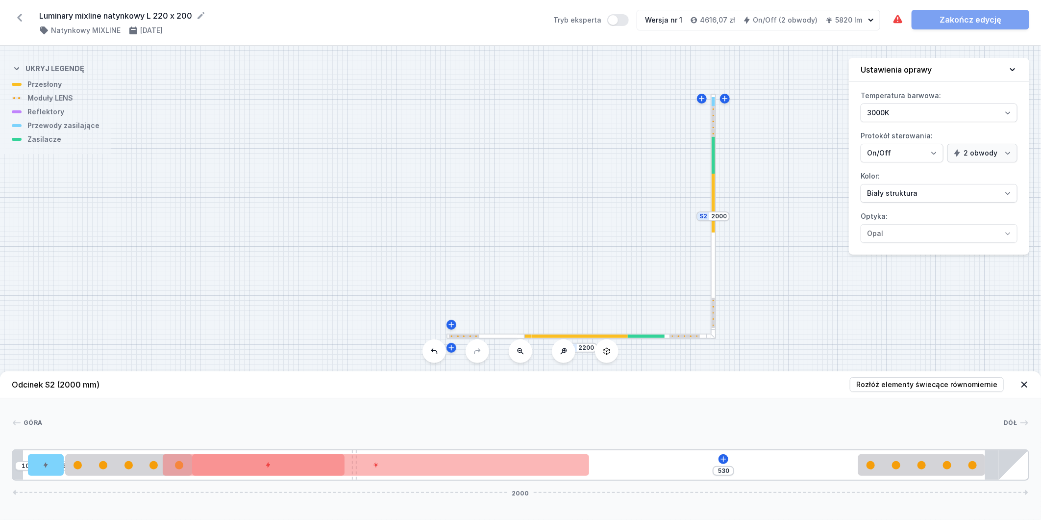
click at [581, 337] on div at bounding box center [576, 335] width 103 height 3
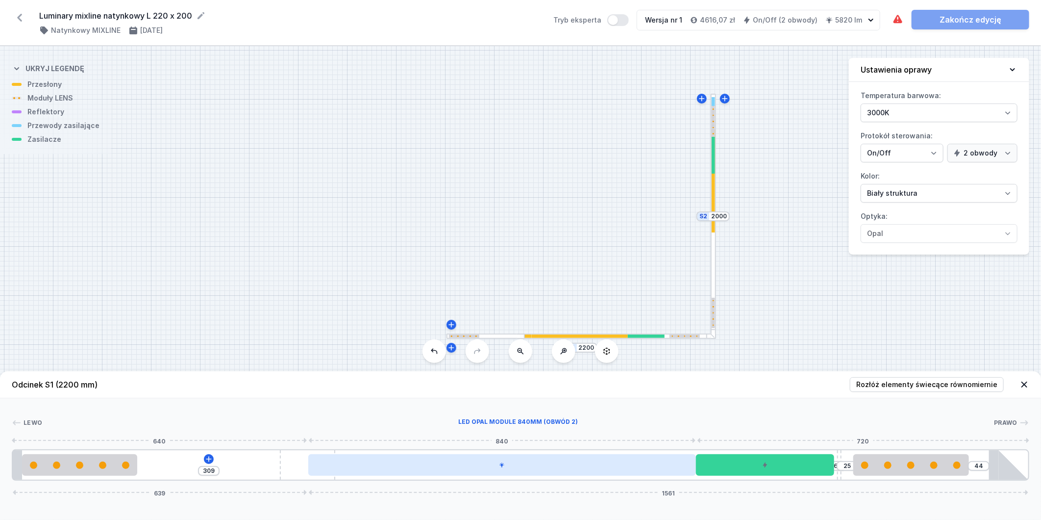
click at [537, 461] on div at bounding box center [502, 465] width 388 height 22
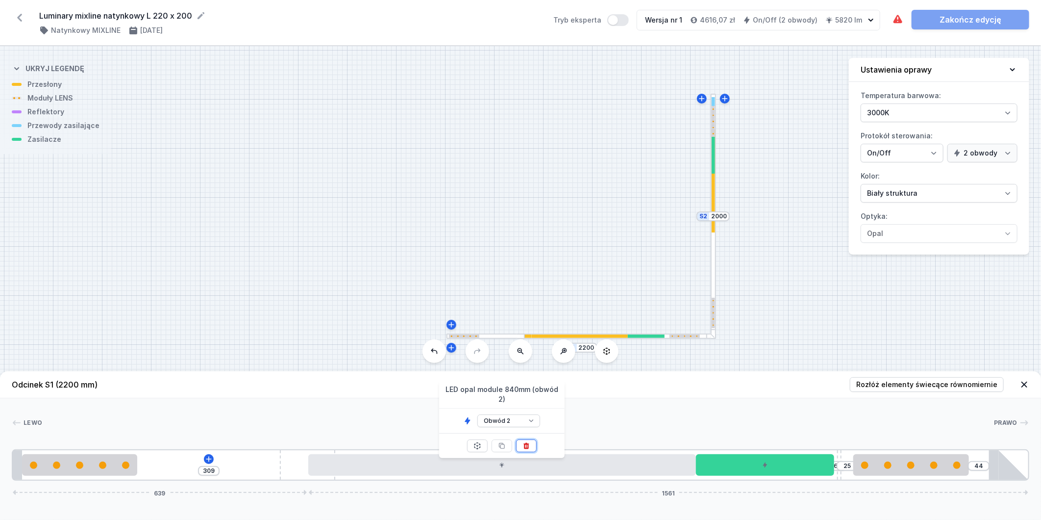
click at [526, 442] on icon at bounding box center [527, 446] width 8 height 8
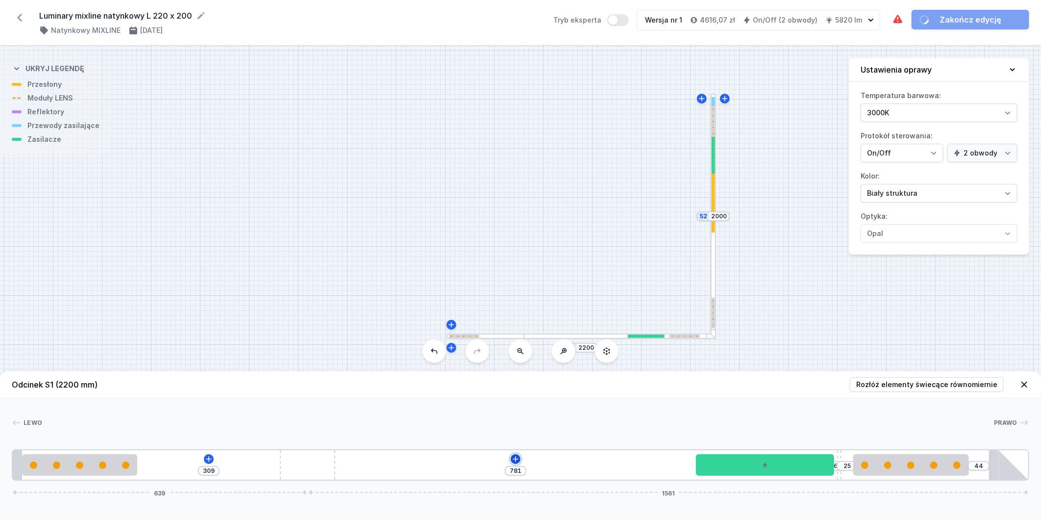
click at [516, 459] on icon at bounding box center [516, 459] width 8 height 8
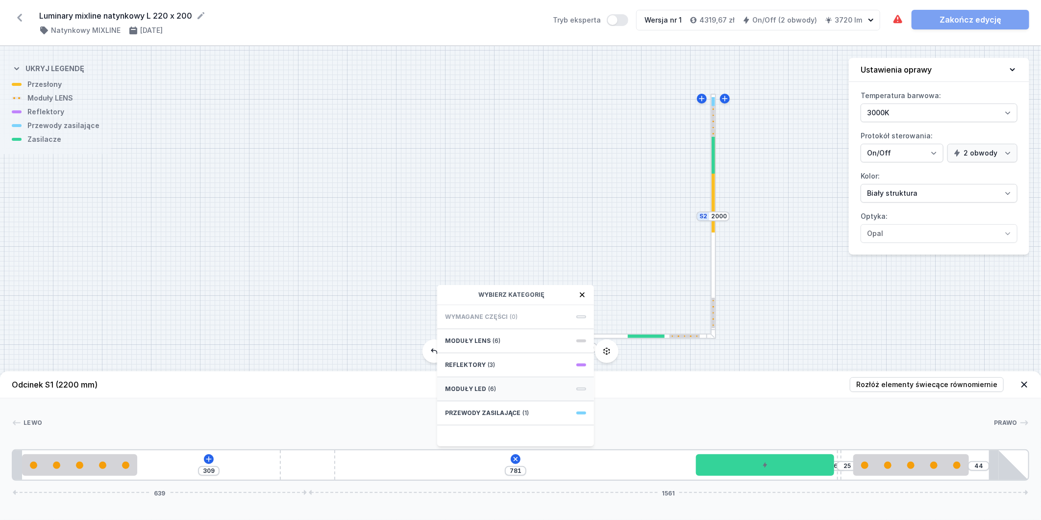
click at [506, 390] on div "Moduły LED (6)" at bounding box center [515, 389] width 157 height 24
click at [516, 351] on span "LED opal module 560mm" at bounding box center [515, 348] width 141 height 10
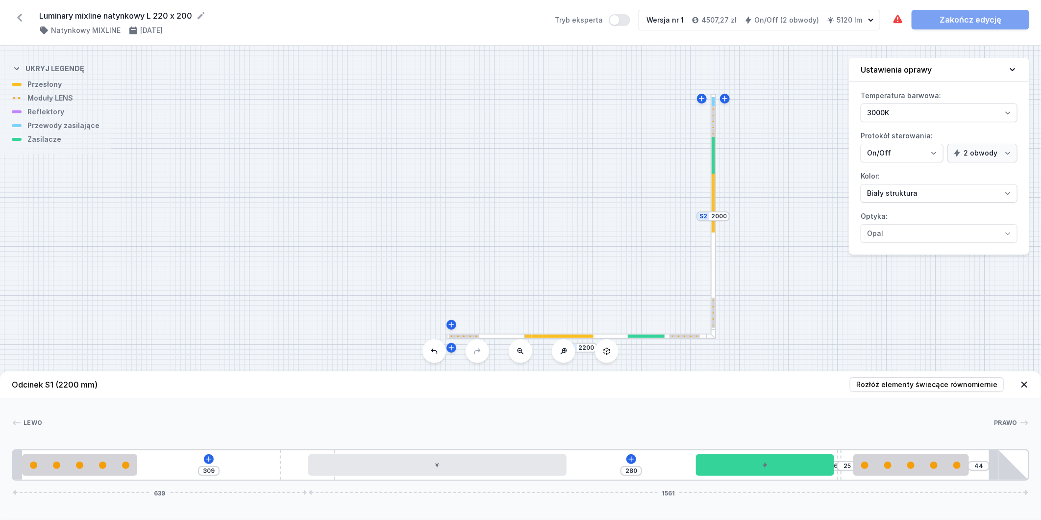
click at [714, 273] on div at bounding box center [713, 216] width 5 height 245
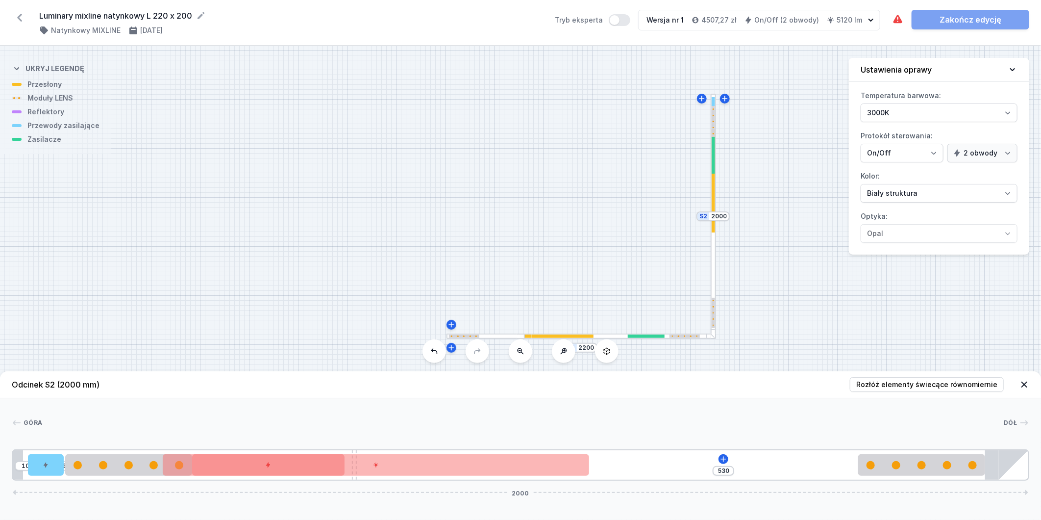
click at [715, 206] on div at bounding box center [713, 180] width 3 height 103
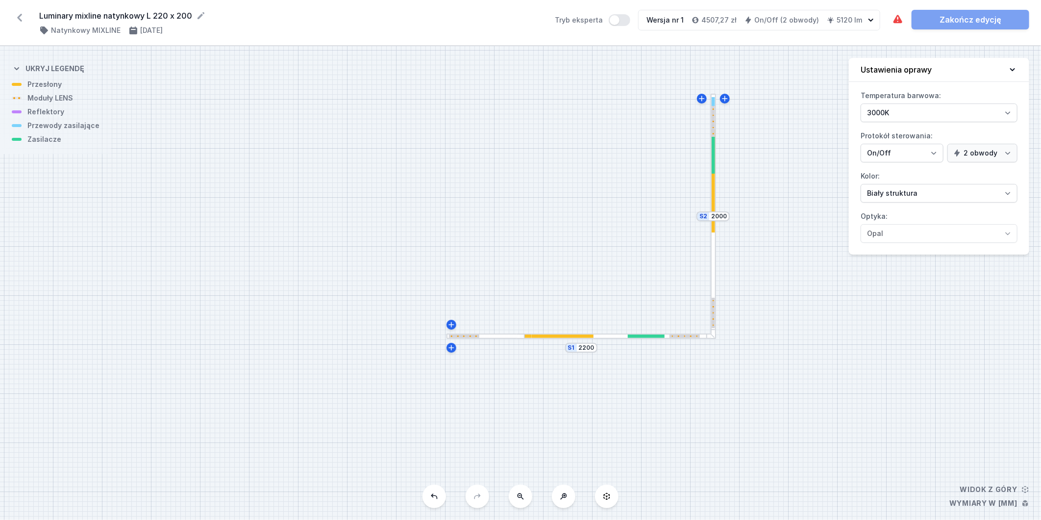
click at [714, 208] on div at bounding box center [713, 180] width 3 height 103
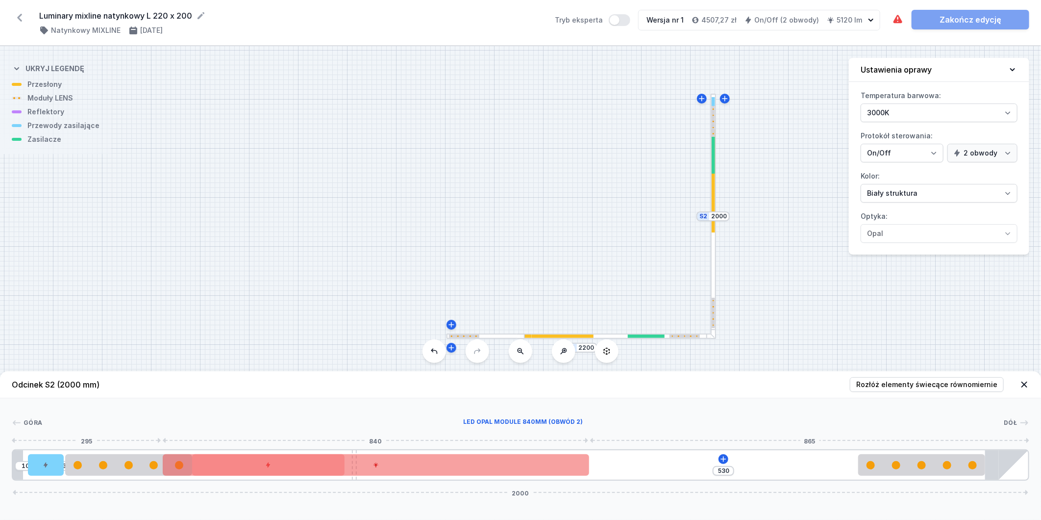
click at [537, 465] on div at bounding box center [376, 465] width 426 height 22
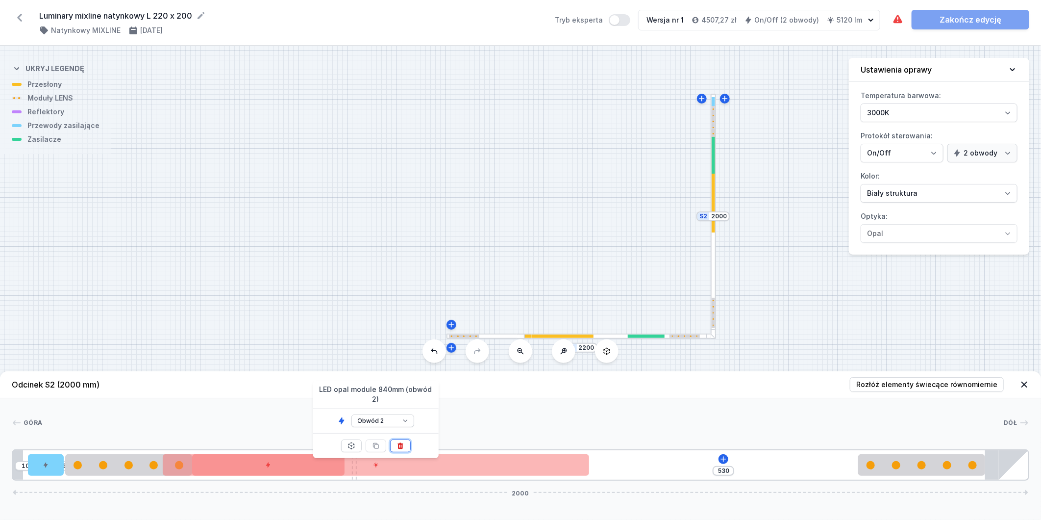
click at [403, 442] on icon at bounding box center [401, 446] width 8 height 8
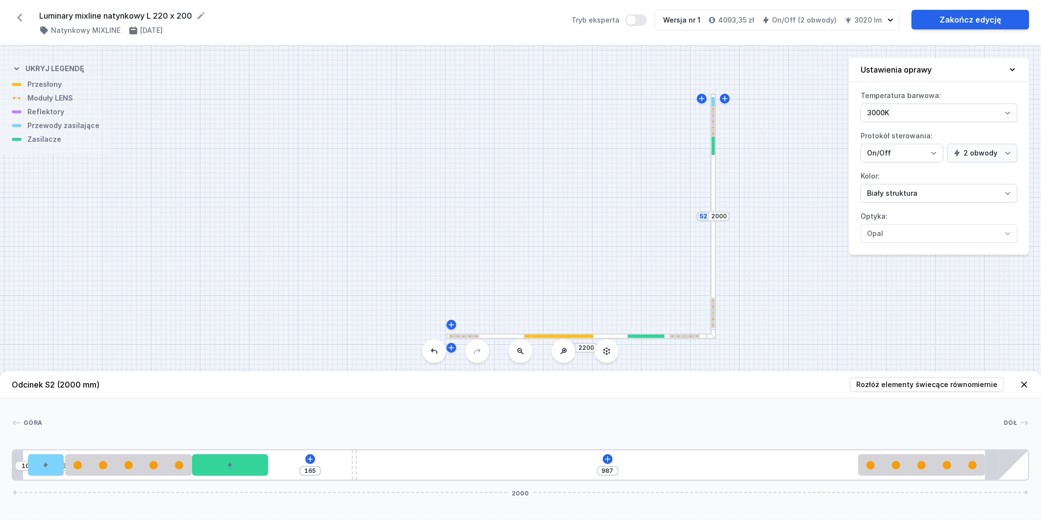
click at [606, 453] on div "10 3 165 987 2000" at bounding box center [521, 464] width 1018 height 31
click at [608, 459] on icon at bounding box center [608, 459] width 8 height 8
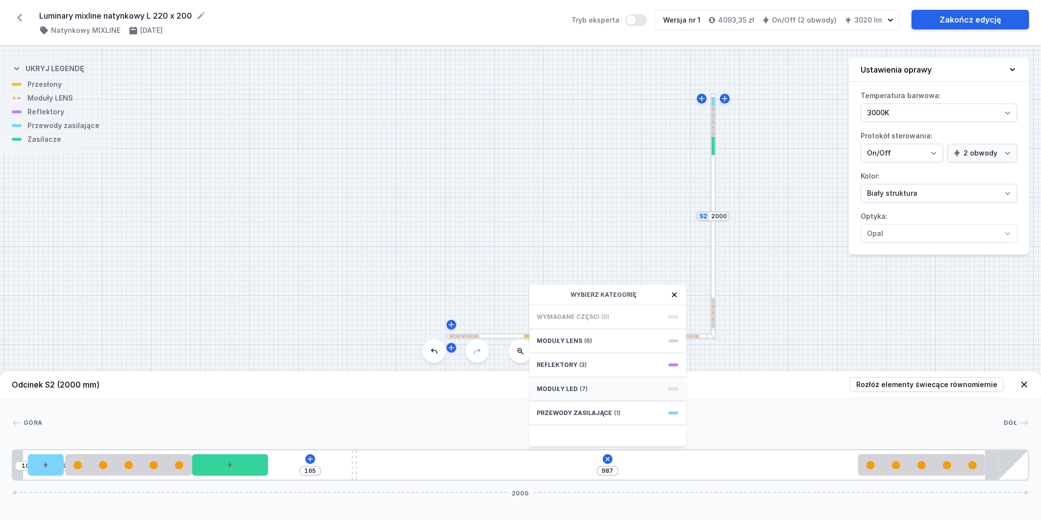
click at [603, 383] on div "Moduły LED (7)" at bounding box center [607, 389] width 157 height 24
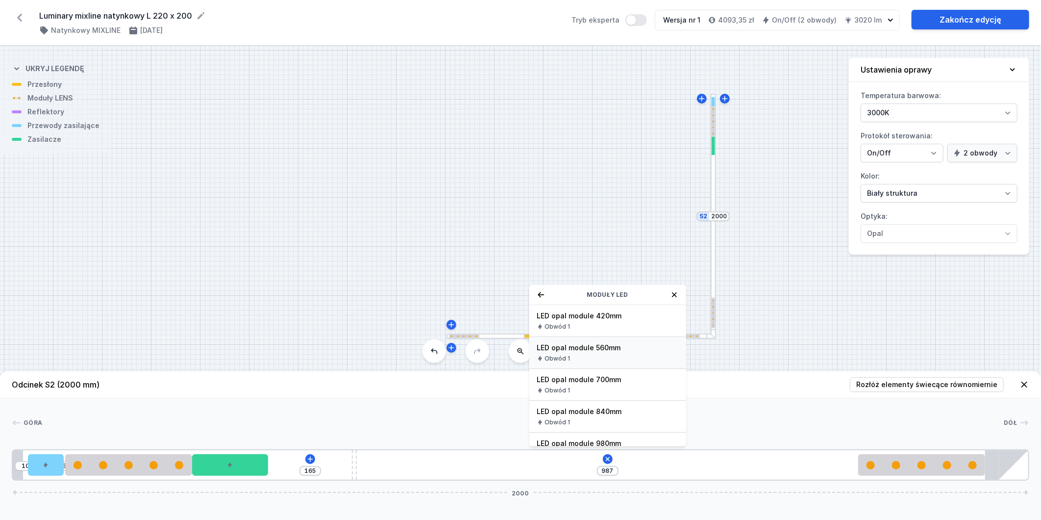
click at [614, 354] on div "Obwód 1" at bounding box center [607, 358] width 141 height 8
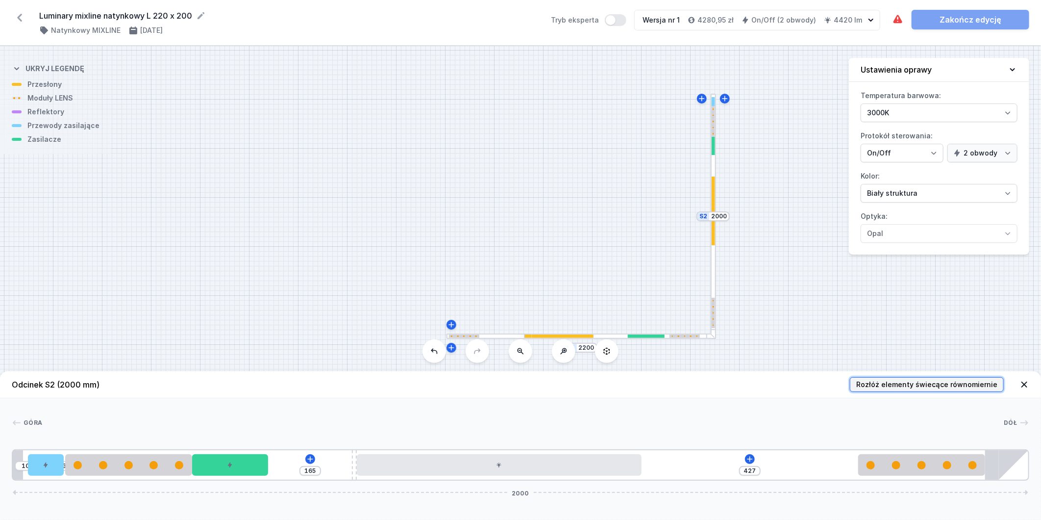
click at [956, 381] on span "Rozłóż elementy świecące równomiernie" at bounding box center [926, 384] width 141 height 10
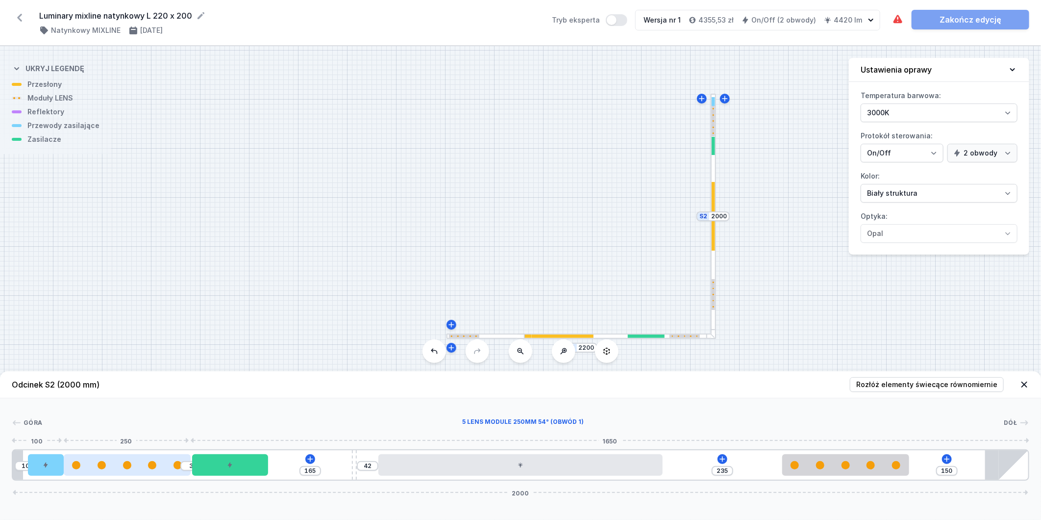
drag, startPoint x: 159, startPoint y: 466, endPoint x: 115, endPoint y: 462, distance: 44.3
click at [115, 462] on div at bounding box center [127, 465] width 127 height 8
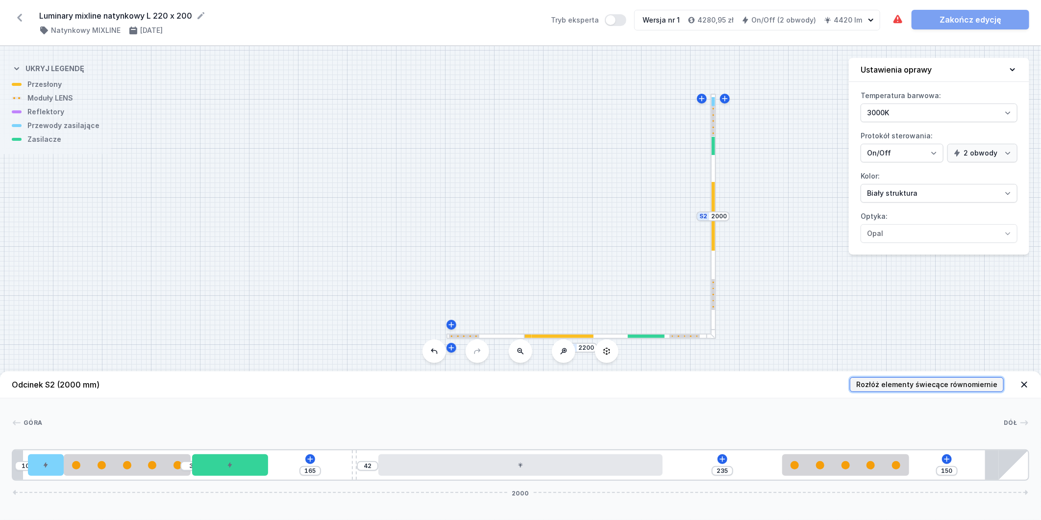
click at [917, 386] on span "Rozłóż elementy świecące równomiernie" at bounding box center [926, 384] width 141 height 10
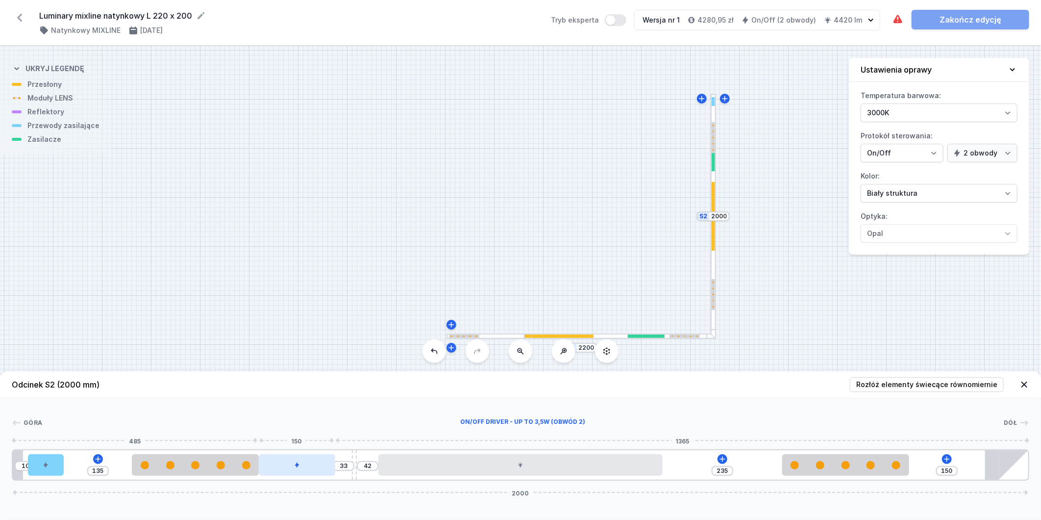
drag, startPoint x: 265, startPoint y: 467, endPoint x: 326, endPoint y: 462, distance: 60.9
click at [326, 462] on div at bounding box center [297, 465] width 76 height 22
click at [552, 335] on div at bounding box center [559, 335] width 69 height 3
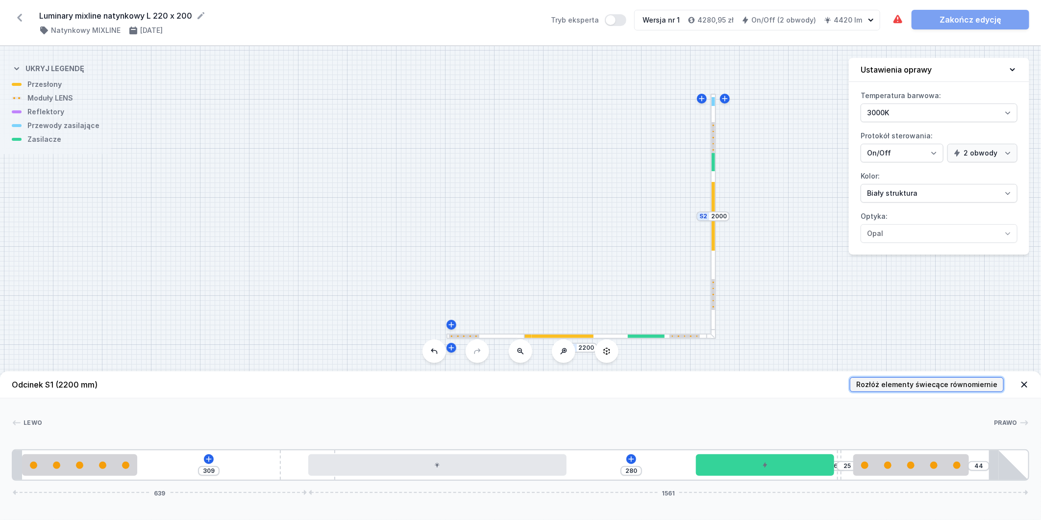
click at [874, 386] on span "Rozłóż elementy świecące równomiernie" at bounding box center [926, 384] width 141 height 10
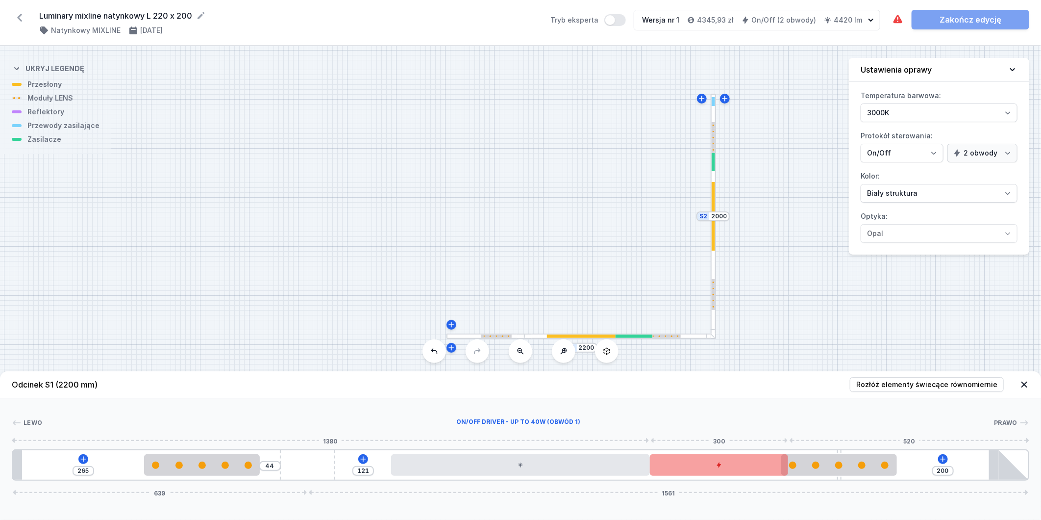
drag, startPoint x: 734, startPoint y: 468, endPoint x: 713, endPoint y: 466, distance: 21.2
click at [713, 466] on div at bounding box center [719, 465] width 139 height 22
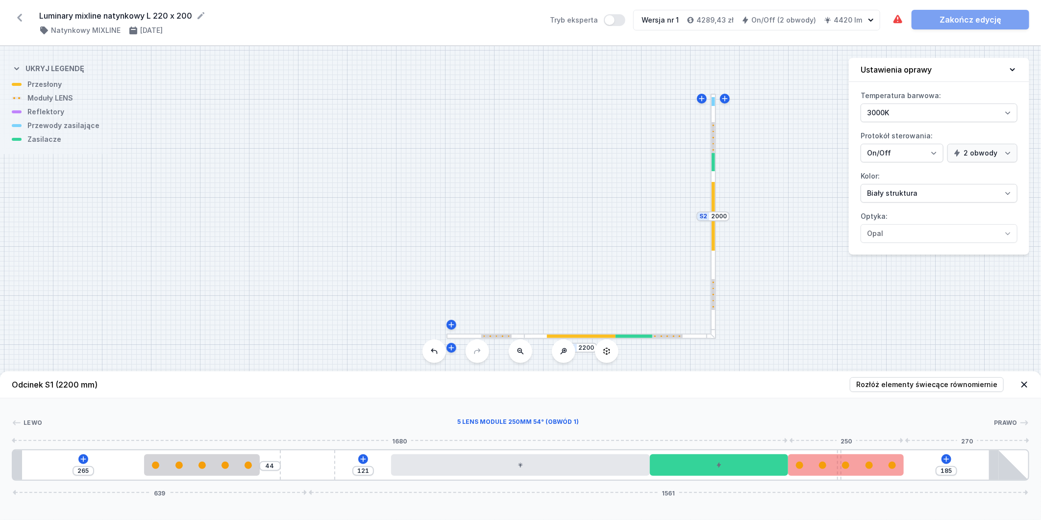
drag, startPoint x: 844, startPoint y: 467, endPoint x: 886, endPoint y: 463, distance: 41.8
click at [886, 463] on div at bounding box center [845, 464] width 115 height 7
drag, startPoint x: 838, startPoint y: 447, endPoint x: 883, endPoint y: 449, distance: 45.1
click at [883, 449] on div "[PERSON_NAME] 1 2 1 3 4 1 5 1 6 2 1 7 265 44 121 185 639 1561 285 250 285 560 3…" at bounding box center [520, 439] width 1041 height 82
drag, startPoint x: 839, startPoint y: 449, endPoint x: 806, endPoint y: 449, distance: 32.8
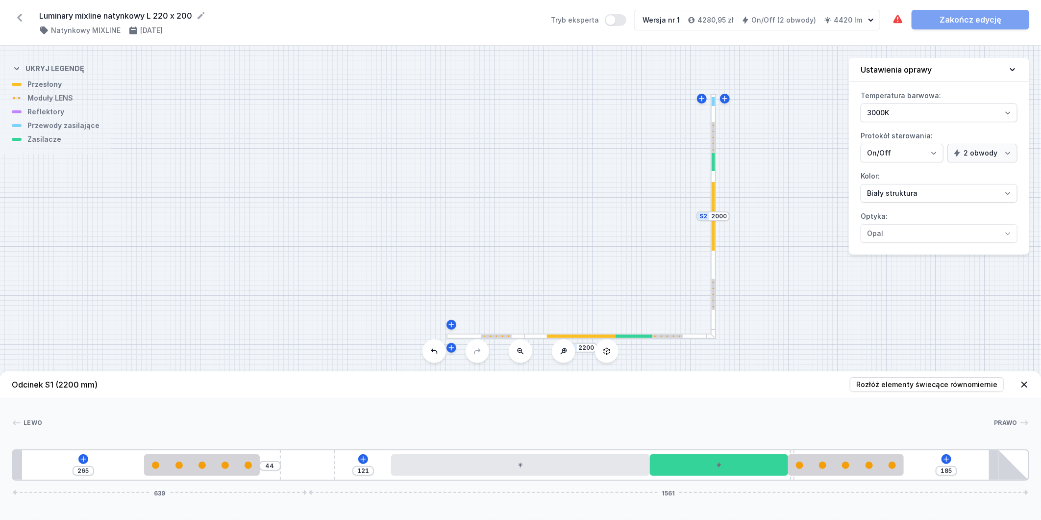
click at [806, 449] on div "265 44 121 185 639 1561" at bounding box center [521, 464] width 1018 height 31
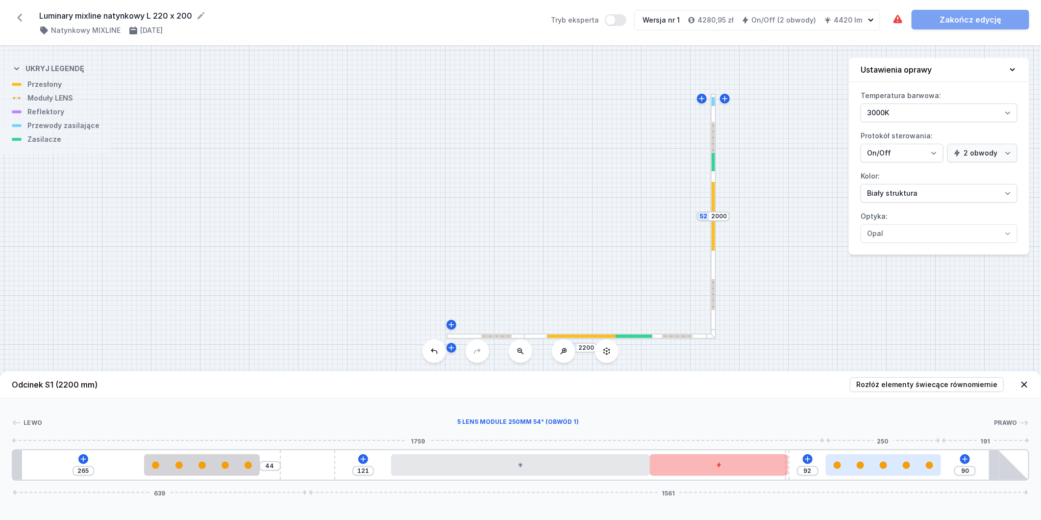
drag, startPoint x: 864, startPoint y: 460, endPoint x: 928, endPoint y: 456, distance: 64.8
click at [928, 456] on div at bounding box center [883, 465] width 115 height 22
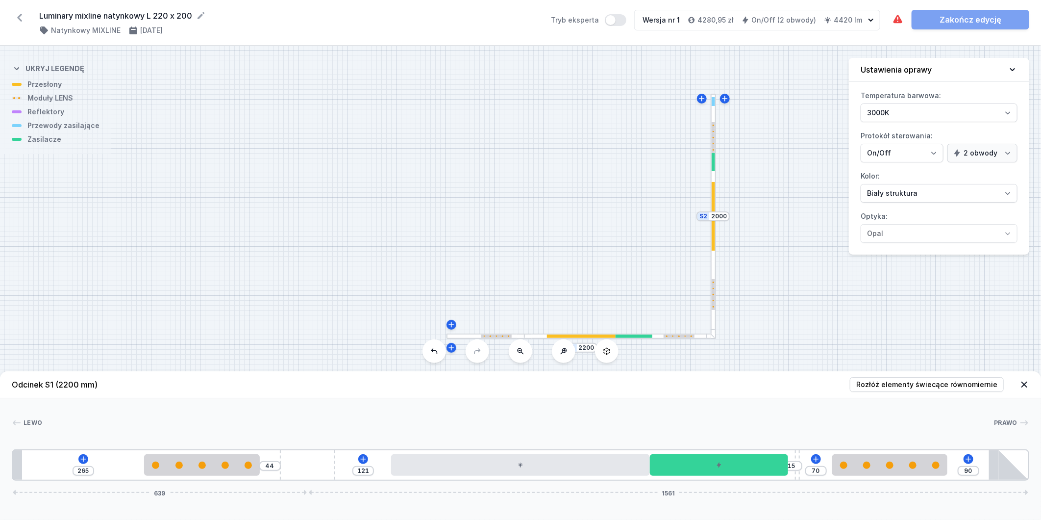
drag, startPoint x: 790, startPoint y: 450, endPoint x: 820, endPoint y: 450, distance: 29.9
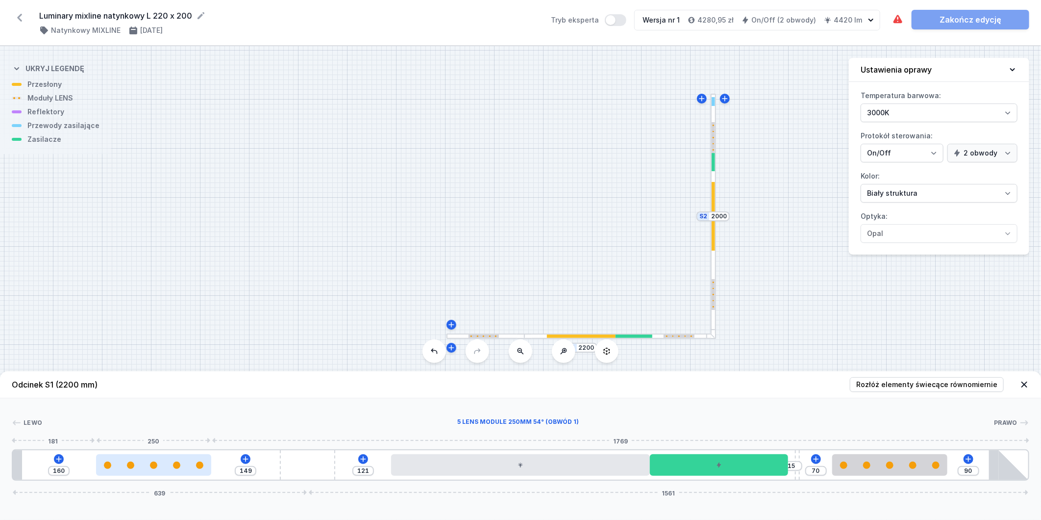
drag, startPoint x: 185, startPoint y: 465, endPoint x: 129, endPoint y: 467, distance: 55.9
click at [129, 467] on div at bounding box center [153, 464] width 115 height 7
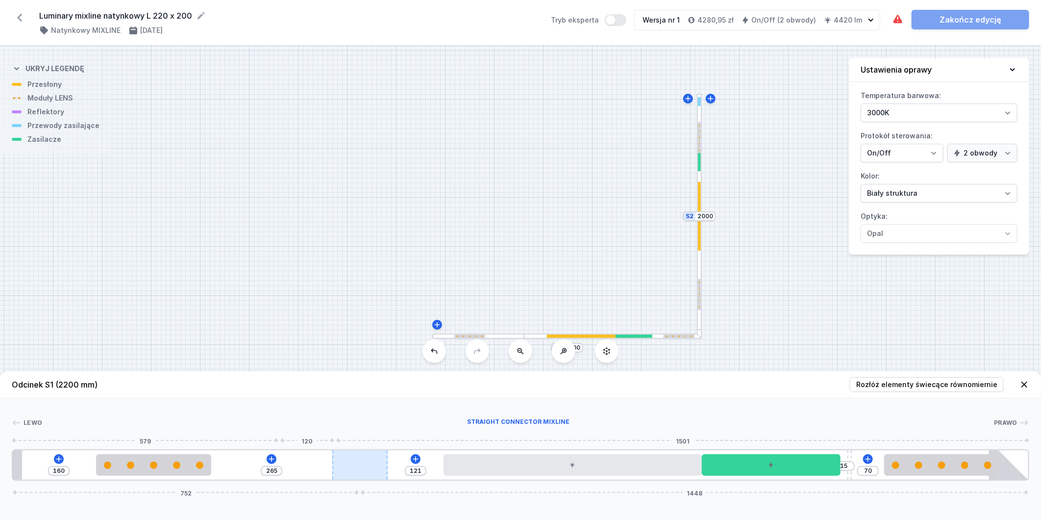
drag, startPoint x: 297, startPoint y: 462, endPoint x: 387, endPoint y: 471, distance: 91.1
click at [387, 471] on div at bounding box center [359, 464] width 55 height 29
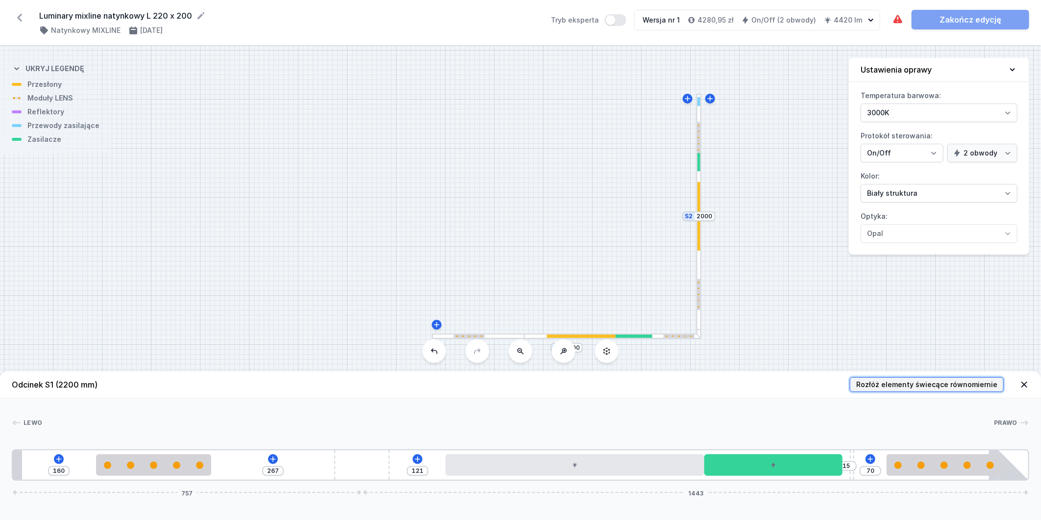
click at [870, 384] on span "Rozłóż elementy świecące równomiernie" at bounding box center [926, 384] width 141 height 10
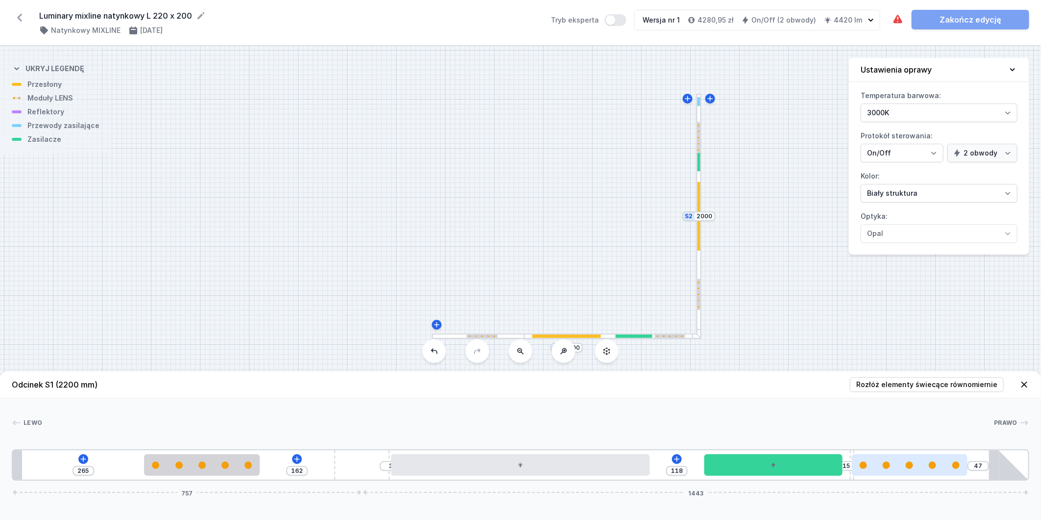
drag, startPoint x: 905, startPoint y: 468, endPoint x: 922, endPoint y: 465, distance: 16.5
click at [972, 467] on div "265 162 3 118 15 47 757 1443" at bounding box center [521, 464] width 1018 height 31
click at [89, 459] on div "265 162 3 118 15 47 757 1443" at bounding box center [521, 464] width 1018 height 31
click at [85, 459] on icon at bounding box center [82, 458] width 5 height 5
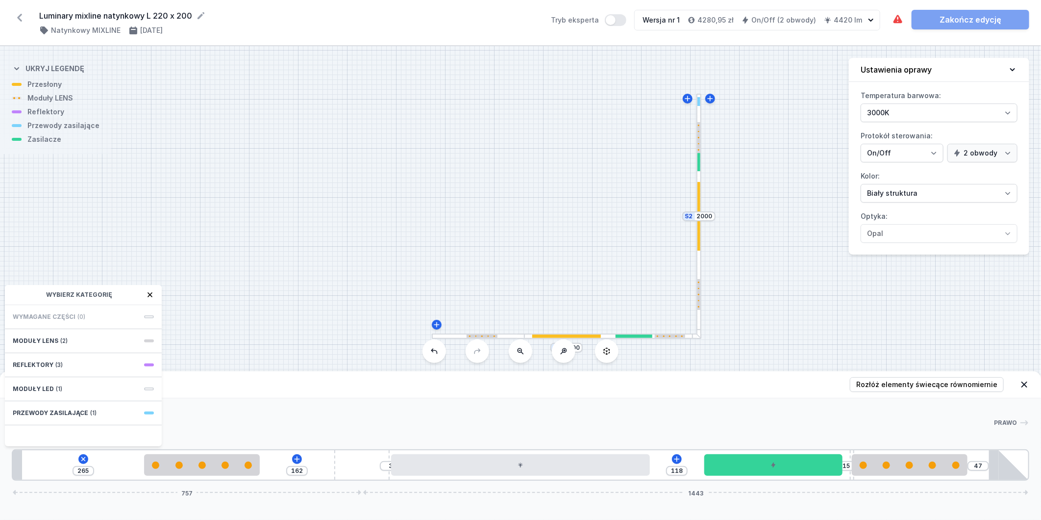
click at [698, 267] on div at bounding box center [699, 216] width 5 height 245
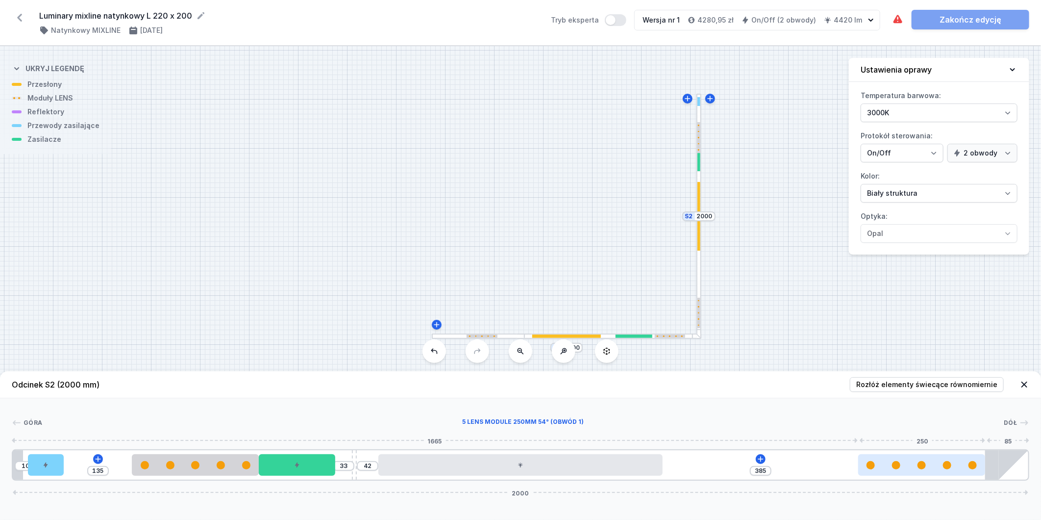
drag, startPoint x: 855, startPoint y: 462, endPoint x: 908, endPoint y: 466, distance: 53.6
click at [943, 466] on div at bounding box center [921, 465] width 127 height 8
drag, startPoint x: 899, startPoint y: 466, endPoint x: 883, endPoint y: 467, distance: 15.8
click at [883, 467] on div at bounding box center [880, 465] width 127 height 8
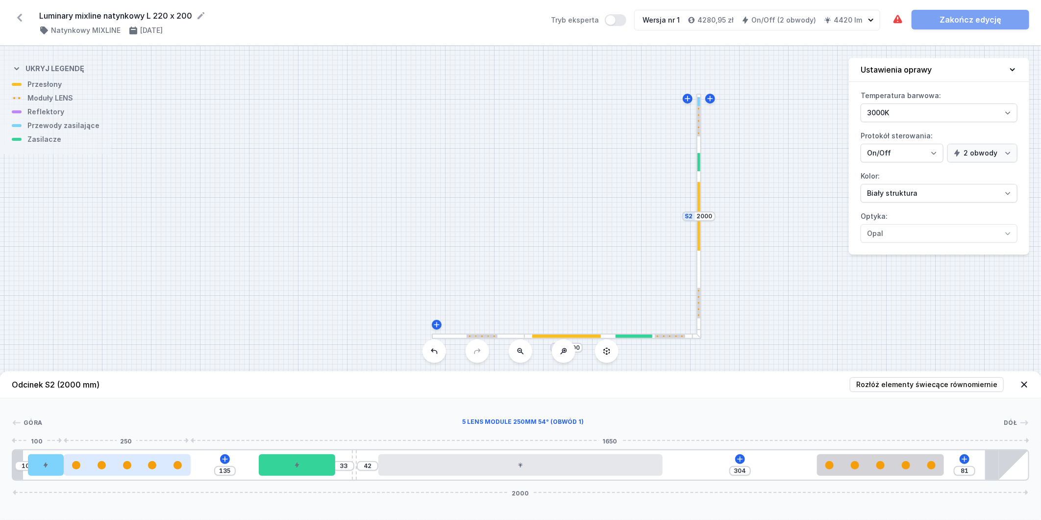
drag, startPoint x: 149, startPoint y: 467, endPoint x: 104, endPoint y: 465, distance: 44.7
click at [104, 465] on div at bounding box center [127, 465] width 127 height 8
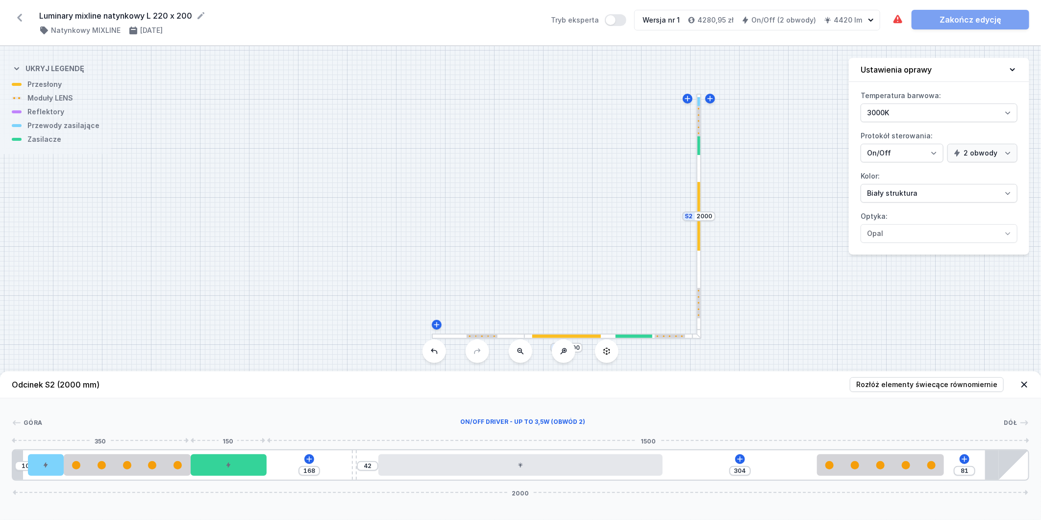
drag, startPoint x: 232, startPoint y: 466, endPoint x: 302, endPoint y: 465, distance: 69.6
click at [230, 466] on div at bounding box center [229, 465] width 76 height 22
click at [738, 459] on icon at bounding box center [739, 458] width 5 height 5
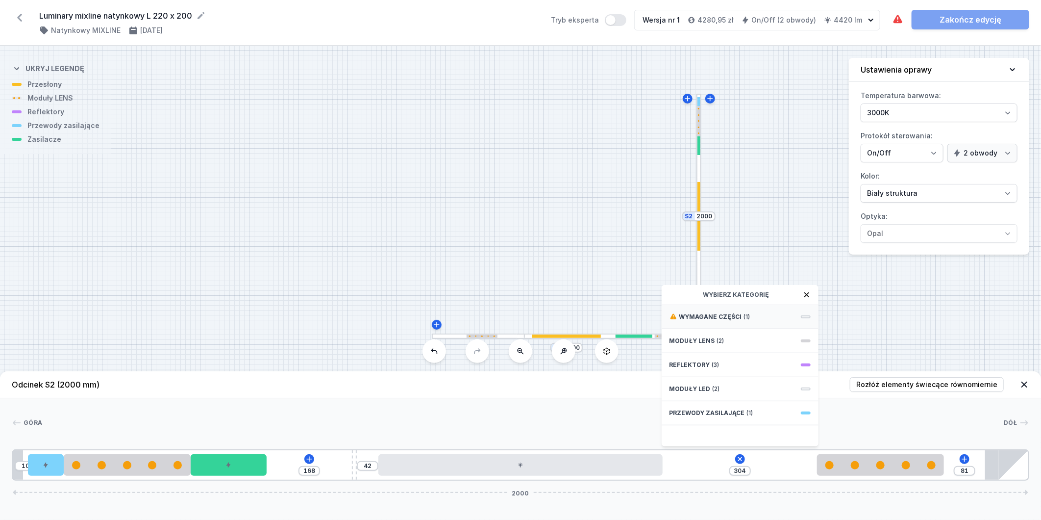
click at [770, 317] on div "Wymagane części (1)" at bounding box center [740, 317] width 157 height 24
click at [770, 319] on span "ON/OFF Driver - up to 16W" at bounding box center [740, 316] width 141 height 10
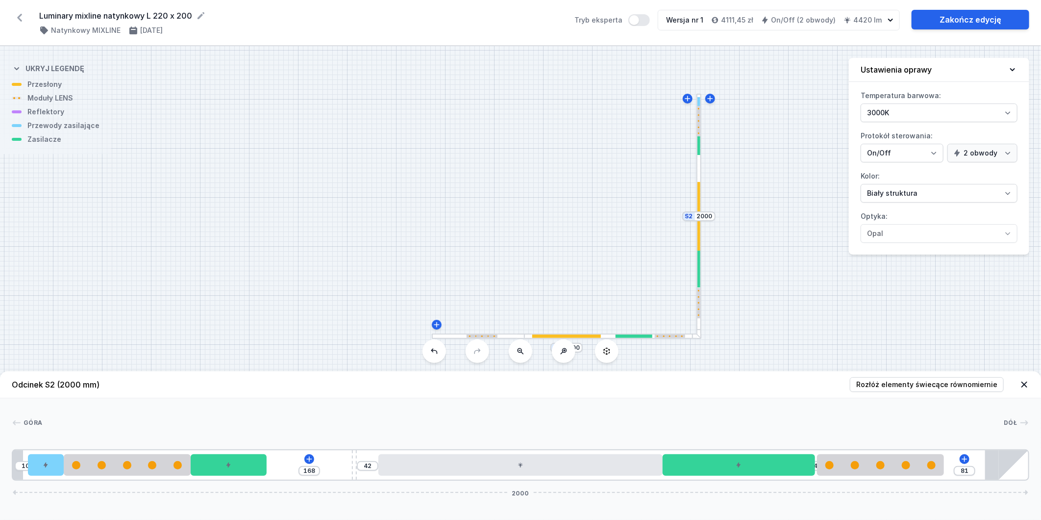
click at [611, 335] on div at bounding box center [613, 335] width 177 height 5
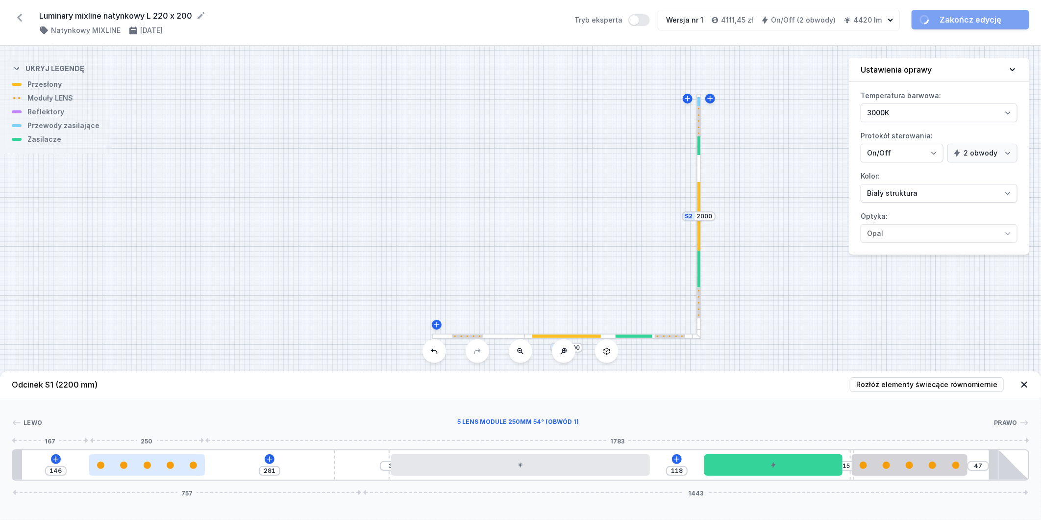
drag, startPoint x: 212, startPoint y: 475, endPoint x: 149, endPoint y: 475, distance: 62.7
click at [149, 475] on div at bounding box center [146, 465] width 115 height 22
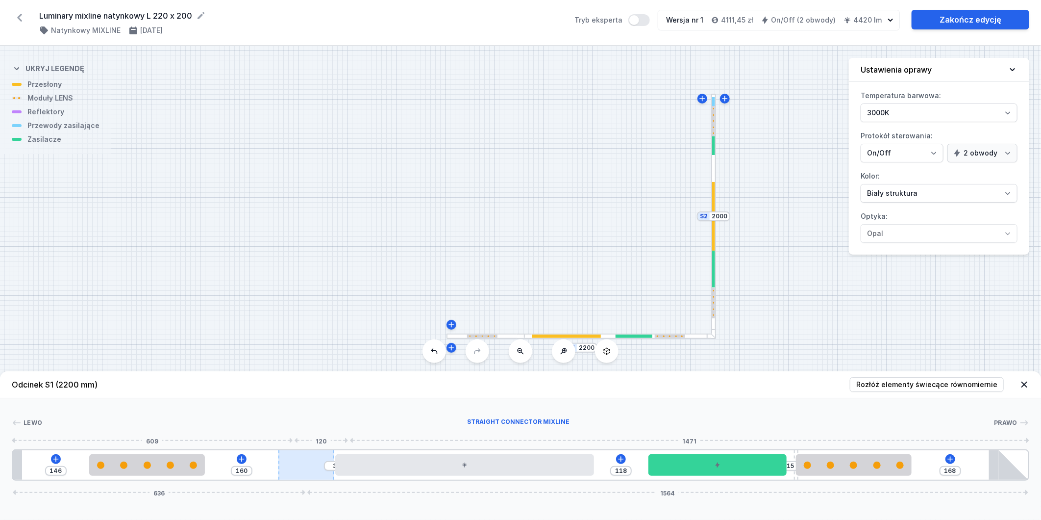
drag, startPoint x: 350, startPoint y: 469, endPoint x: 329, endPoint y: 472, distance: 20.8
click at [329, 472] on div at bounding box center [305, 464] width 55 height 29
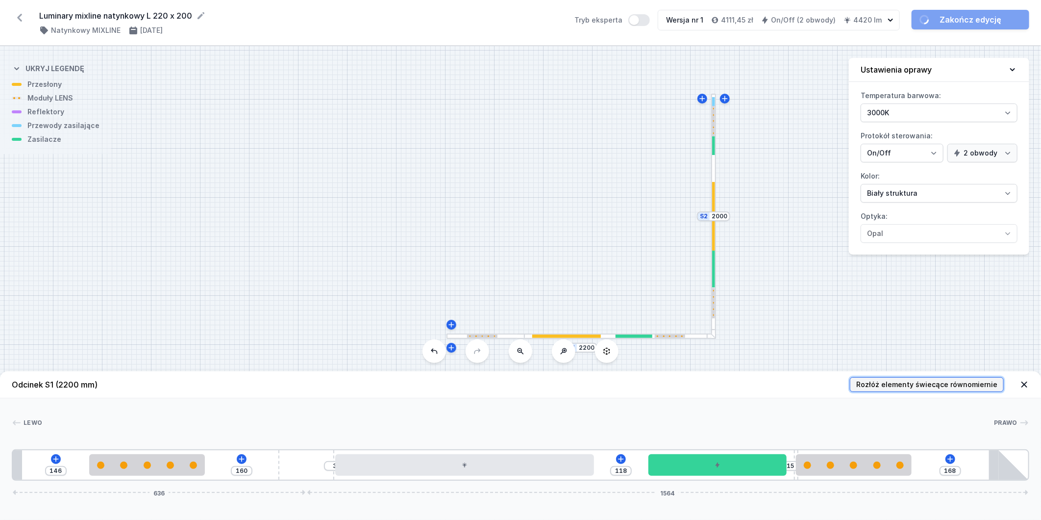
click at [898, 381] on span "Rozłóż elementy świecące równomiernie" at bounding box center [926, 384] width 141 height 10
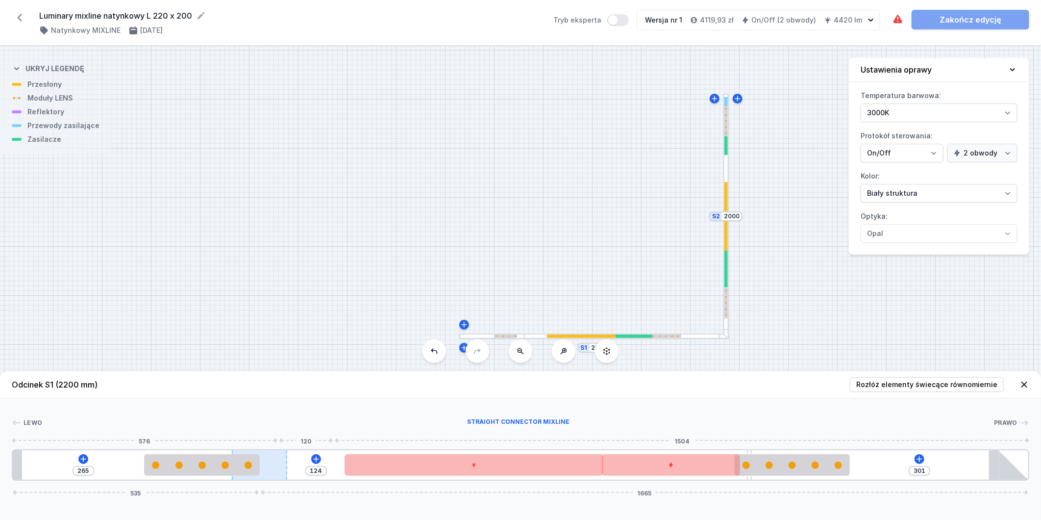
drag, startPoint x: 294, startPoint y: 465, endPoint x: 276, endPoint y: 458, distance: 19.2
click at [276, 458] on div at bounding box center [259, 464] width 55 height 29
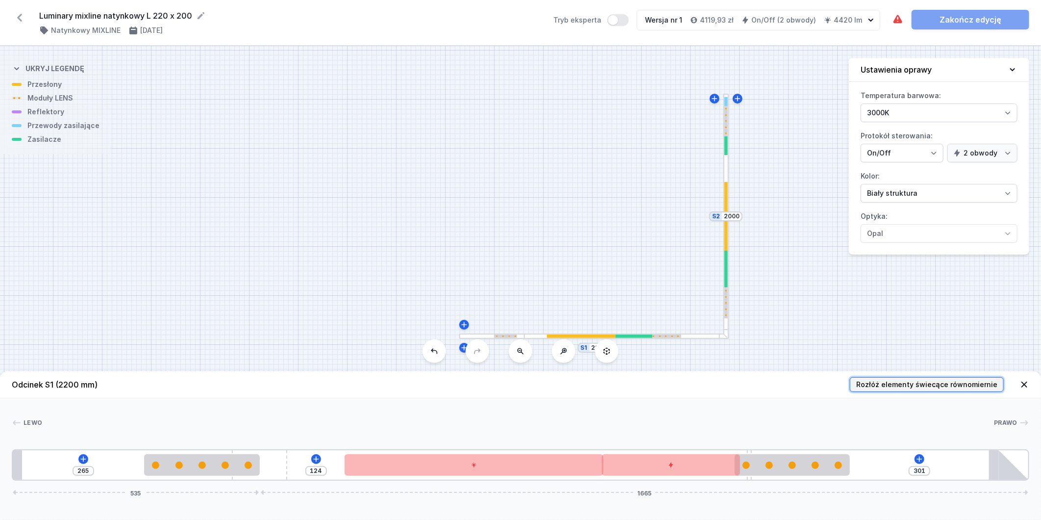
click at [894, 377] on button "Rozłóż elementy świecące równomiernie" at bounding box center [927, 384] width 154 height 15
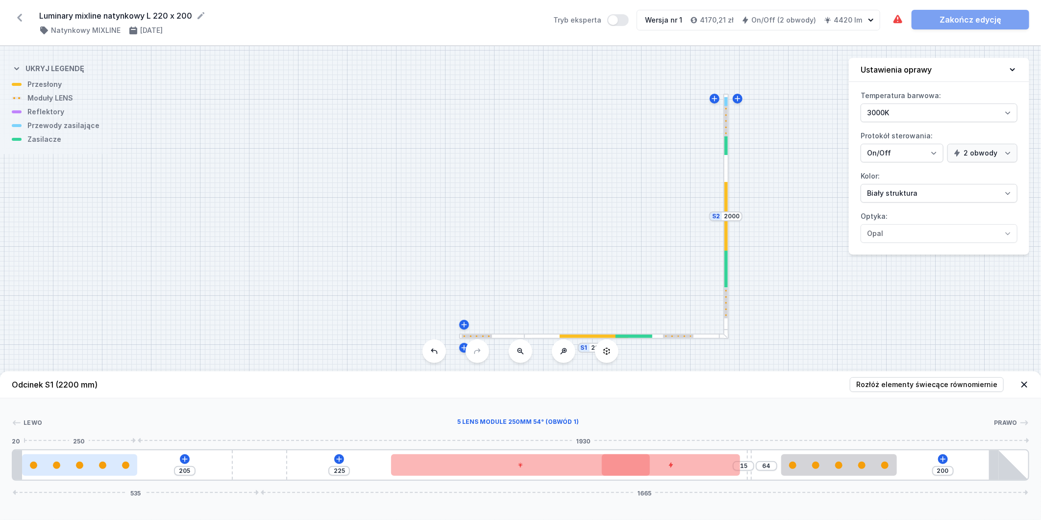
drag, startPoint x: 166, startPoint y: 471, endPoint x: 86, endPoint y: 458, distance: 80.9
click at [86, 458] on div at bounding box center [79, 465] width 115 height 22
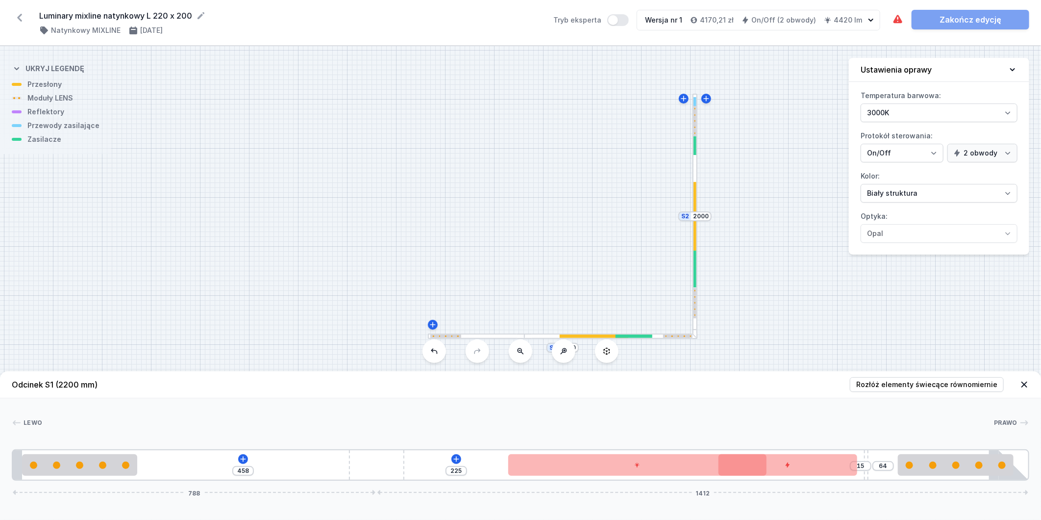
drag, startPoint x: 330, startPoint y: 462, endPoint x: 557, endPoint y: 435, distance: 228.6
click at [527, 439] on div "[PERSON_NAME] 1 2 1 3 4 1 5 1 6 2 1 7 458 225 15 64 788 1412 20 250 803 560 300…" at bounding box center [520, 439] width 1041 height 82
click at [942, 385] on span "Rozłóż elementy świecące równomiernie" at bounding box center [926, 384] width 141 height 10
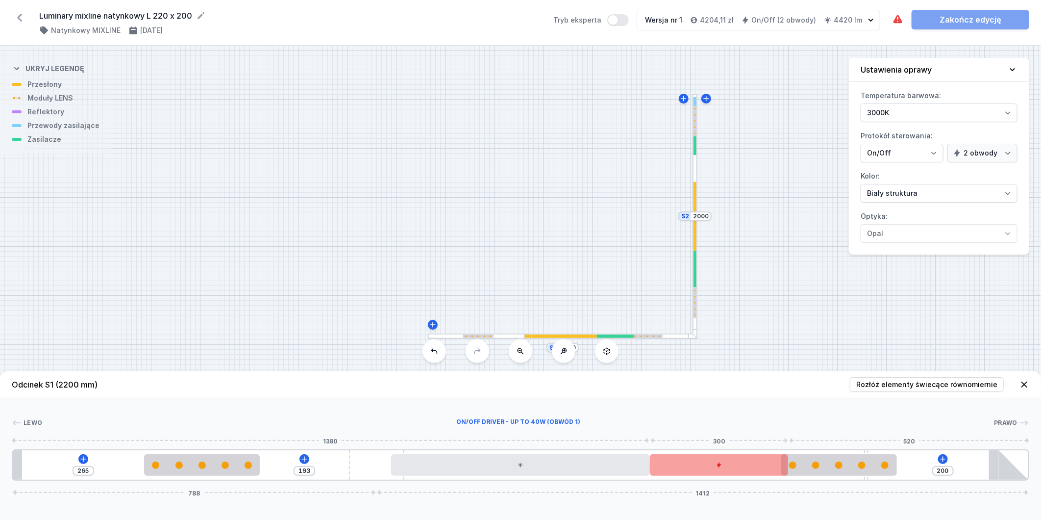
drag, startPoint x: 729, startPoint y: 462, endPoint x: 686, endPoint y: 463, distance: 43.1
click at [686, 463] on div at bounding box center [719, 465] width 139 height 22
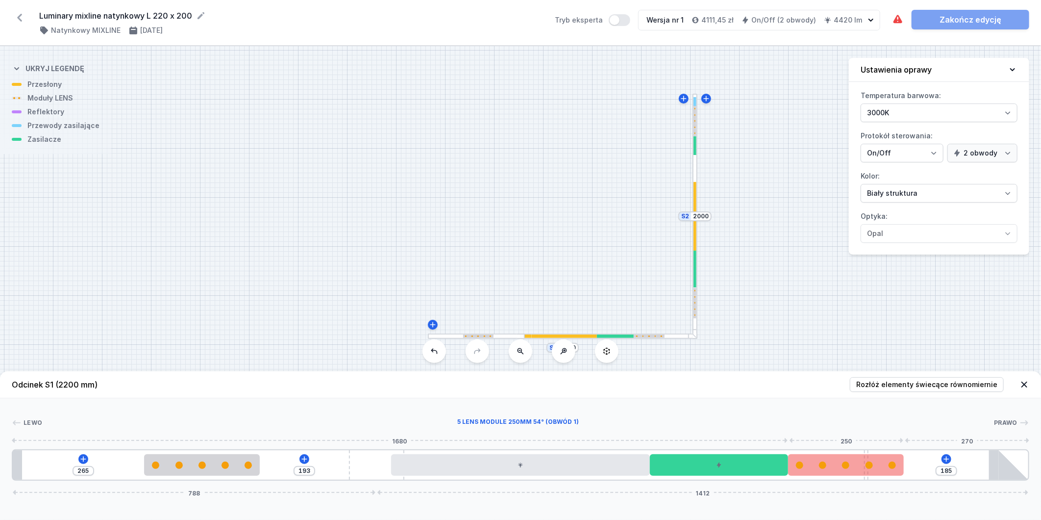
drag, startPoint x: 863, startPoint y: 468, endPoint x: 899, endPoint y: 459, distance: 37.2
drag, startPoint x: 868, startPoint y: 450, endPoint x: 934, endPoint y: 439, distance: 67.0
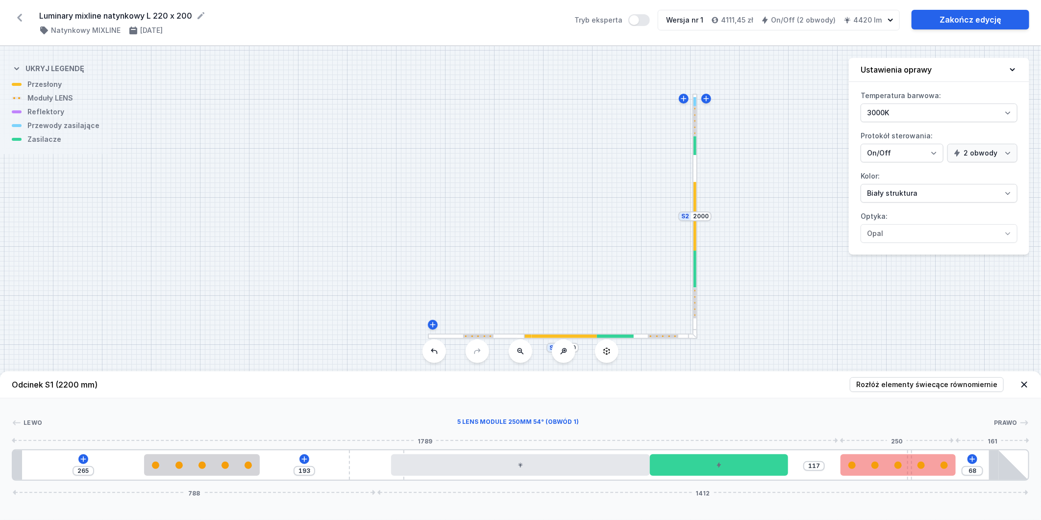
drag, startPoint x: 879, startPoint y: 466, endPoint x: 954, endPoint y: 471, distance: 75.1
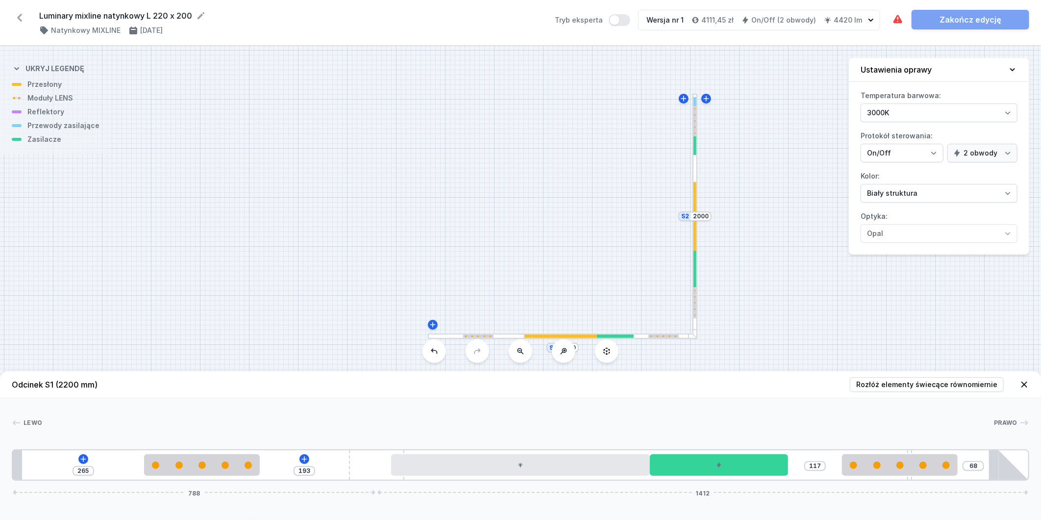
drag, startPoint x: 910, startPoint y: 449, endPoint x: 859, endPoint y: 450, distance: 51.0
click at [855, 451] on div "265 193 117 68 788 1412" at bounding box center [521, 464] width 1018 height 31
click at [901, 448] on div "[PERSON_NAME] 1 2 1 3 4 1 5 1 6 2 1 7 265 193 117 68 788 1412 285 250 285 560 3…" at bounding box center [520, 439] width 1041 height 82
drag, startPoint x: 912, startPoint y: 453, endPoint x: 894, endPoint y: 455, distance: 17.8
drag, startPoint x: 910, startPoint y: 479, endPoint x: 860, endPoint y: 478, distance: 50.5
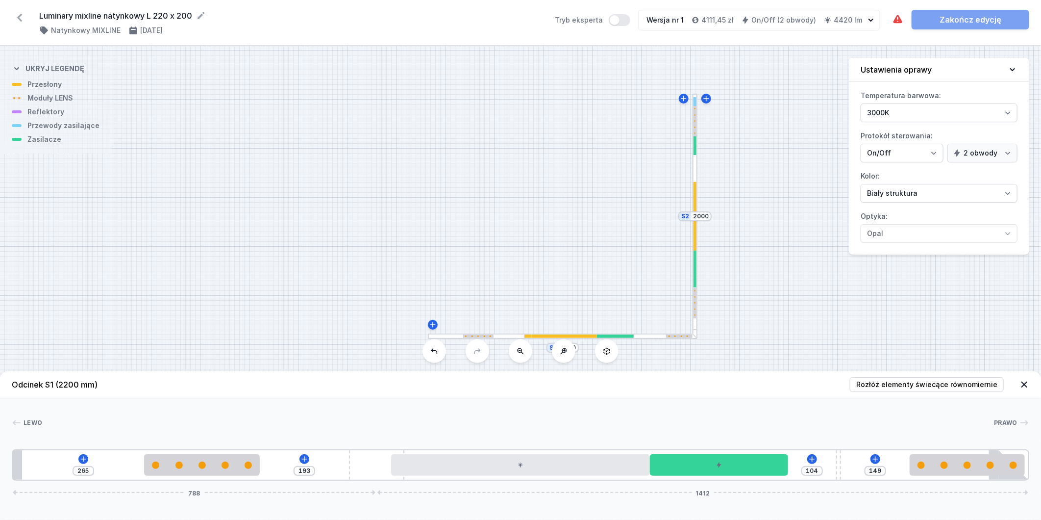
click at [860, 478] on div "265 193 104 149 788 1412" at bounding box center [521, 464] width 1018 height 31
drag, startPoint x: 923, startPoint y: 458, endPoint x: 905, endPoint y: 464, distance: 18.3
click at [905, 464] on div at bounding box center [931, 465] width 115 height 22
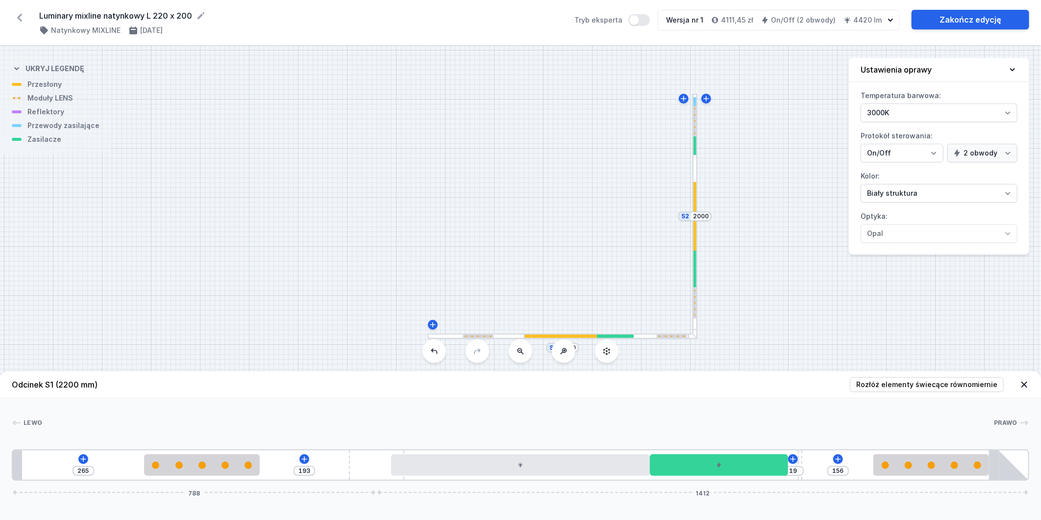
drag, startPoint x: 836, startPoint y: 461, endPoint x: 817, endPoint y: 459, distance: 19.7
click at [817, 459] on div "265 193 19 156 788 1412" at bounding box center [521, 464] width 1018 height 31
drag, startPoint x: 910, startPoint y: 471, endPoint x: 912, endPoint y: 465, distance: 6.2
click at [898, 471] on div at bounding box center [898, 465] width 115 height 22
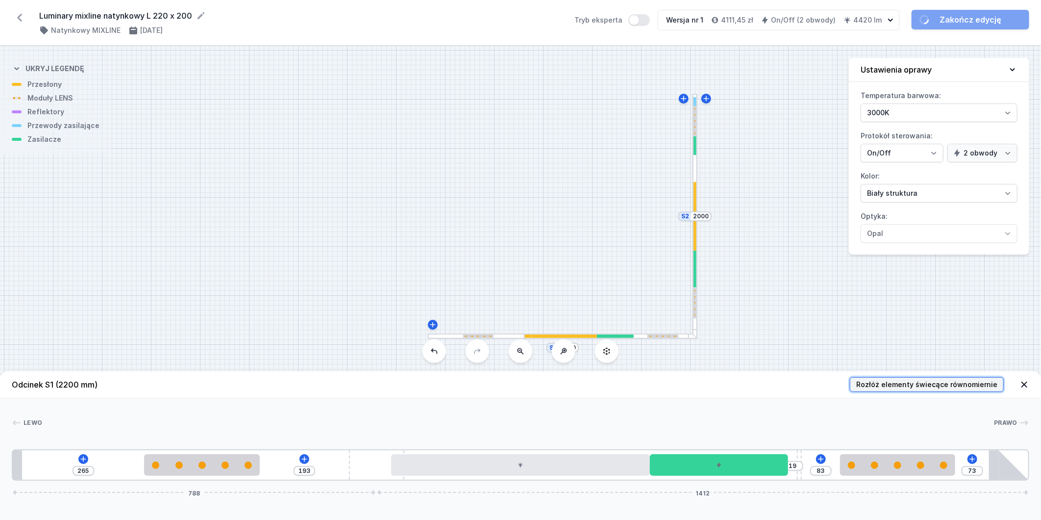
click at [964, 381] on span "Rozłóż elementy świecące równomiernie" at bounding box center [926, 384] width 141 height 10
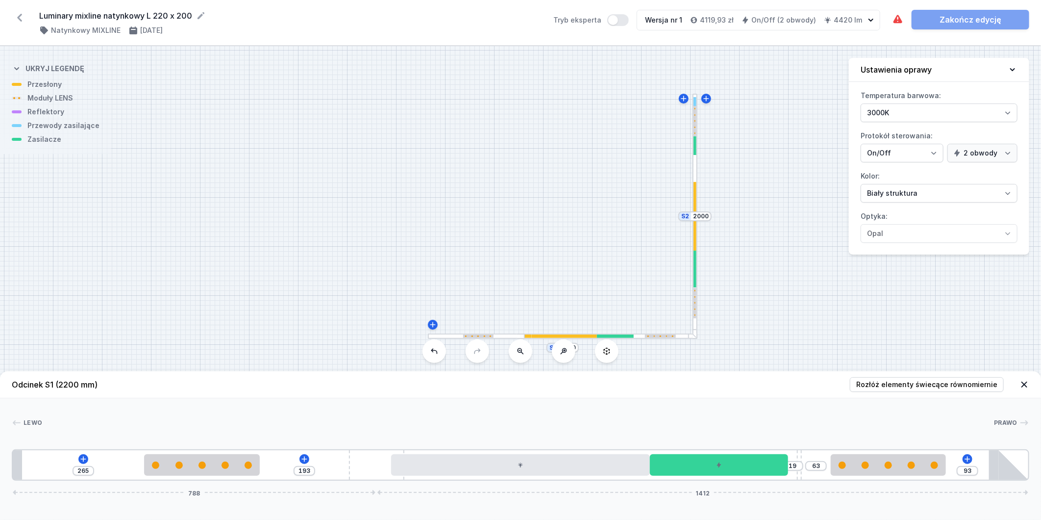
drag, startPoint x: 853, startPoint y: 469, endPoint x: 923, endPoint y: 480, distance: 71.1
click at [923, 480] on div "Odcinek S1 (2200 mm) Rozłóż elementy świecące równomiernie Lewo Prawo 1 2 1 3 4…" at bounding box center [520, 445] width 1041 height 149
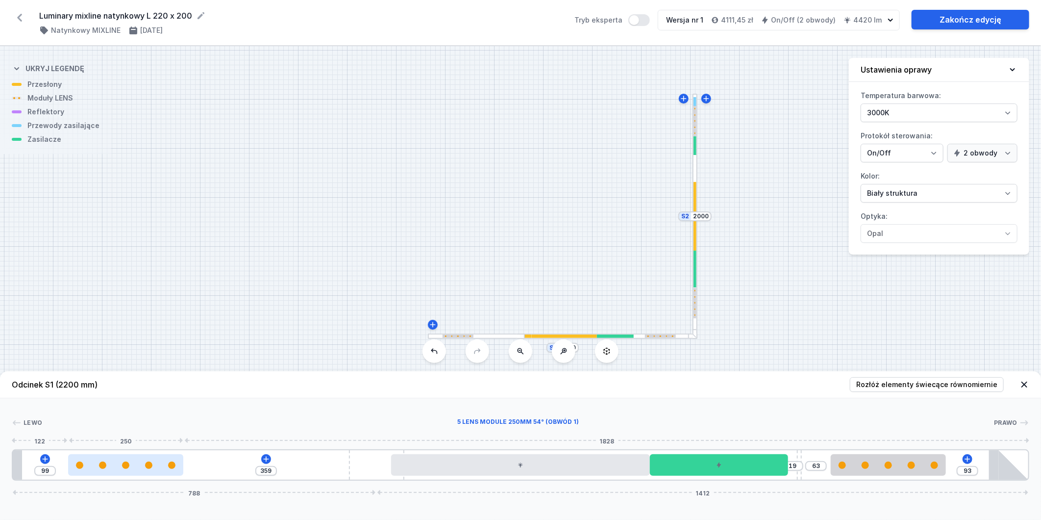
drag, startPoint x: 203, startPoint y: 467, endPoint x: 139, endPoint y: 475, distance: 64.1
click at [139, 475] on div at bounding box center [125, 465] width 115 height 22
click at [695, 271] on div at bounding box center [695, 268] width 3 height 37
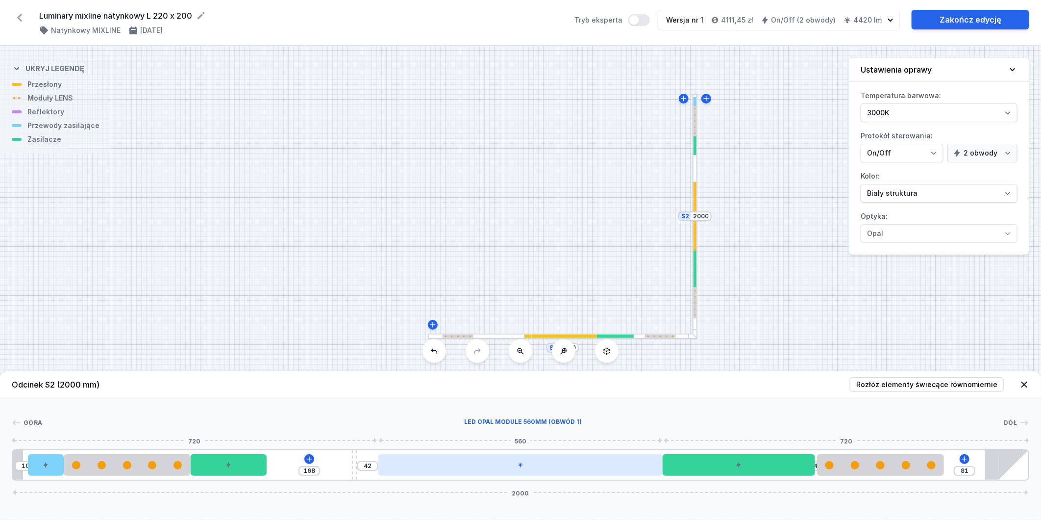
drag, startPoint x: 517, startPoint y: 462, endPoint x: 507, endPoint y: 461, distance: 9.8
click at [507, 461] on div at bounding box center [520, 465] width 284 height 22
click at [546, 464] on div at bounding box center [520, 465] width 284 height 22
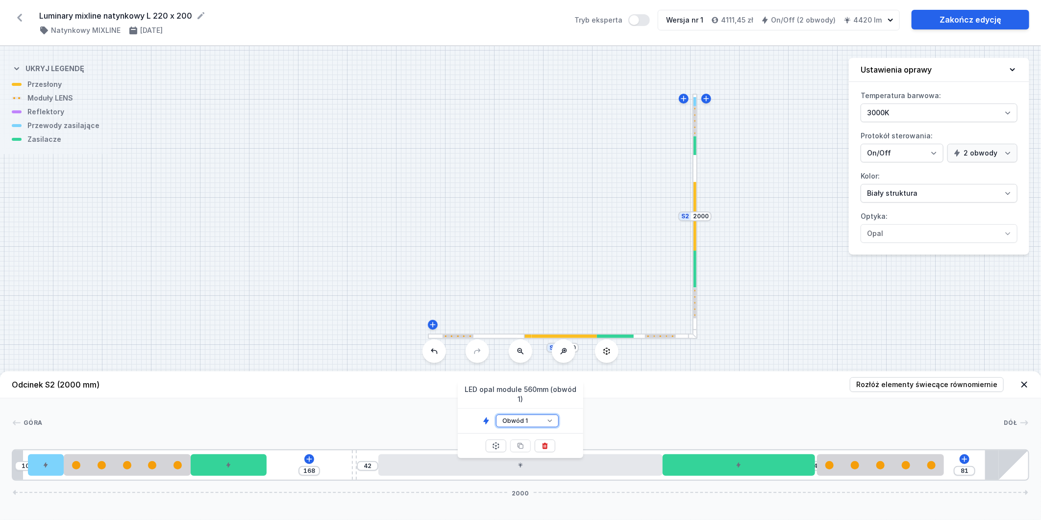
click at [537, 414] on select "Obwód 1 Obwód 2" at bounding box center [527, 420] width 63 height 13
click at [496, 414] on select "Obwód 1 Obwód 2" at bounding box center [527, 420] width 63 height 13
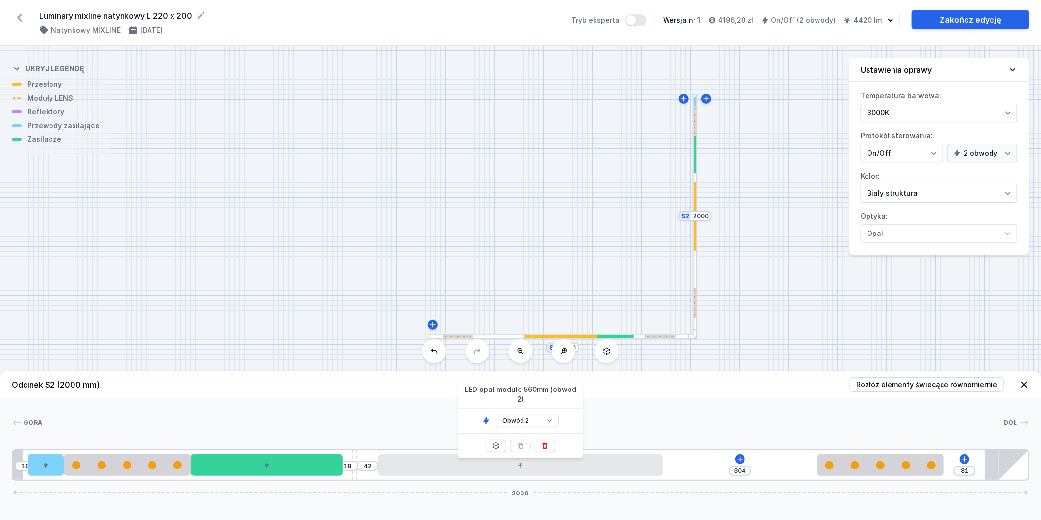
click at [648, 335] on div at bounding box center [648, 335] width 1 height 1
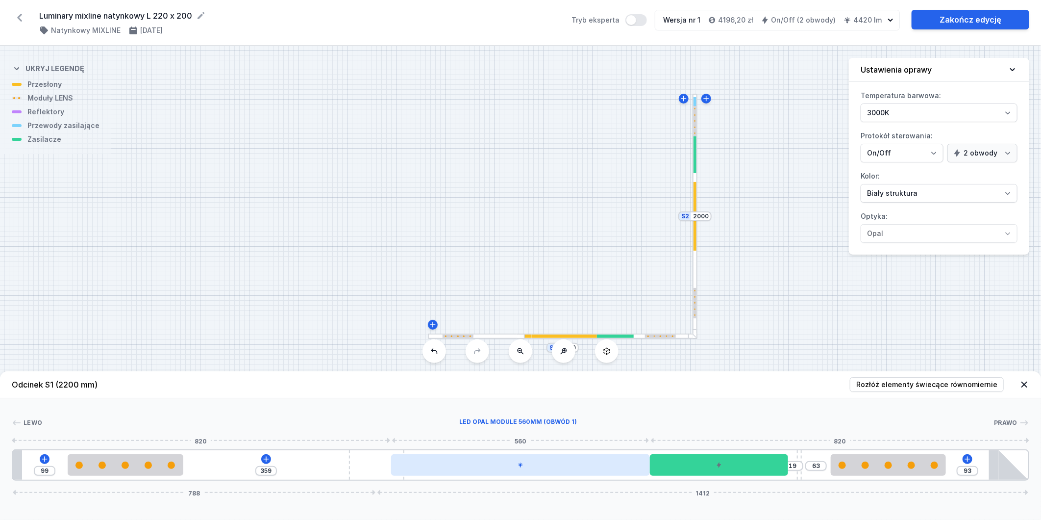
click at [518, 469] on div at bounding box center [520, 465] width 258 height 22
click at [519, 463] on div at bounding box center [506, 465] width 258 height 22
click at [518, 464] on div at bounding box center [506, 465] width 258 height 22
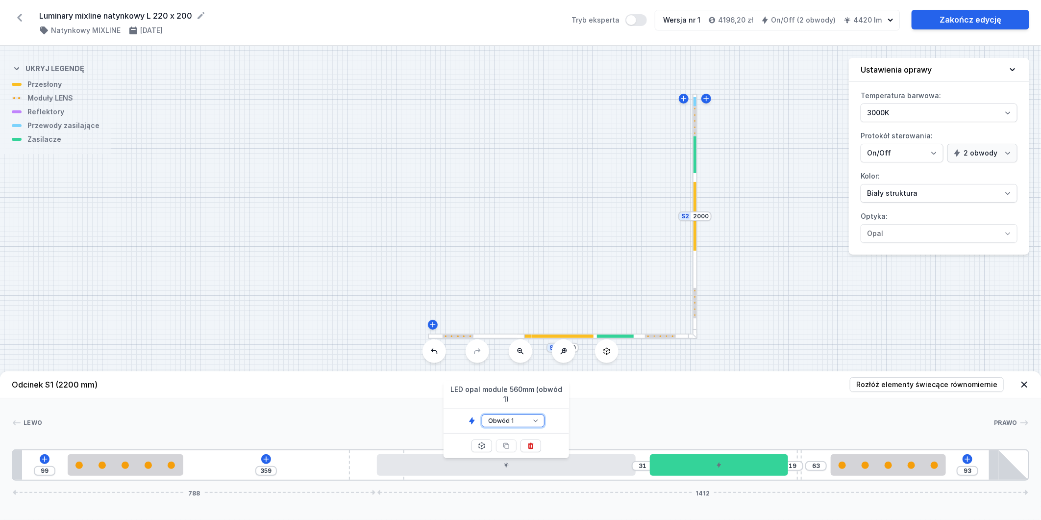
click at [532, 414] on select "Obwód 1 Obwód 2" at bounding box center [513, 420] width 63 height 13
click at [482, 414] on select "Obwód 1 Obwód 2" at bounding box center [513, 420] width 63 height 13
click at [733, 408] on div "[PERSON_NAME] 1 2 1 3 4 2 5 1 6 2 1 7 99 359 31 19 63 93 788 1412 119 250 420 5…" at bounding box center [520, 439] width 1041 height 82
click at [136, 472] on div at bounding box center [125, 465] width 115 height 22
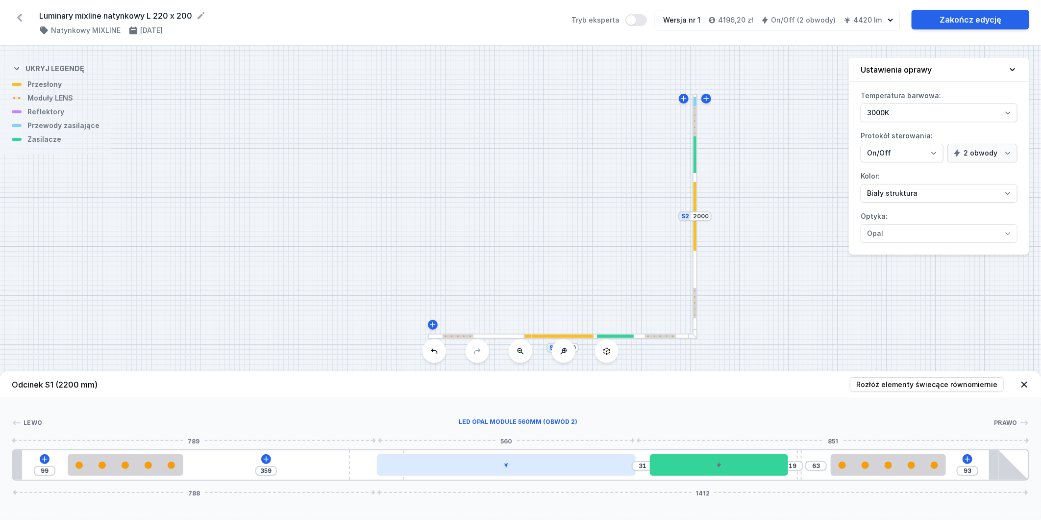
click at [443, 466] on div at bounding box center [506, 465] width 258 height 22
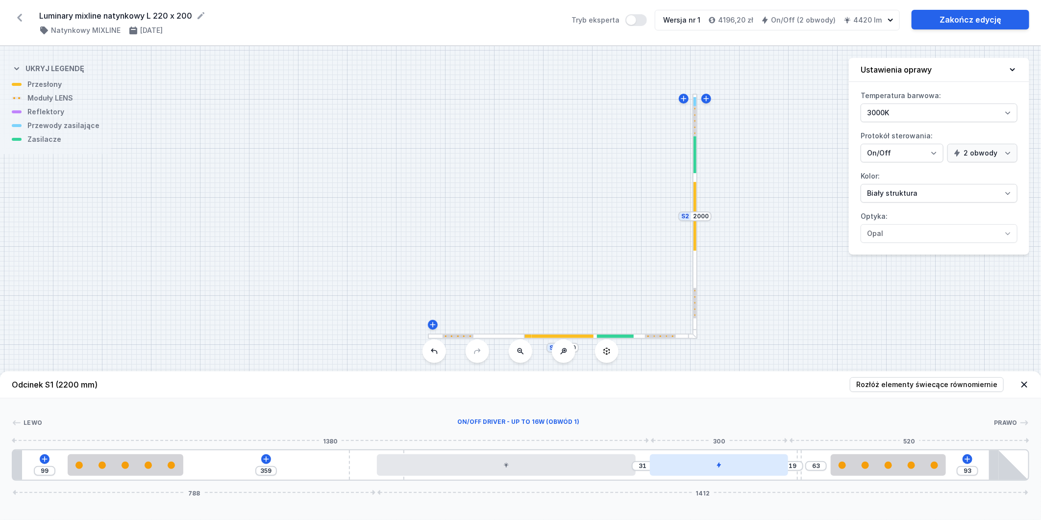
click at [673, 462] on div at bounding box center [719, 465] width 139 height 22
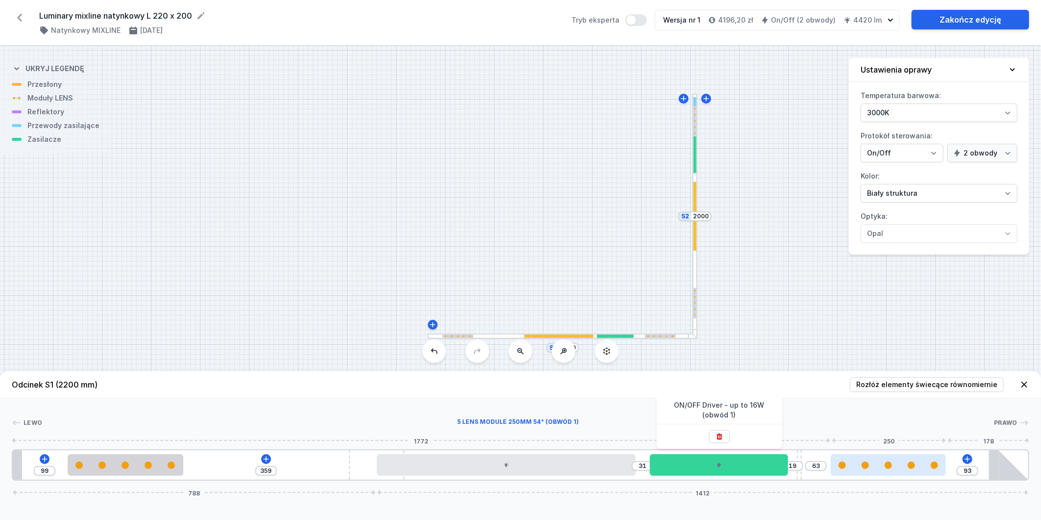
click at [864, 469] on div at bounding box center [888, 465] width 115 height 22
click at [696, 302] on div at bounding box center [695, 303] width 3 height 31
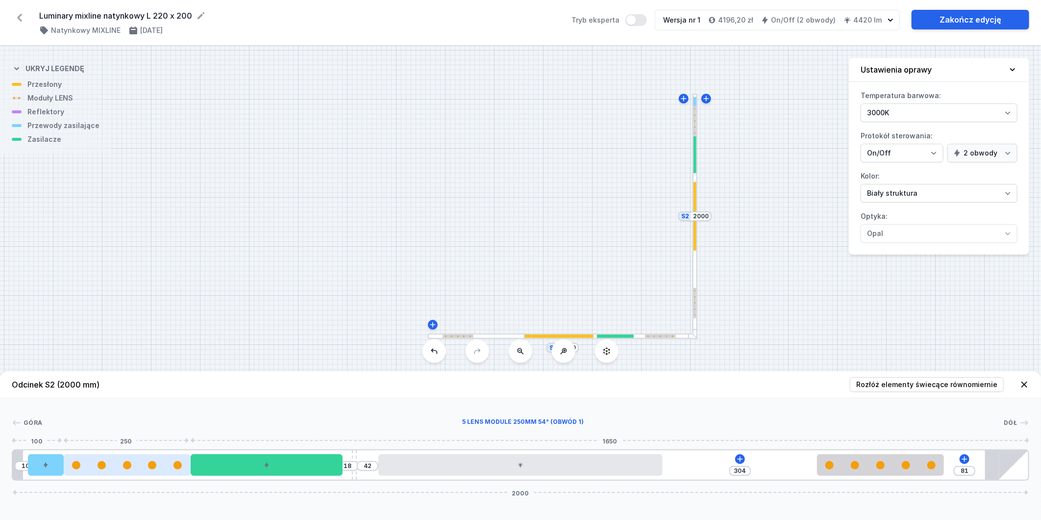
click at [83, 461] on div at bounding box center [127, 465] width 127 height 8
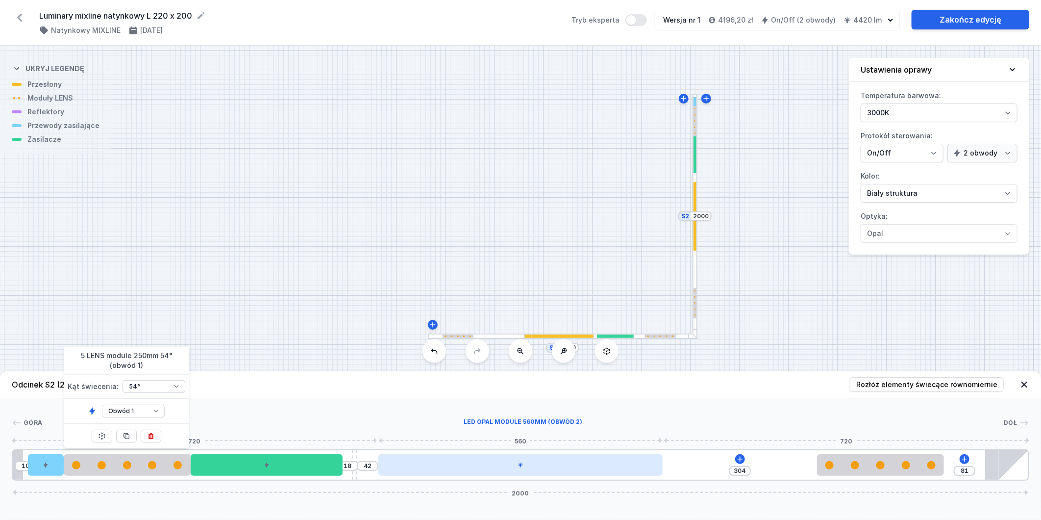
click at [436, 466] on div at bounding box center [520, 465] width 284 height 22
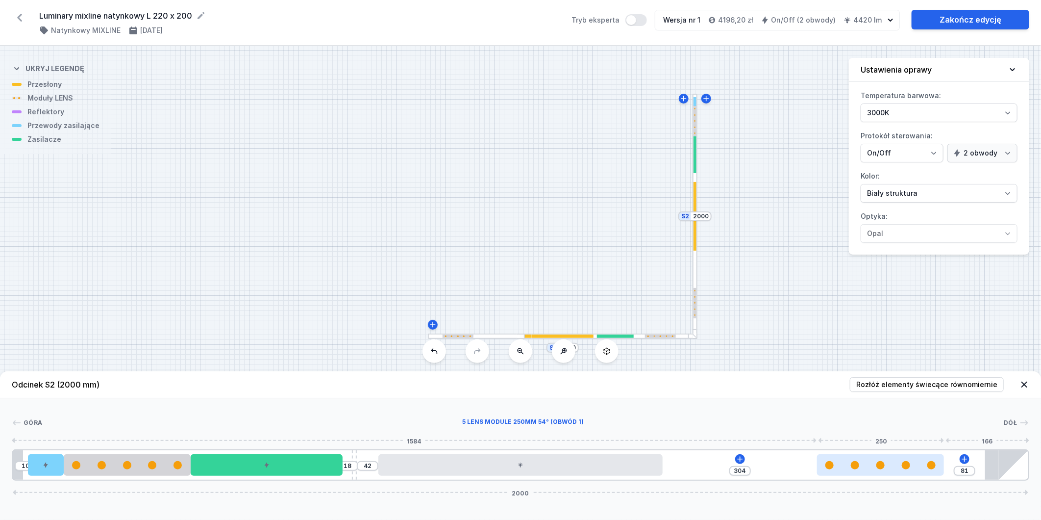
click at [843, 459] on div at bounding box center [880, 465] width 127 height 22
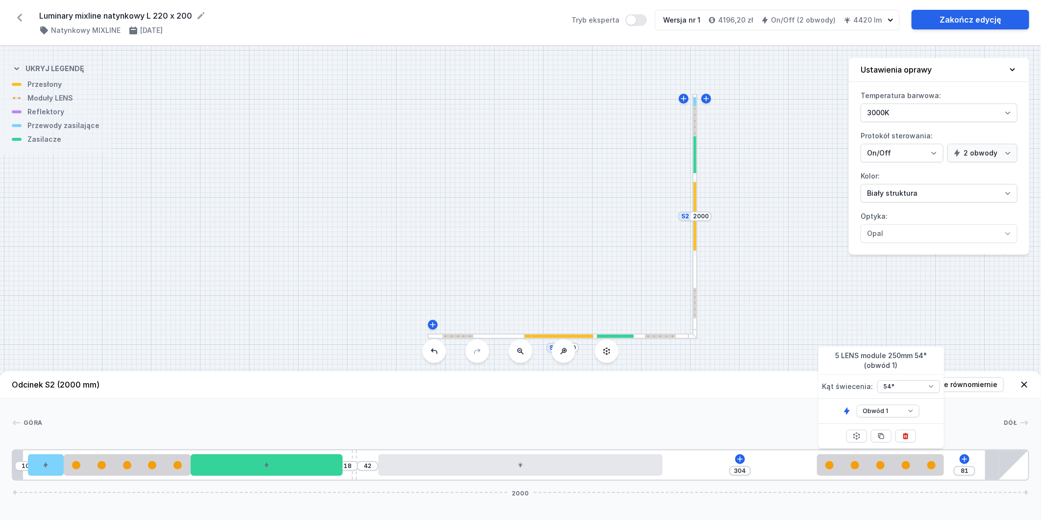
click at [758, 344] on div "S2 2000 S1 2200" at bounding box center [520, 283] width 1041 height 474
click at [653, 336] on div at bounding box center [660, 335] width 31 height 3
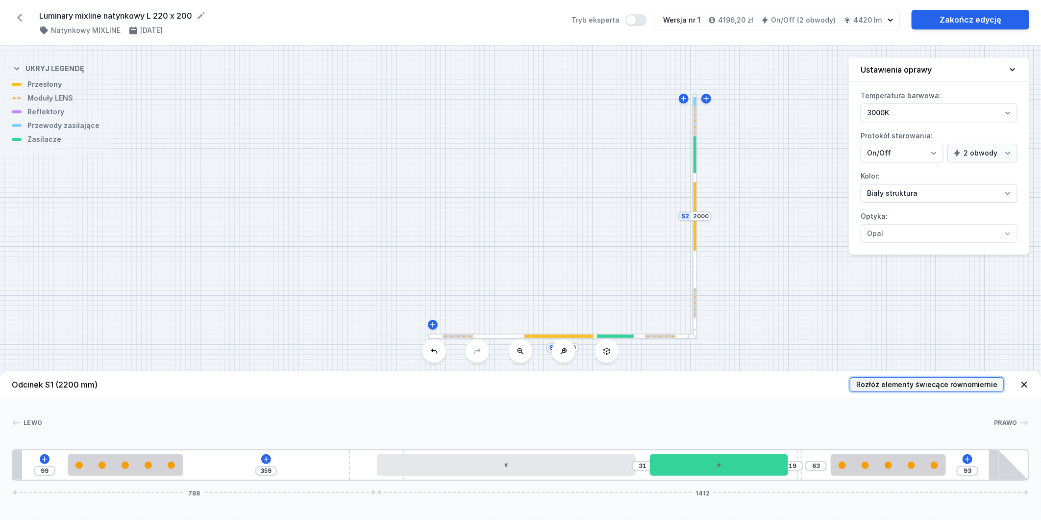
click at [881, 390] on button "Rozłóż elementy świecące równomiernie" at bounding box center [927, 384] width 154 height 15
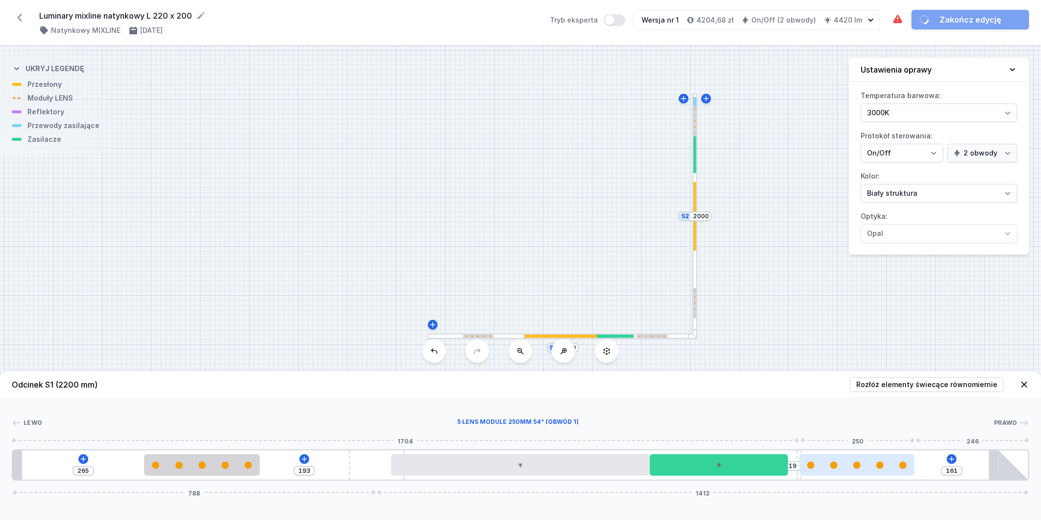
drag, startPoint x: 853, startPoint y: 461, endPoint x: 902, endPoint y: 459, distance: 49.5
click at [902, 459] on div at bounding box center [856, 465] width 115 height 22
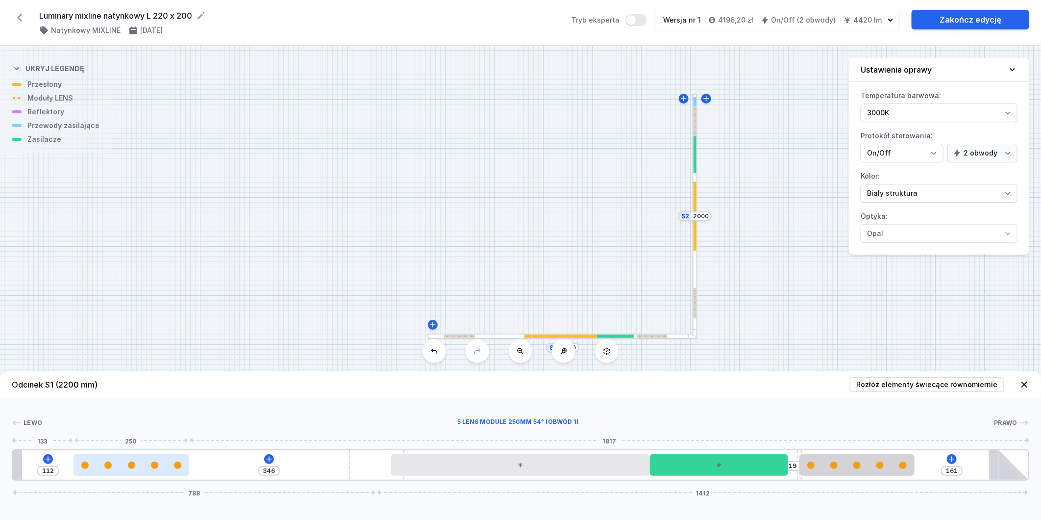
drag, startPoint x: 170, startPoint y: 468, endPoint x: 103, endPoint y: 471, distance: 66.7
click at [93, 471] on div at bounding box center [131, 465] width 115 height 22
drag, startPoint x: 877, startPoint y: 473, endPoint x: 905, endPoint y: 466, distance: 28.8
click at [905, 466] on div at bounding box center [856, 465] width 115 height 22
drag, startPoint x: 879, startPoint y: 467, endPoint x: 858, endPoint y: 468, distance: 21.1
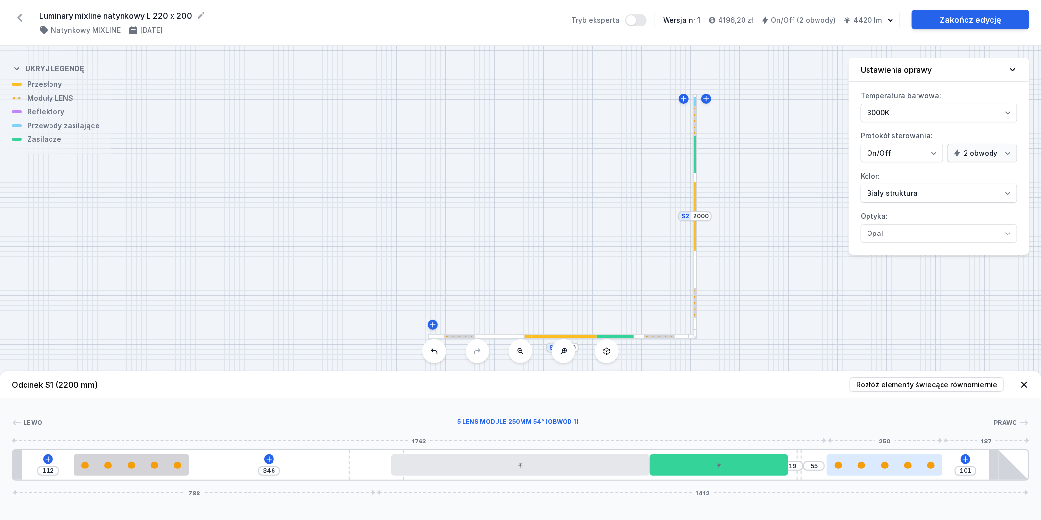
click at [926, 464] on div at bounding box center [884, 464] width 115 height 7
click at [697, 302] on div at bounding box center [695, 303] width 3 height 31
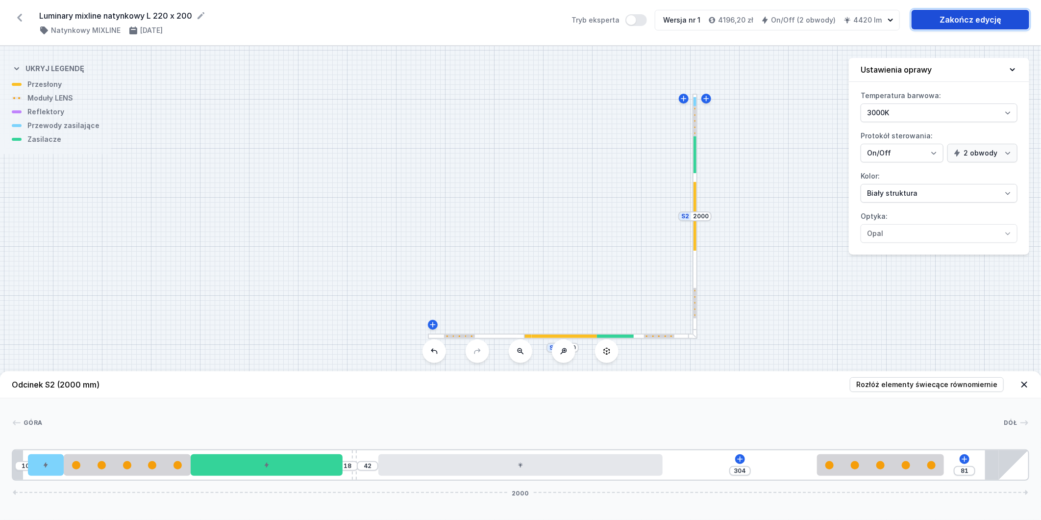
click at [969, 20] on link "Zakończ edycję" at bounding box center [971, 20] width 118 height 20
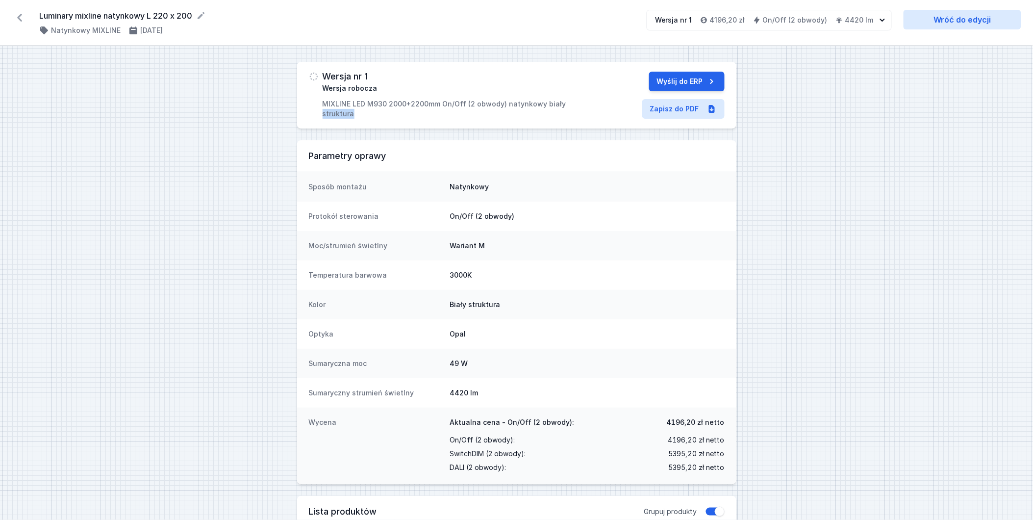
drag, startPoint x: 556, startPoint y: 105, endPoint x: 379, endPoint y: 117, distance: 177.3
click at [379, 117] on p "MIXLINE LED M930 2000+2200mm On/Off (2 obwody) natynkowy biały struktura" at bounding box center [454, 109] width 263 height 20
drag, startPoint x: 379, startPoint y: 117, endPoint x: 373, endPoint y: 117, distance: 6.4
click at [375, 116] on p "MIXLINE LED M930 2000+2200mm On/Off (2 obwody) natynkowy biały struktura" at bounding box center [454, 109] width 263 height 20
drag, startPoint x: 356, startPoint y: 116, endPoint x: 322, endPoint y: 103, distance: 36.6
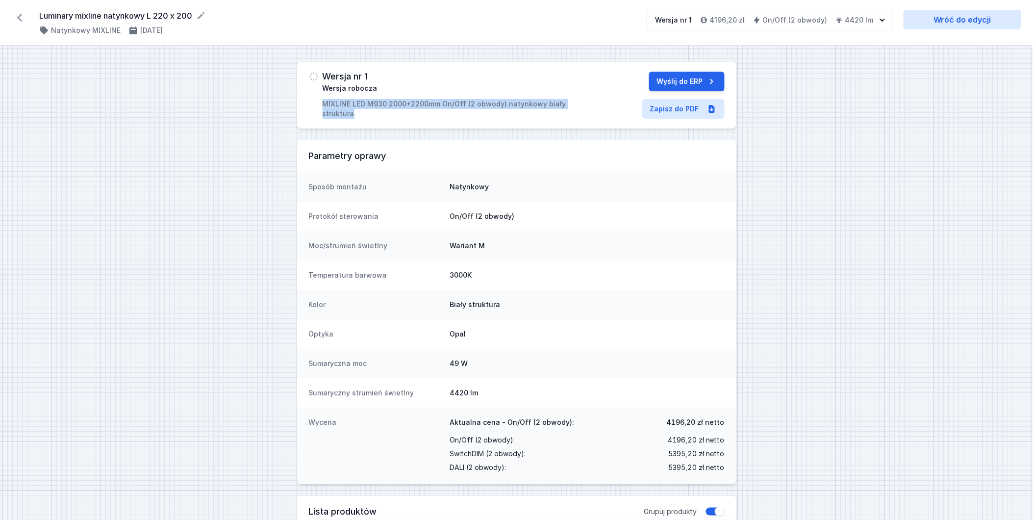
click at [323, 103] on p "MIXLINE LED M930 2000+2200mm On/Off (2 obwody) natynkowy biały struktura" at bounding box center [454, 109] width 263 height 20
copy p "MIXLINE LED M930 2000+2200mm On/Off (2 obwody) natynkowy biały struktura"
click at [695, 109] on link "Zapisz do PDF" at bounding box center [683, 109] width 82 height 20
click at [20, 16] on icon at bounding box center [20, 18] width 16 height 16
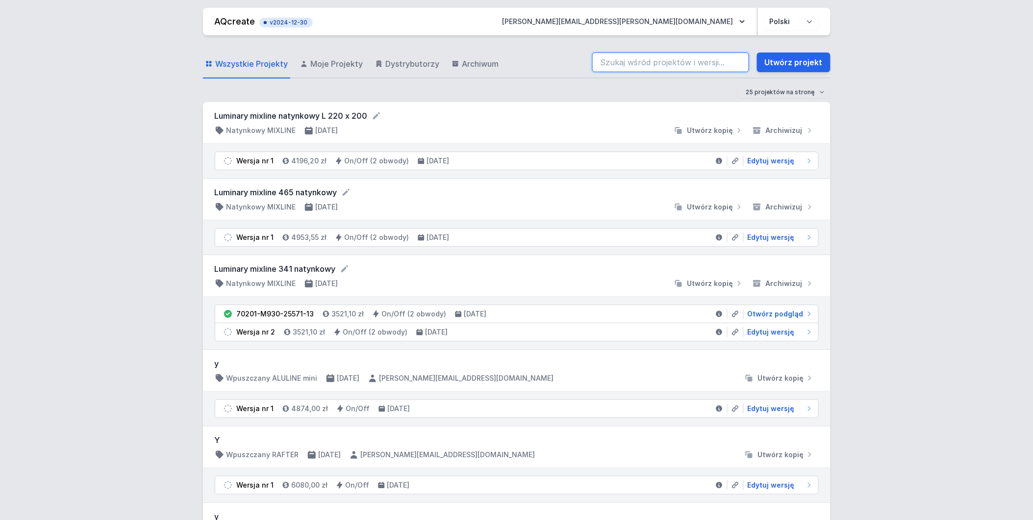
click at [639, 69] on input "search" at bounding box center [670, 62] width 157 height 20
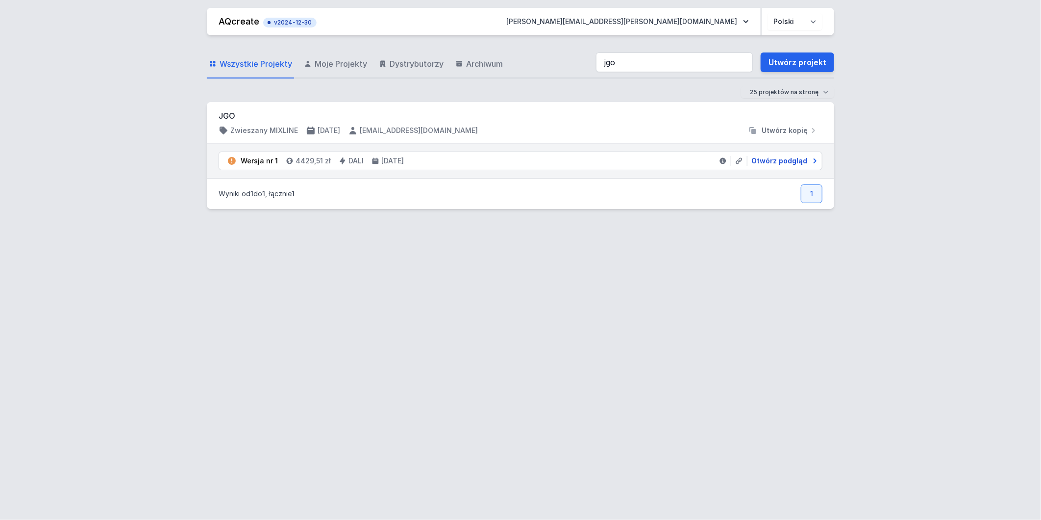
click at [781, 160] on span "Otwórz podgląd" at bounding box center [779, 161] width 56 height 10
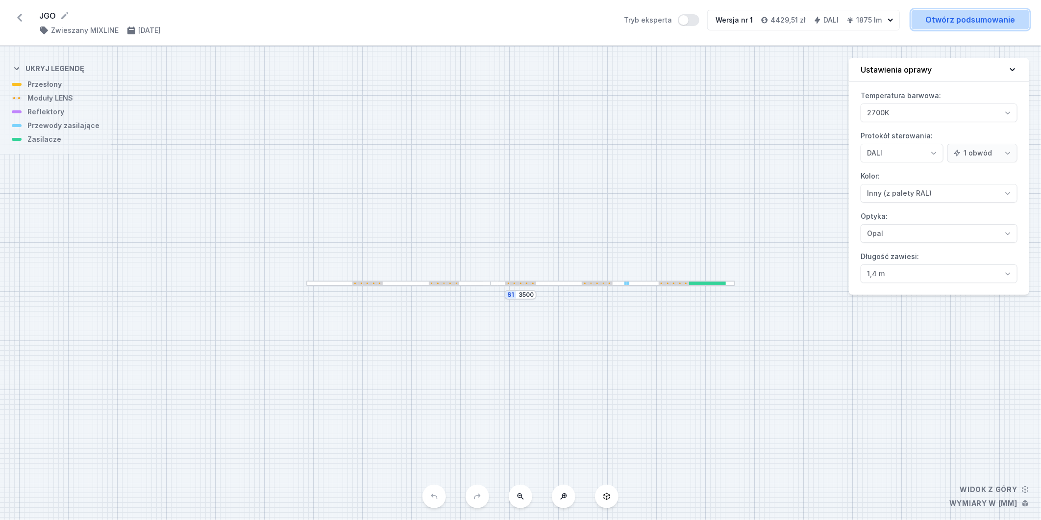
click at [974, 21] on link "Otwórz podsumowanie" at bounding box center [971, 20] width 118 height 20
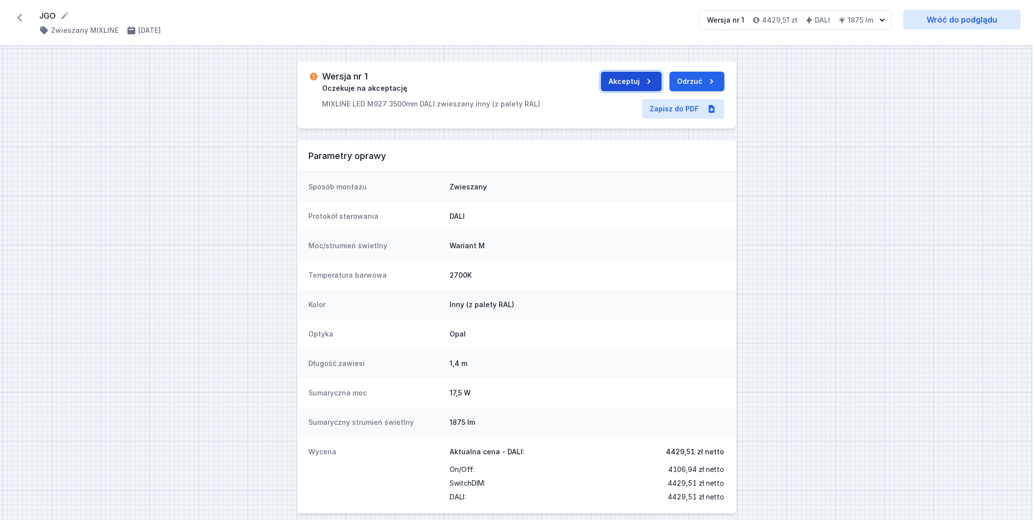
click at [626, 82] on button "Akceptuj" at bounding box center [631, 82] width 61 height 20
